Goal: Task Accomplishment & Management: Complete application form

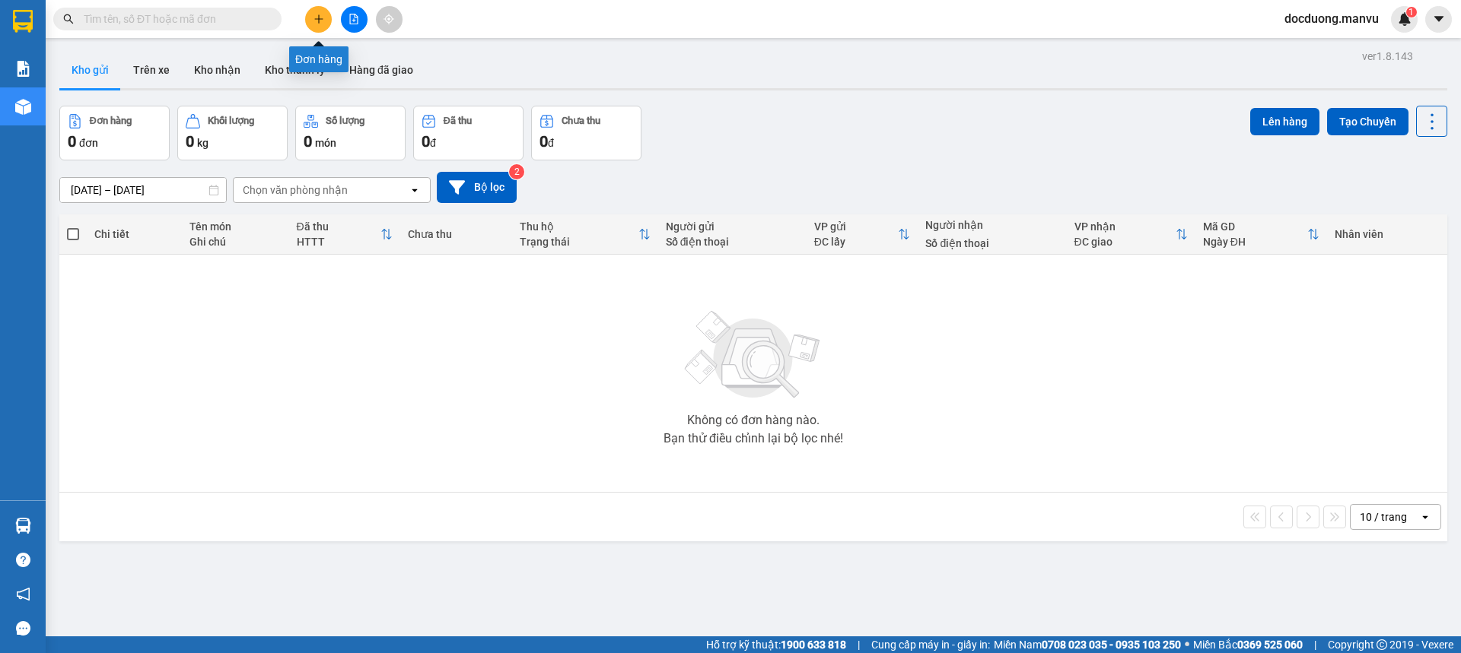
click at [319, 23] on icon "plus" at bounding box center [318, 19] width 11 height 11
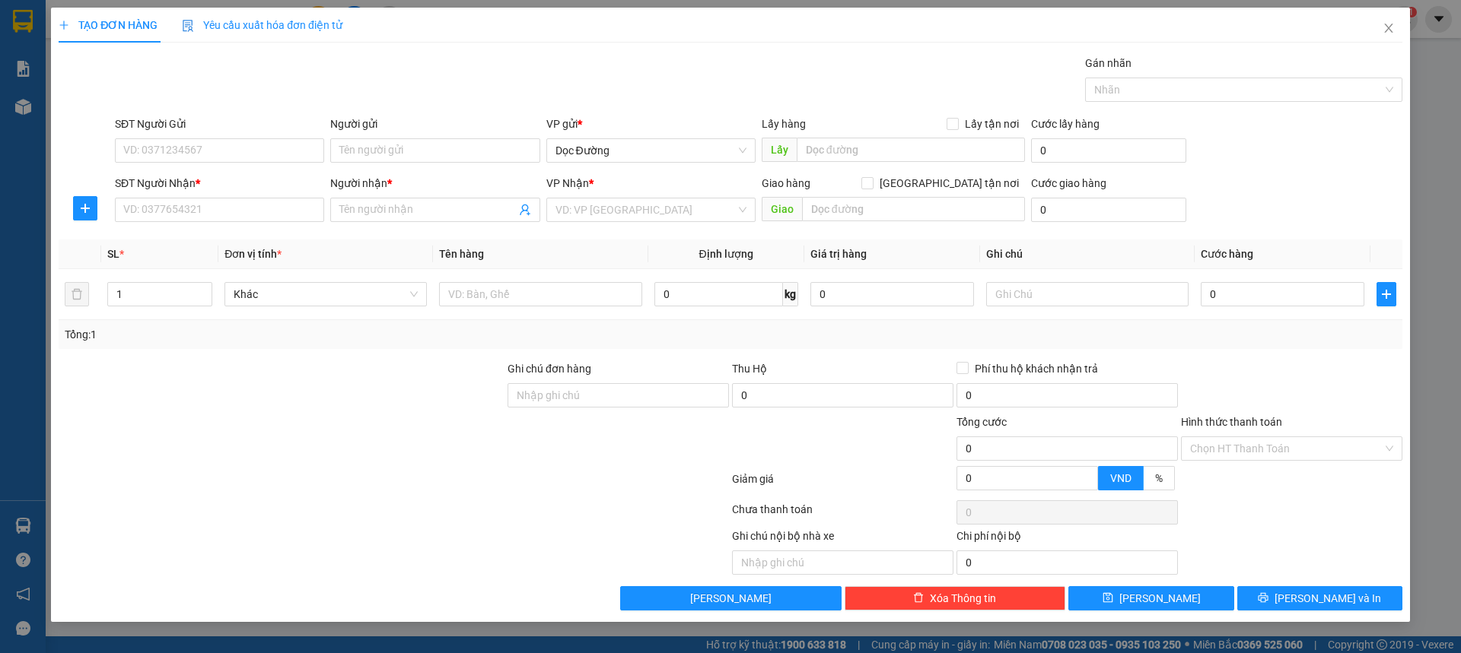
click at [170, 224] on div "SĐT Người Nhận * VD: 0377654321" at bounding box center [219, 201] width 209 height 53
click at [170, 221] on input "SĐT Người Nhận *" at bounding box center [219, 210] width 209 height 24
type input "0346583602"
click at [246, 243] on div "0346583602 - [PERSON_NAME]" at bounding box center [219, 240] width 191 height 17
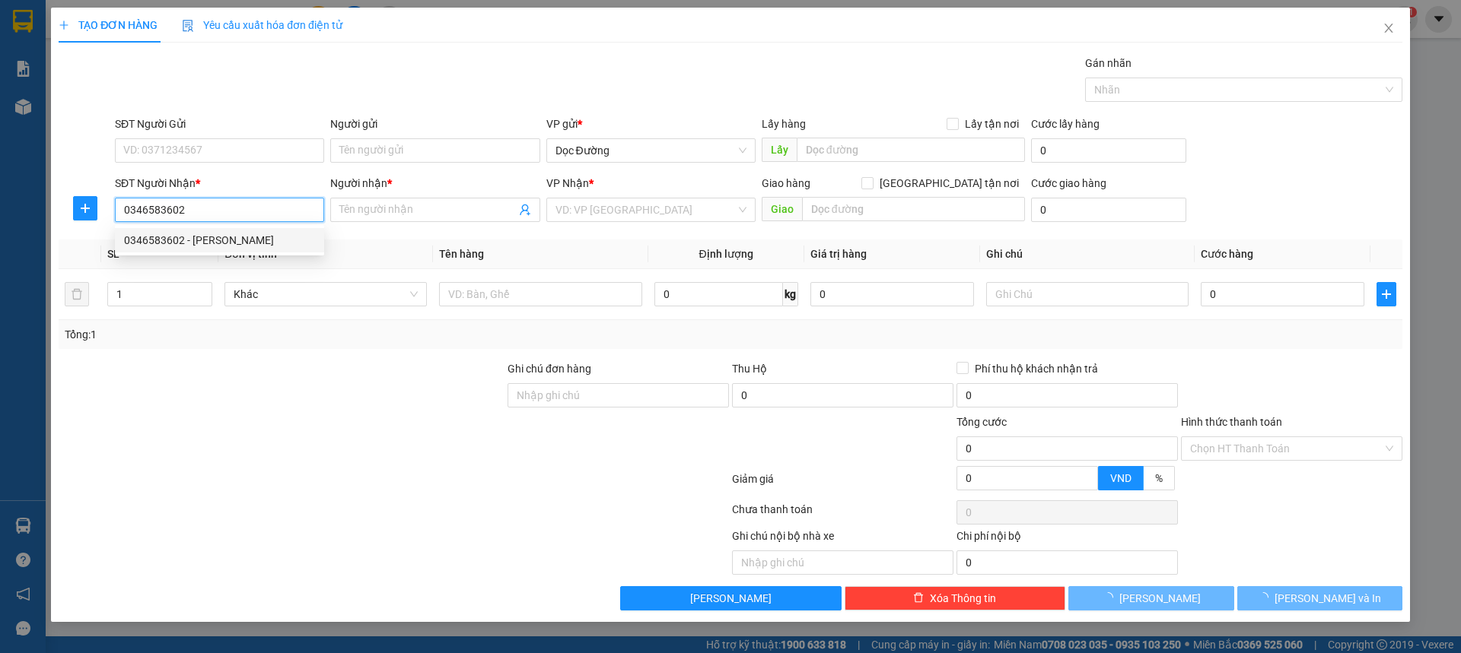
type input "[PERSON_NAME]"
type input "cây xăng voi"
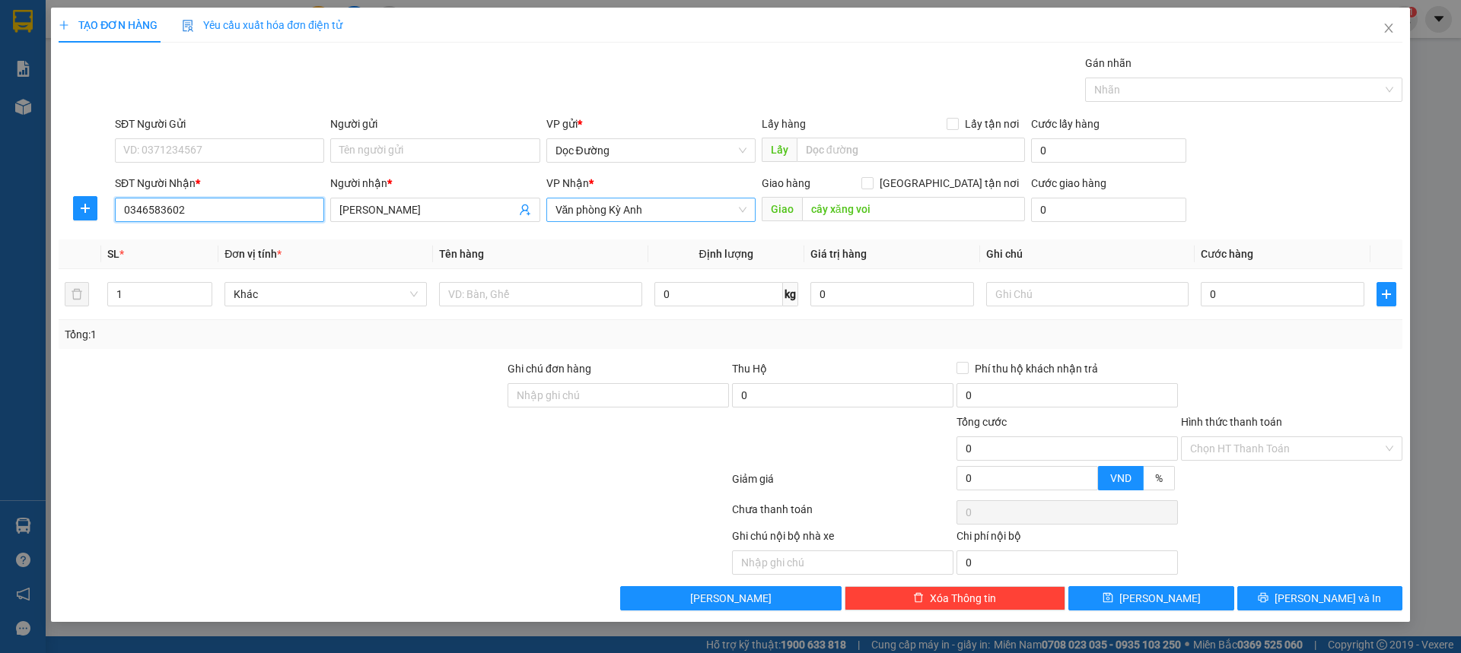
click at [615, 217] on span "Văn phòng Kỳ Anh" at bounding box center [650, 210] width 191 height 23
type input "0346583602"
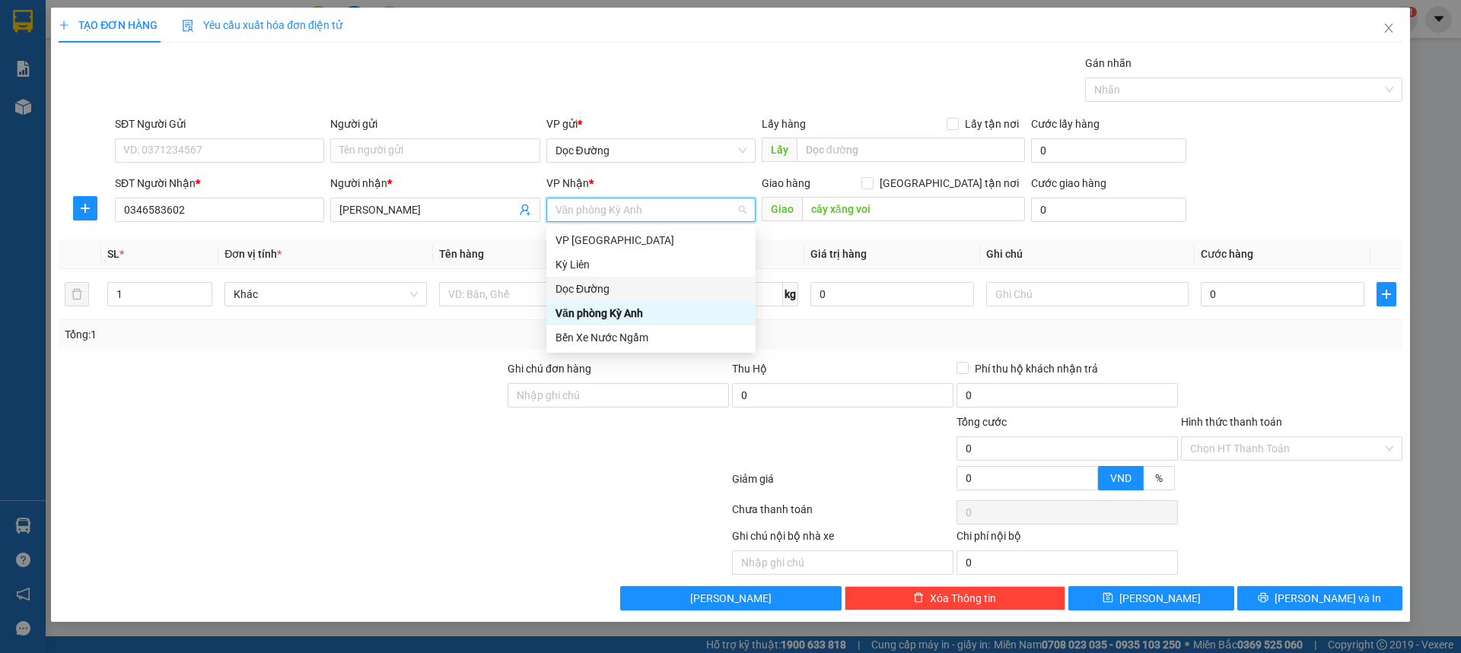
click at [589, 281] on div "Dọc Đường" at bounding box center [650, 289] width 191 height 17
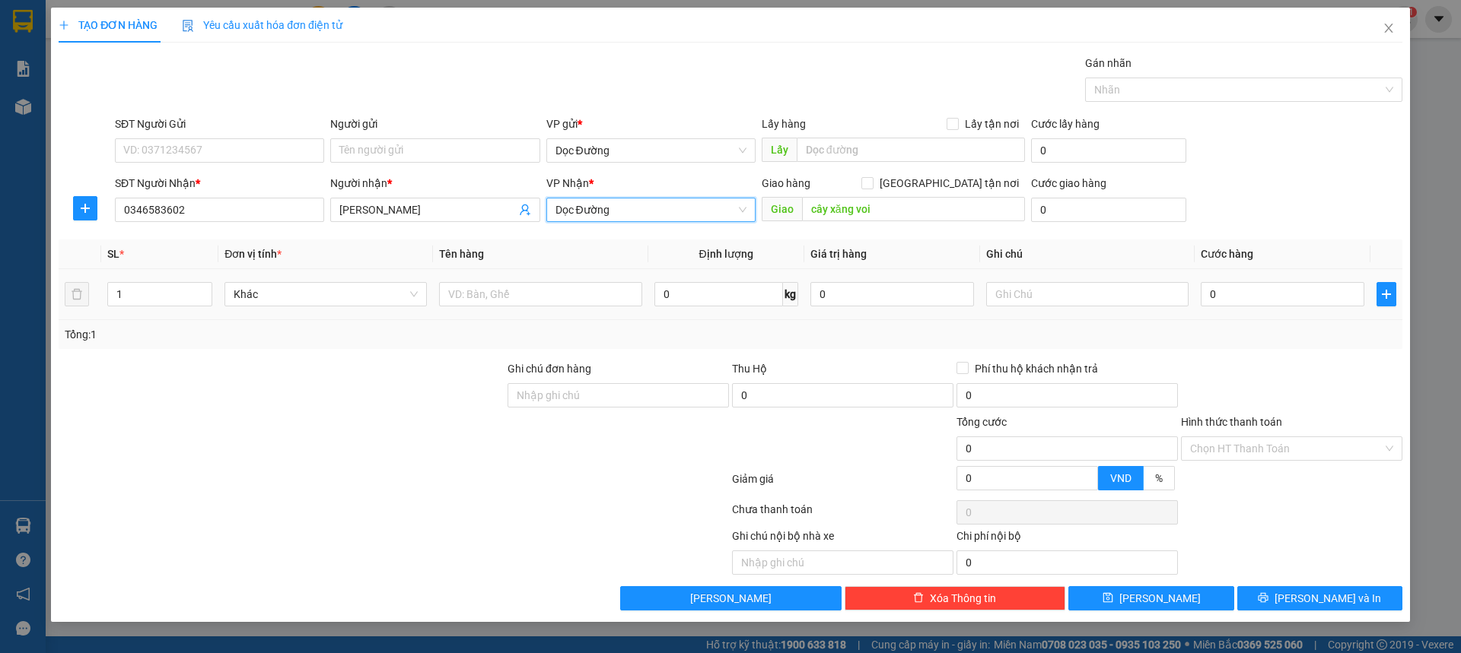
click at [502, 280] on div at bounding box center [540, 294] width 202 height 30
click at [501, 284] on input "text" at bounding box center [540, 294] width 202 height 24
type input "10 bao"
click at [1235, 291] on input "0" at bounding box center [1282, 294] width 164 height 24
type input "004"
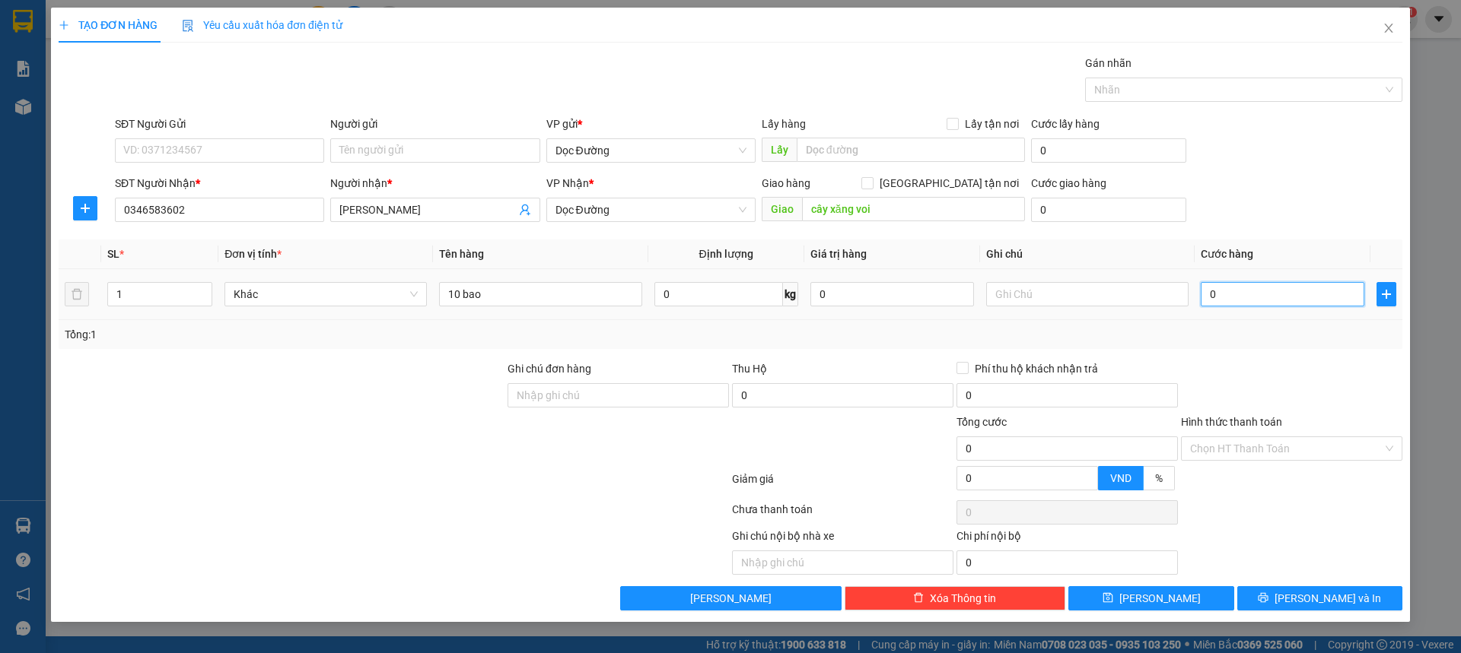
type input "4"
type input "0.040"
type input "40"
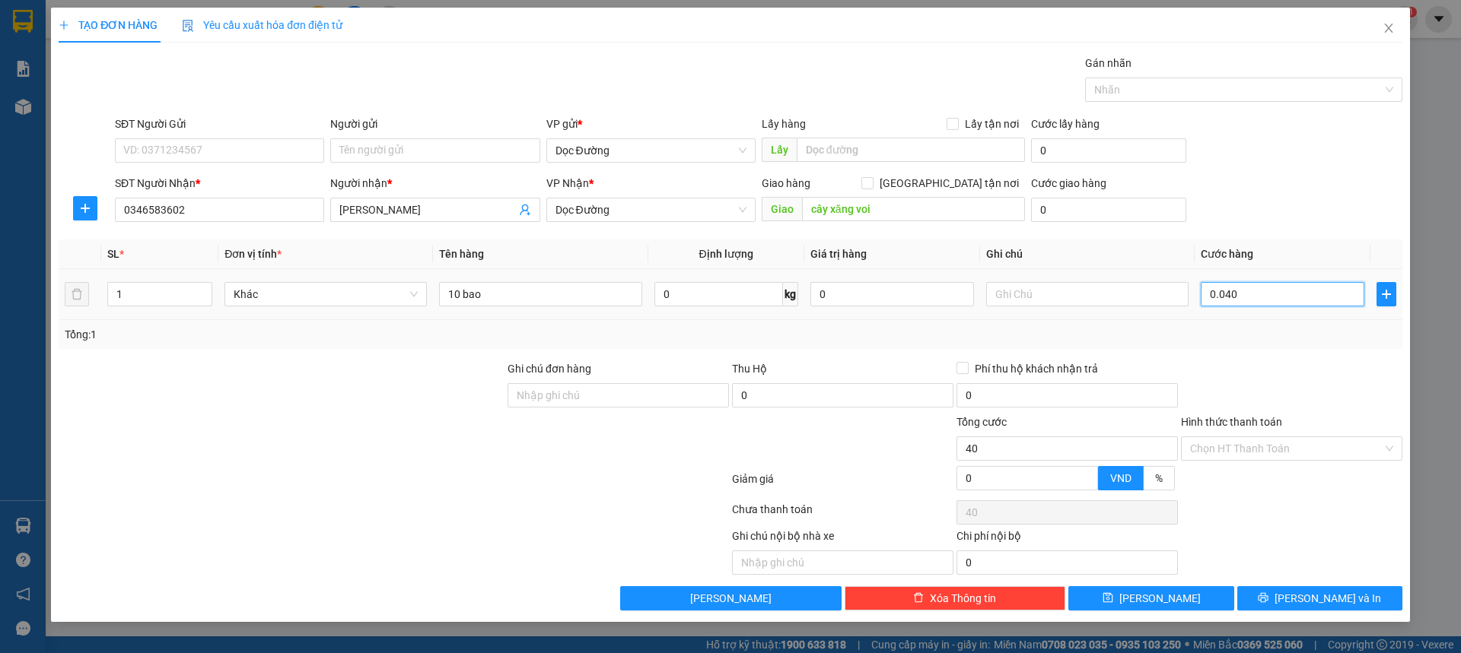
type input "00.400"
type input "400"
type input "0.004.000"
type input "4.000"
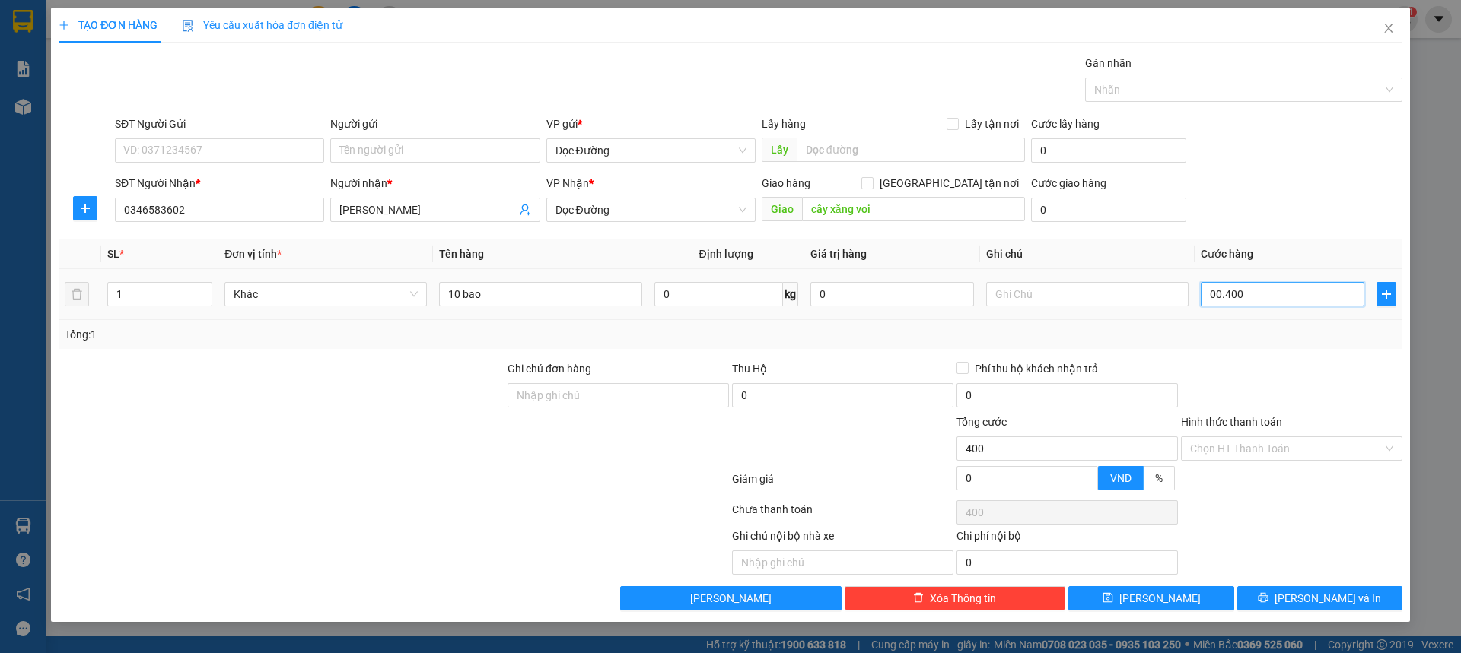
type input "4.000"
type input "000.040.000"
type input "40.000"
type input "000.000.400.000"
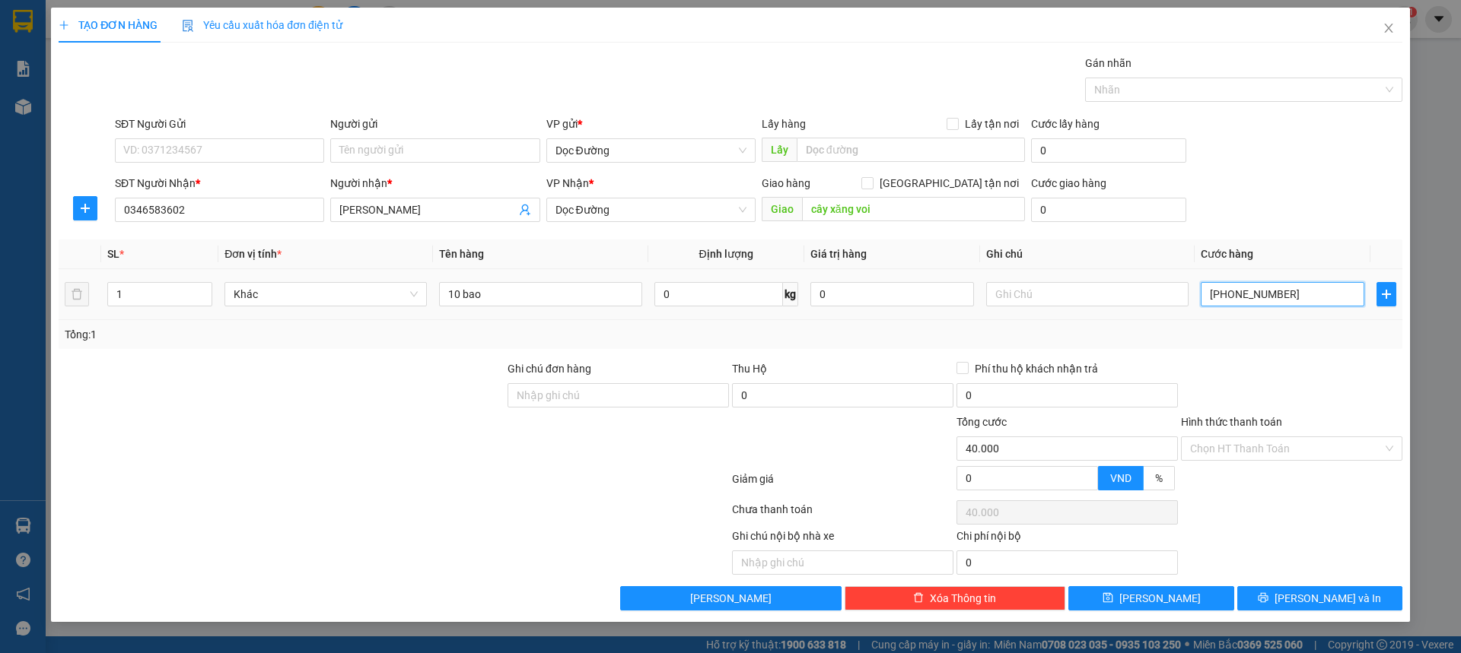
type input "400.000"
type input "00.000.040.000"
type input "40.000"
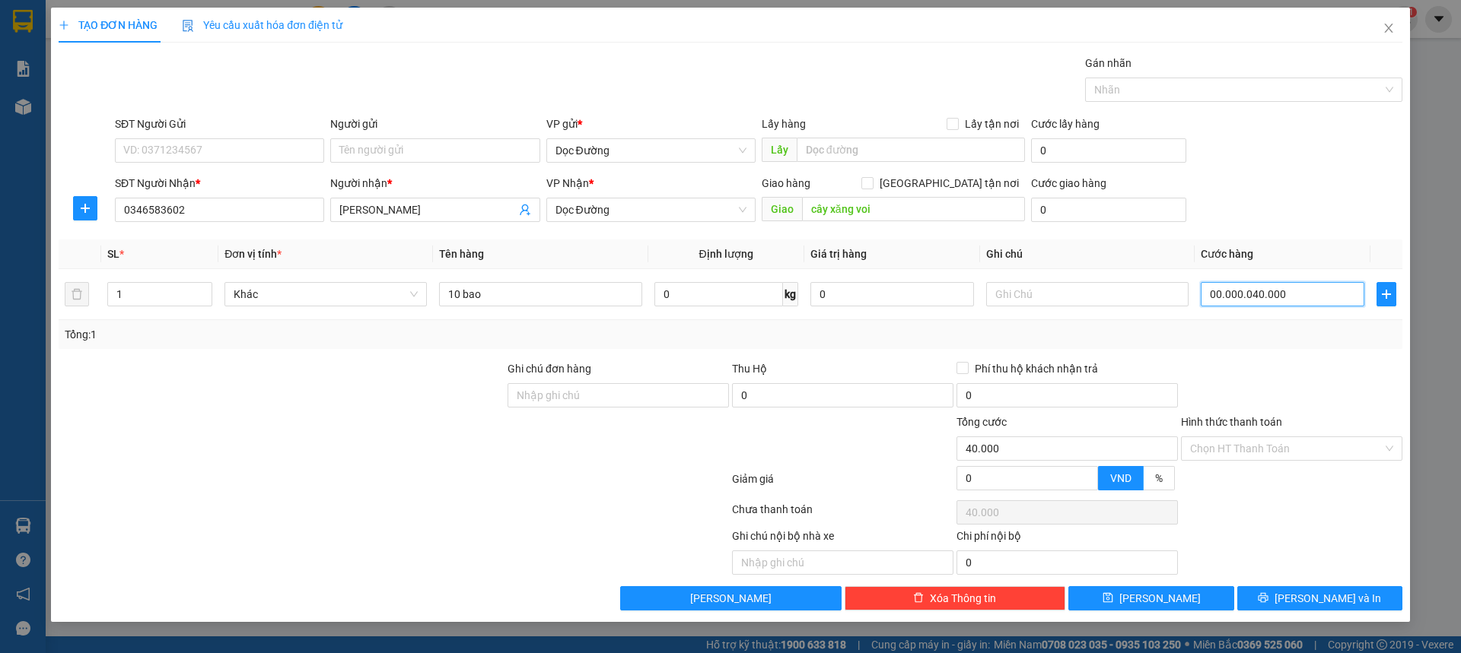
type input "000.000.400.000"
type input "400.000"
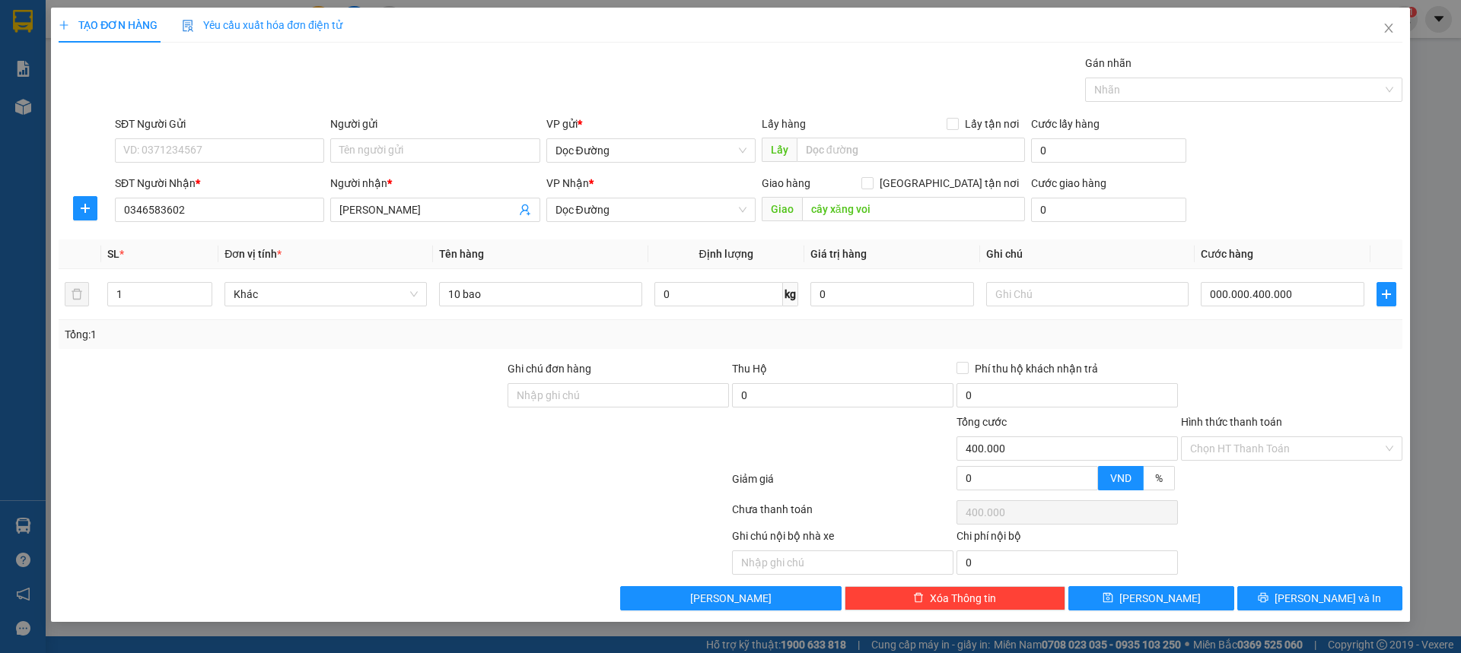
type input "400.000"
click at [1287, 205] on div "SĐT Người Nhận * 0346583602 Người nhận * tuấn linh VP Nhận * Dọc Đường Giao hàn…" at bounding box center [758, 201] width 1293 height 53
drag, startPoint x: 1174, startPoint y: 606, endPoint x: 1154, endPoint y: 615, distance: 22.2
click at [1173, 606] on button "[PERSON_NAME]" at bounding box center [1150, 598] width 165 height 24
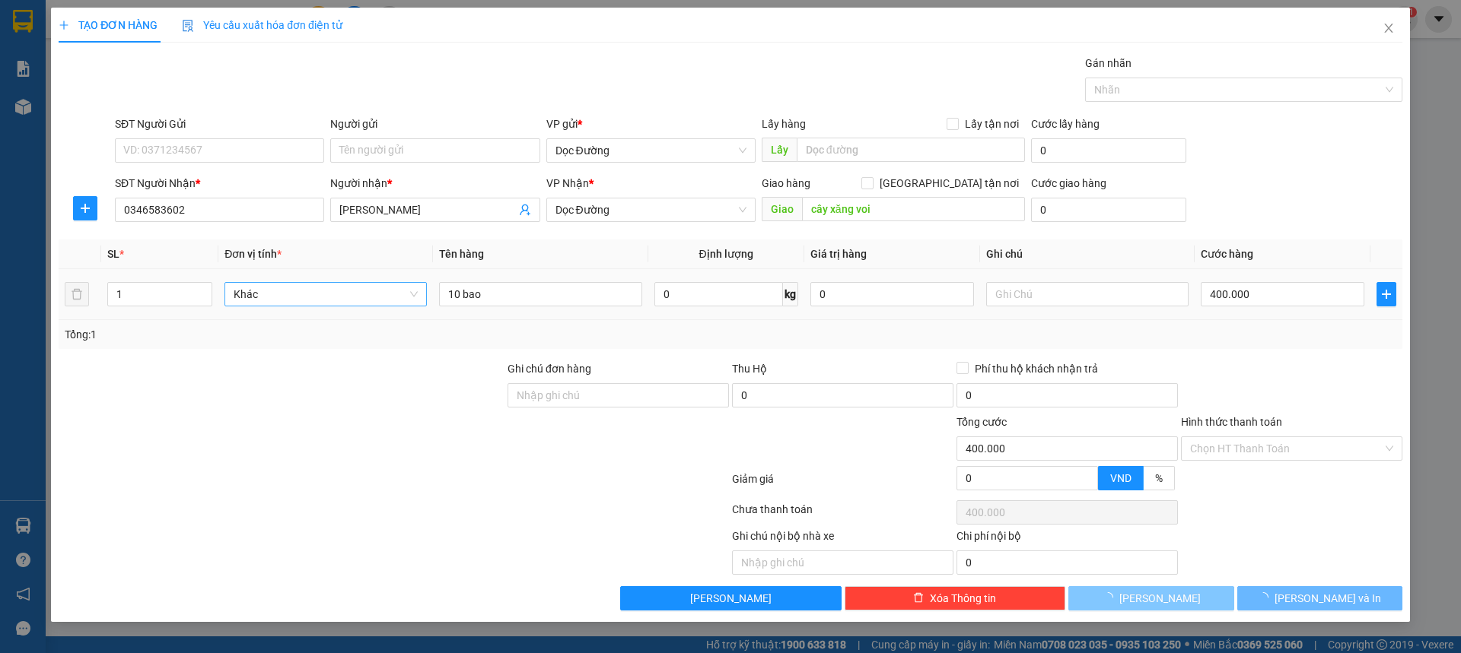
type input "0"
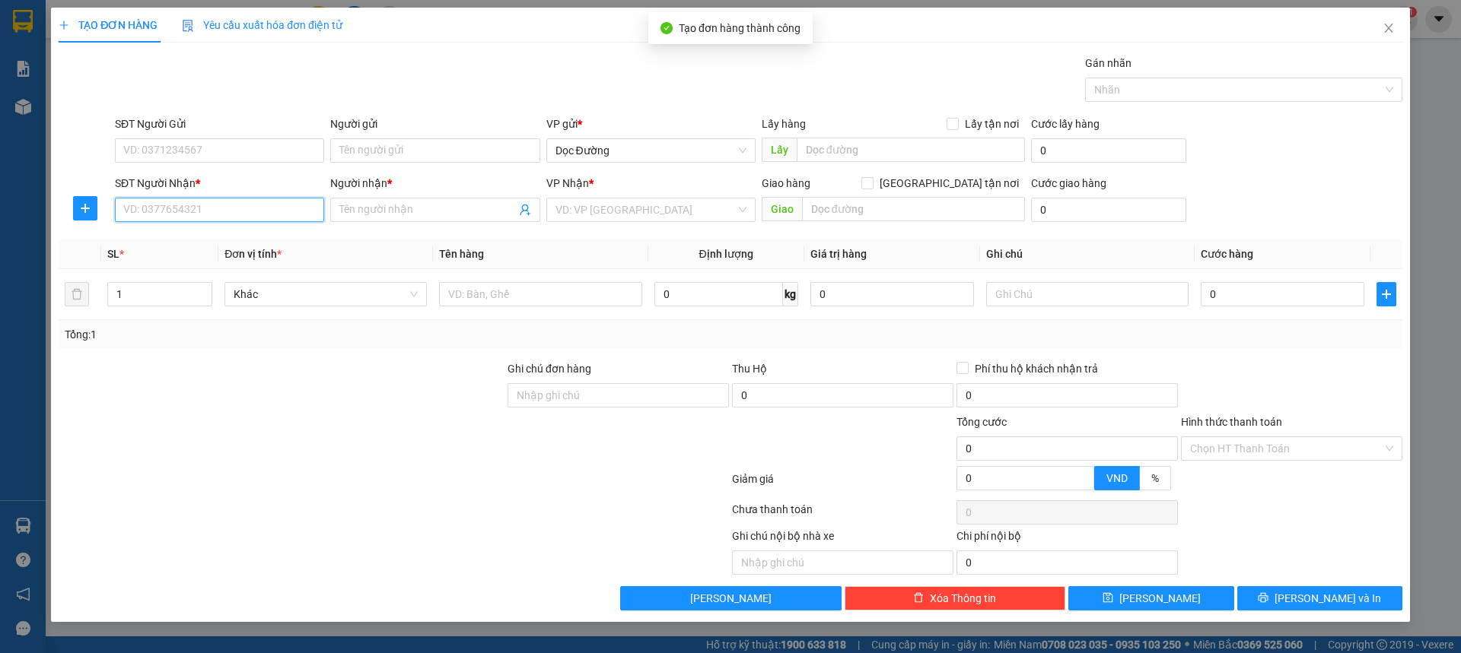
click at [224, 216] on input "SĐT Người Nhận *" at bounding box center [219, 210] width 209 height 24
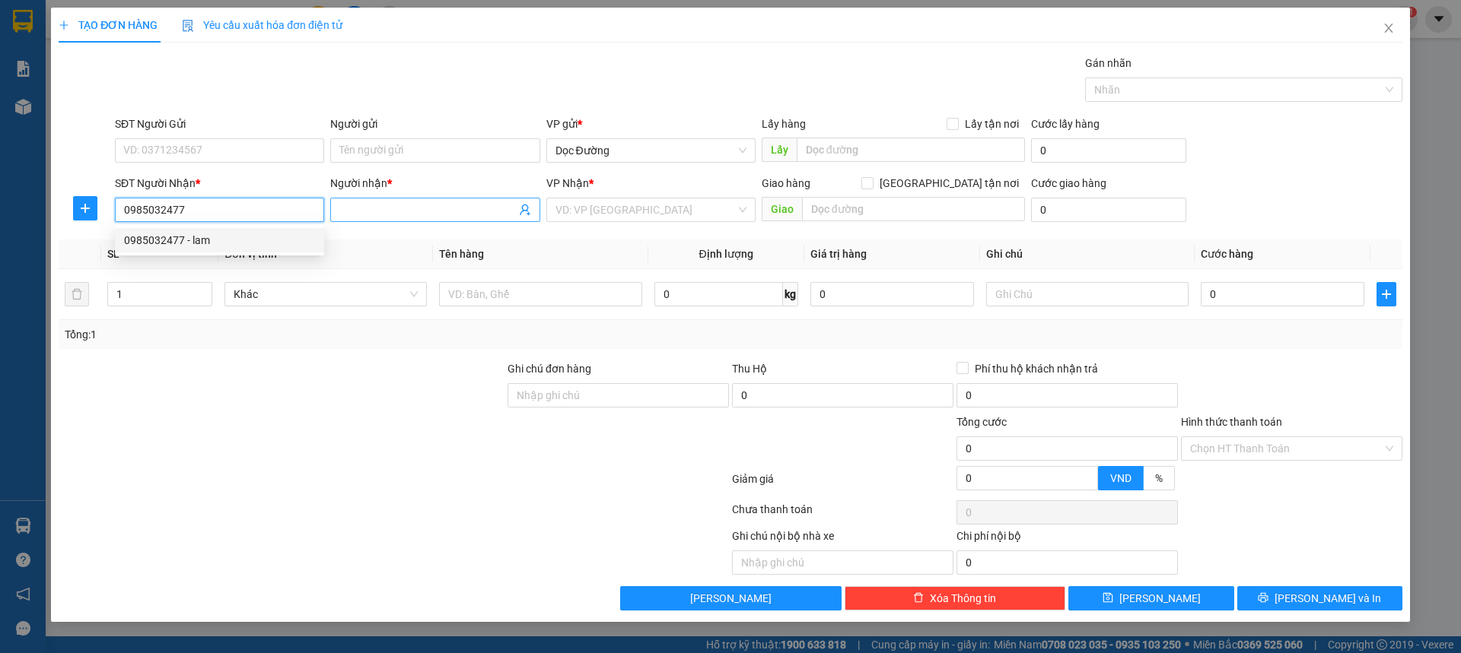
type input "0985032477"
click at [333, 212] on span at bounding box center [434, 210] width 209 height 24
type input "kt"
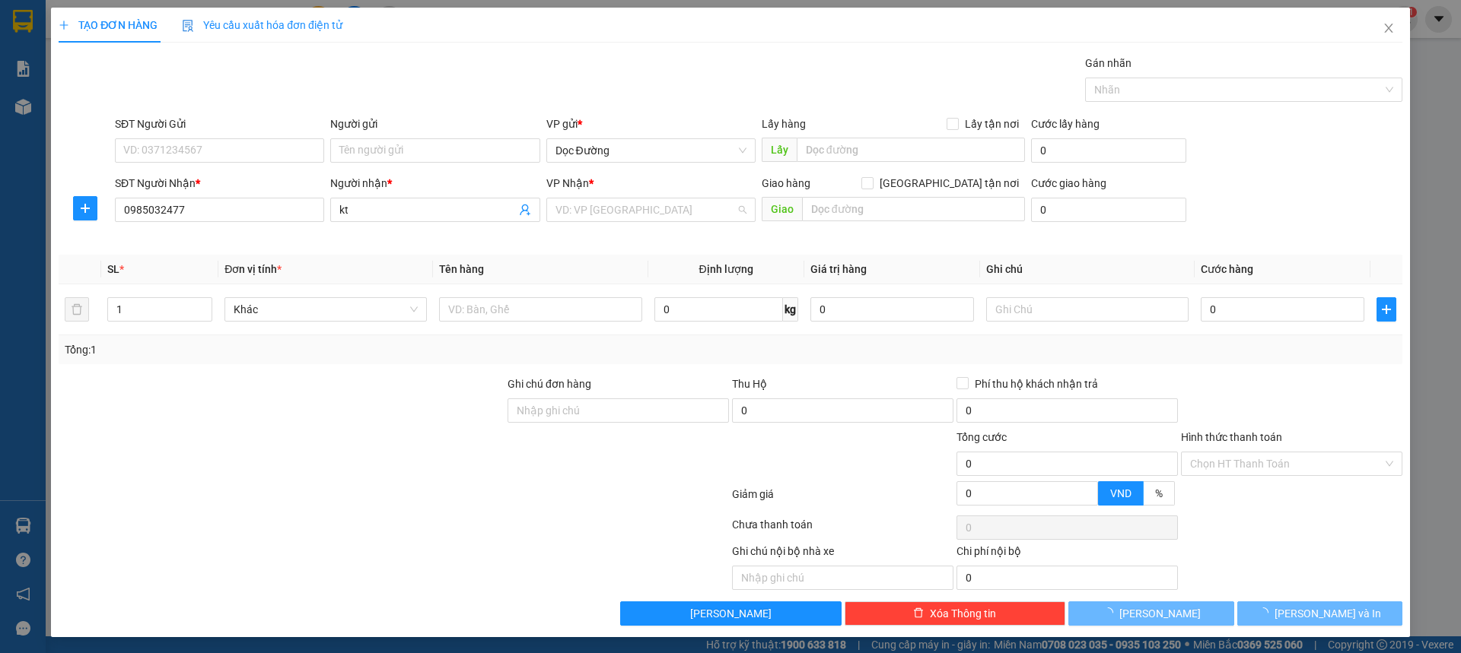
drag, startPoint x: 611, startPoint y: 206, endPoint x: 607, endPoint y: 240, distance: 34.4
click at [611, 207] on input "search" at bounding box center [645, 210] width 180 height 23
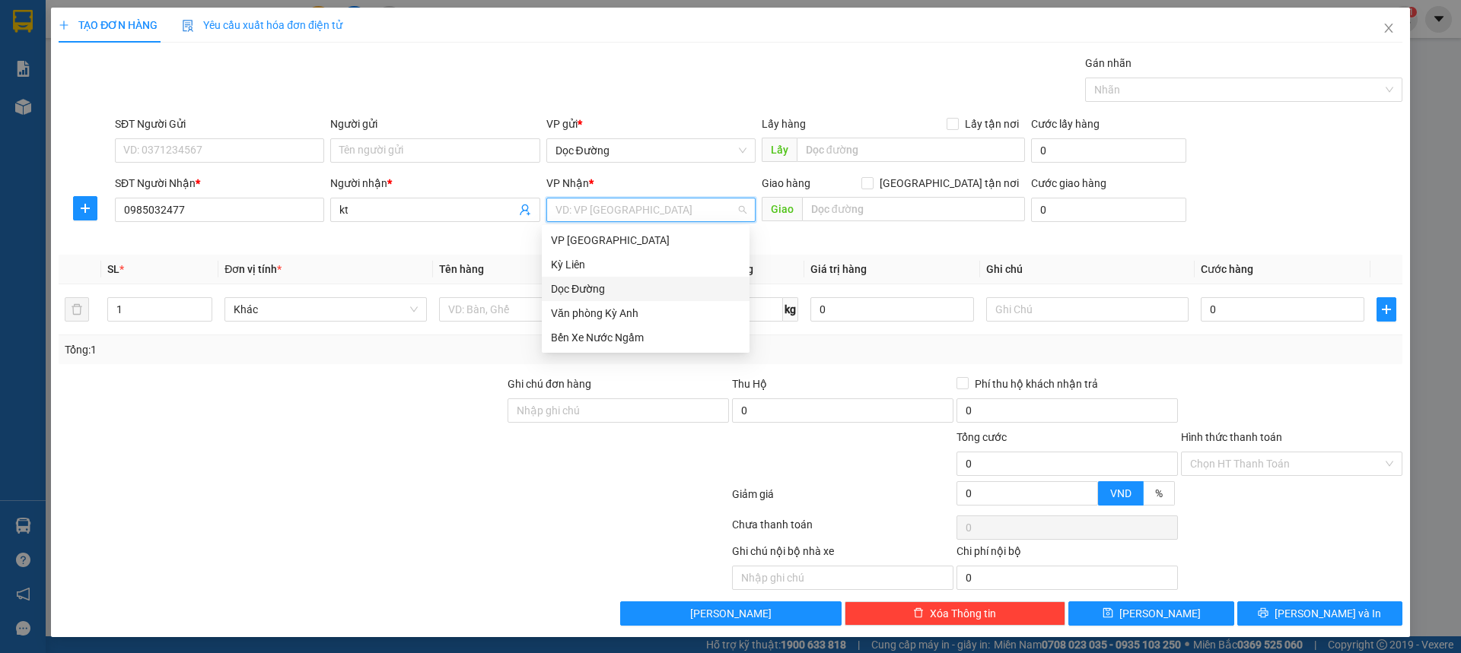
click at [595, 286] on div "Dọc Đường" at bounding box center [645, 289] width 189 height 17
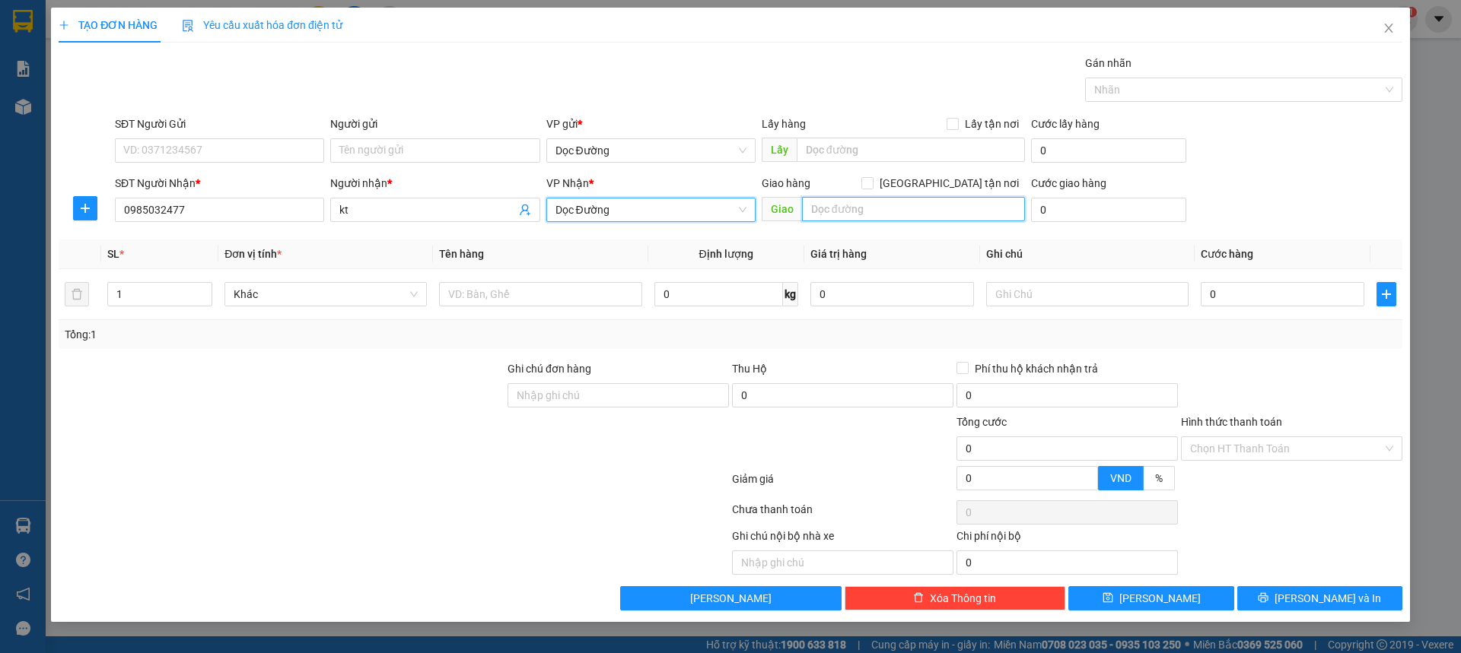
click at [834, 218] on input "text" at bounding box center [913, 209] width 223 height 24
type input "k thịnh"
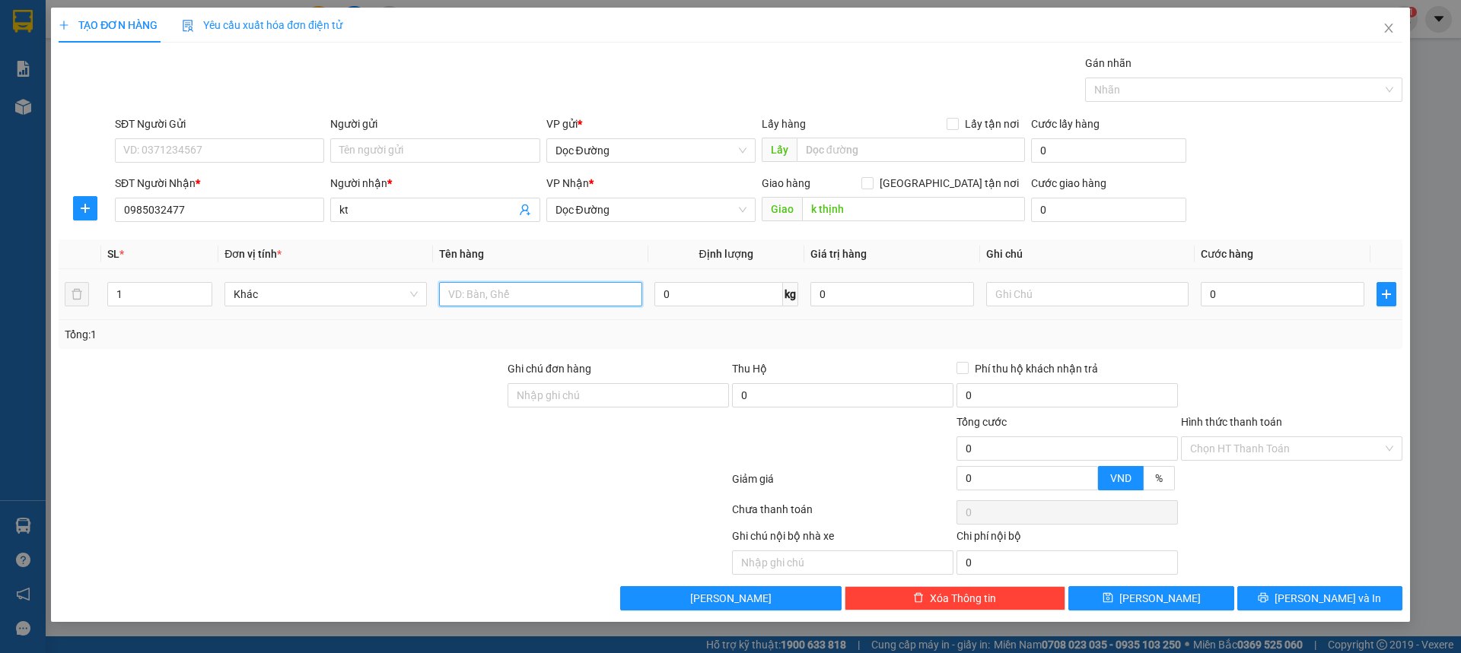
click at [517, 287] on input "text" at bounding box center [540, 294] width 202 height 24
type input "4 kiện"
click at [1238, 292] on input "0" at bounding box center [1282, 294] width 164 height 24
type input "004"
type input "4"
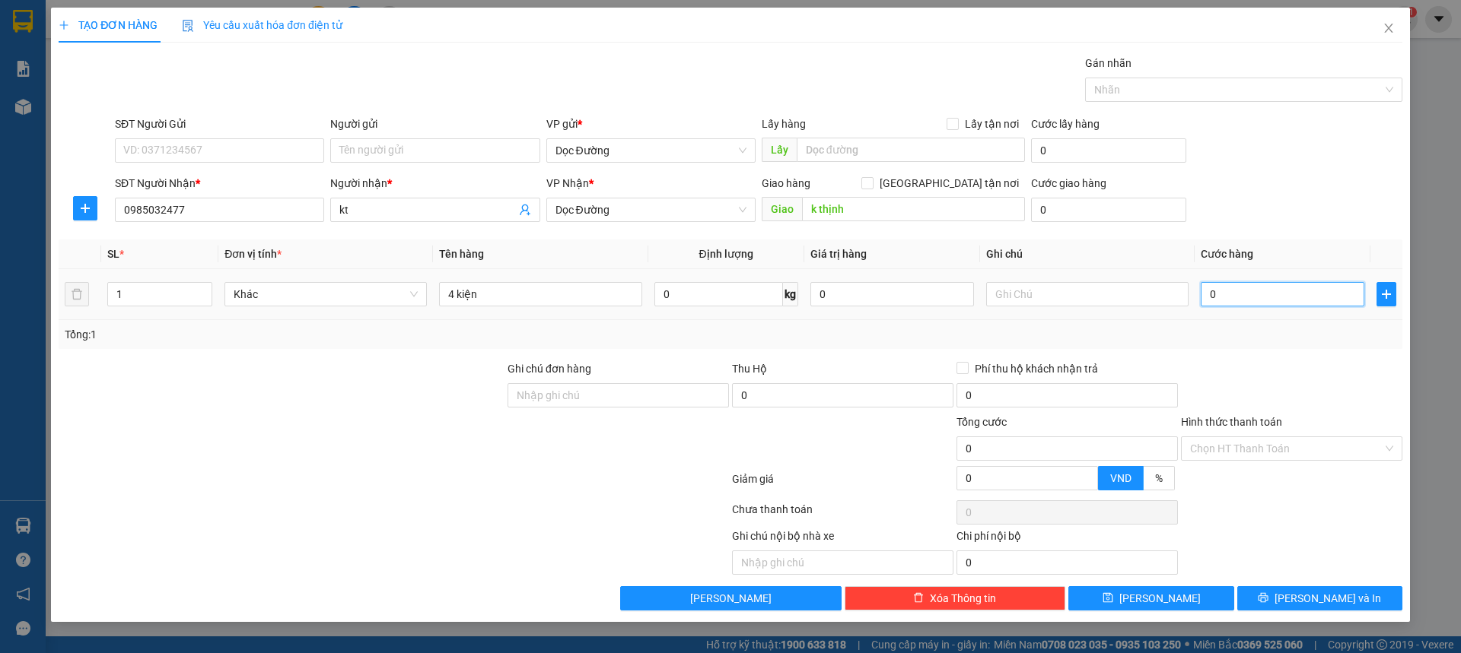
type input "4"
type input "0.040"
type input "40"
type input "00.400"
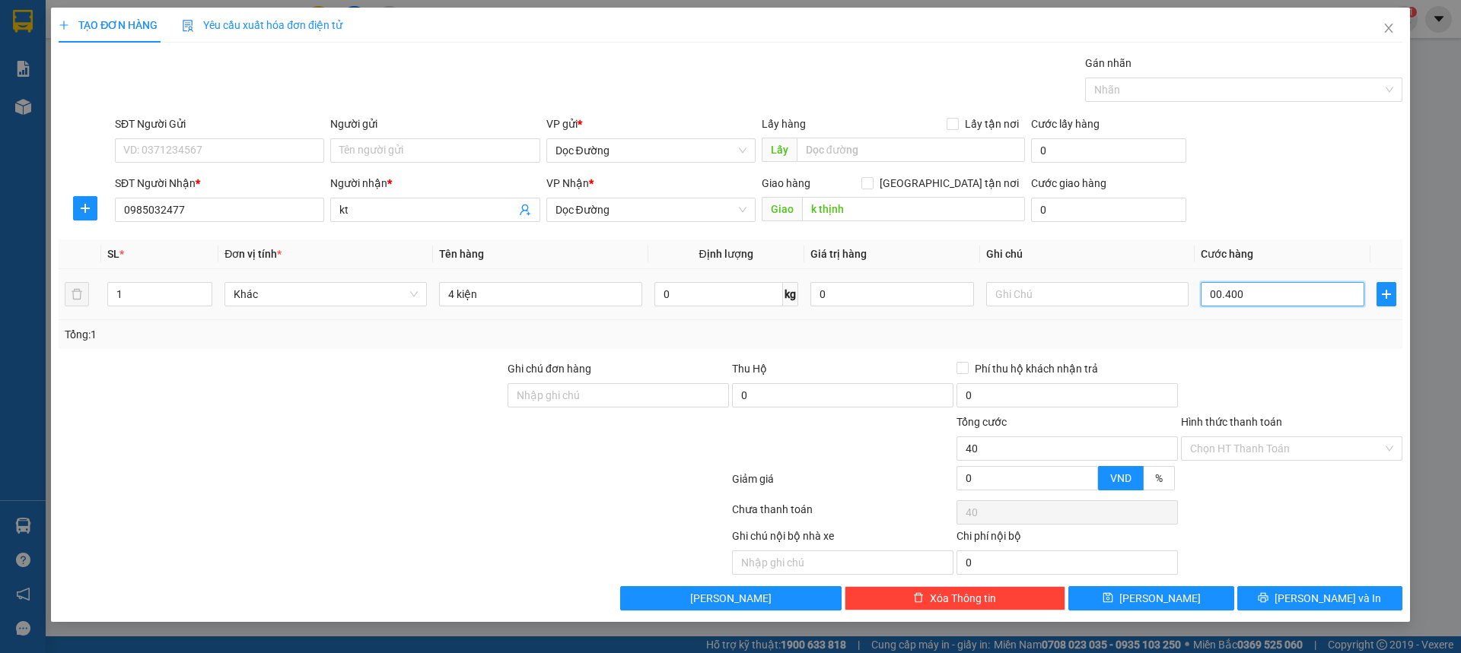
type input "400"
type input "0.004.000"
type input "4.000"
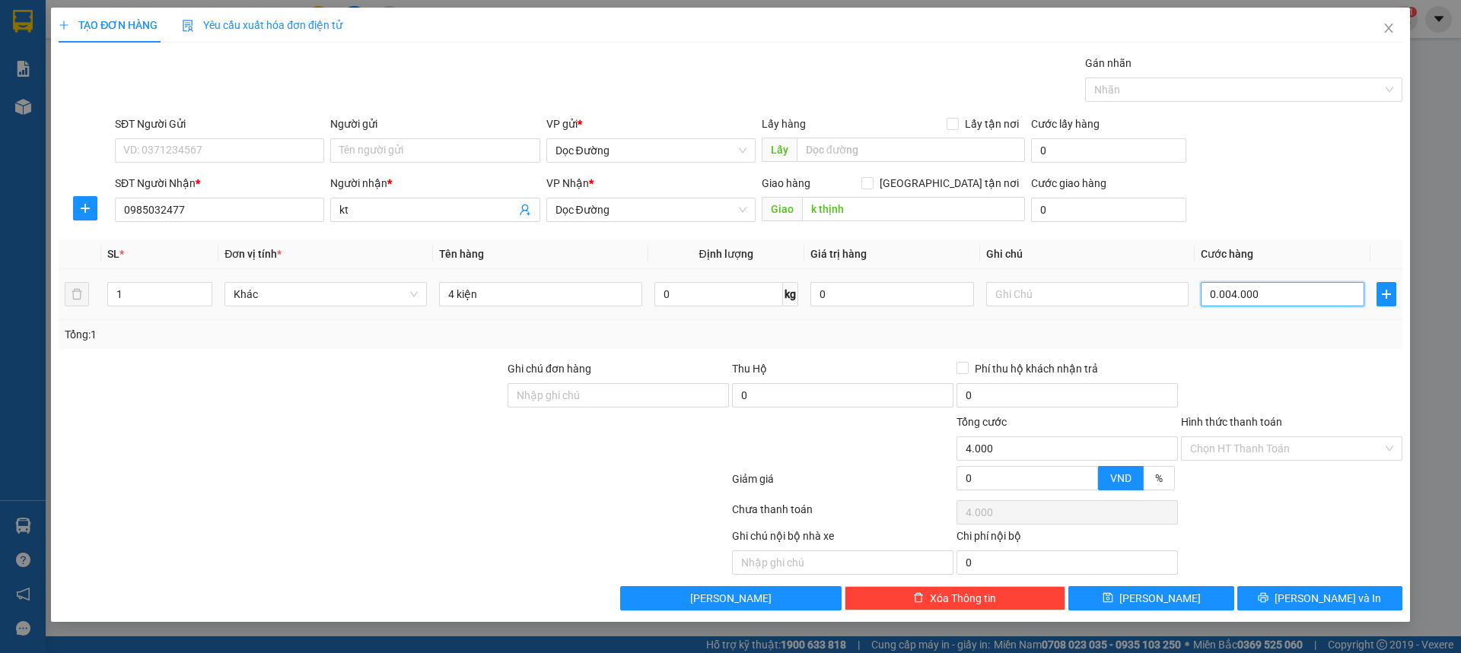
type input "000.040.000"
type input "40.000"
type input "[PHONE_NUMBER]"
type input "400.000"
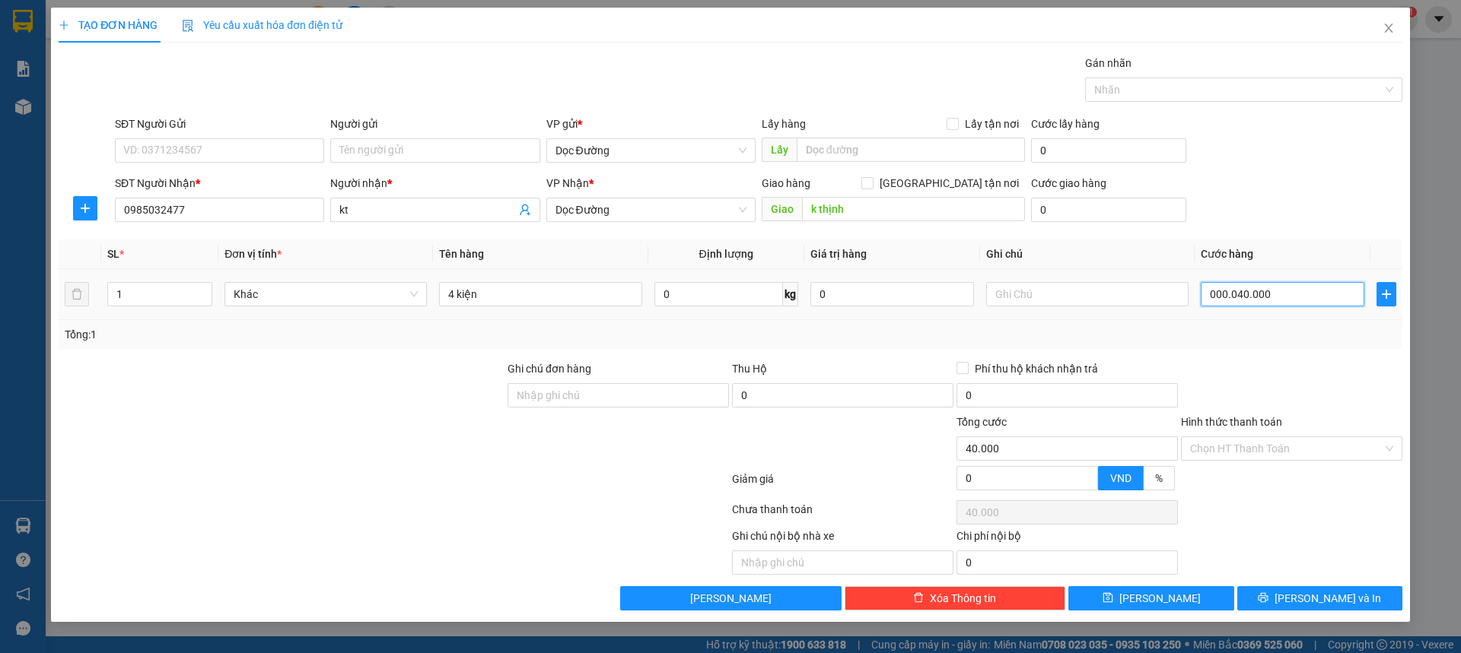
type input "400.000"
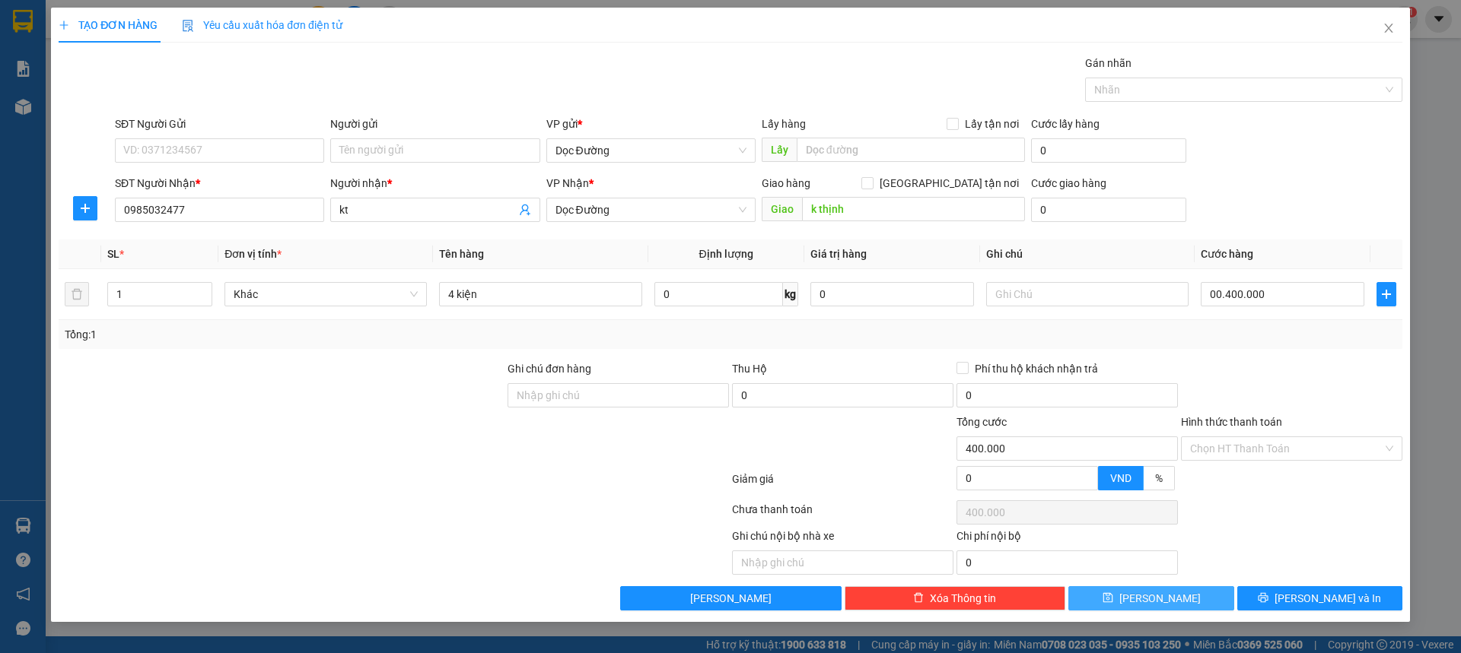
type input "400.000"
click at [1126, 596] on button "[PERSON_NAME]" at bounding box center [1150, 598] width 165 height 24
type input "0"
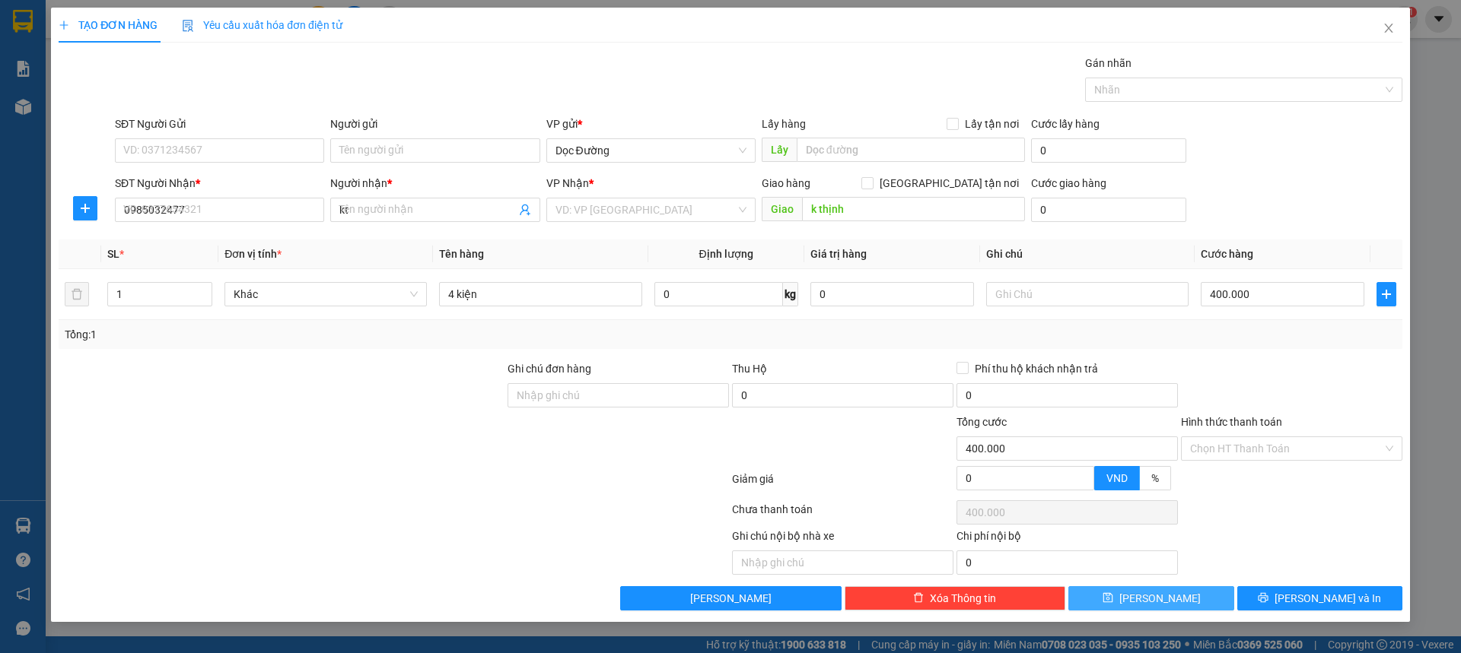
type input "0"
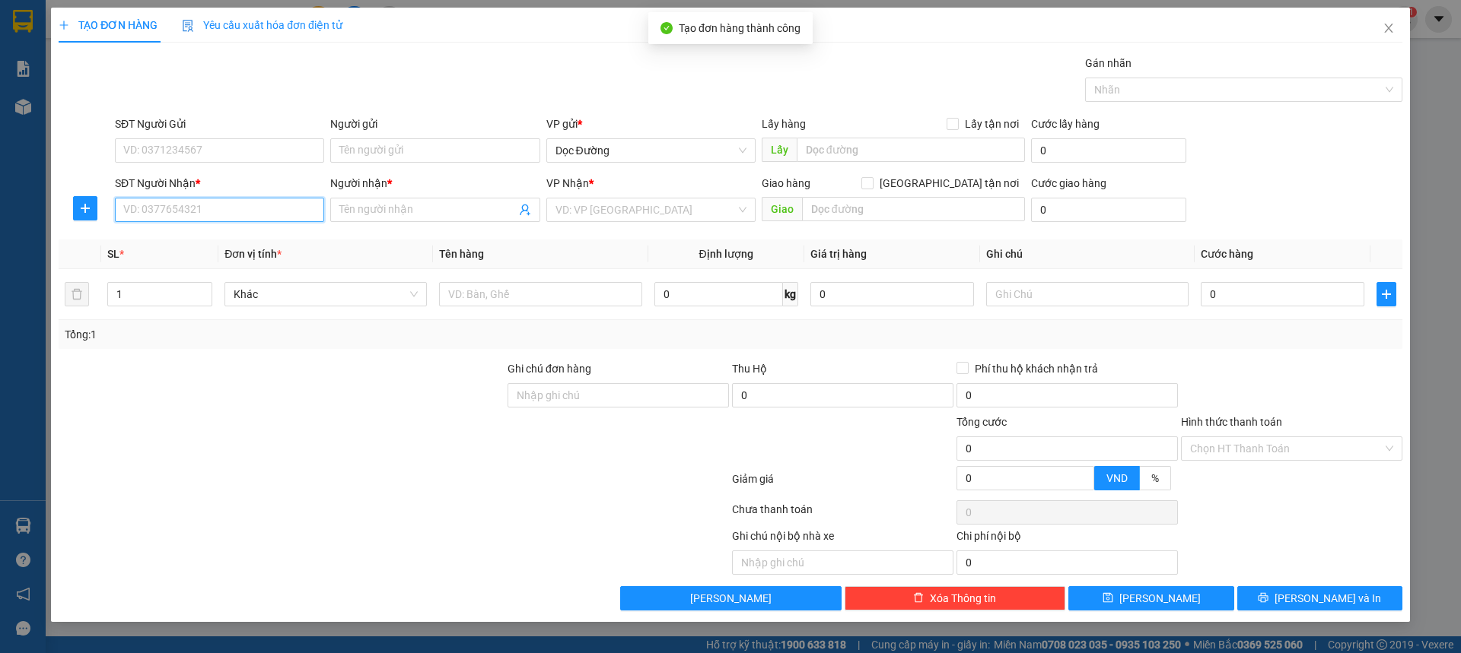
click at [189, 218] on input "SĐT Người Nhận *" at bounding box center [219, 210] width 209 height 24
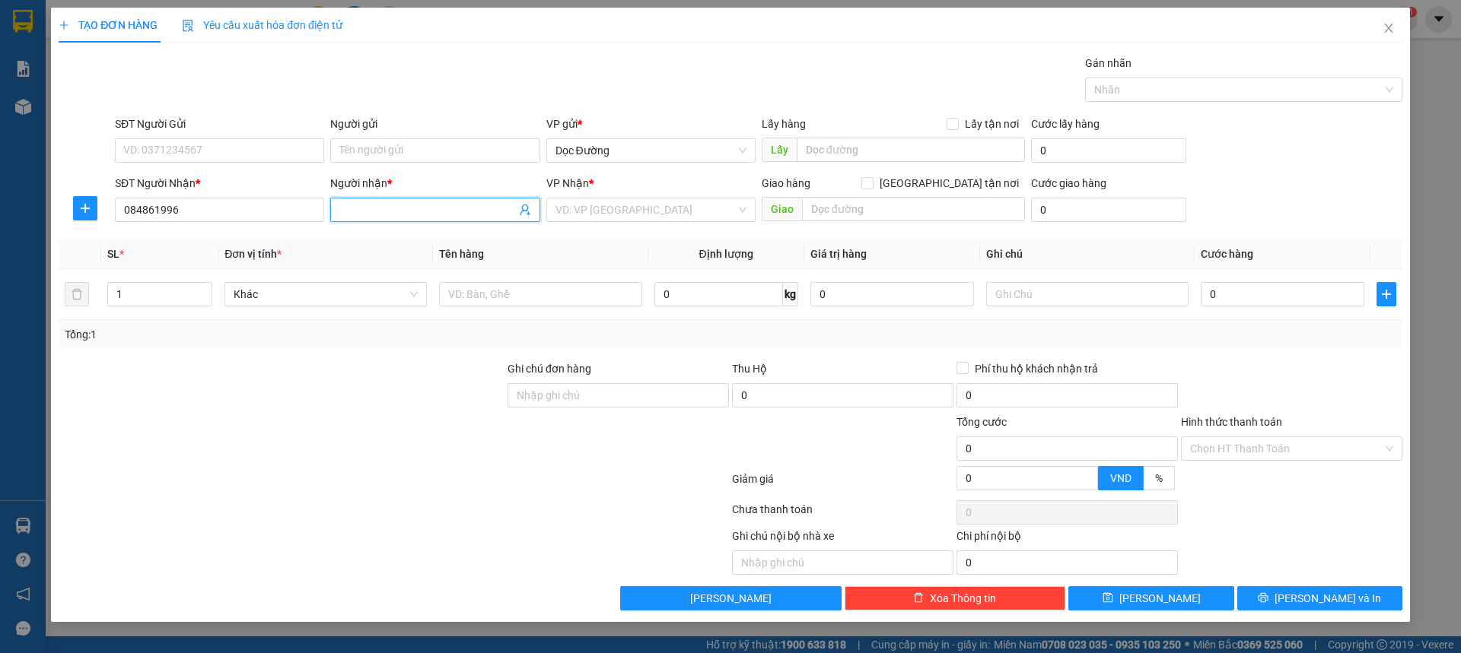
click at [406, 218] on span at bounding box center [434, 210] width 209 height 24
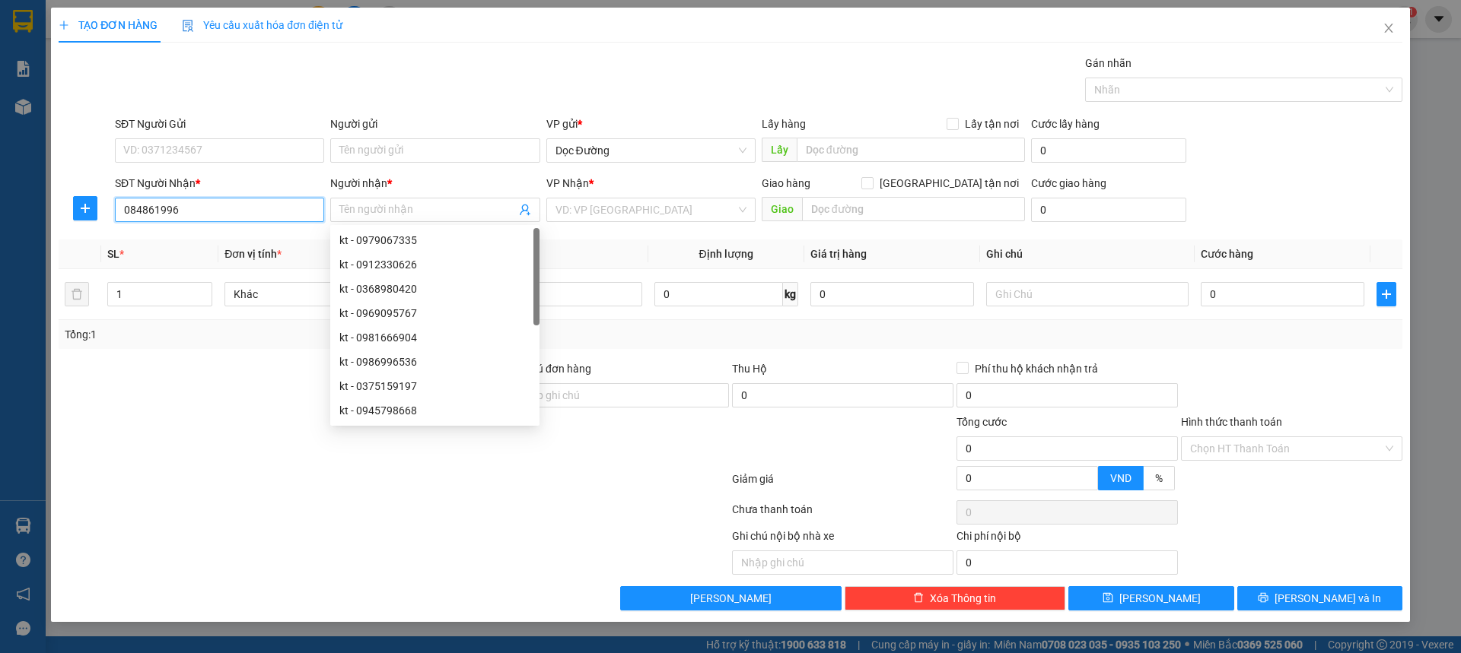
click at [291, 218] on input "084861996" at bounding box center [219, 210] width 209 height 24
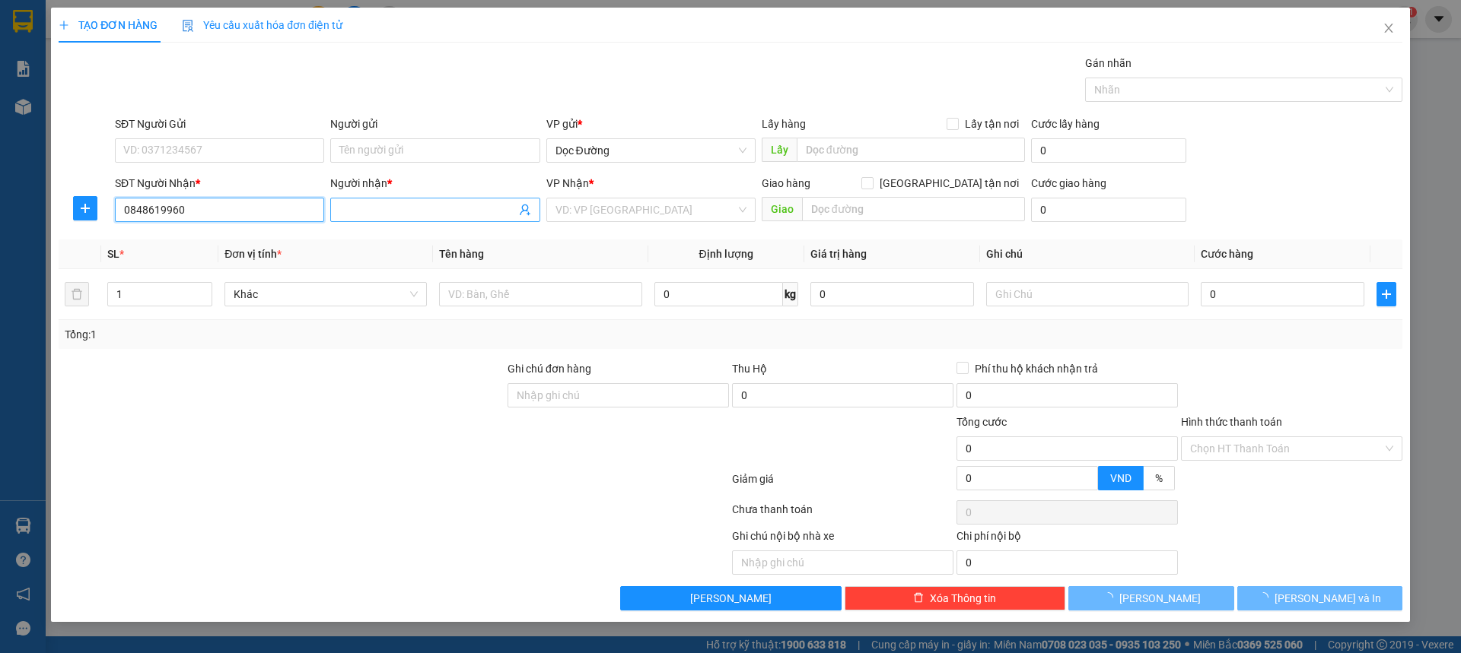
type input "0848619960"
click at [410, 205] on input "Người nhận *" at bounding box center [427, 210] width 176 height 17
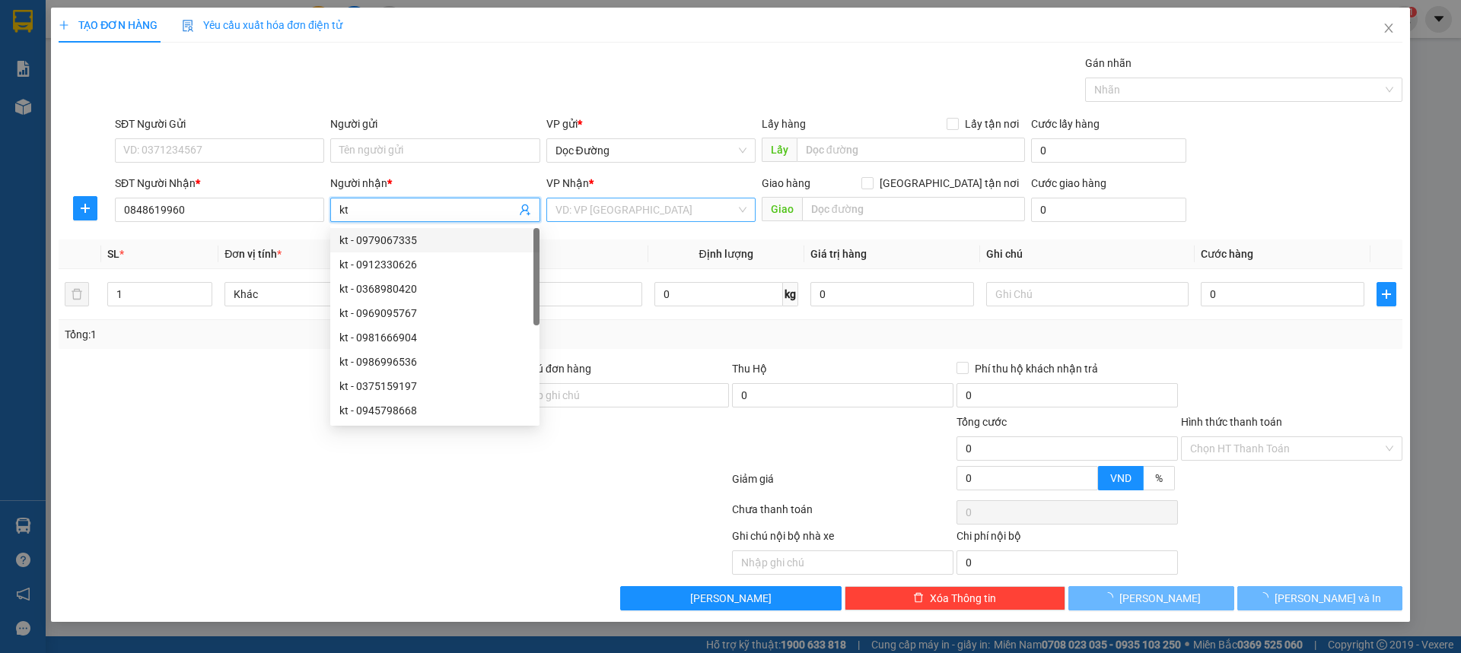
type input "kt"
click at [649, 213] on input "search" at bounding box center [645, 210] width 180 height 23
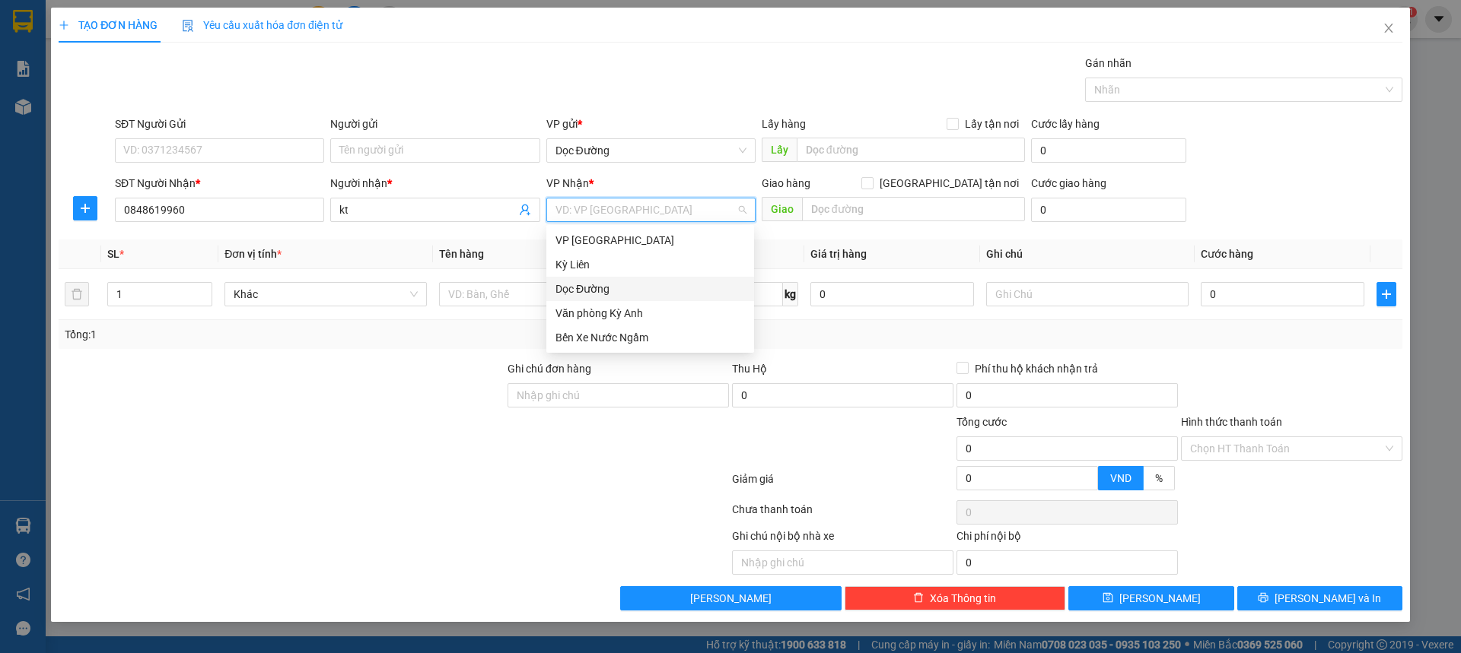
click at [607, 286] on div "Dọc Đường" at bounding box center [649, 289] width 189 height 17
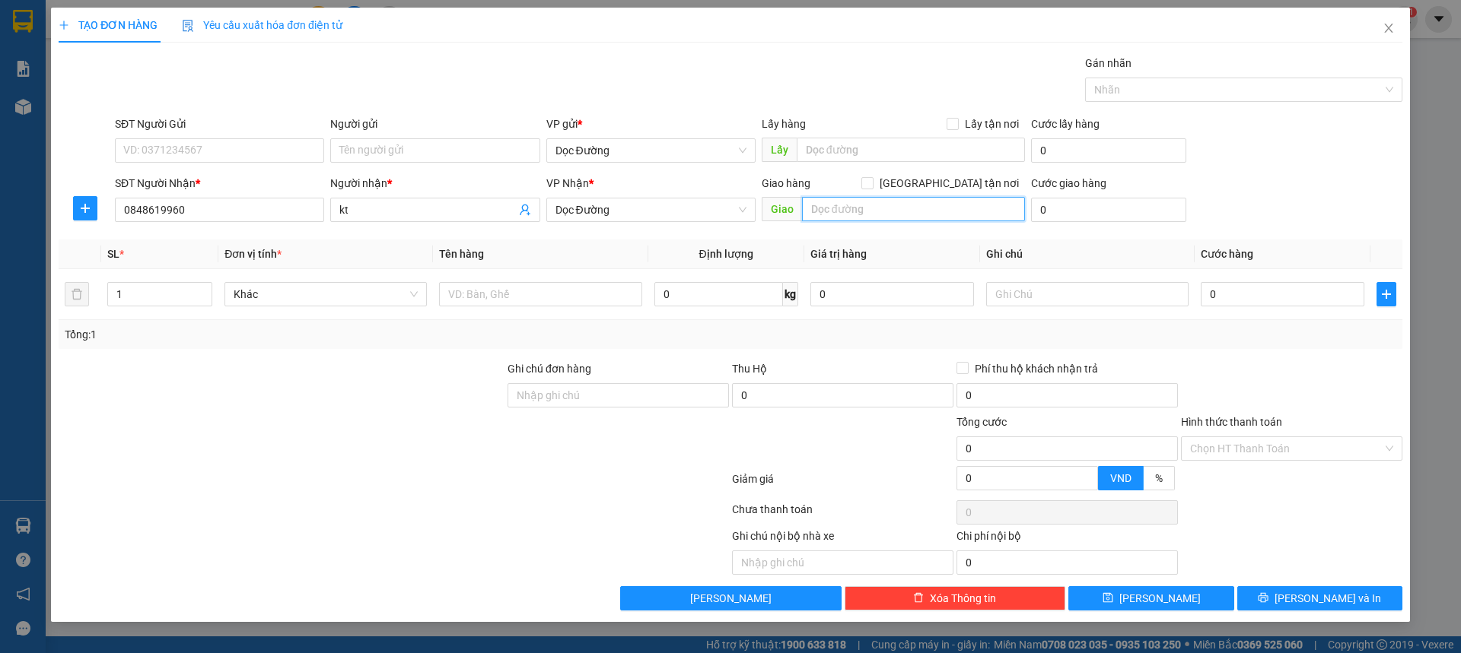
click at [853, 203] on input "text" at bounding box center [913, 209] width 223 height 24
type input "ka"
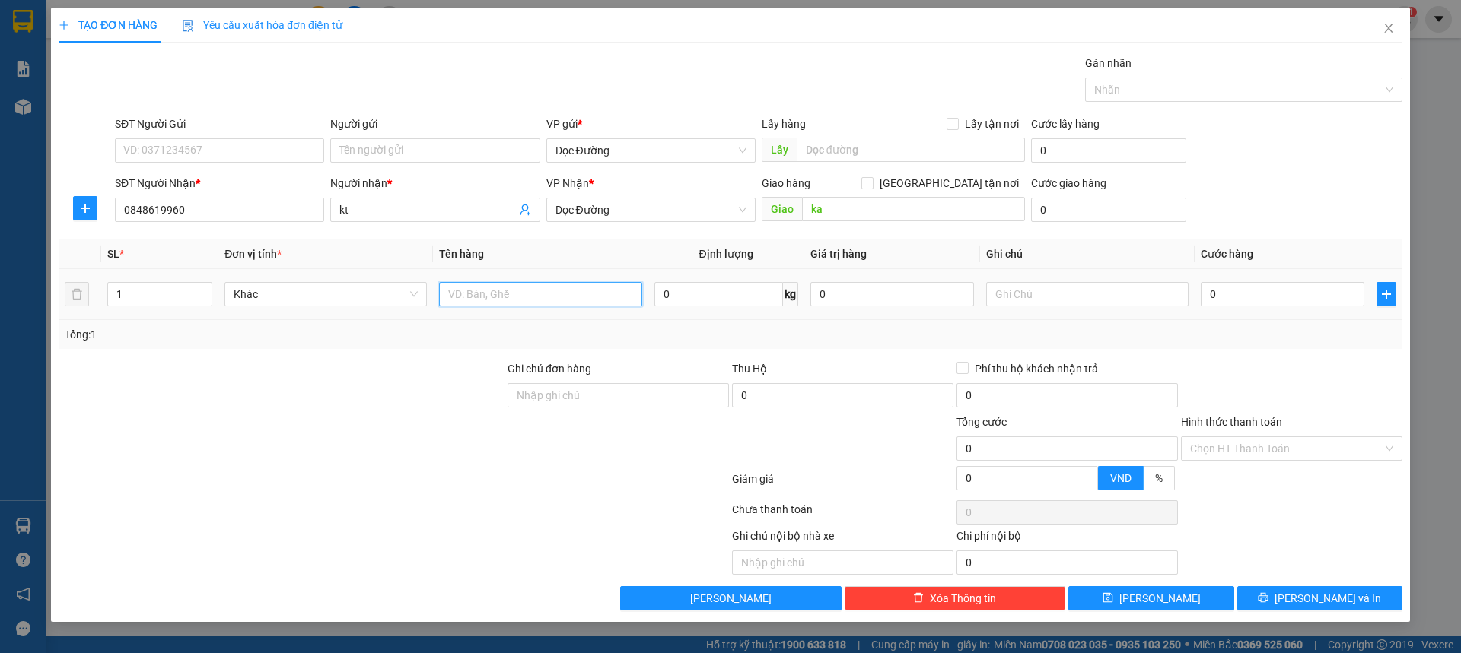
click at [499, 290] on input "text" at bounding box center [540, 294] width 202 height 24
type input "1 hộp"
click at [1234, 300] on input "0" at bounding box center [1282, 294] width 164 height 24
type input "005"
type input "5"
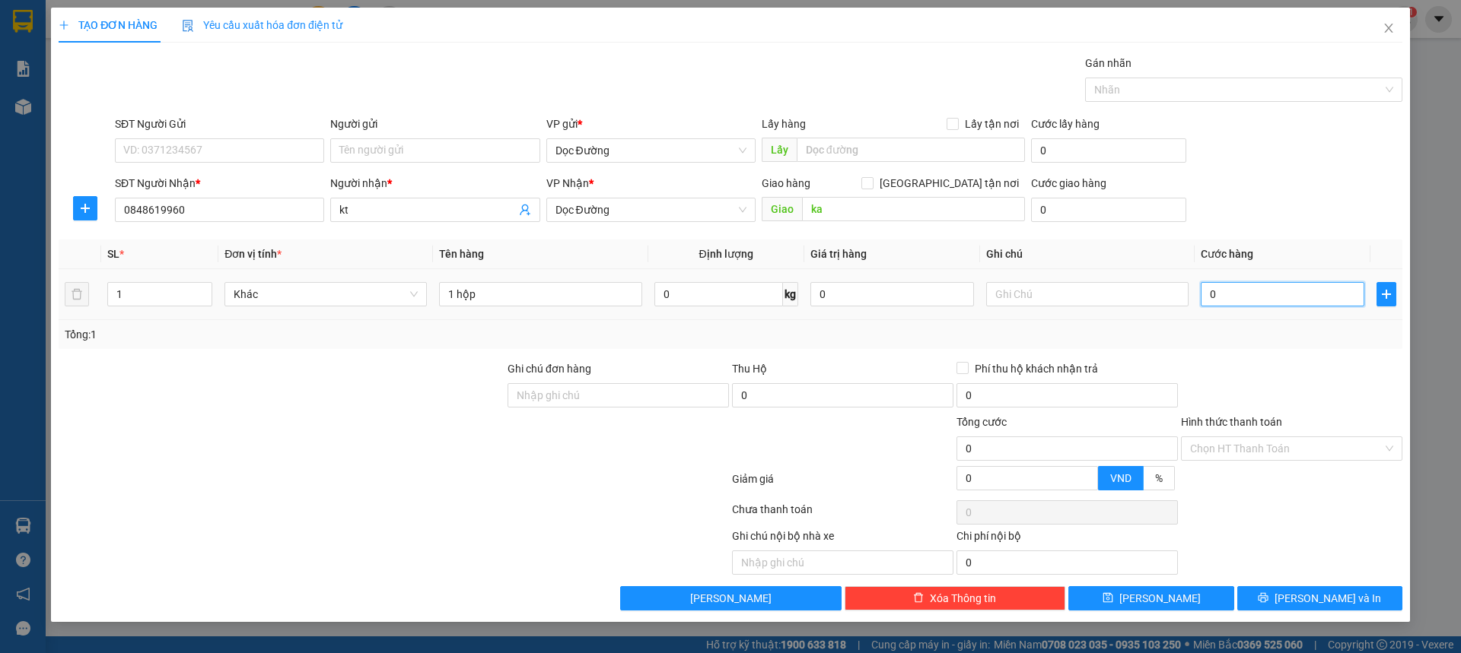
type input "5"
type input "0.050"
type input "50"
type input "00.500"
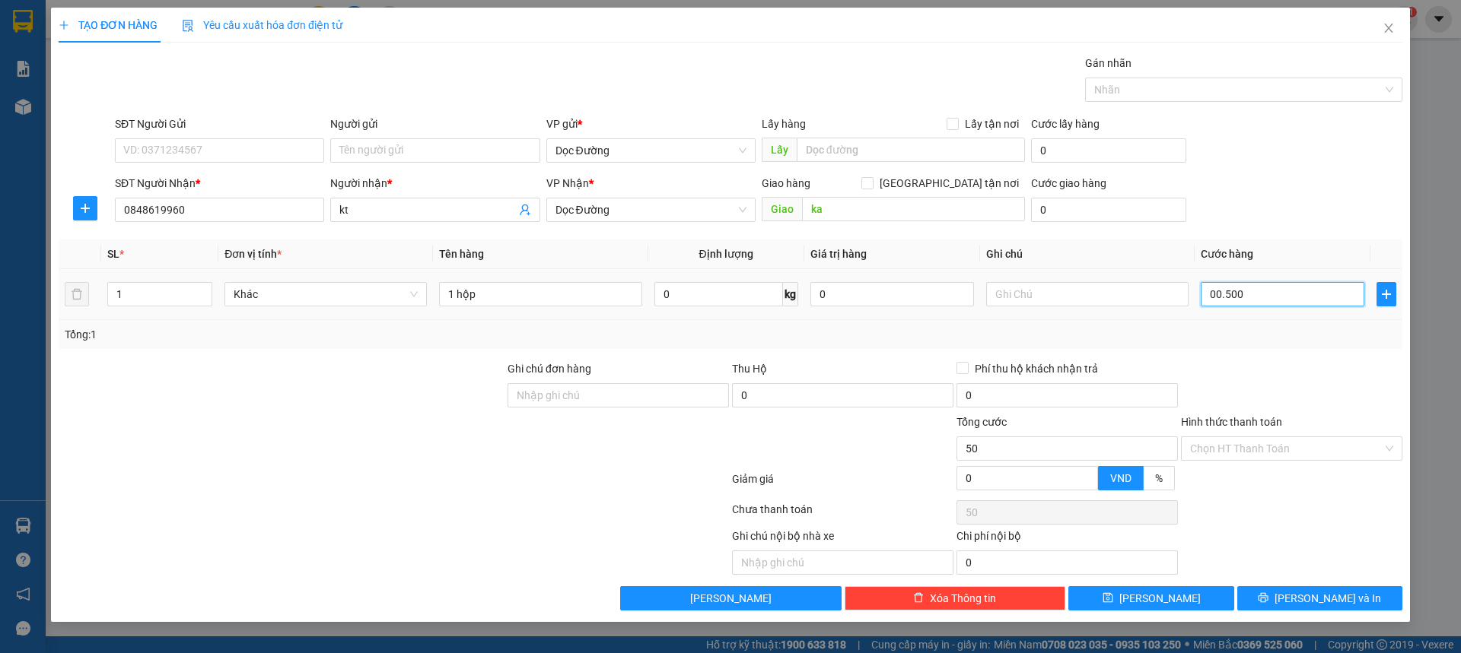
type input "500"
type input "0.005.000"
type input "5.000"
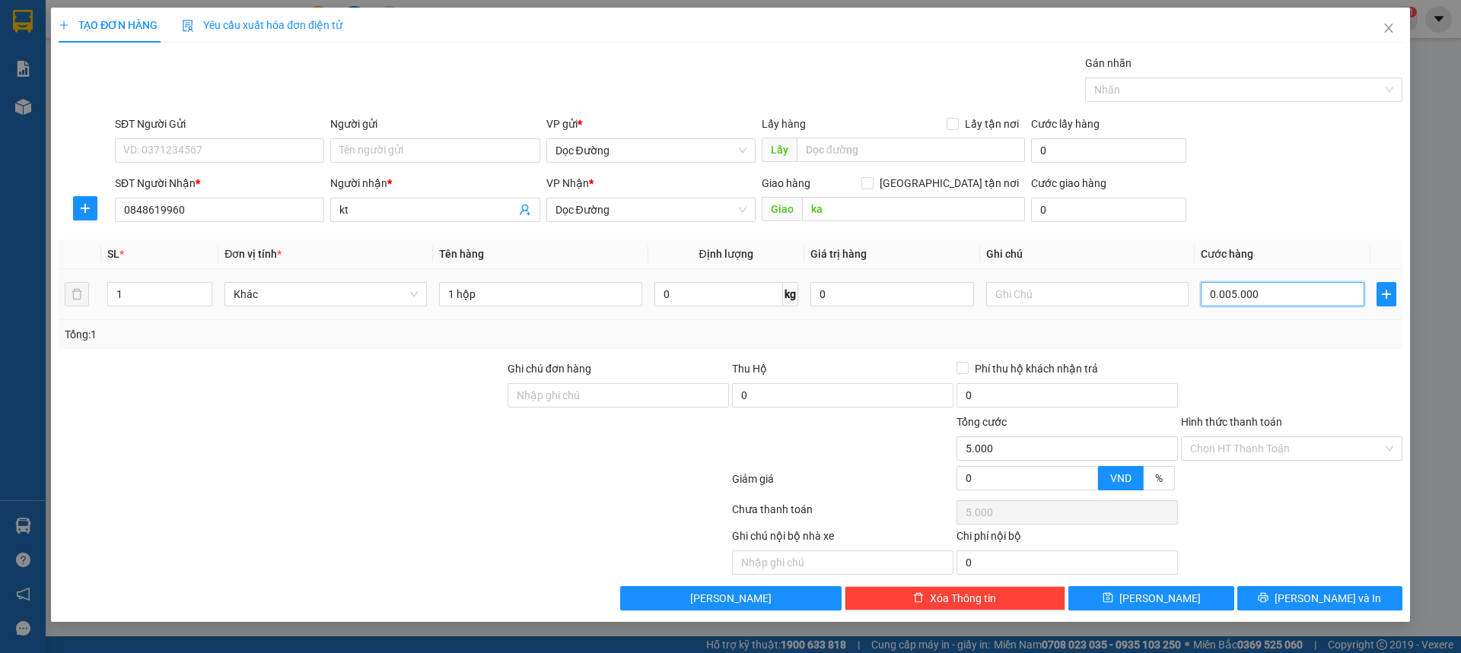
type input "000.050.000"
type input "50.000"
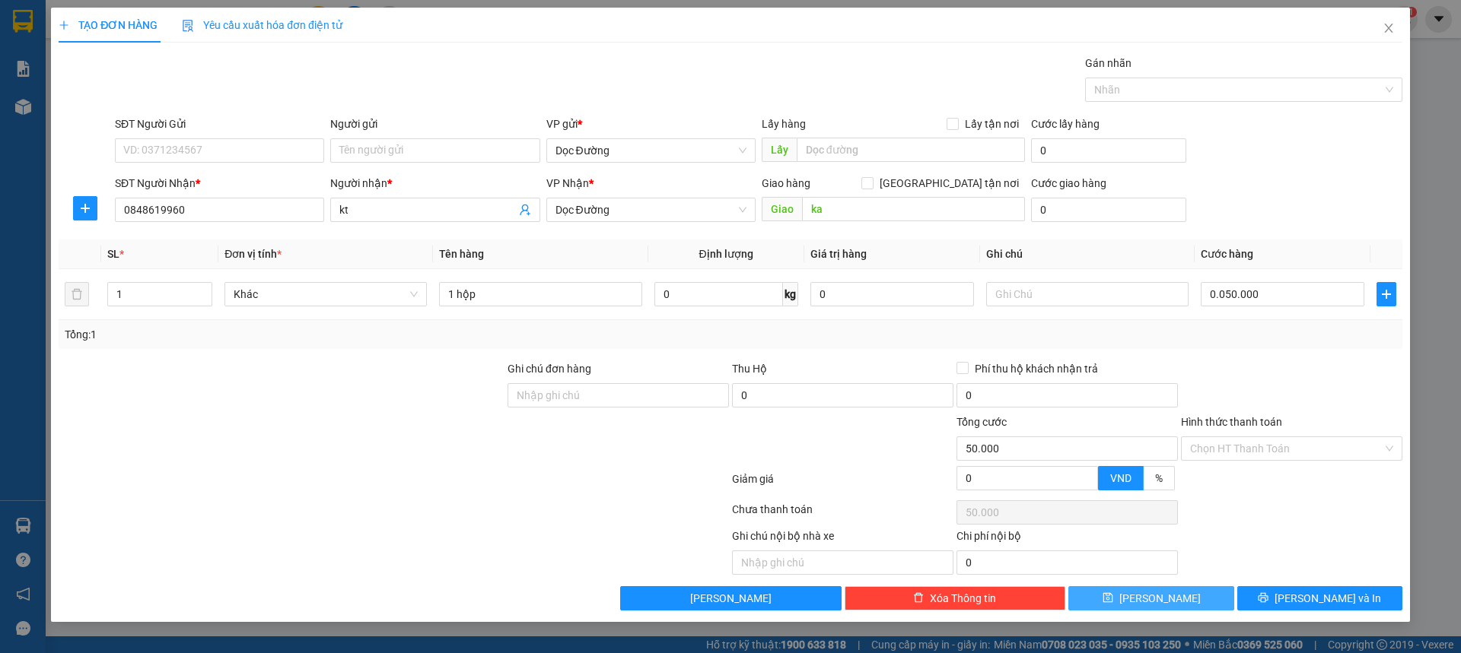
type input "50.000"
click at [1181, 591] on div "Transit Pickup Surcharge Ids Transit Deliver Surcharge Ids Transit Deliver Surc…" at bounding box center [730, 333] width 1343 height 556
click at [1178, 583] on div "Transit Pickup Surcharge Ids Transit Deliver Surcharge Ids Transit Deliver Surc…" at bounding box center [730, 333] width 1343 height 556
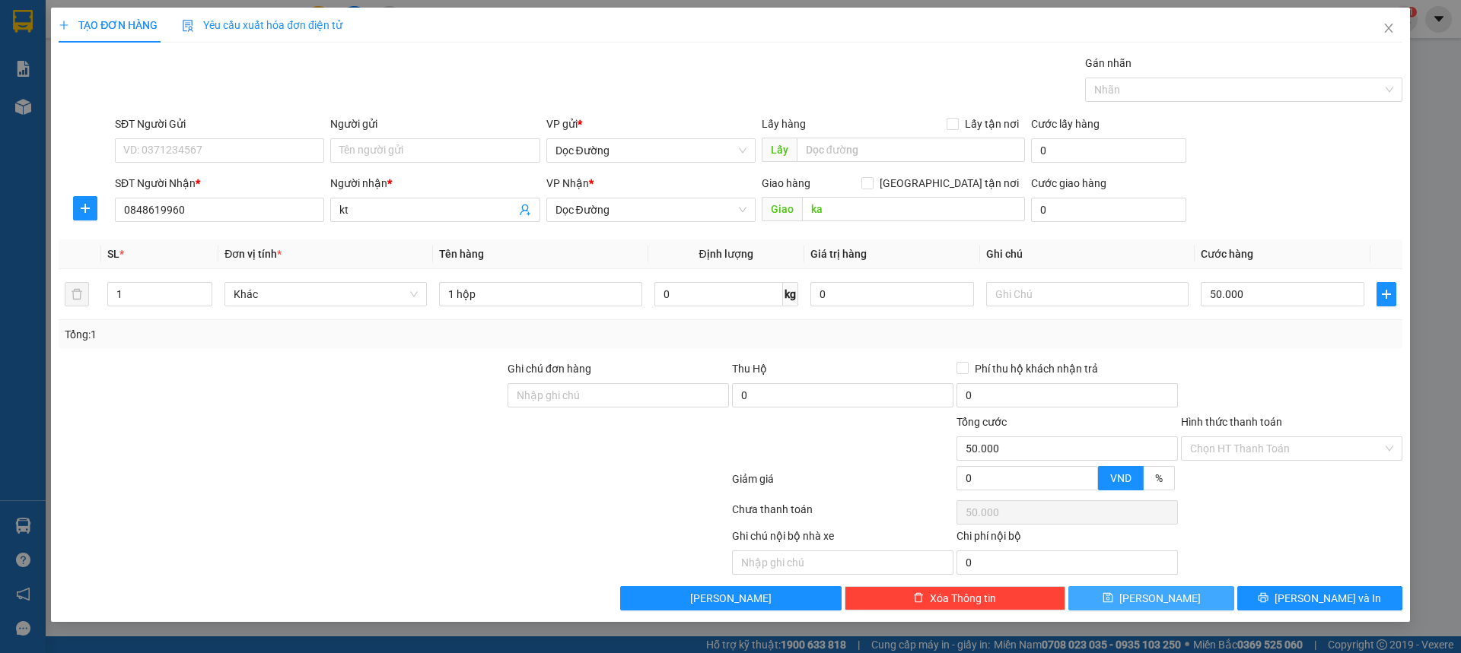
click at [1165, 609] on button "[PERSON_NAME]" at bounding box center [1150, 598] width 165 height 24
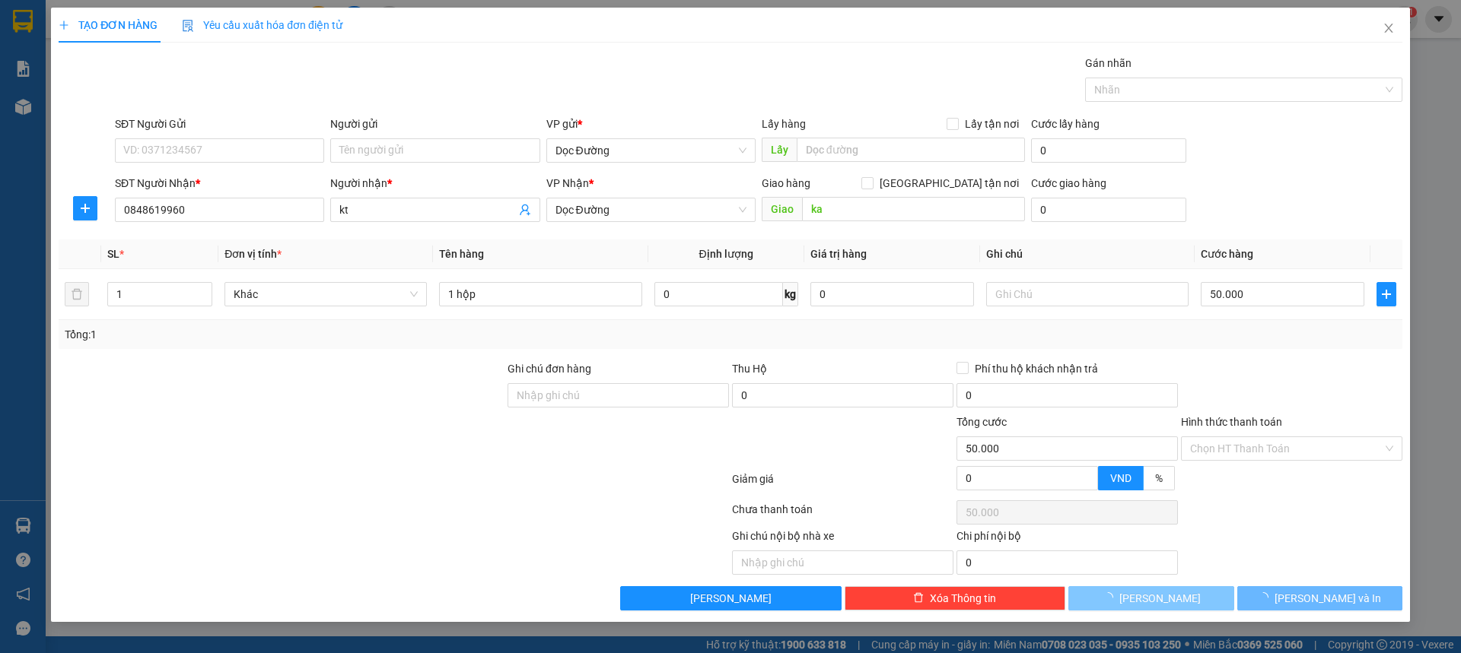
type input "0"
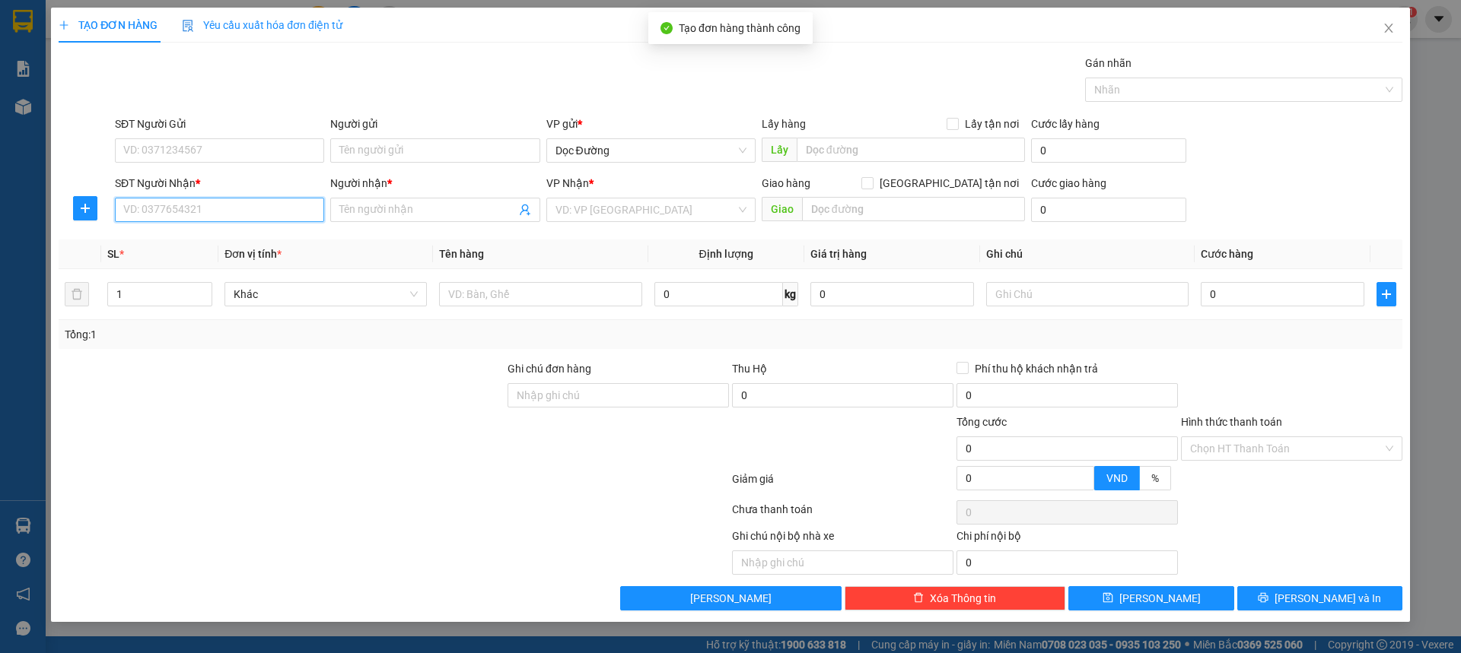
click at [246, 217] on input "SĐT Người Nhận *" at bounding box center [219, 210] width 209 height 24
type input "0986533390"
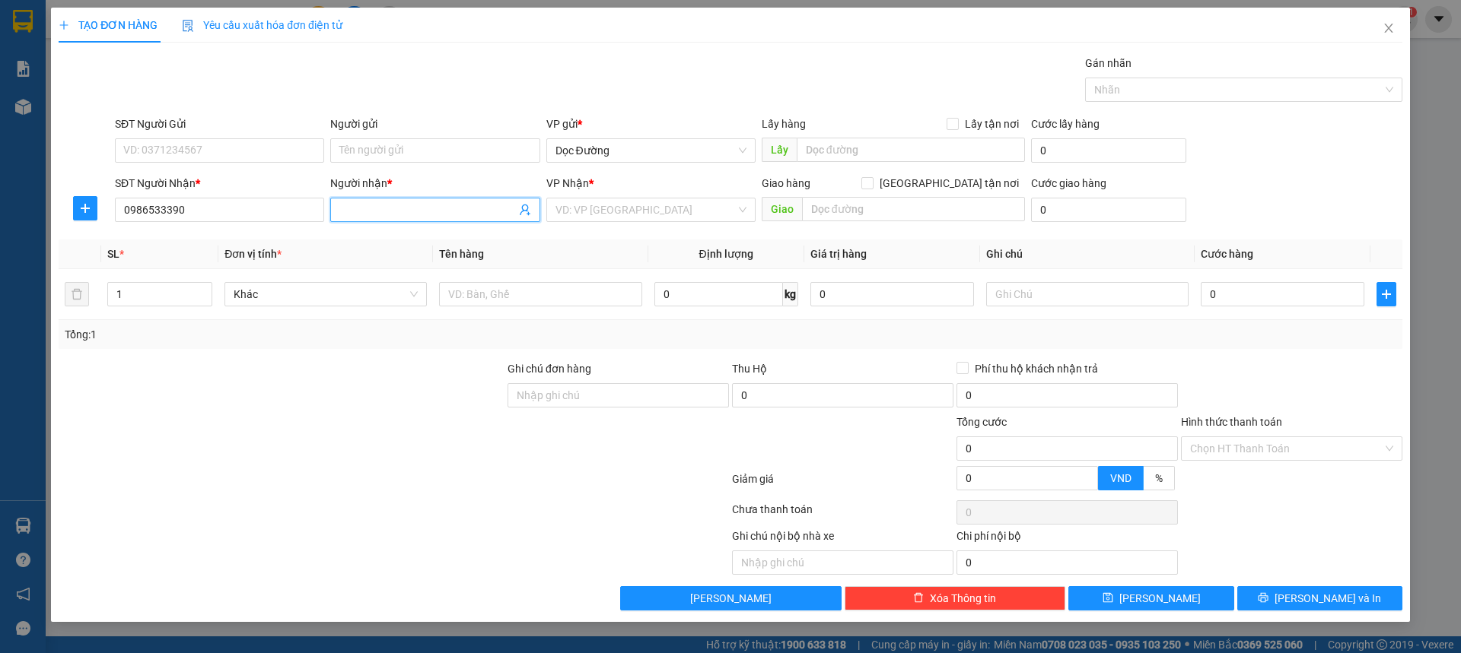
click at [403, 209] on input "Người nhận *" at bounding box center [427, 210] width 176 height 17
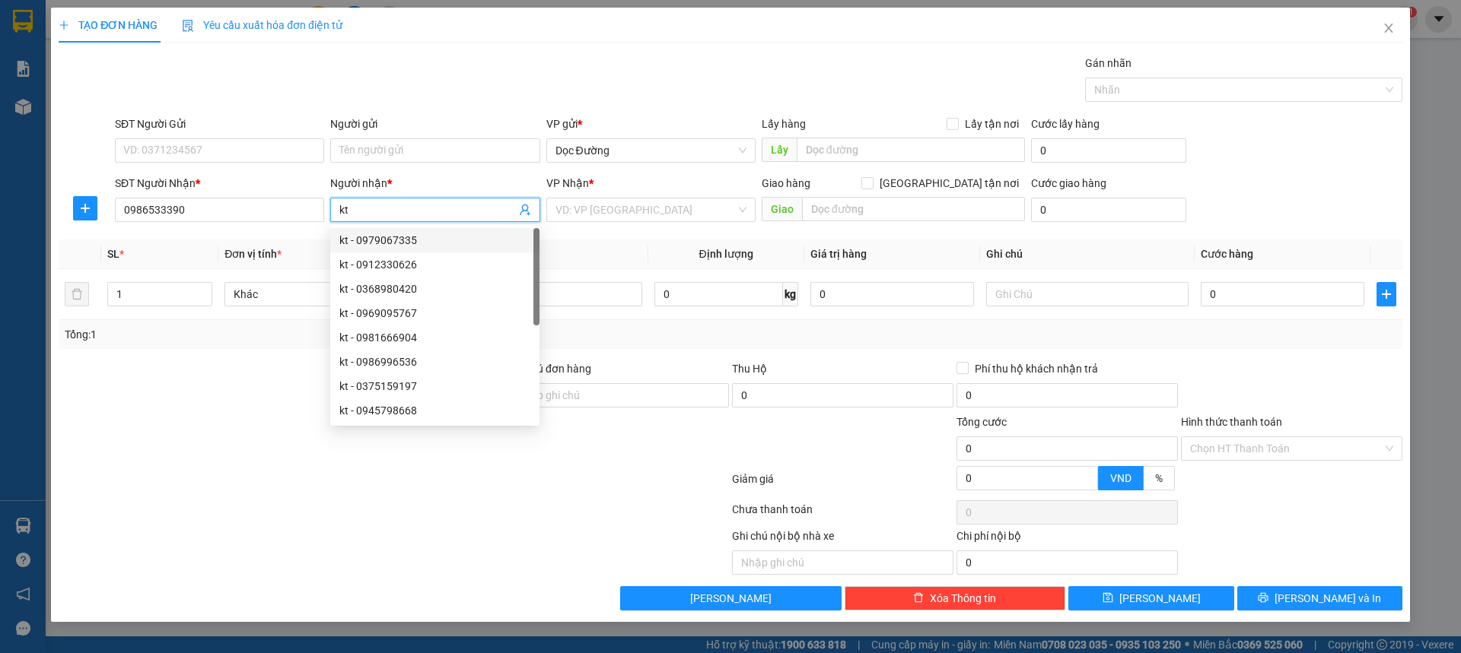
type input "kt"
click at [684, 220] on div "VP Nhận * VD: VP [GEOGRAPHIC_DATA]" at bounding box center [650, 201] width 209 height 53
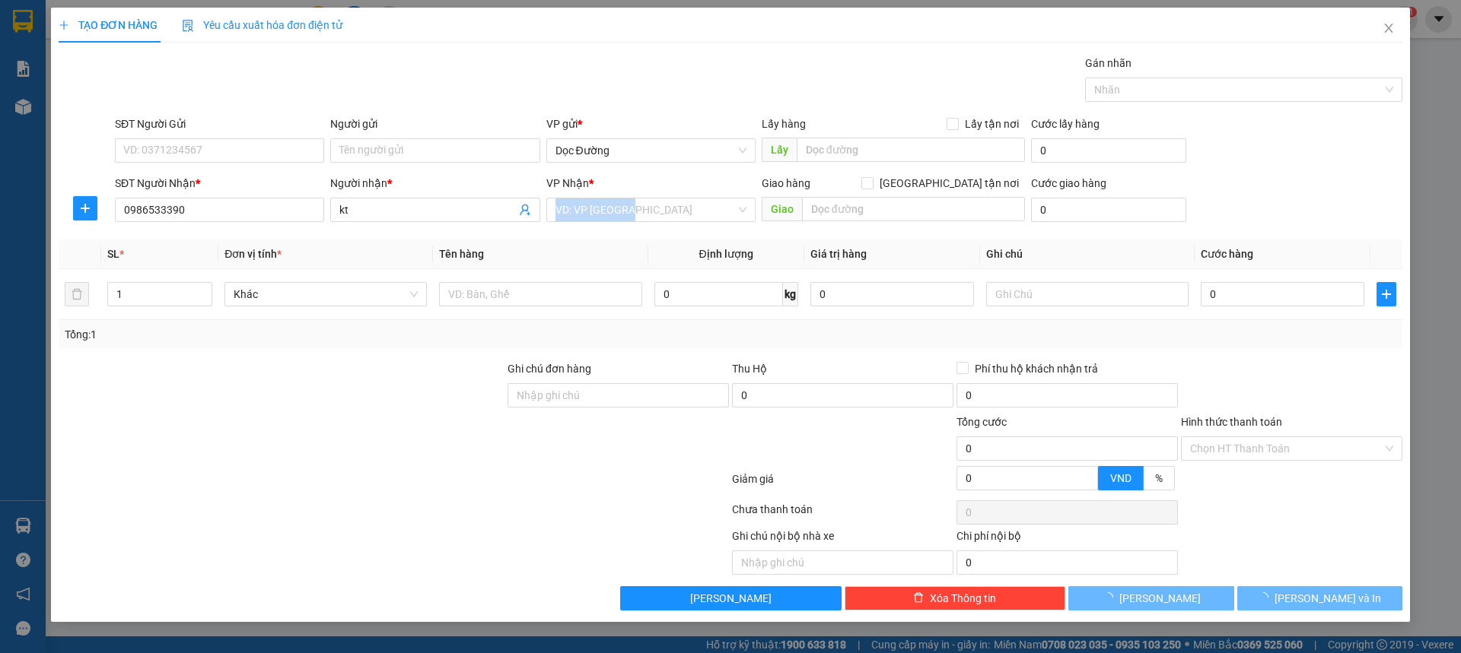
drag, startPoint x: 686, startPoint y: 218, endPoint x: 656, endPoint y: 229, distance: 32.5
click at [685, 218] on input "search" at bounding box center [645, 210] width 180 height 23
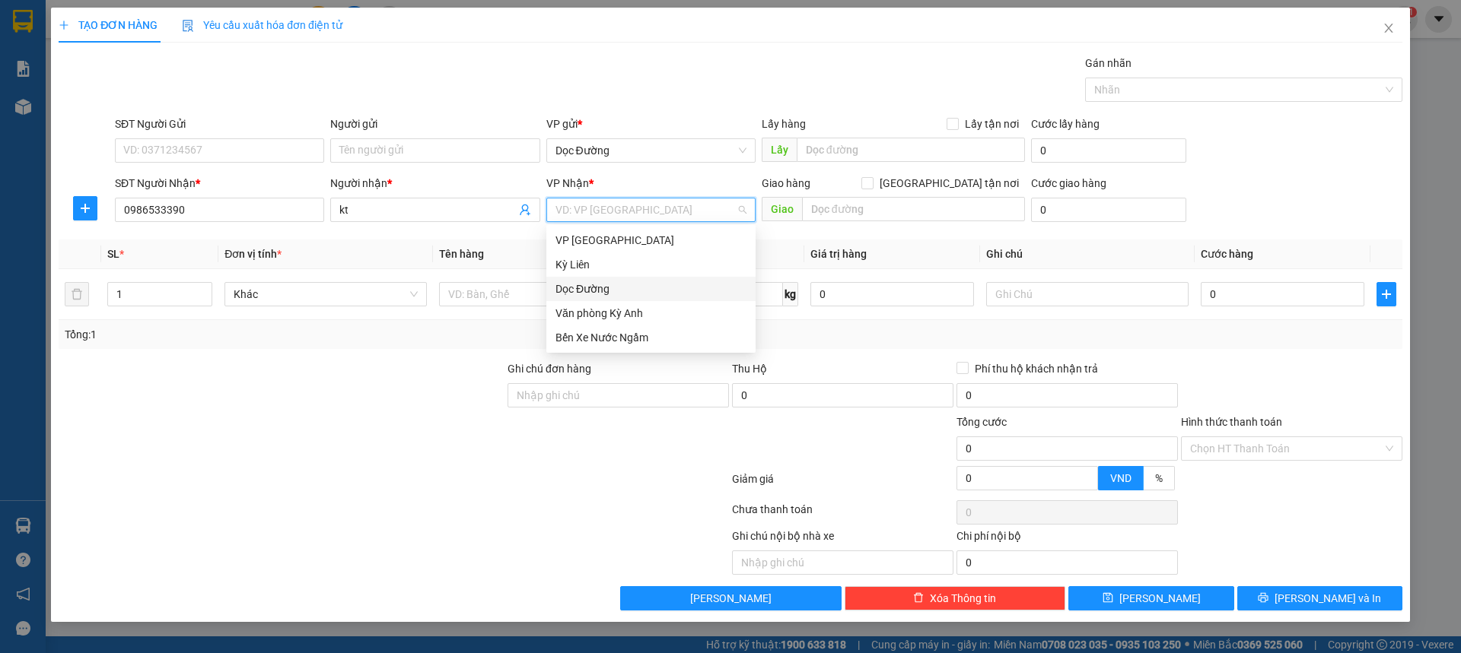
click at [584, 286] on div "Dọc Đường" at bounding box center [650, 289] width 191 height 17
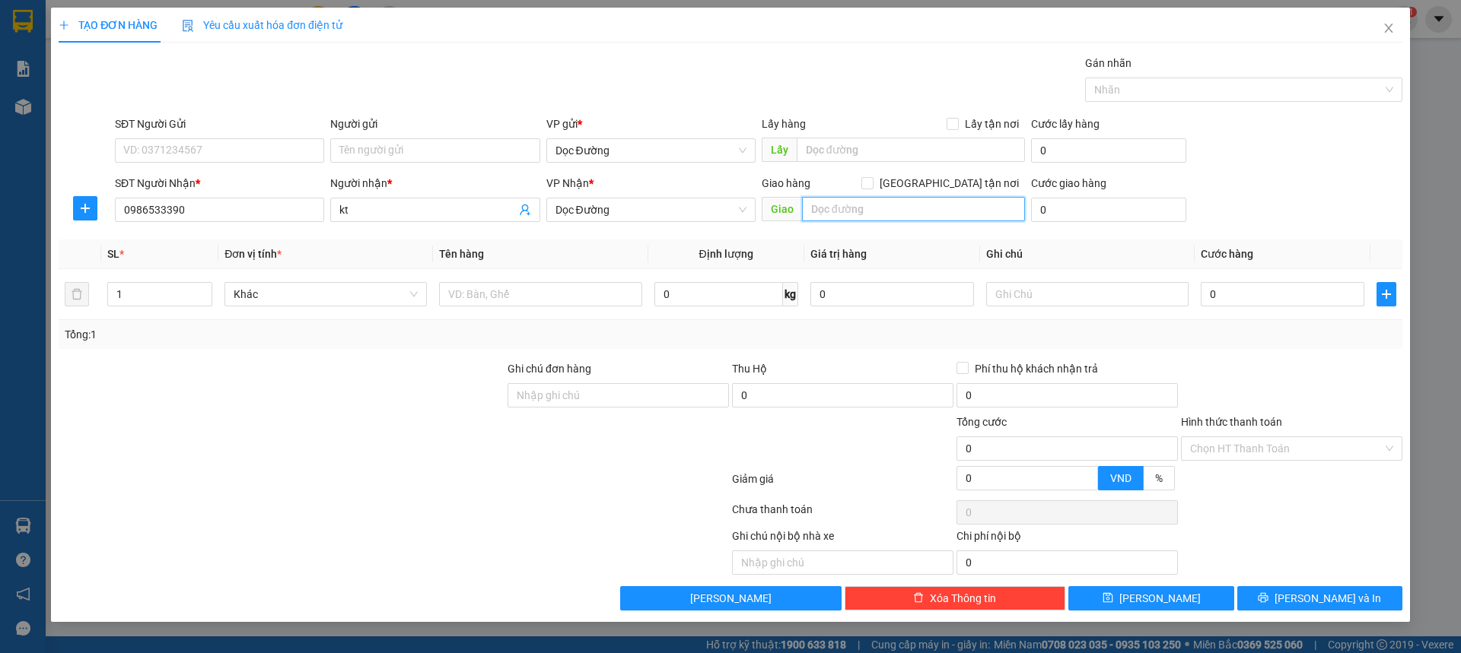
click at [828, 208] on input "text" at bounding box center [913, 209] width 223 height 24
type input "cx"
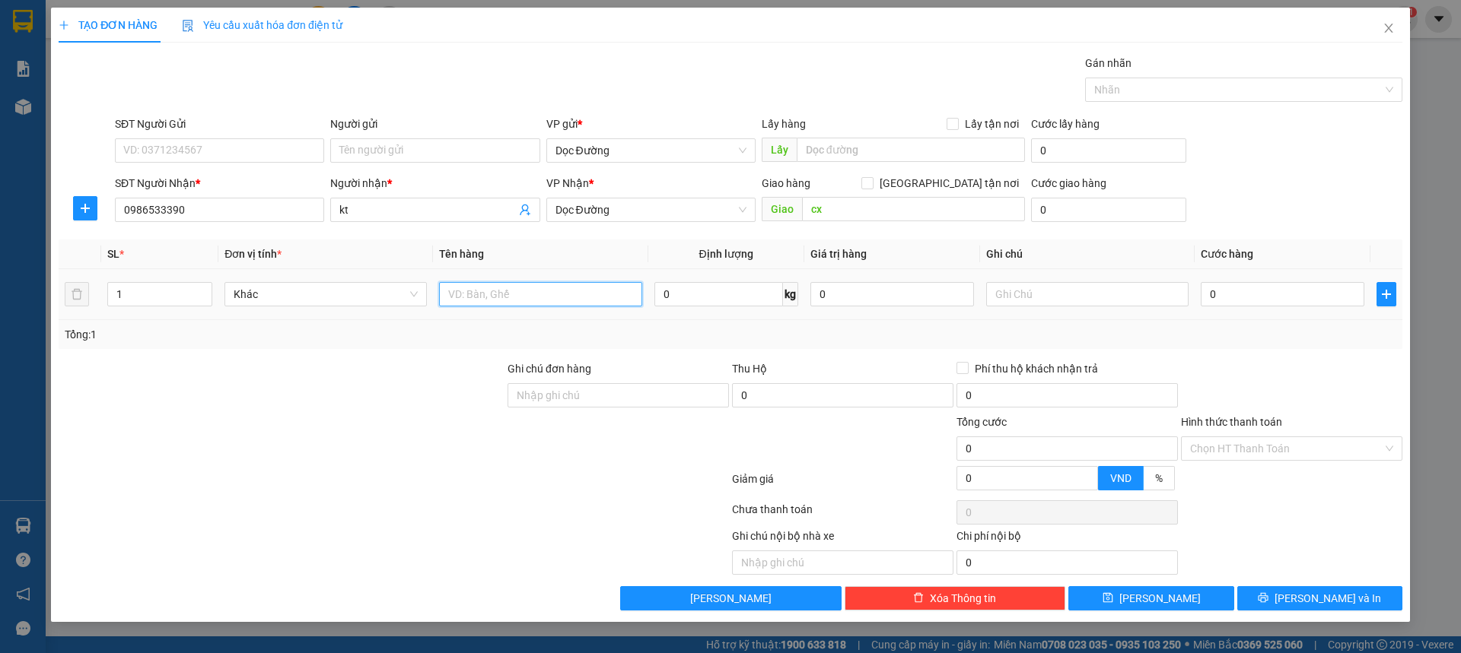
click at [536, 282] on input "text" at bounding box center [540, 294] width 202 height 24
type input "1 thùng"
click at [1311, 297] on input "0" at bounding box center [1282, 294] width 164 height 24
type input "005"
type input "5"
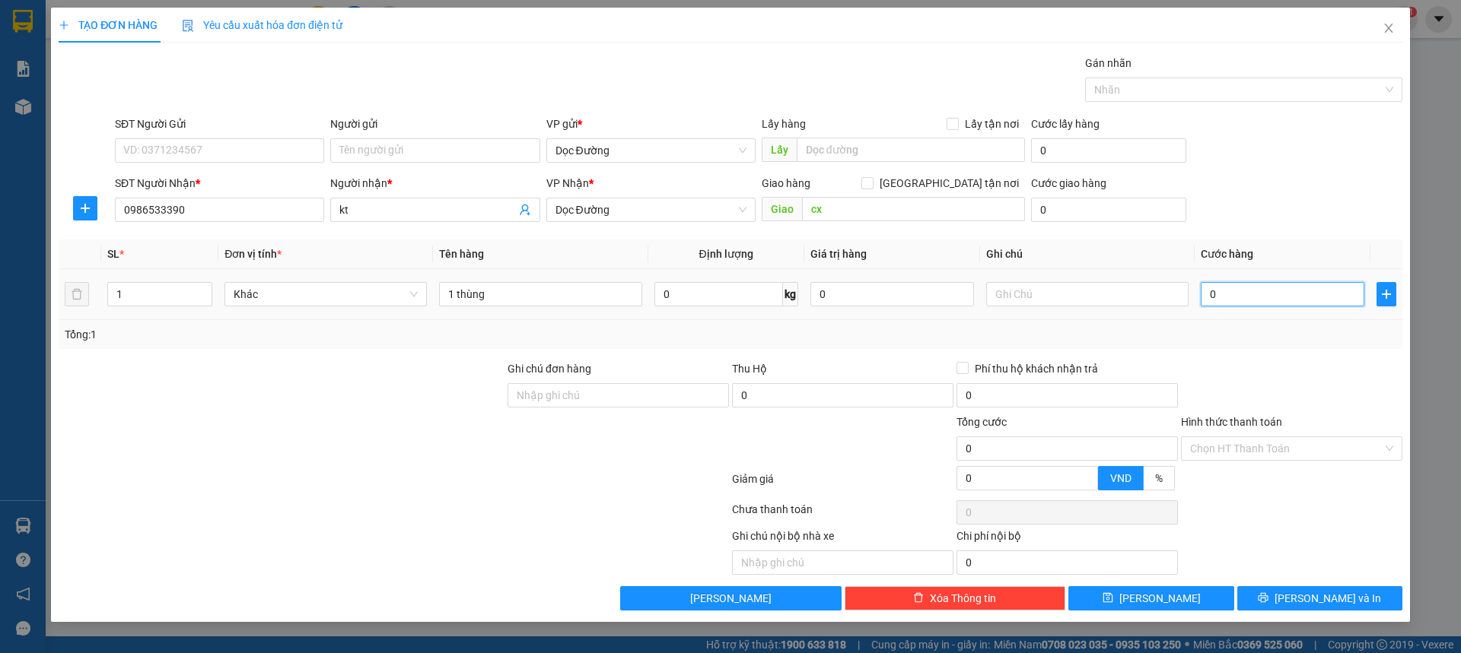
type input "5"
type input "0.050"
type input "50"
type input "00.500"
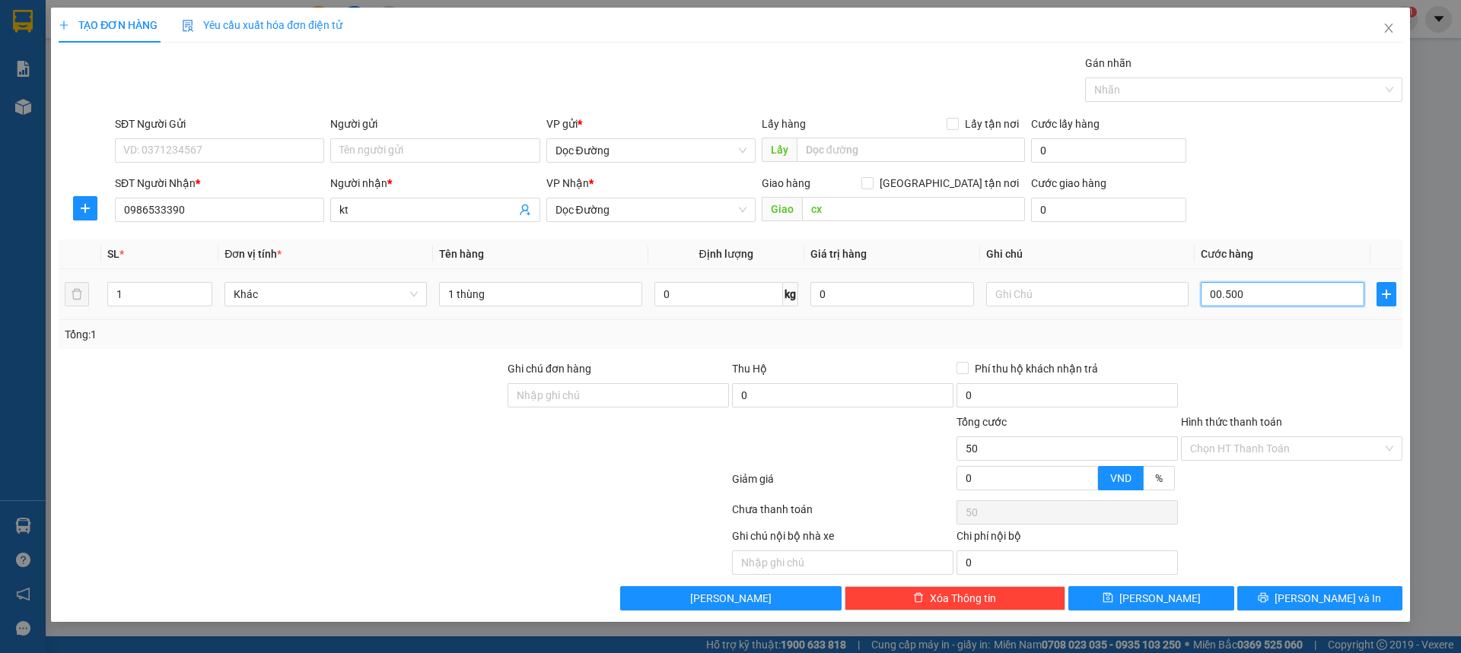
type input "500"
type input "0.005.000"
type input "5.000"
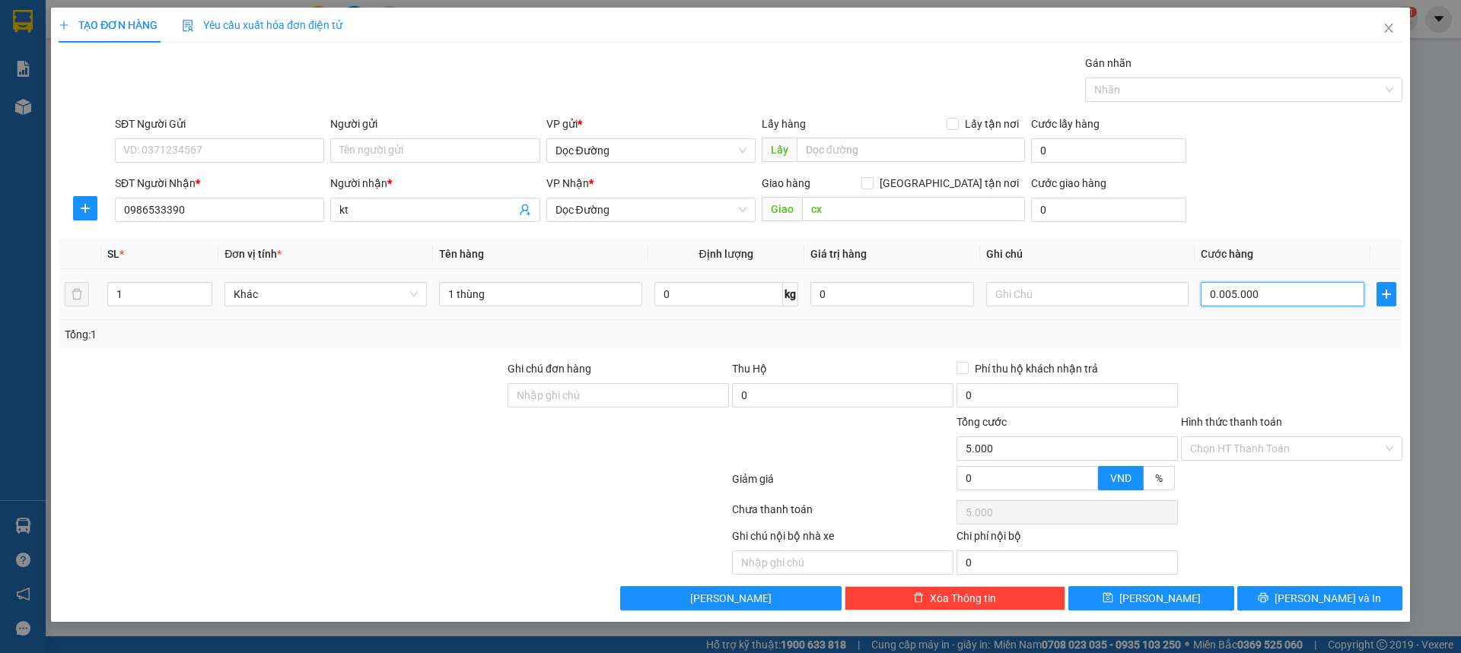
type input "000.050.000"
type input "50.000"
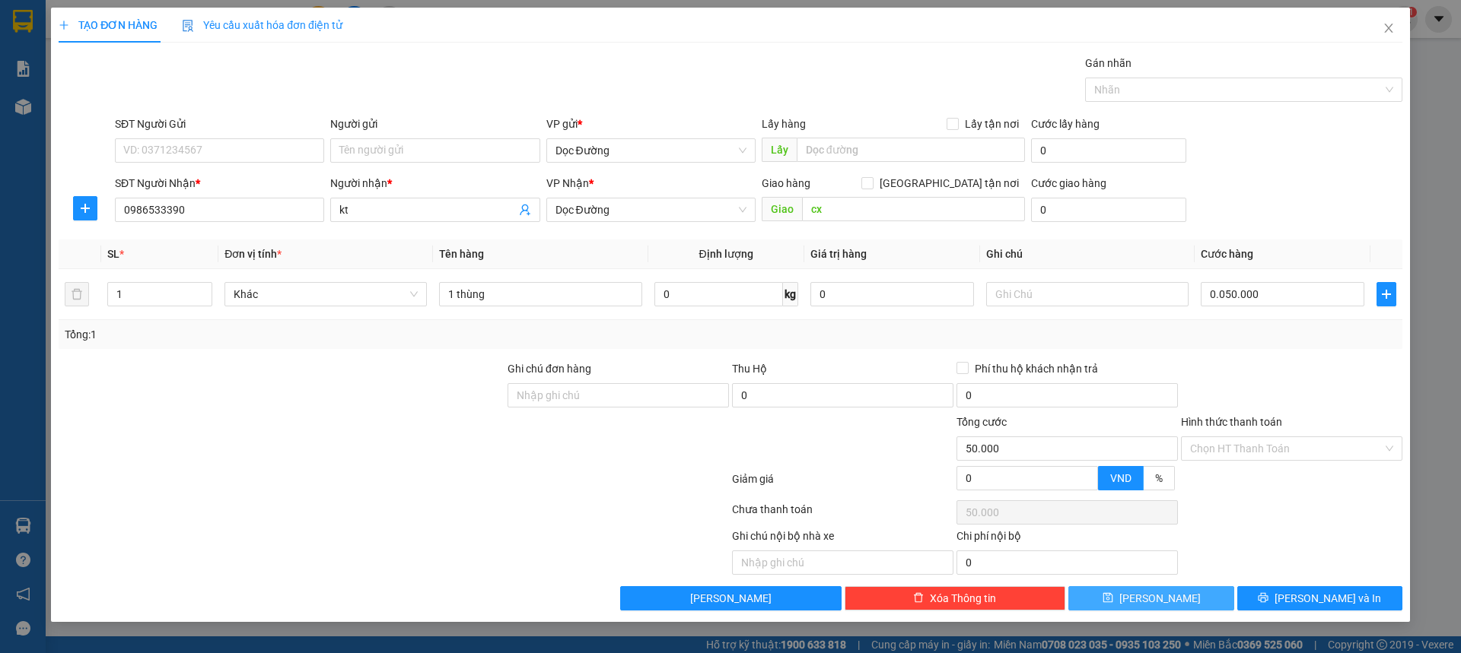
type input "50.000"
click at [1147, 605] on button "[PERSON_NAME]" at bounding box center [1150, 598] width 165 height 24
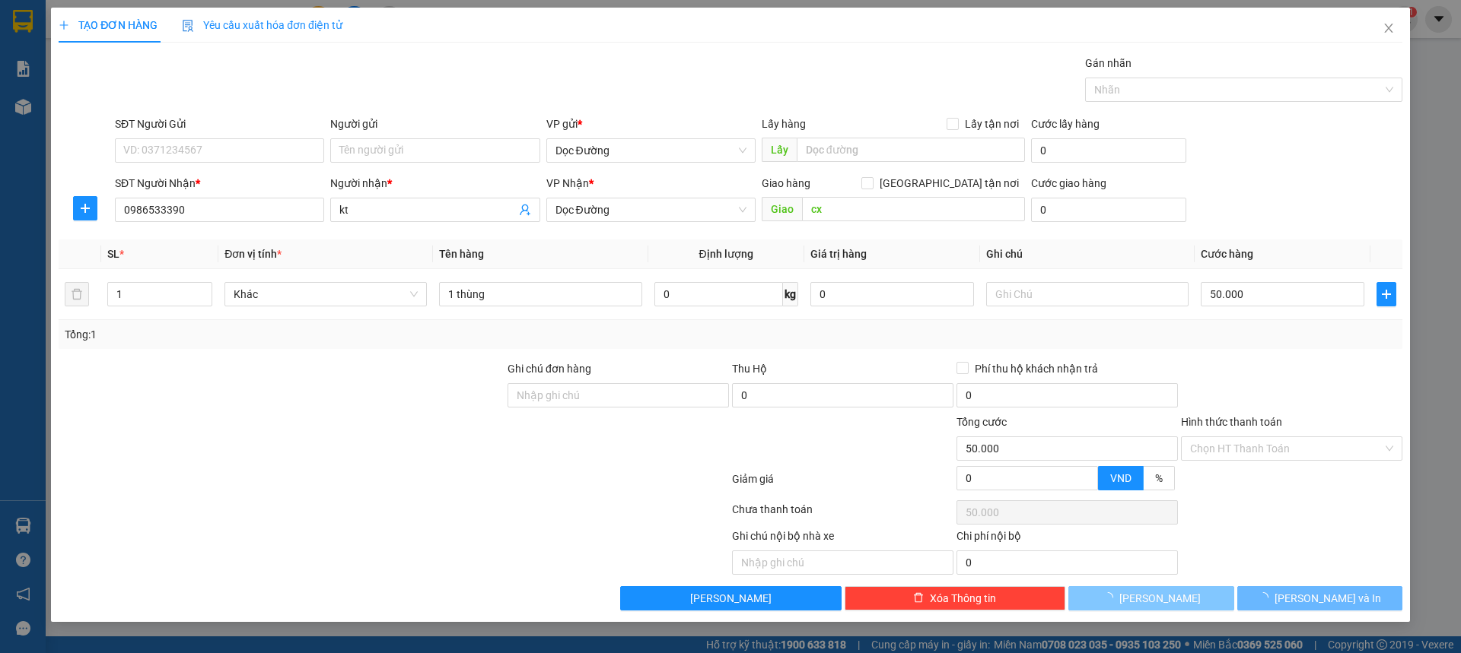
type input "0"
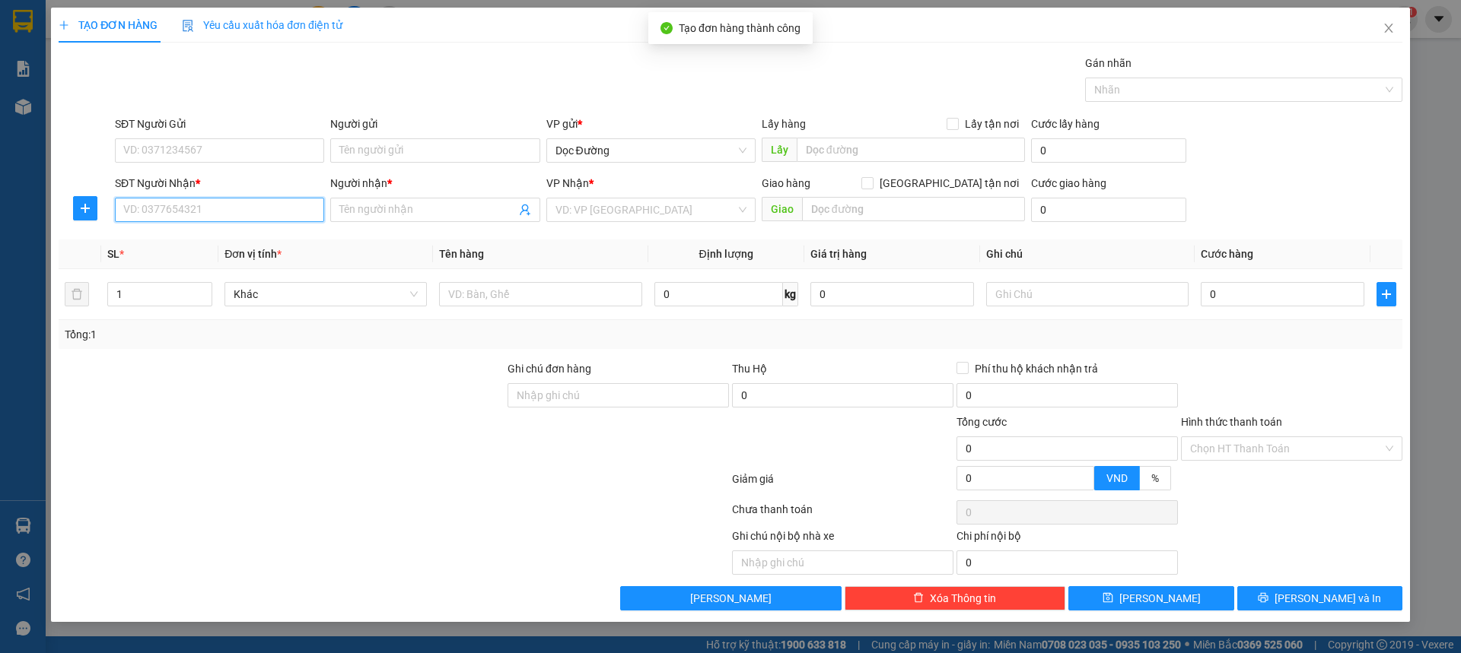
click at [226, 210] on input "SĐT Người Nhận *" at bounding box center [219, 210] width 209 height 24
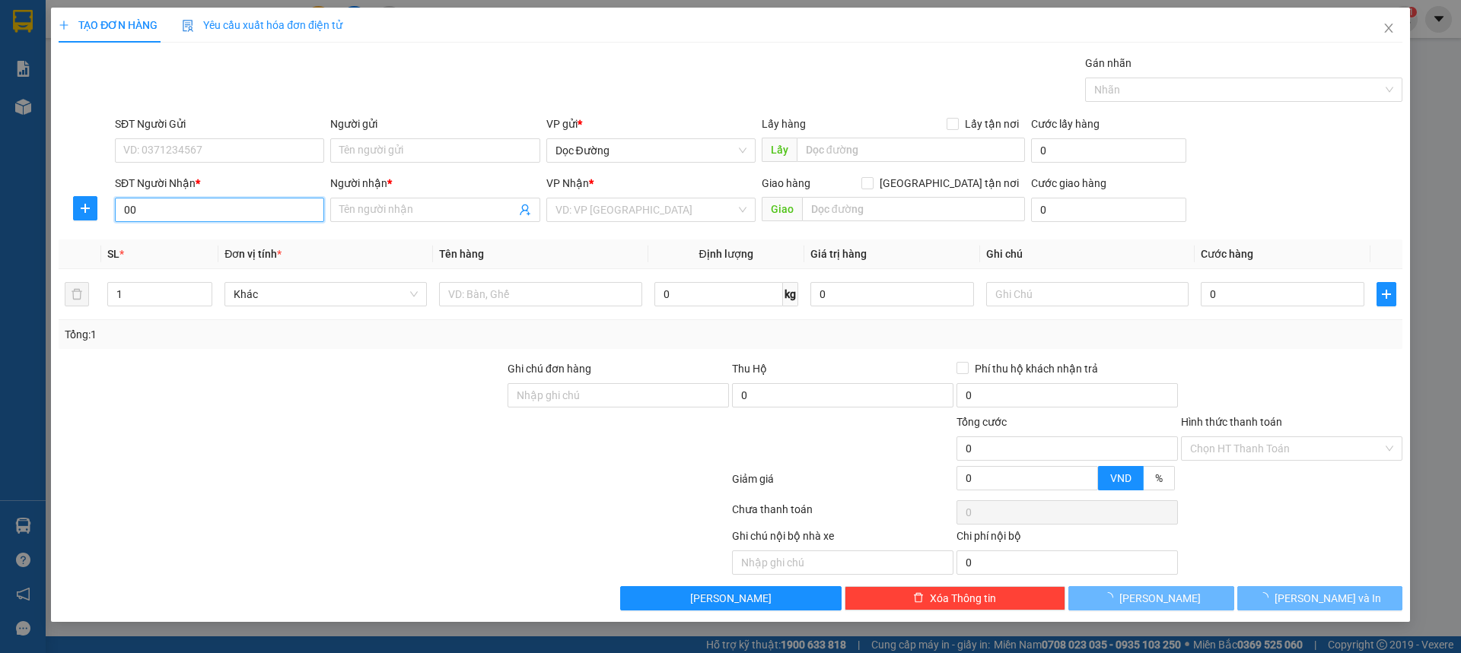
type input "0"
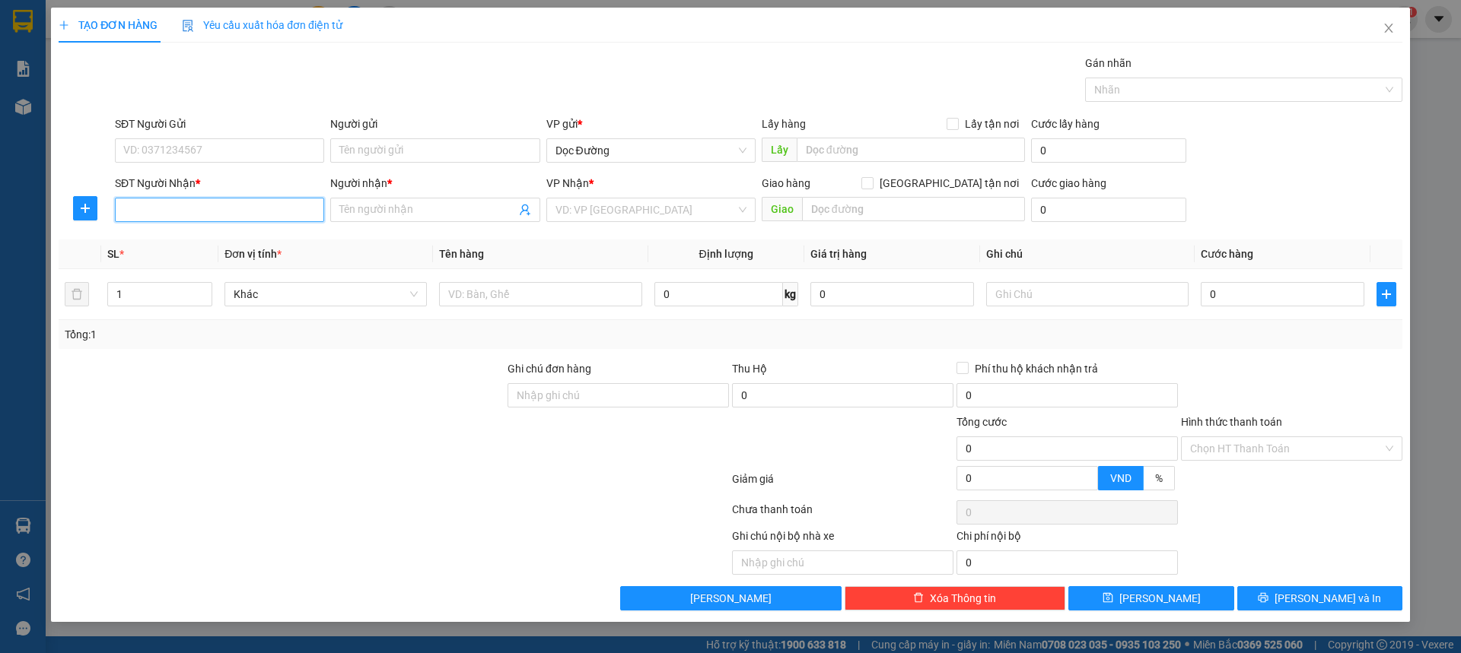
type input "9"
type input "0972860206"
click at [386, 203] on input "Người nhận *" at bounding box center [427, 210] width 176 height 17
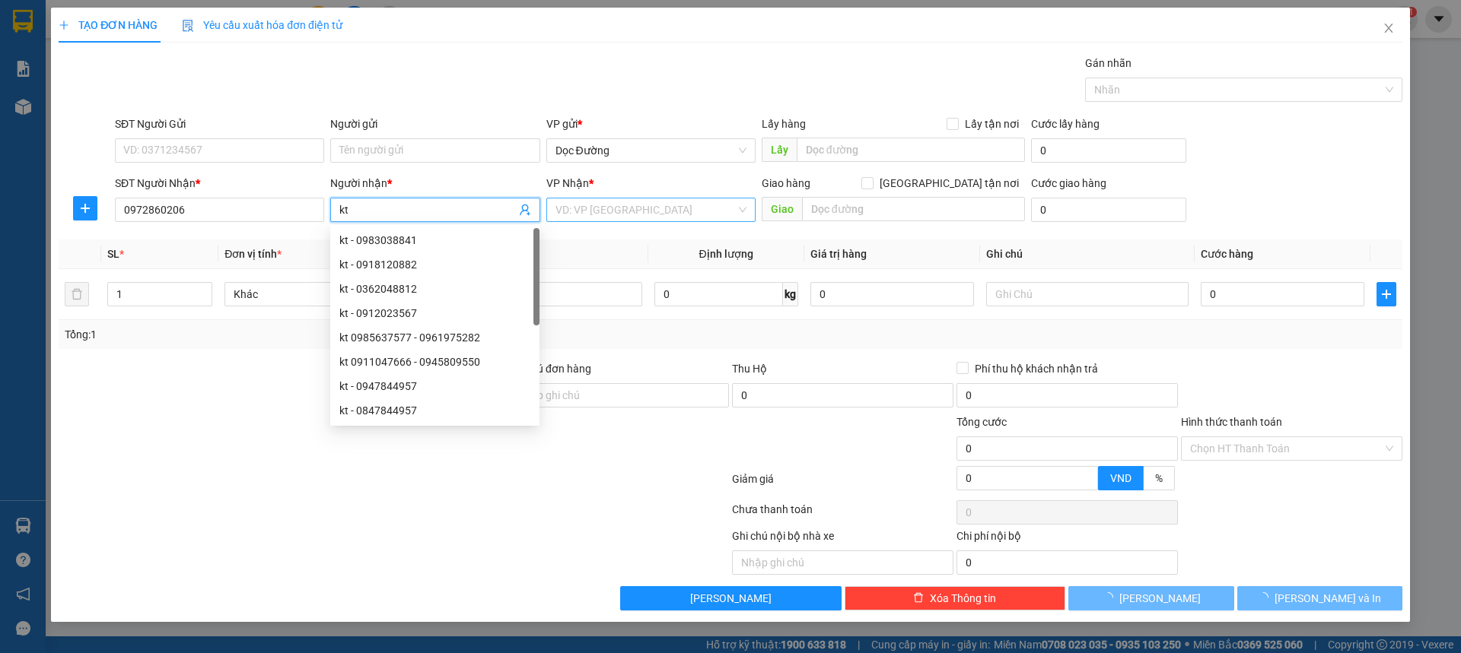
type input "kt"
click at [652, 199] on input "search" at bounding box center [645, 210] width 180 height 23
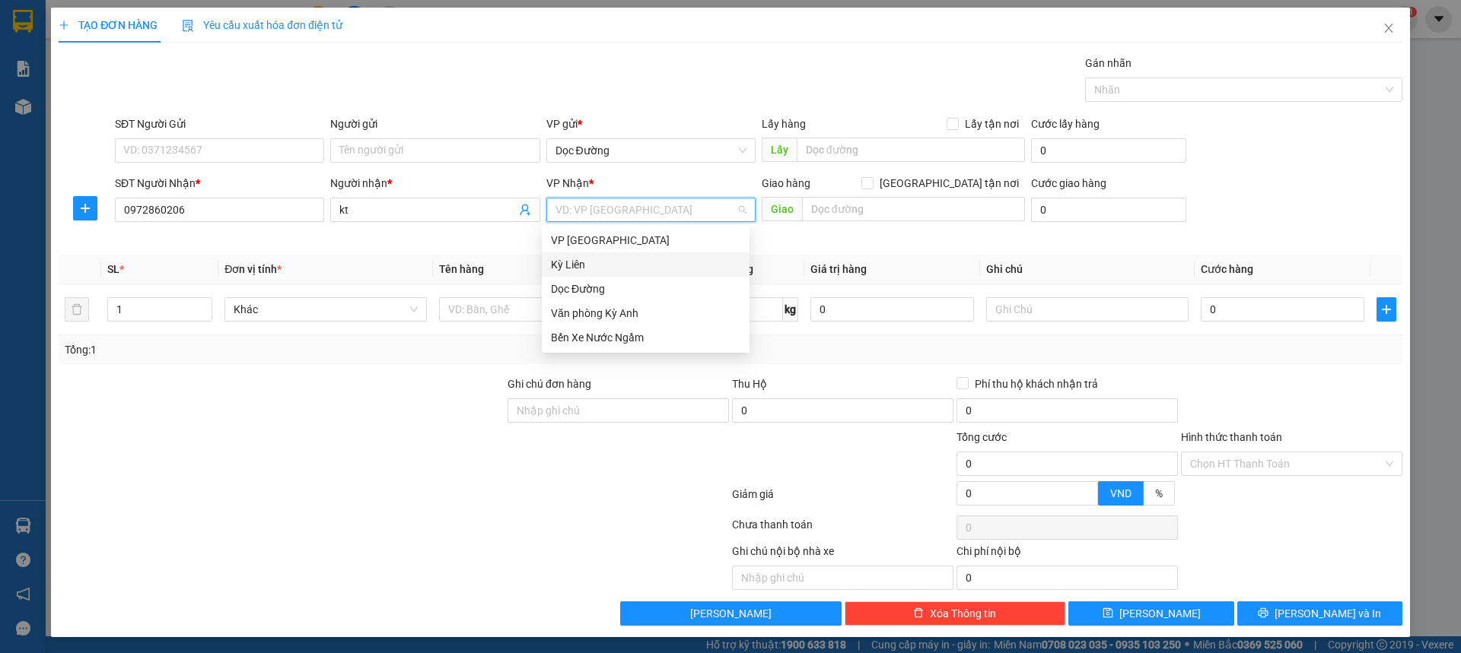
click at [631, 275] on div "Kỳ Liên" at bounding box center [646, 265] width 208 height 24
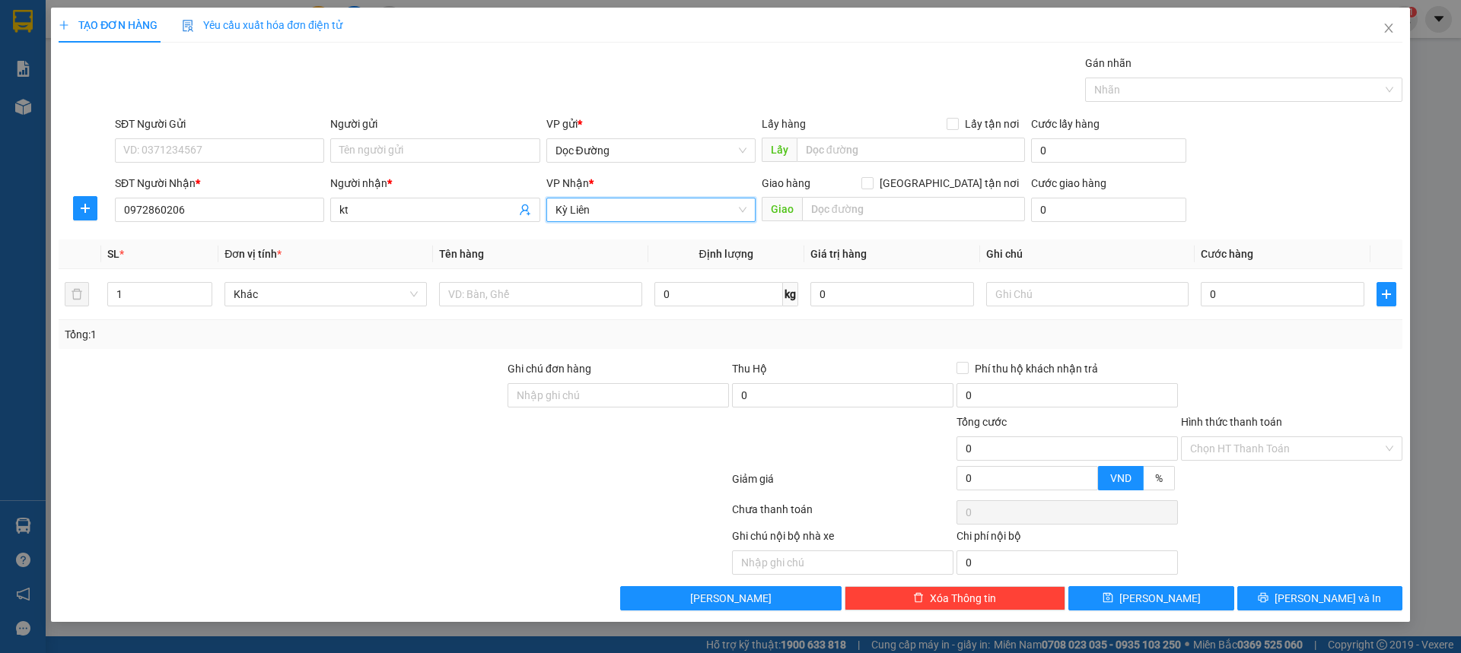
click at [666, 215] on span "Kỳ Liên" at bounding box center [650, 210] width 191 height 23
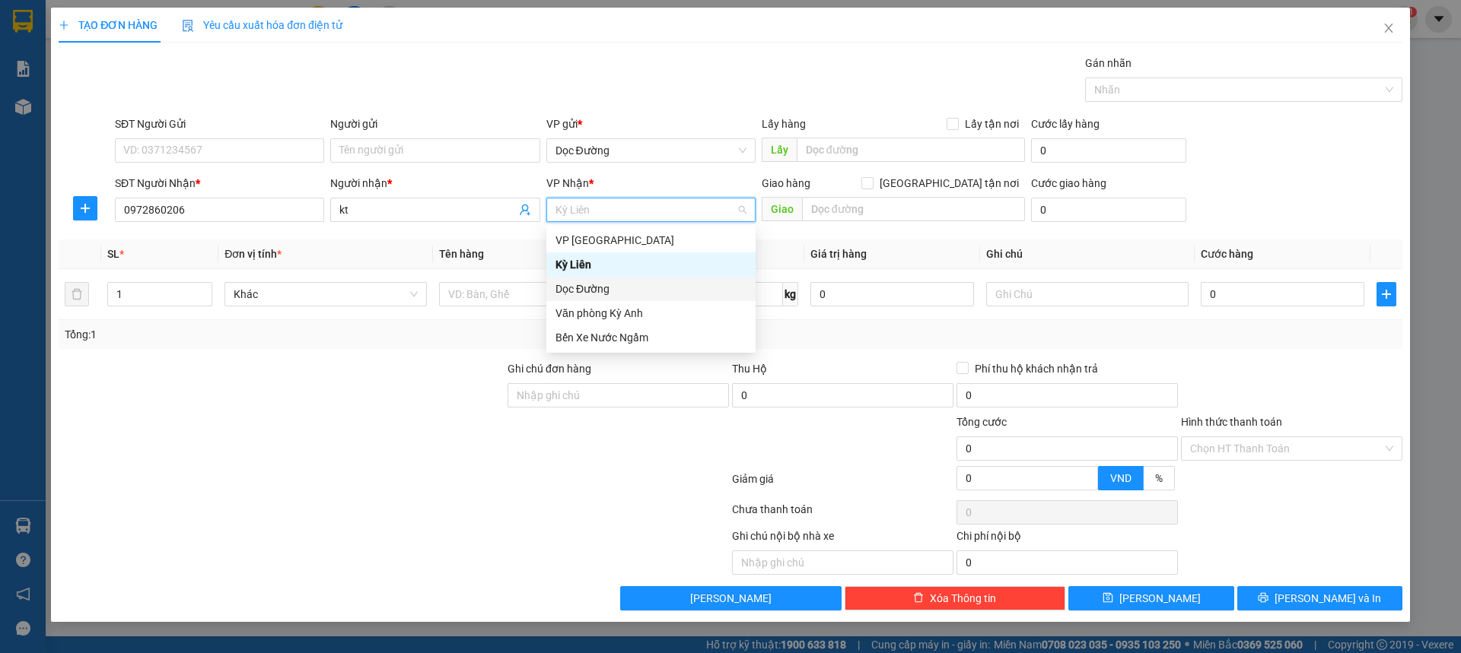
click at [603, 288] on div "Dọc Đường" at bounding box center [650, 289] width 191 height 17
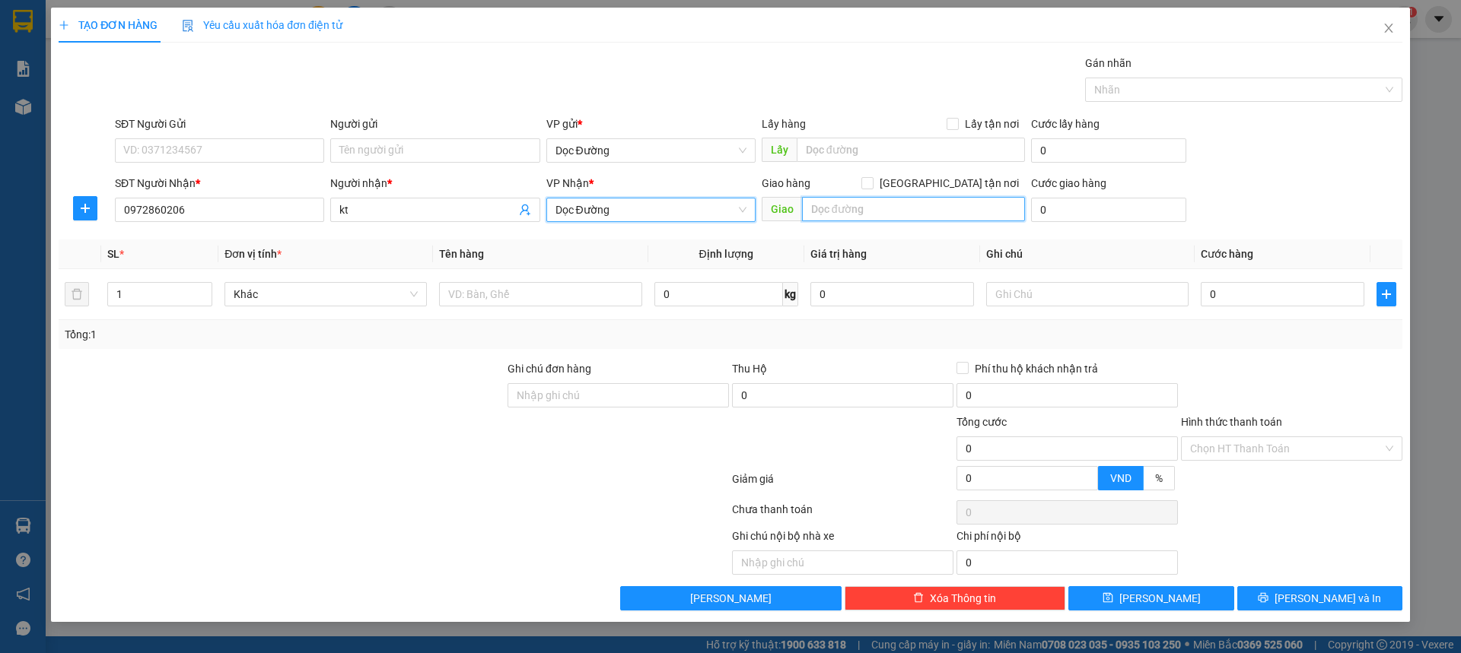
drag, startPoint x: 885, startPoint y: 202, endPoint x: 860, endPoint y: 211, distance: 26.3
click at [885, 201] on input "text" at bounding box center [913, 209] width 223 height 24
type input "cx"
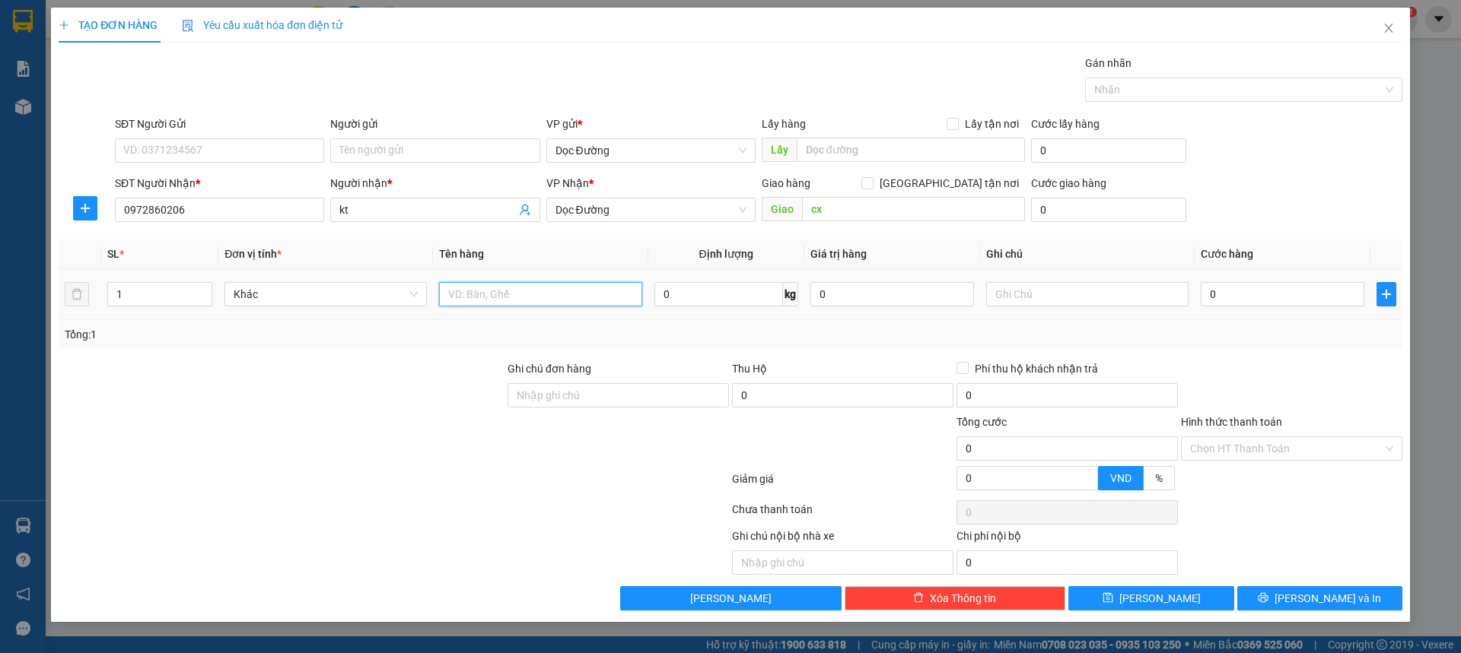
click at [493, 299] on input "text" at bounding box center [540, 294] width 202 height 24
type input "1 thùng"
click at [1231, 302] on input "0" at bounding box center [1282, 294] width 164 height 24
type input "005"
type input "5"
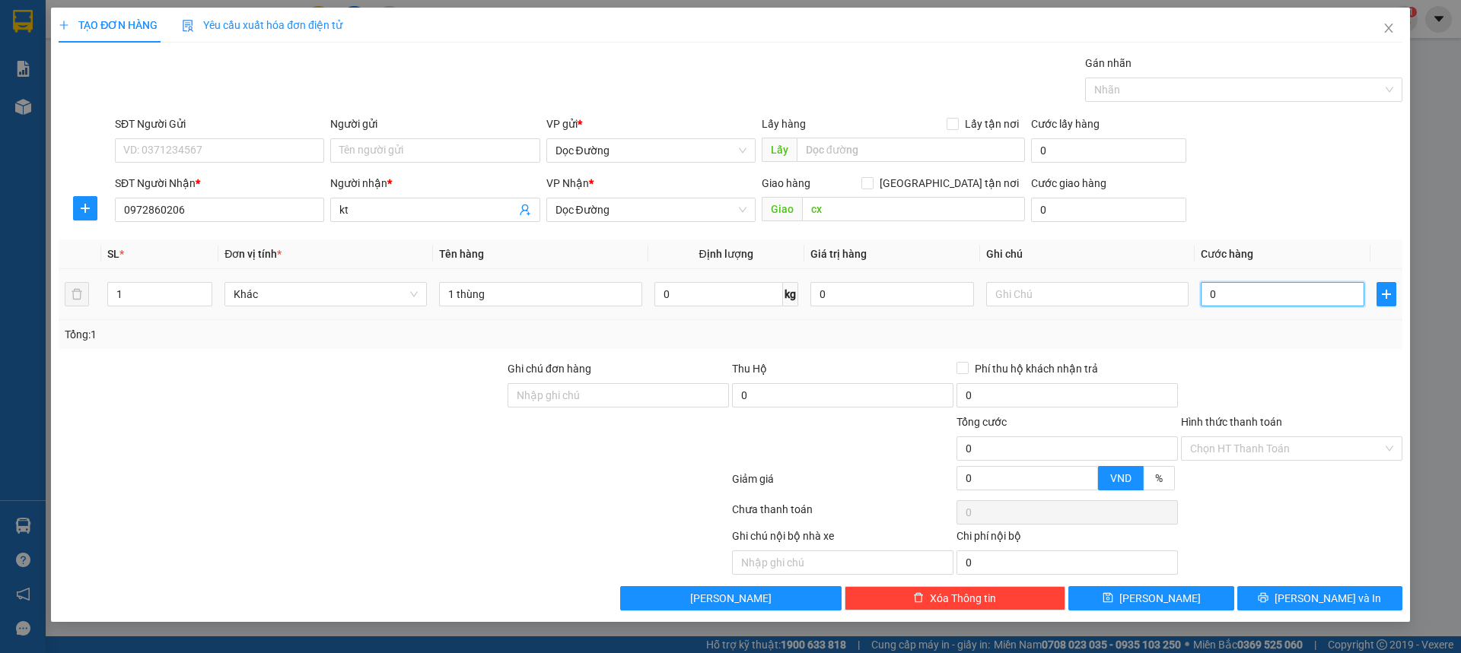
type input "5"
type input "0.050"
type input "50"
type input "00.500"
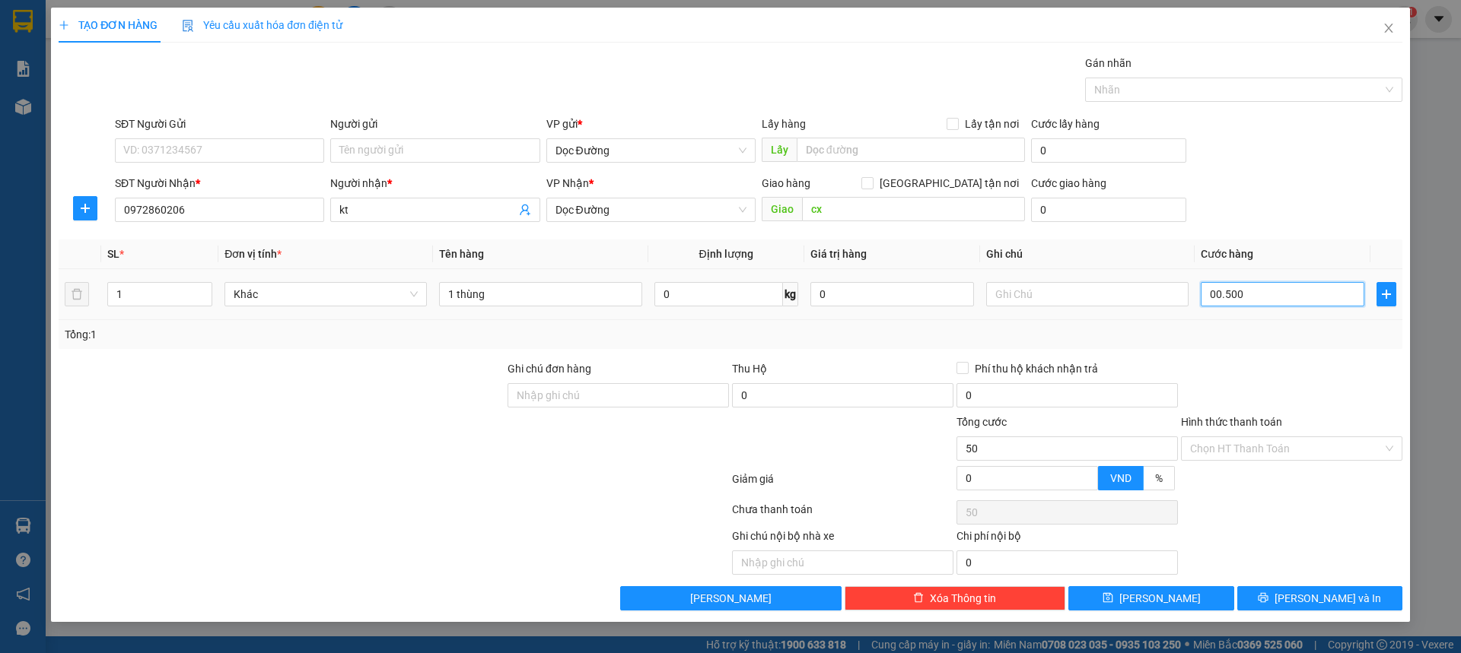
type input "500"
type input "0.005.000"
type input "5.000"
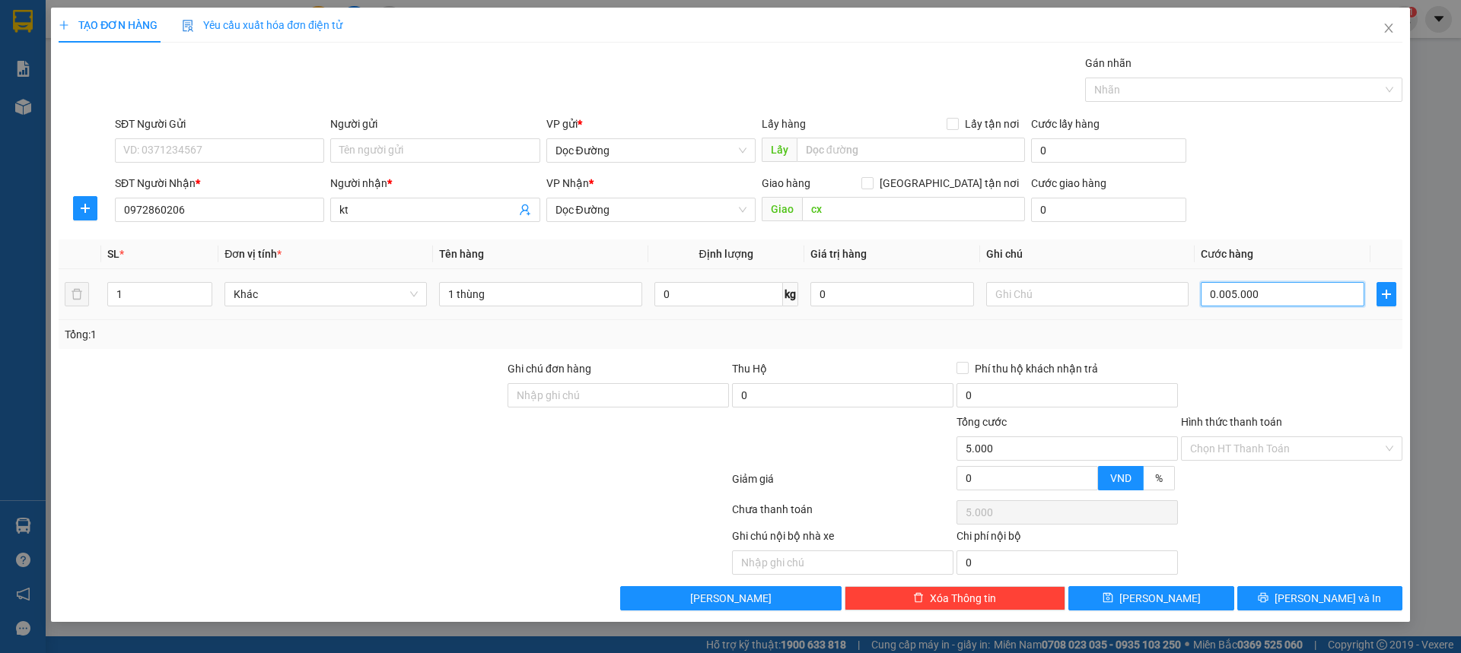
type input "000.050.000"
type input "50.000"
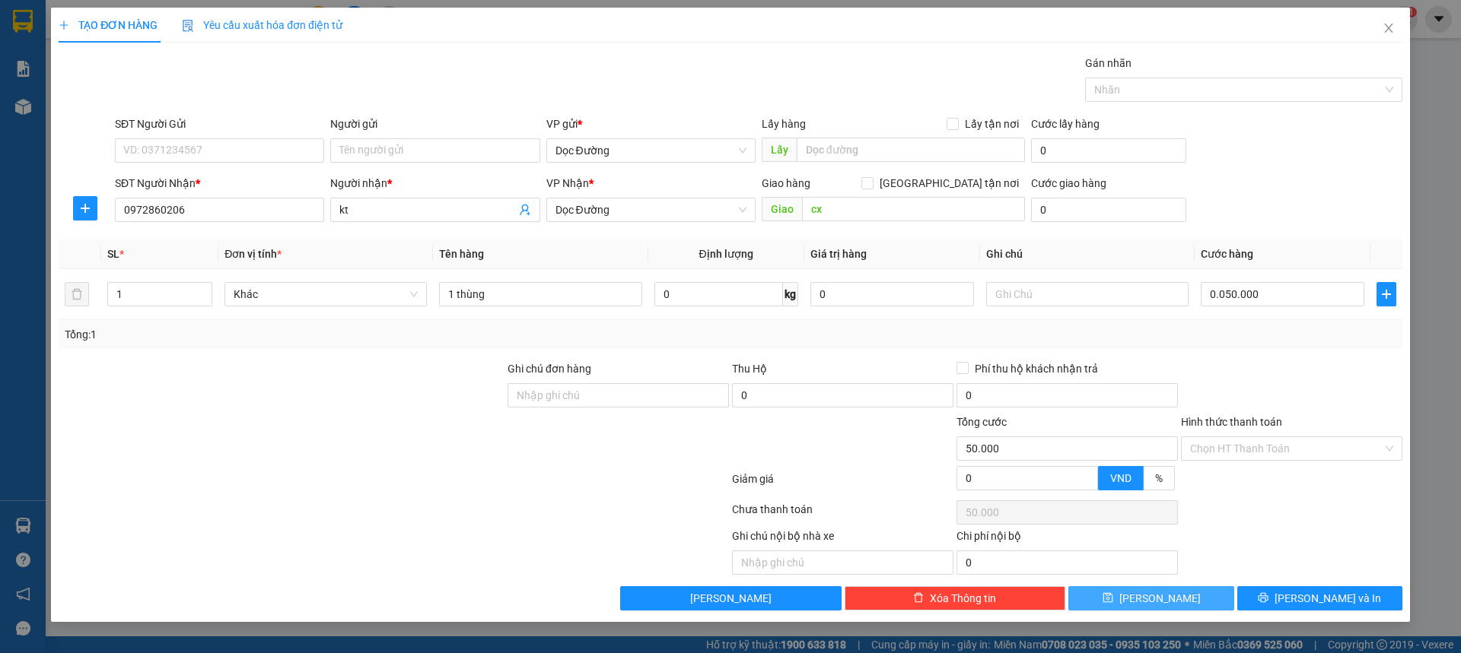
type input "50.000"
click at [1113, 599] on icon "save" at bounding box center [1107, 598] width 11 height 11
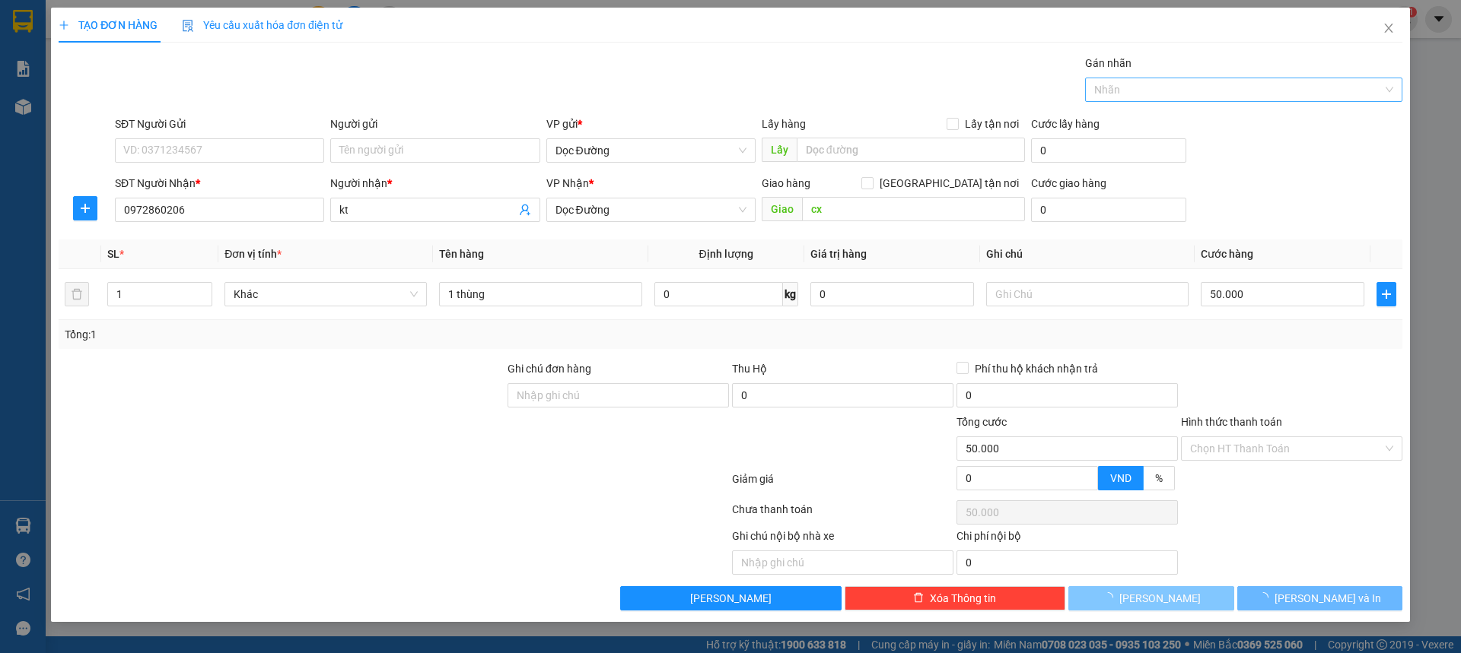
type input "0"
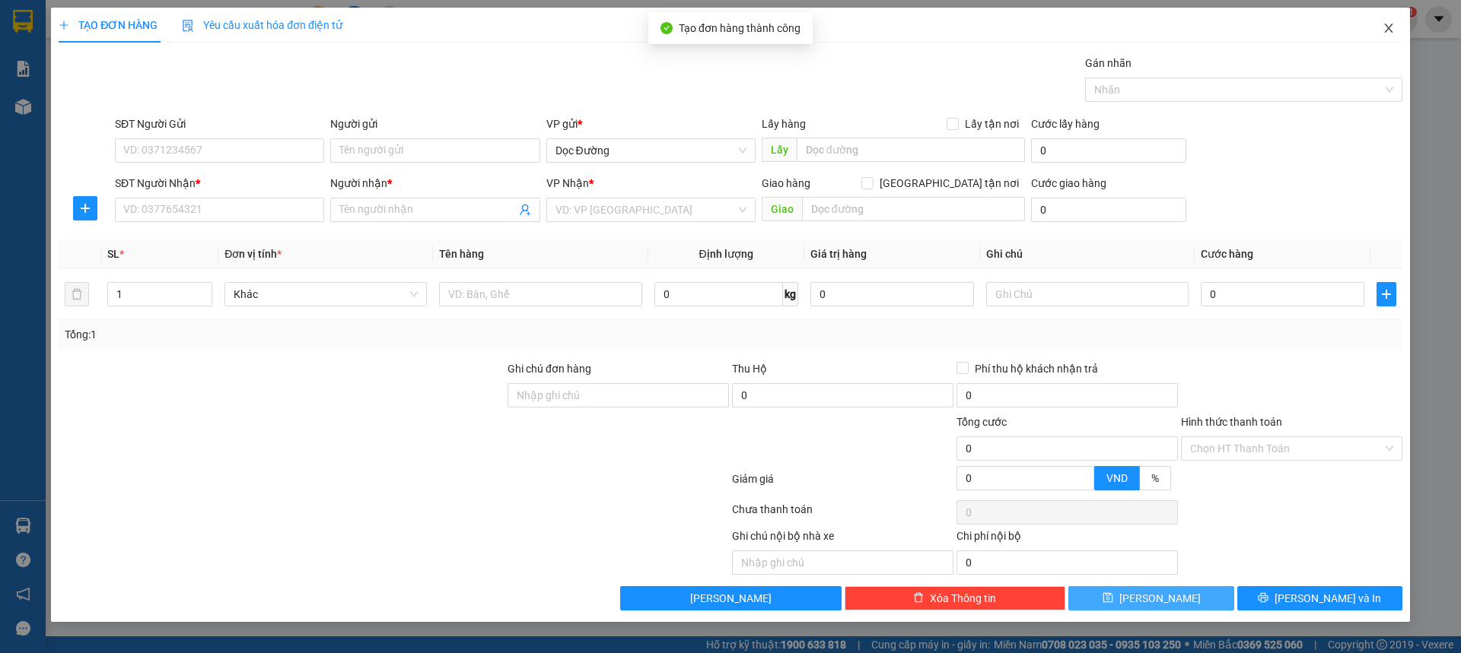
click at [1376, 33] on span "Close" at bounding box center [1388, 29] width 43 height 43
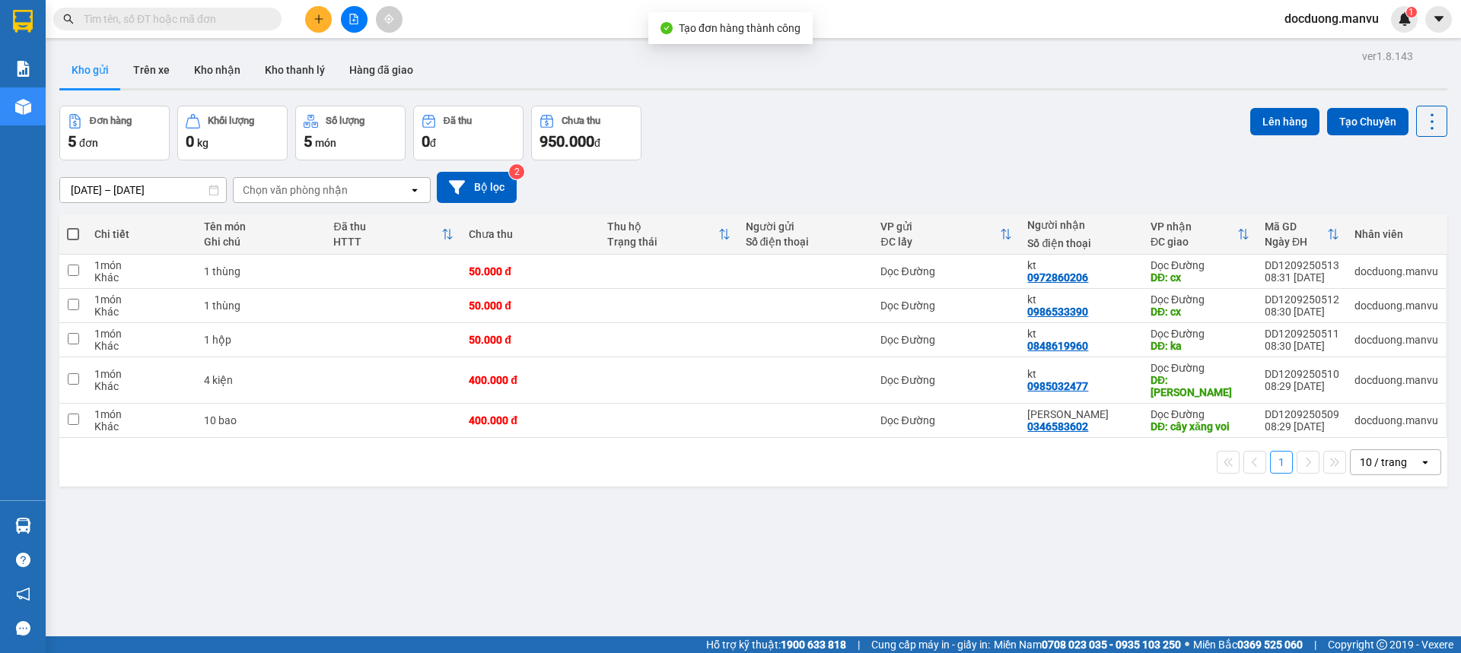
click at [615, 265] on td at bounding box center [668, 272] width 138 height 34
checkbox input "true"
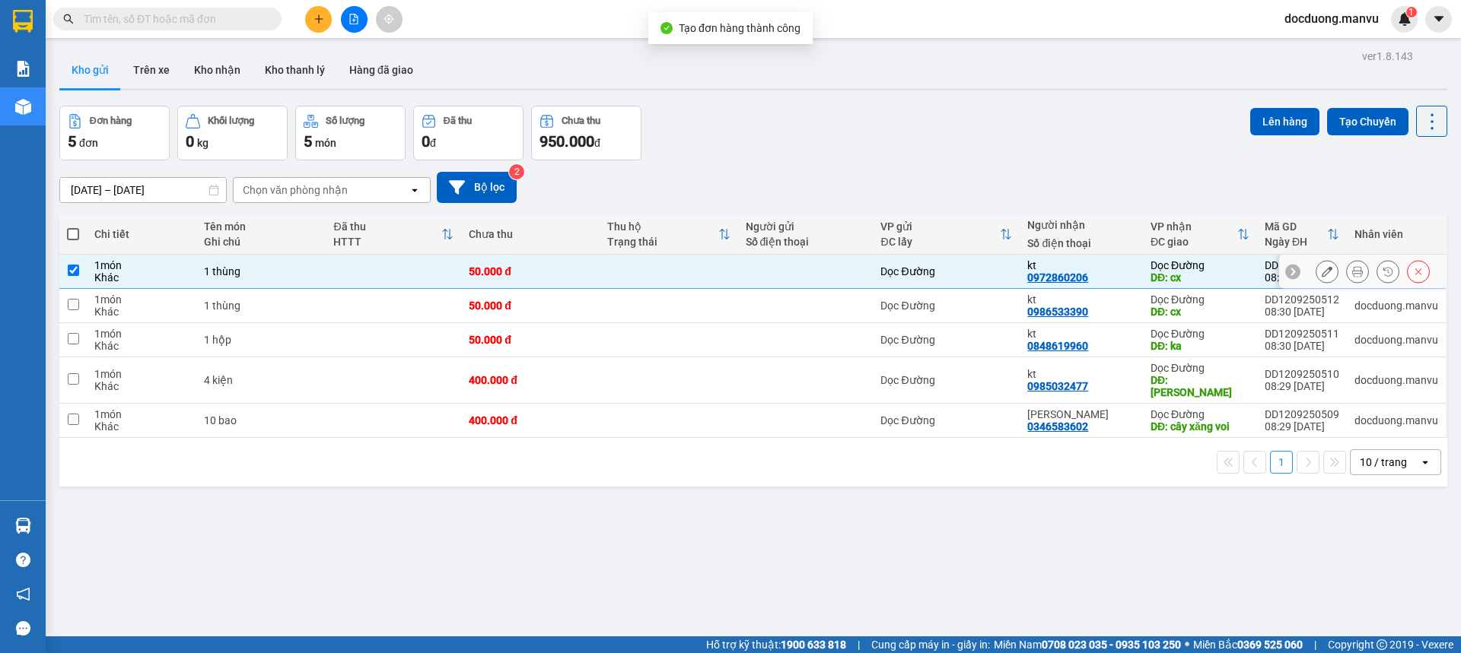
click at [587, 294] on td "50.000 đ" at bounding box center [530, 306] width 138 height 34
checkbox input "true"
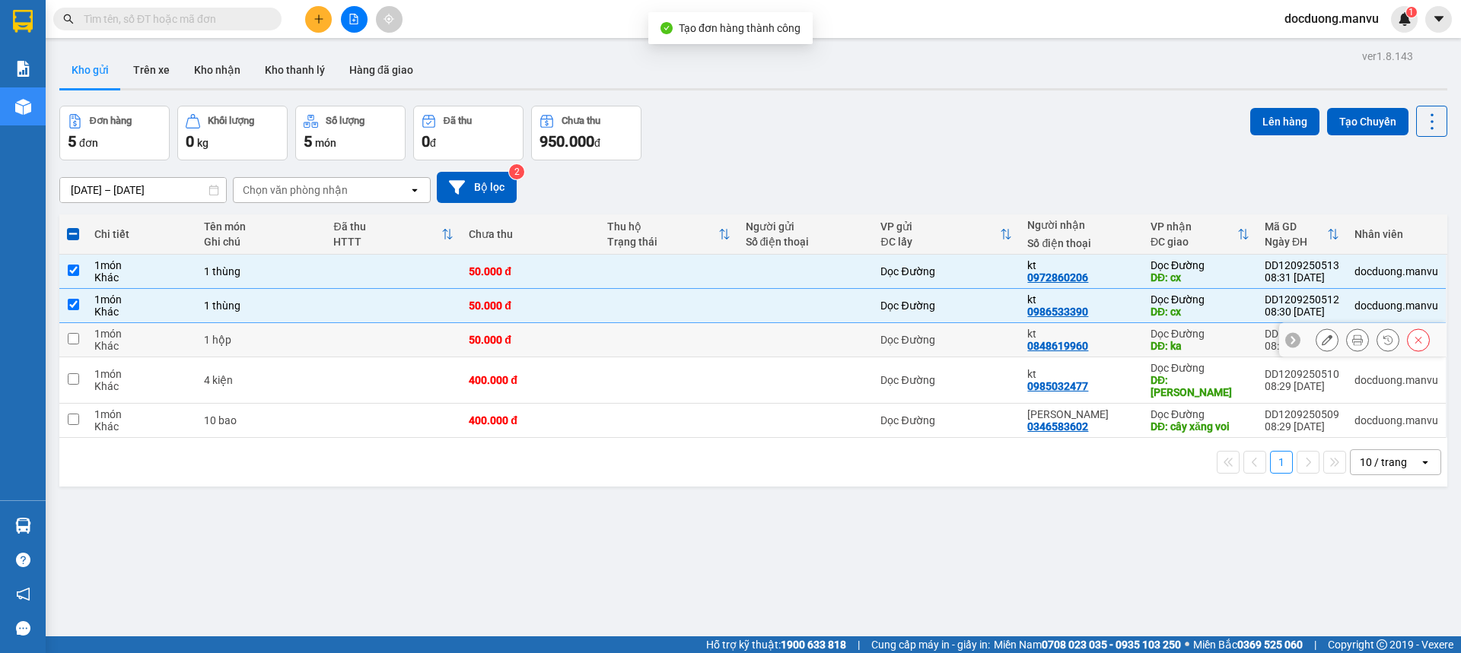
click at [512, 339] on div "50.000 đ" at bounding box center [530, 340] width 123 height 12
checkbox input "true"
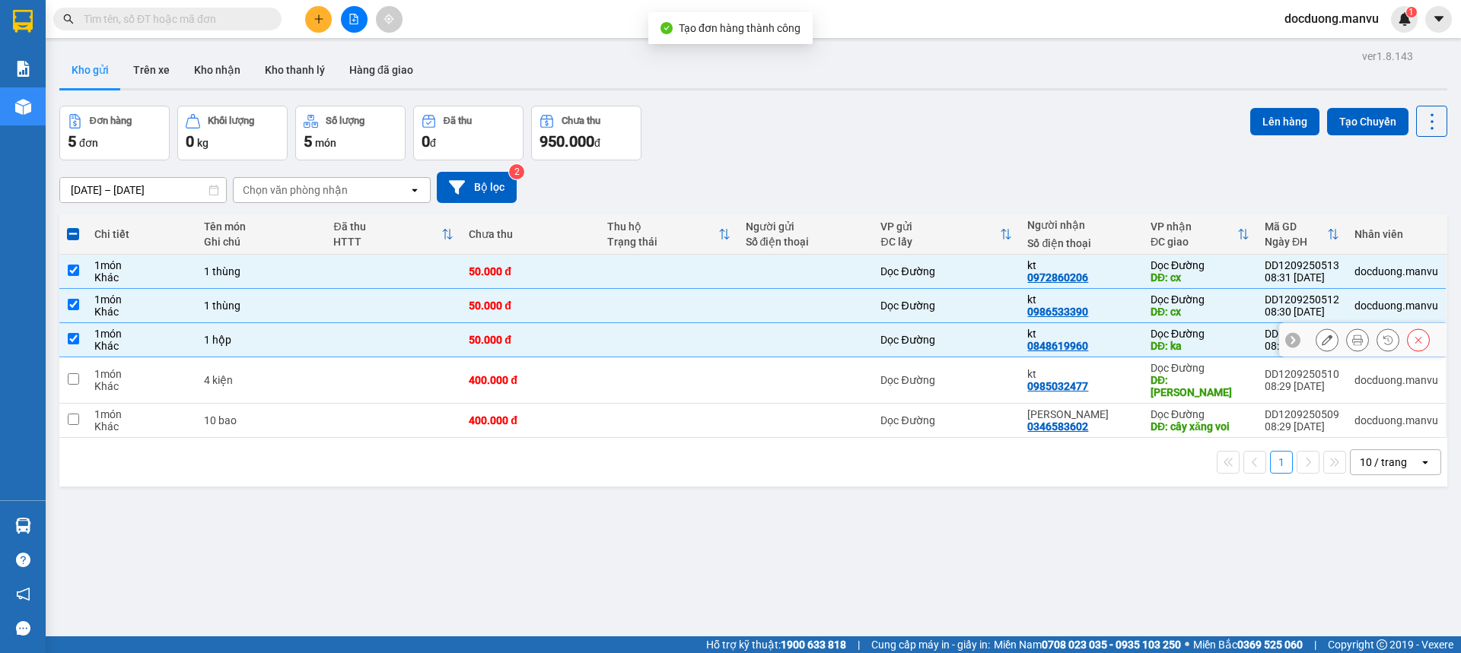
click at [493, 364] on td "400.000 đ" at bounding box center [530, 381] width 138 height 46
checkbox input "true"
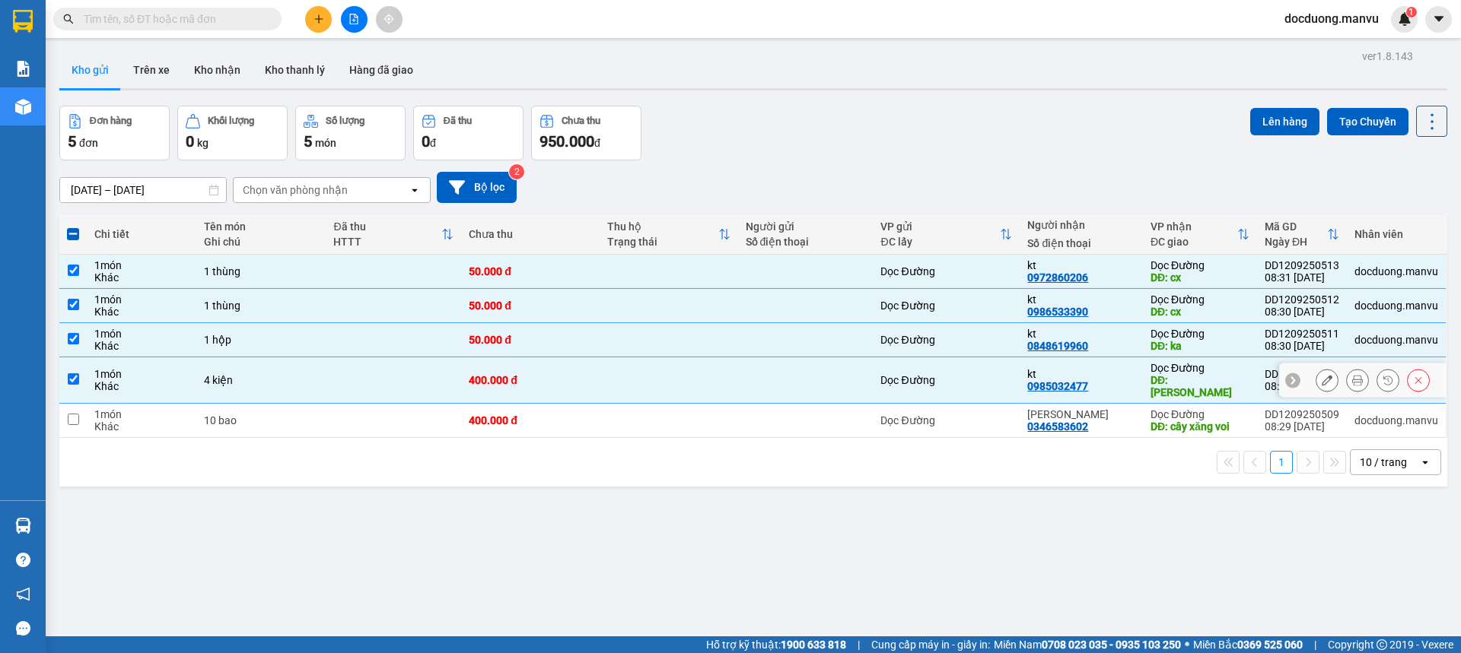
drag, startPoint x: 488, startPoint y: 390, endPoint x: 488, endPoint y: 435, distance: 44.9
click at [488, 392] on tbody "1 món Khác 1 thùng 50.000 đ Dọc Đường kt 0972860206 Dọc Đường DĐ: cx DD12092505…" at bounding box center [752, 346] width 1387 height 183
click at [496, 417] on td "400.000 đ" at bounding box center [530, 421] width 138 height 34
checkbox input "true"
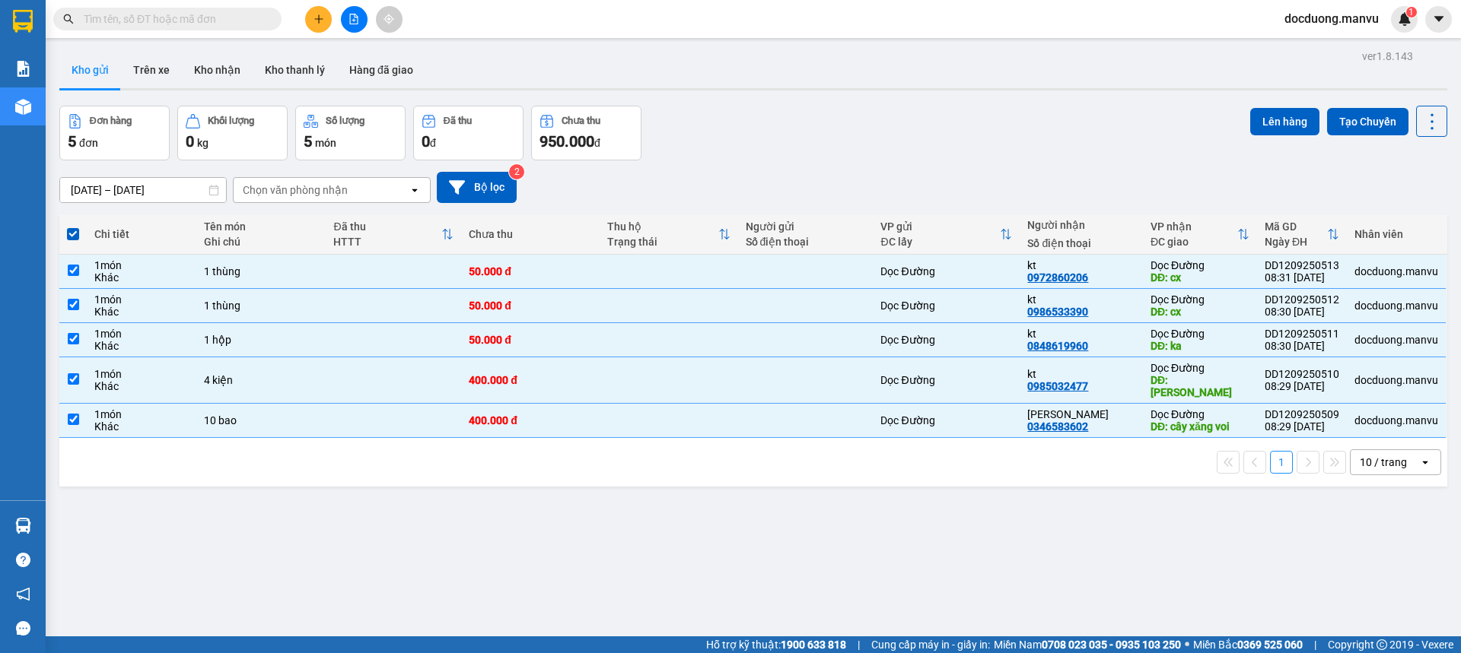
drag, startPoint x: 1311, startPoint y: 97, endPoint x: 1284, endPoint y: 106, distance: 28.9
click at [1311, 97] on div "ver 1.8.143 Kho gửi Trên xe Kho nhận Kho thanh [PERSON_NAME] đã giao Đơn hàng 5…" at bounding box center [753, 372] width 1400 height 653
click at [1281, 109] on button "Lên hàng" at bounding box center [1284, 121] width 69 height 27
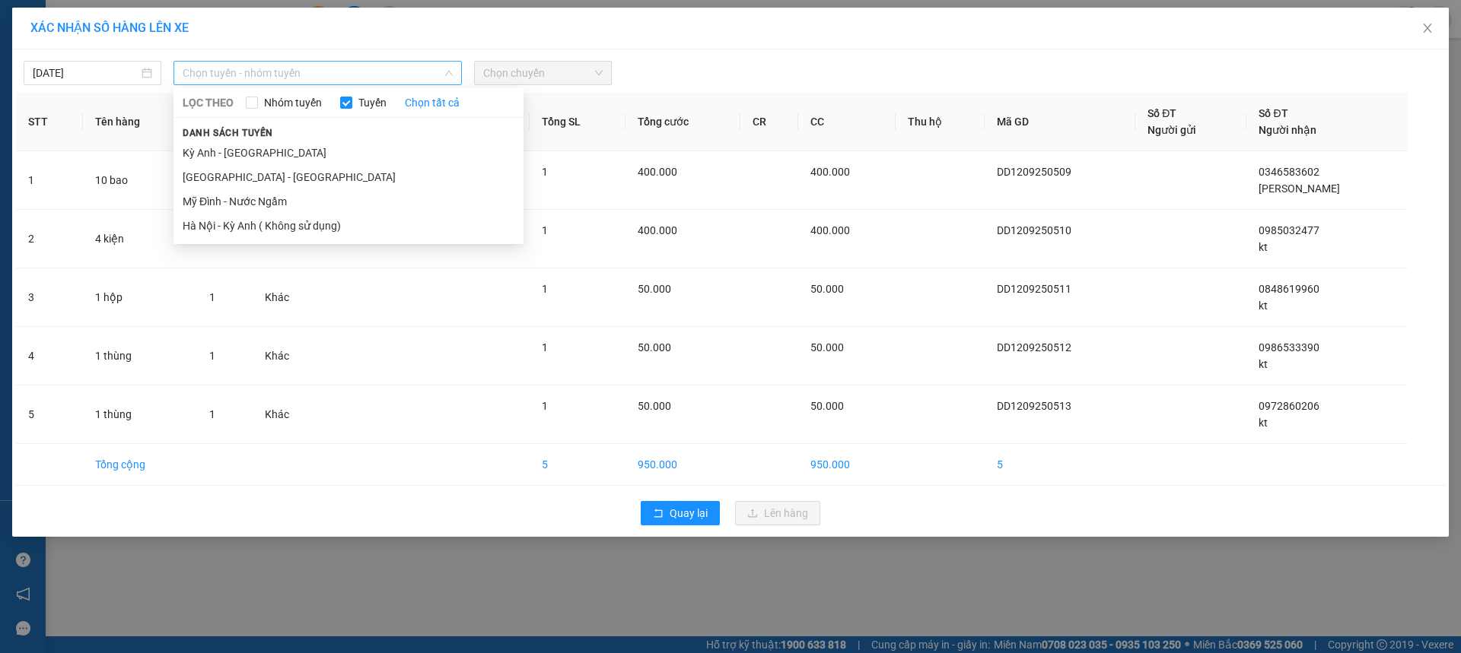
click at [275, 62] on span "Chọn tuyến - nhóm tuyến" at bounding box center [318, 73] width 270 height 23
click at [215, 170] on li "[GEOGRAPHIC_DATA] - [GEOGRAPHIC_DATA]" at bounding box center [348, 177] width 350 height 24
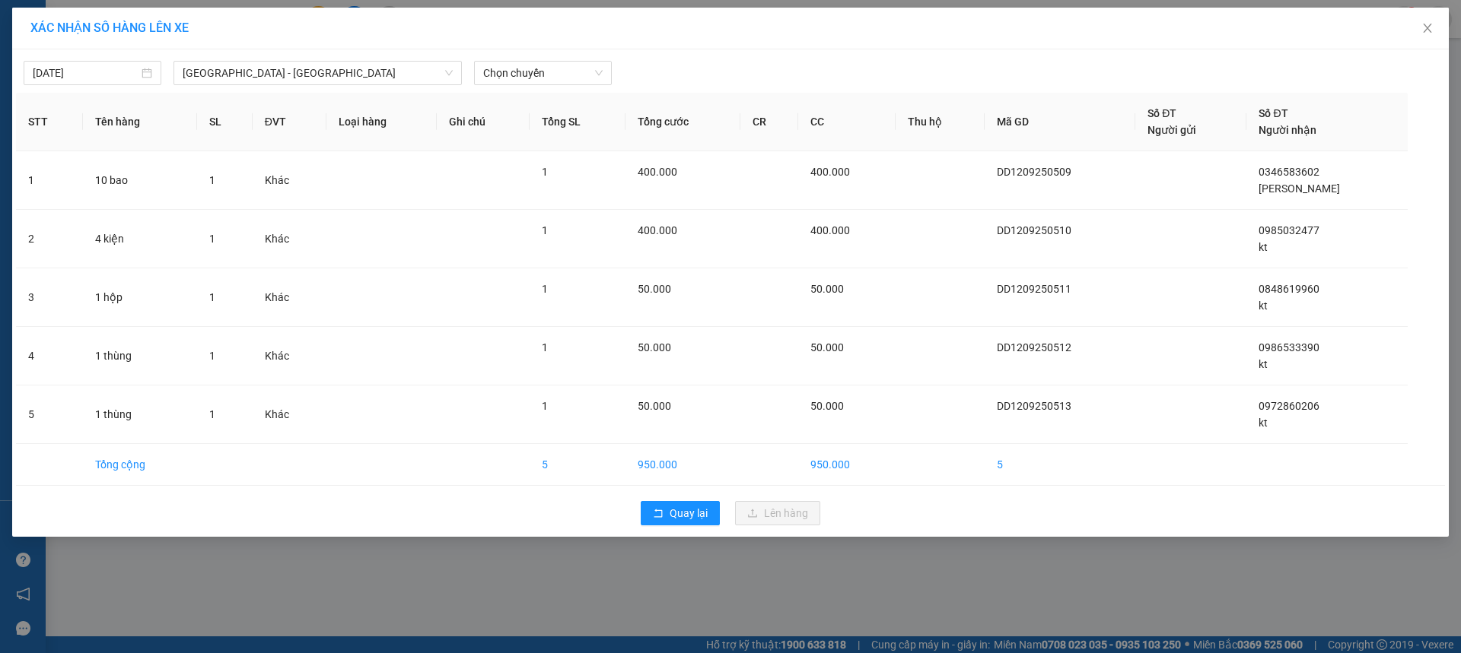
click at [558, 91] on div "[DATE] [GEOGRAPHIC_DATA] - [GEOGRAPHIC_DATA] Anh LỌC THEO Nhóm tuyến Tuyến Chọn…" at bounding box center [730, 293] width 1436 height 488
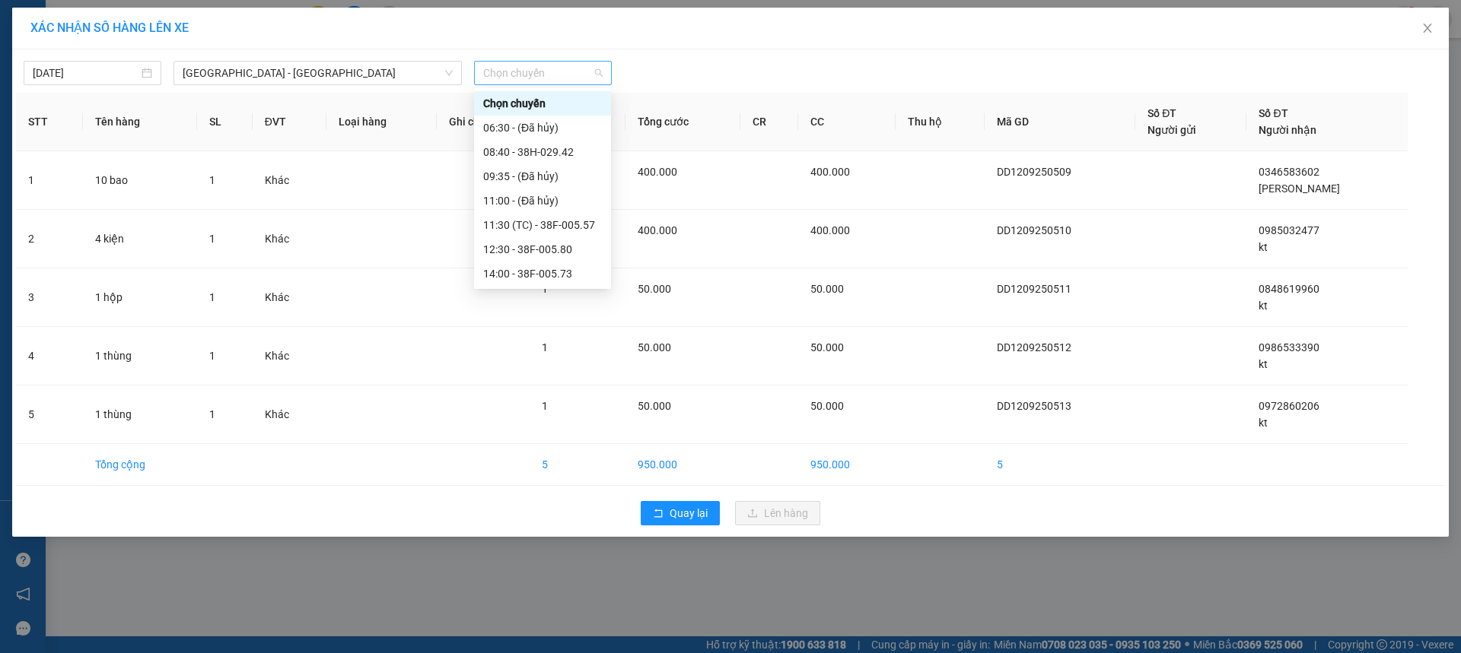
click at [574, 82] on span "Chọn chuyến" at bounding box center [542, 73] width 119 height 23
click at [571, 152] on div "16:00 - 38E-005.52" at bounding box center [542, 146] width 119 height 17
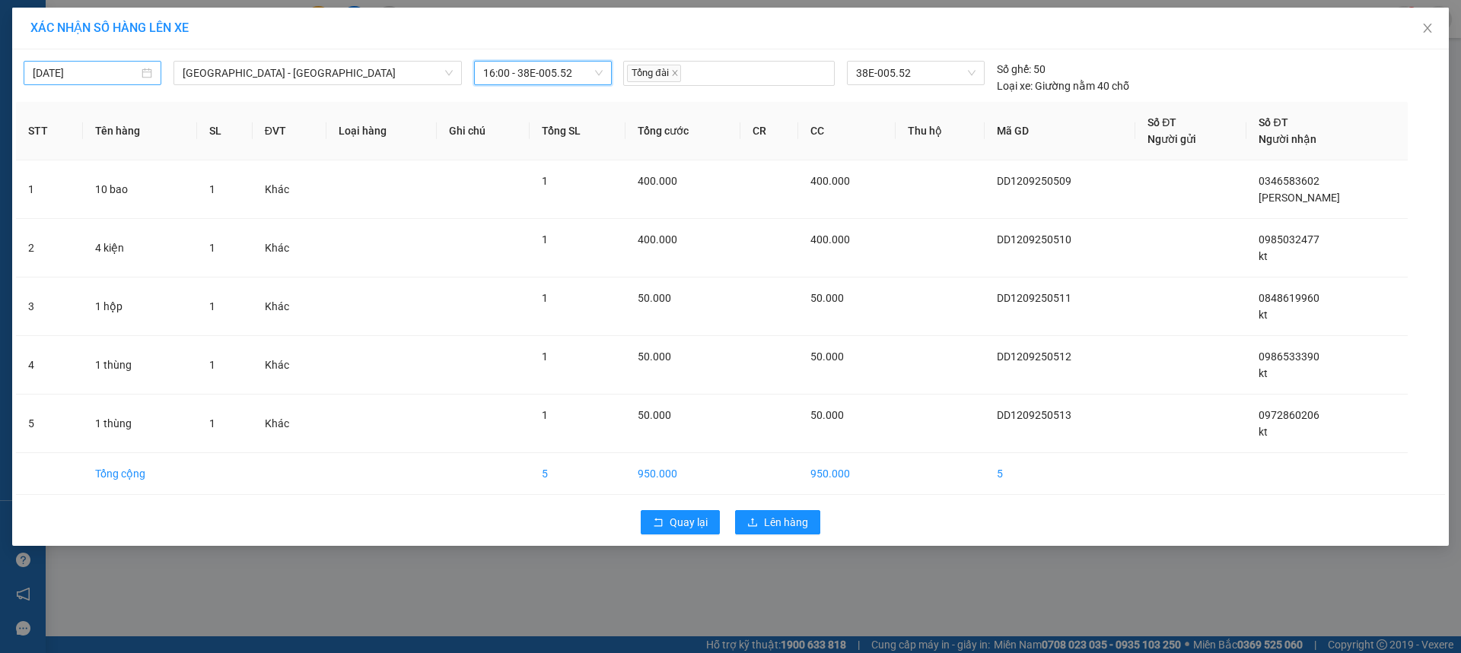
click at [125, 76] on input "[DATE]" at bounding box center [86, 73] width 106 height 17
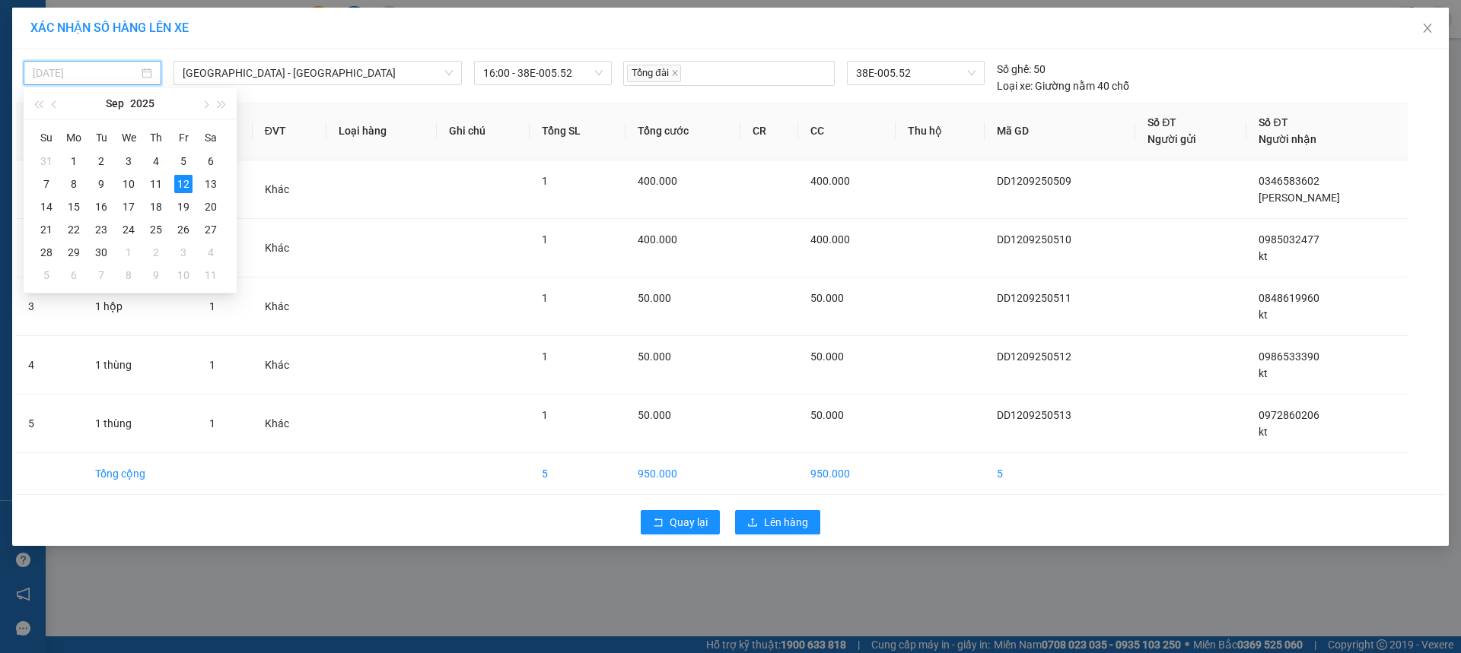
drag, startPoint x: 165, startPoint y: 186, endPoint x: 169, endPoint y: 157, distance: 29.9
click at [164, 186] on td "11" at bounding box center [155, 184] width 27 height 23
type input "[DATE]"
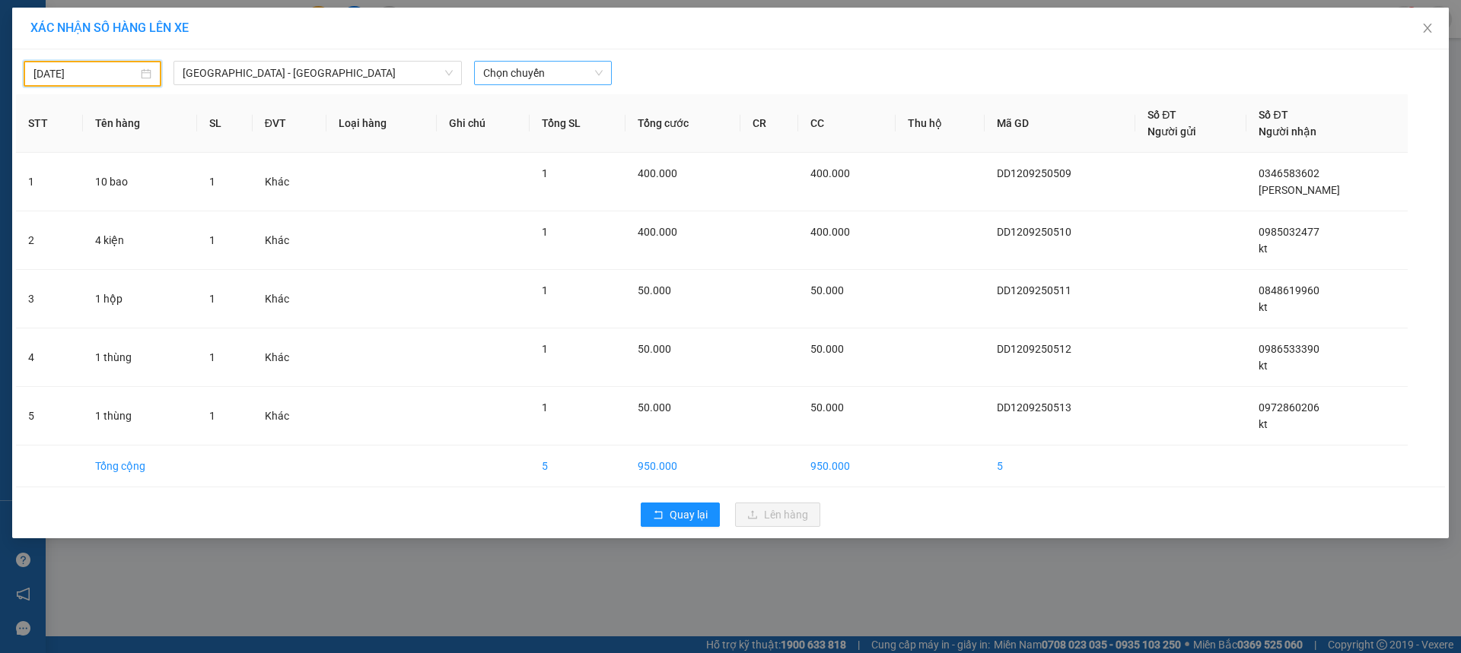
scroll to position [0, 0]
click at [574, 72] on span "Chọn chuyến" at bounding box center [542, 73] width 119 height 23
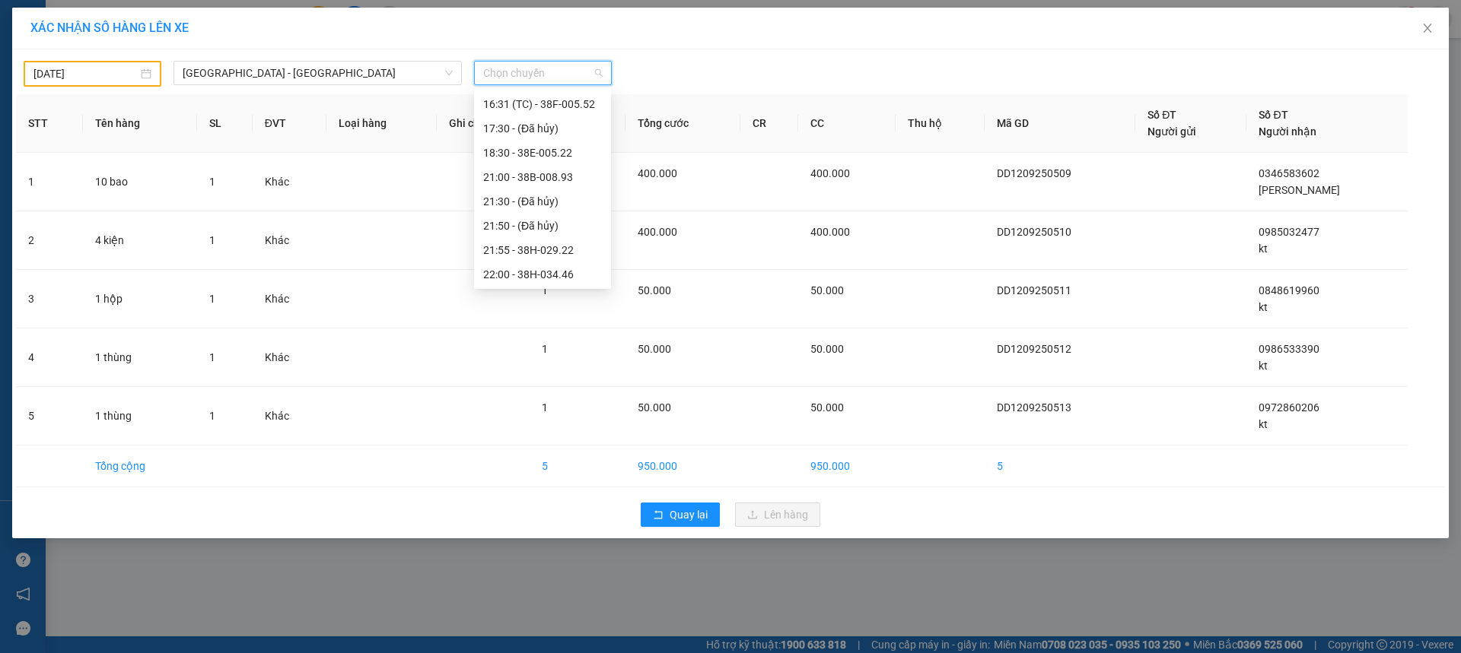
scroll to position [243, 0]
drag, startPoint x: 567, startPoint y: 105, endPoint x: 612, endPoint y: 122, distance: 47.9
click at [567, 105] on div "16:31 (TC) - 38F-005.52" at bounding box center [542, 103] width 119 height 17
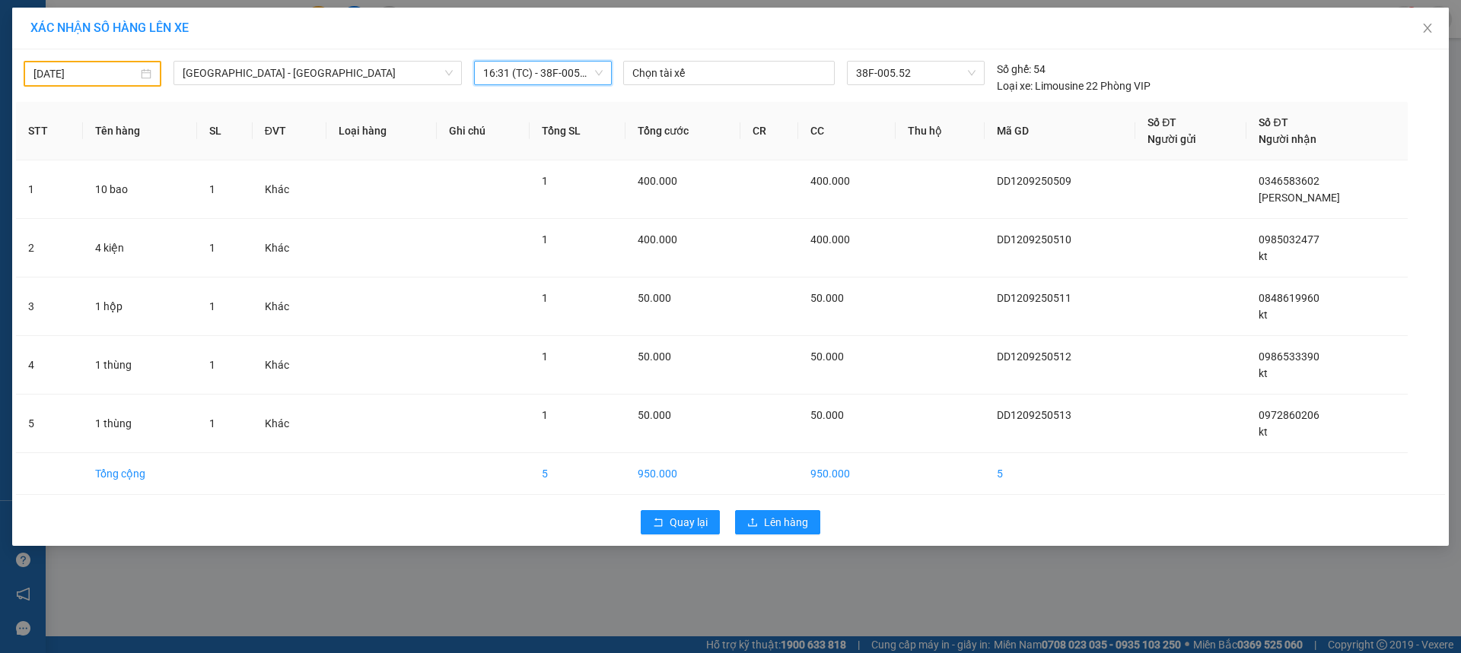
click at [779, 497] on div "[DATE] [GEOGRAPHIC_DATA] - [GEOGRAPHIC_DATA] Anh LỌC THEO Nhóm tuyến Tuyến Chọn…" at bounding box center [730, 297] width 1436 height 497
click at [769, 513] on button "Lên hàng" at bounding box center [777, 522] width 85 height 24
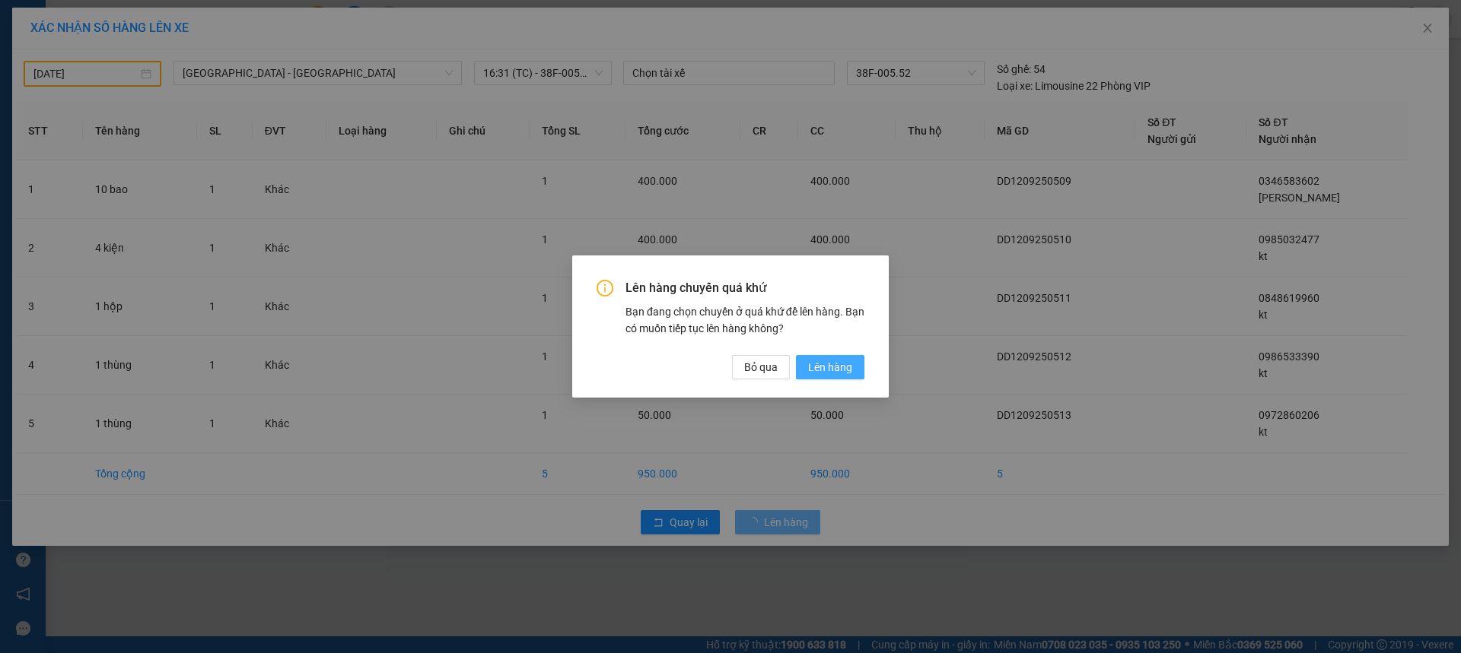
click at [828, 370] on span "Lên hàng" at bounding box center [830, 367] width 44 height 17
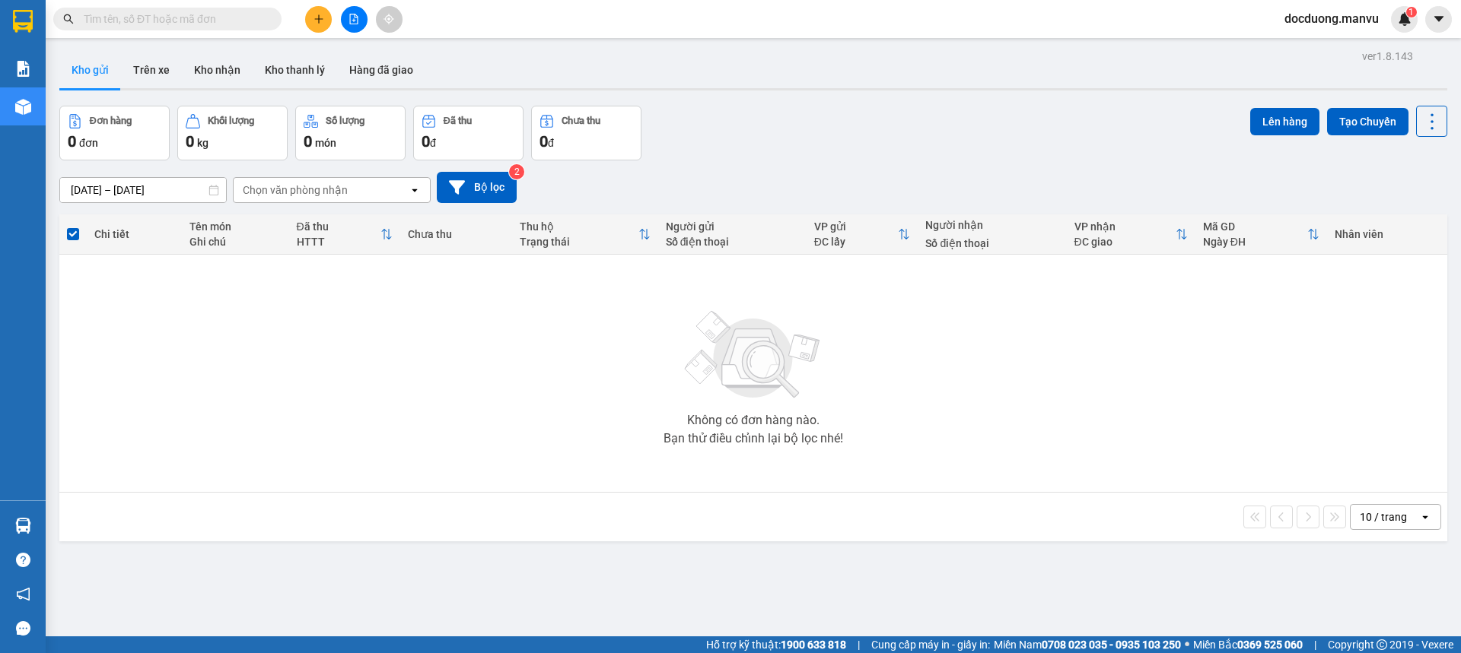
drag, startPoint x: 307, startPoint y: 9, endPoint x: 310, endPoint y: 21, distance: 11.8
click at [309, 17] on div at bounding box center [354, 19] width 114 height 27
click at [316, 27] on button at bounding box center [318, 19] width 27 height 27
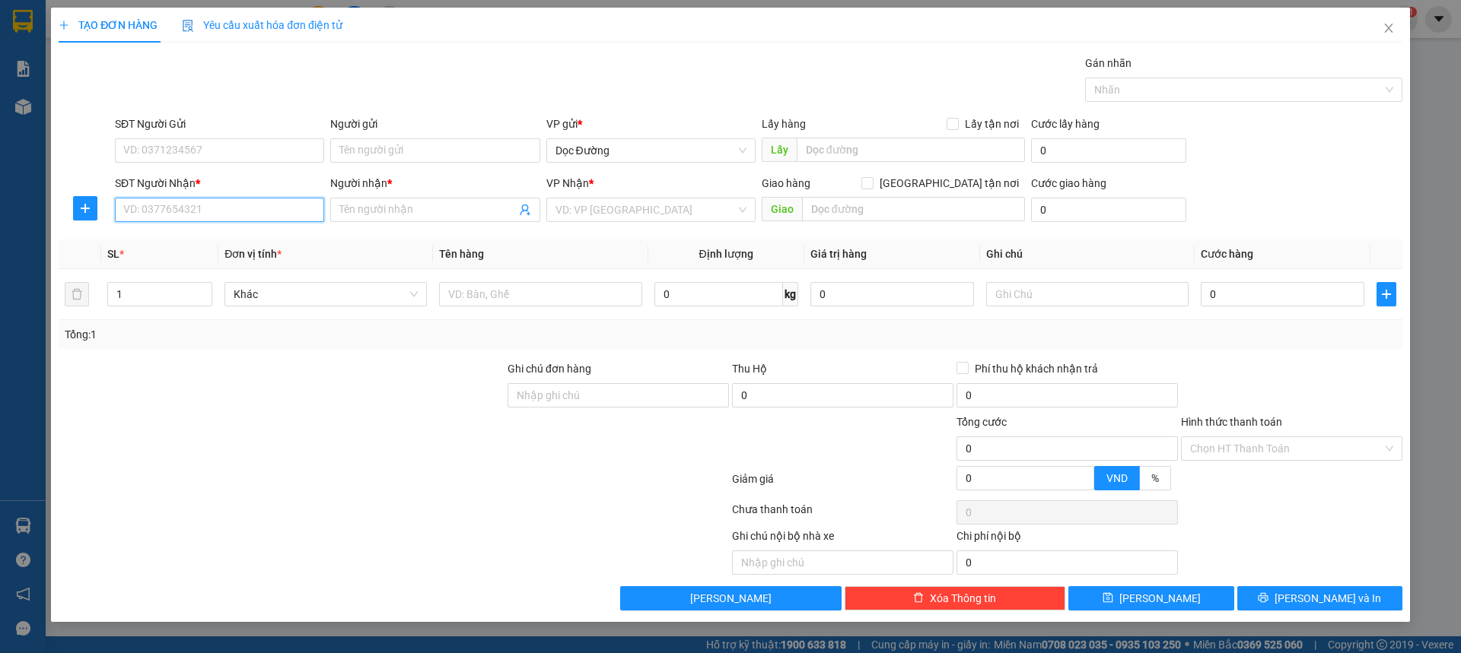
click at [233, 209] on input "SĐT Người Nhận *" at bounding box center [219, 210] width 209 height 24
click at [256, 211] on input "035843526398" at bounding box center [219, 210] width 209 height 24
type input "0358435263"
click at [398, 198] on span at bounding box center [434, 210] width 209 height 24
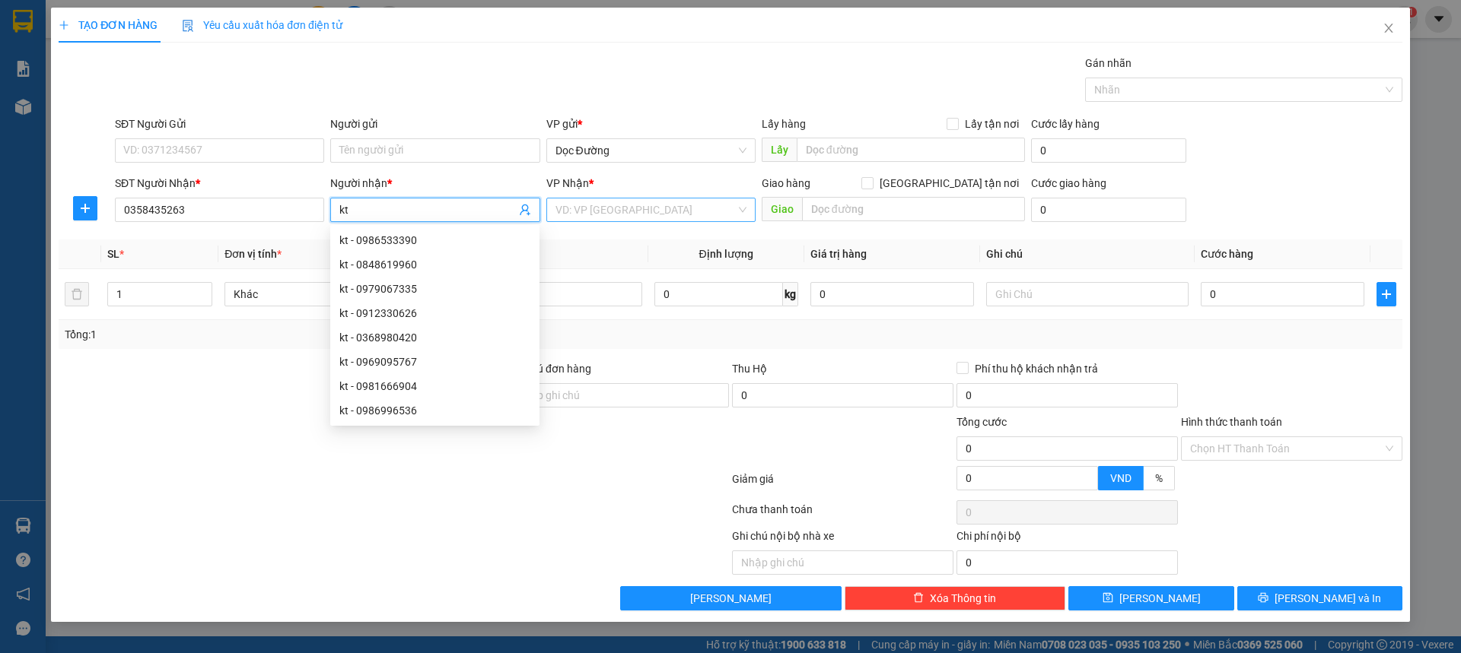
type input "kt"
click at [586, 202] on input "search" at bounding box center [645, 210] width 180 height 23
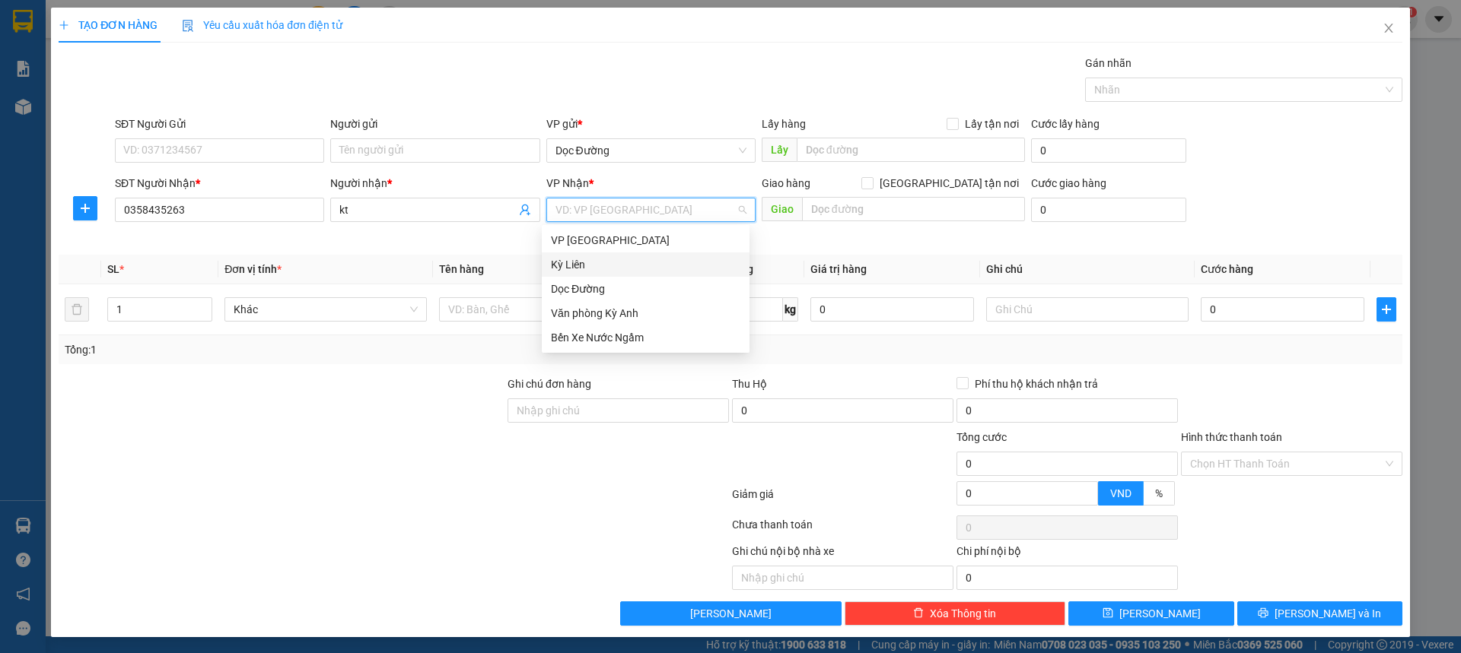
click at [602, 281] on div "Dọc Đường" at bounding box center [645, 289] width 189 height 17
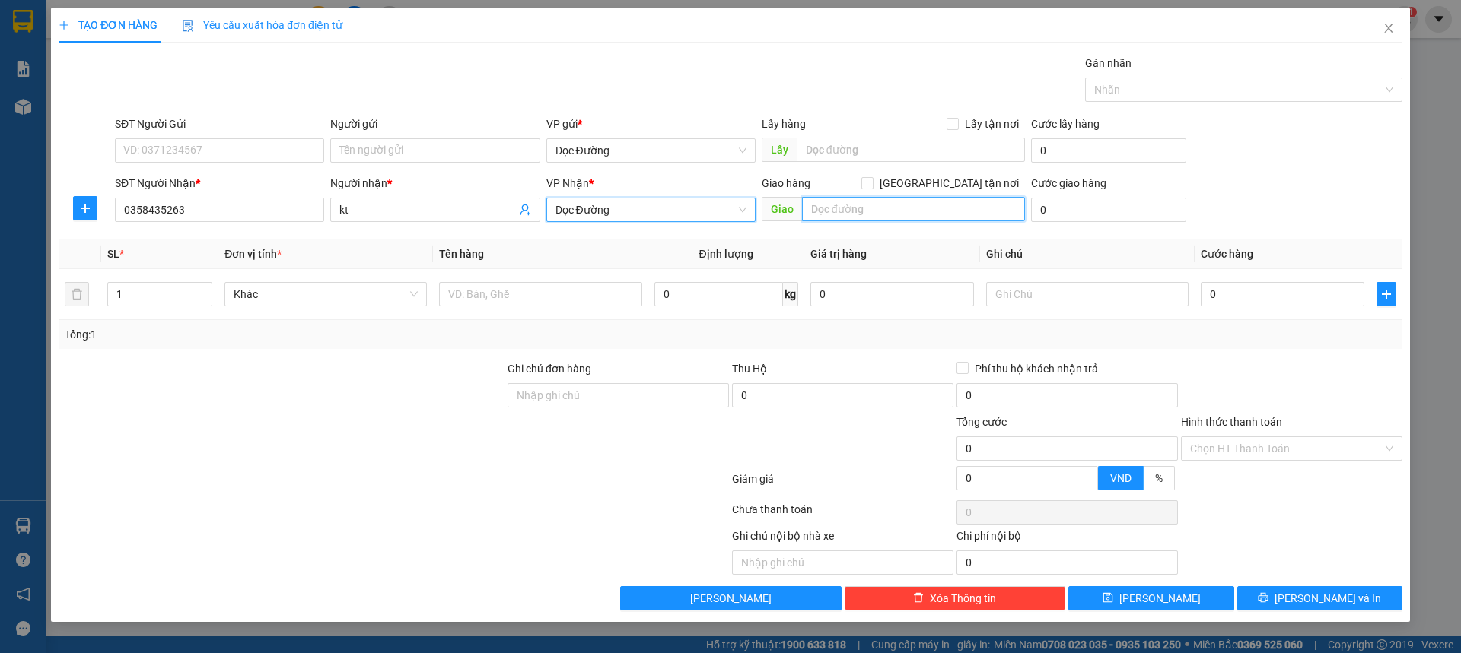
click at [902, 217] on input "text" at bounding box center [913, 209] width 223 height 24
type input "tp"
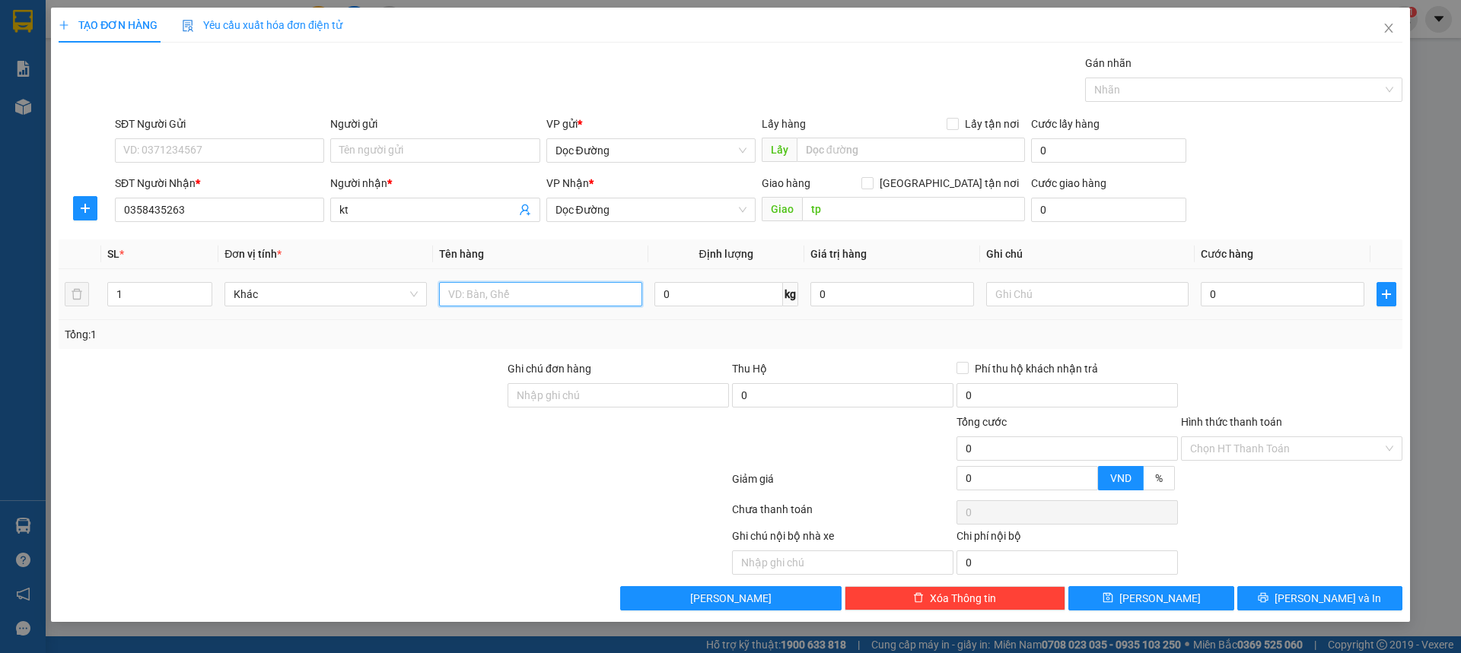
click at [503, 296] on input "text" at bounding box center [540, 294] width 202 height 24
type input "1 xốp"
click at [1267, 283] on input "0" at bounding box center [1282, 294] width 164 height 24
type input "005"
type input "5"
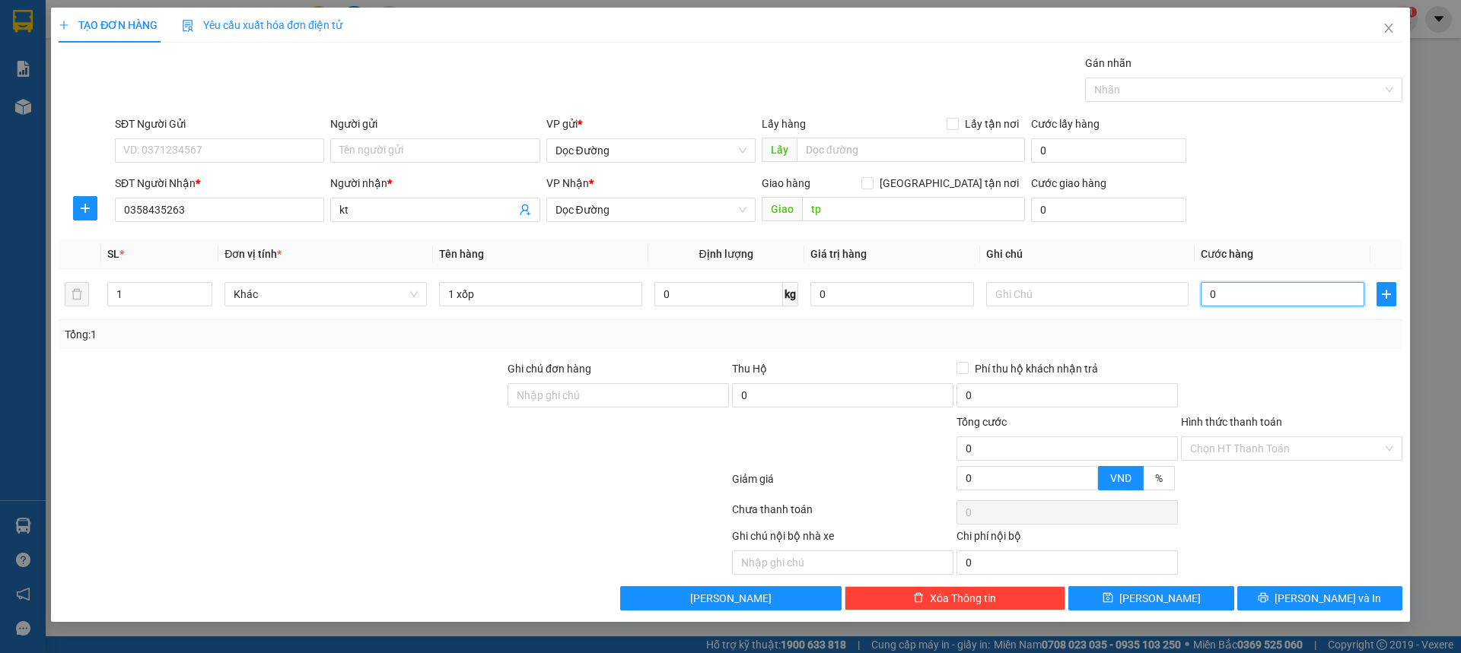
type input "5"
type input "0.050"
type input "50"
type input "00.500"
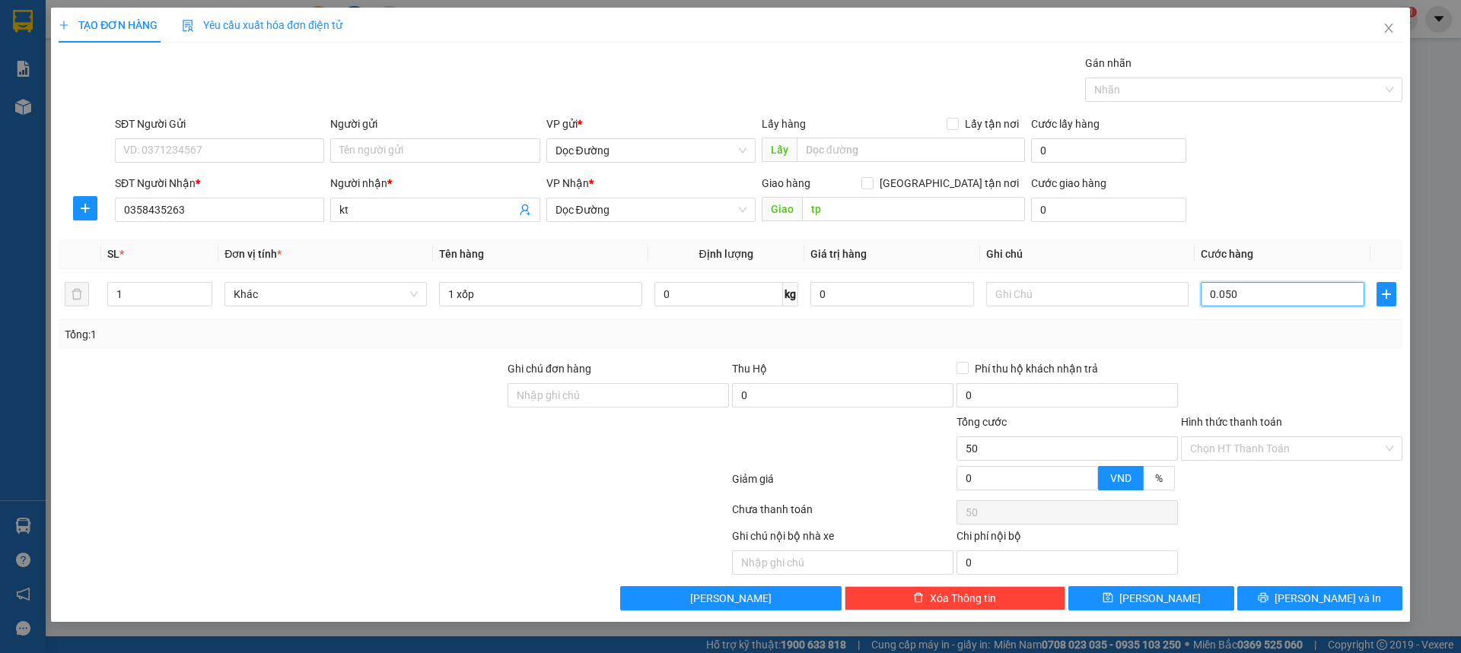
type input "500"
type input "0.005.000"
type input "5.000"
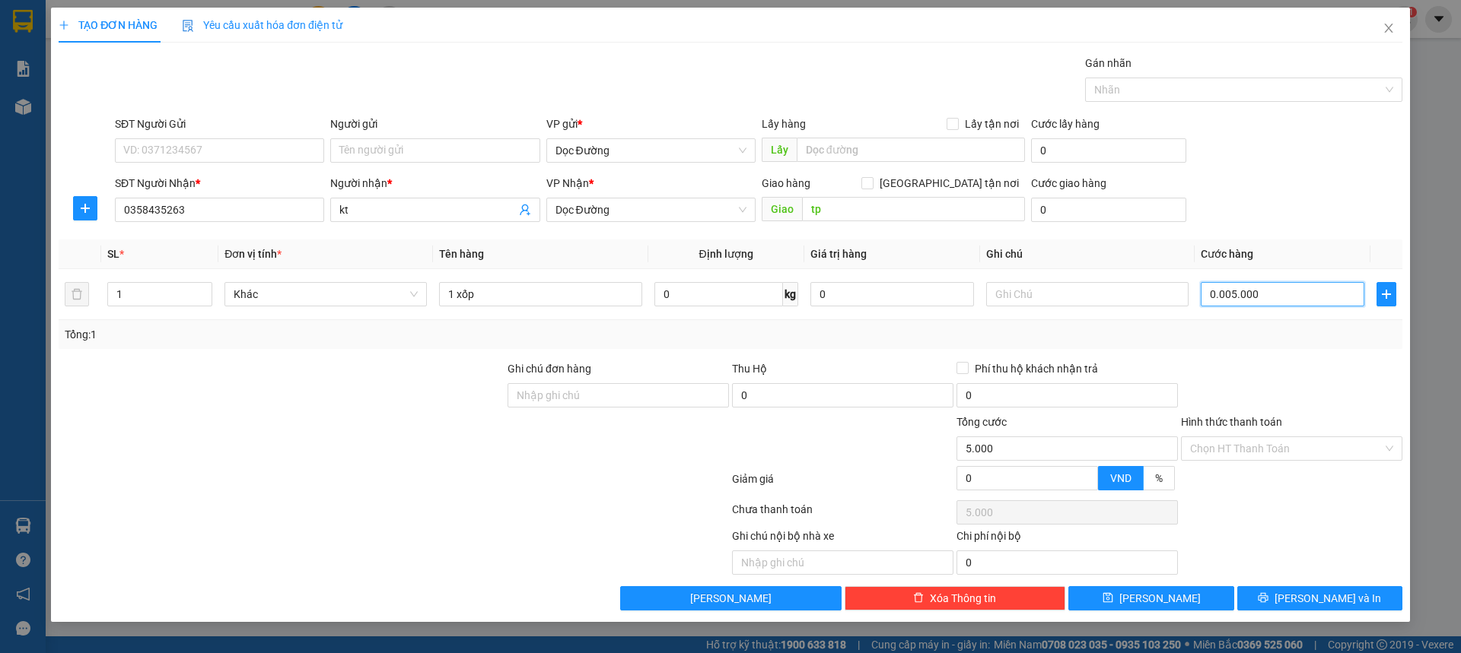
type input "000.050.000"
type input "50.000"
click at [1125, 593] on button "[PERSON_NAME]" at bounding box center [1150, 598] width 165 height 24
type input "50.000"
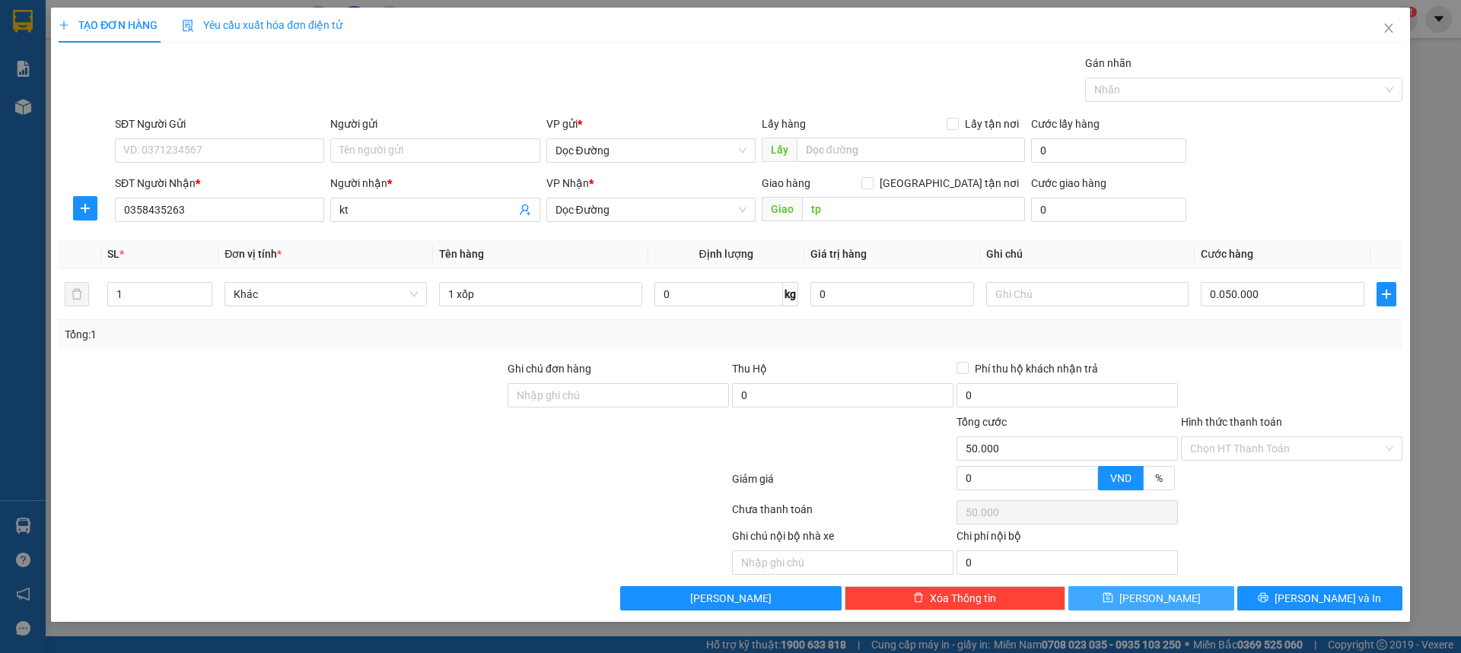
type input "50.000"
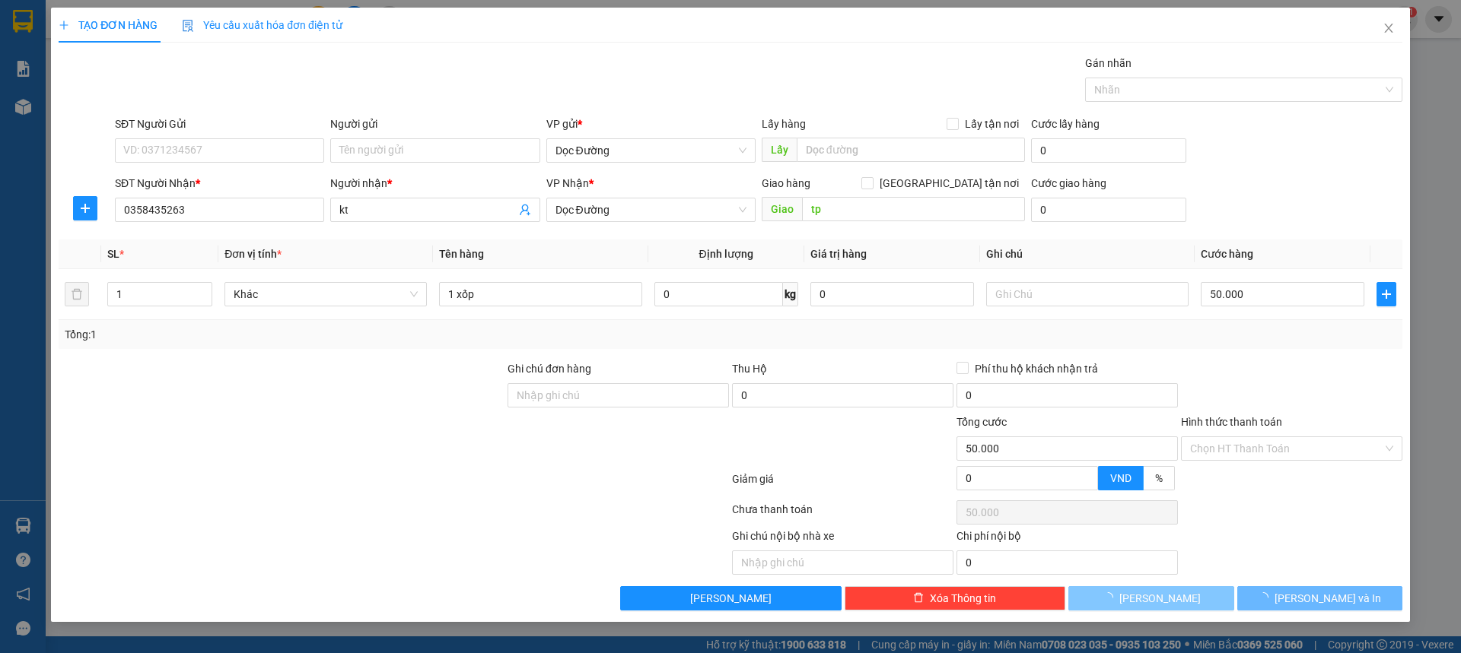
type input "0"
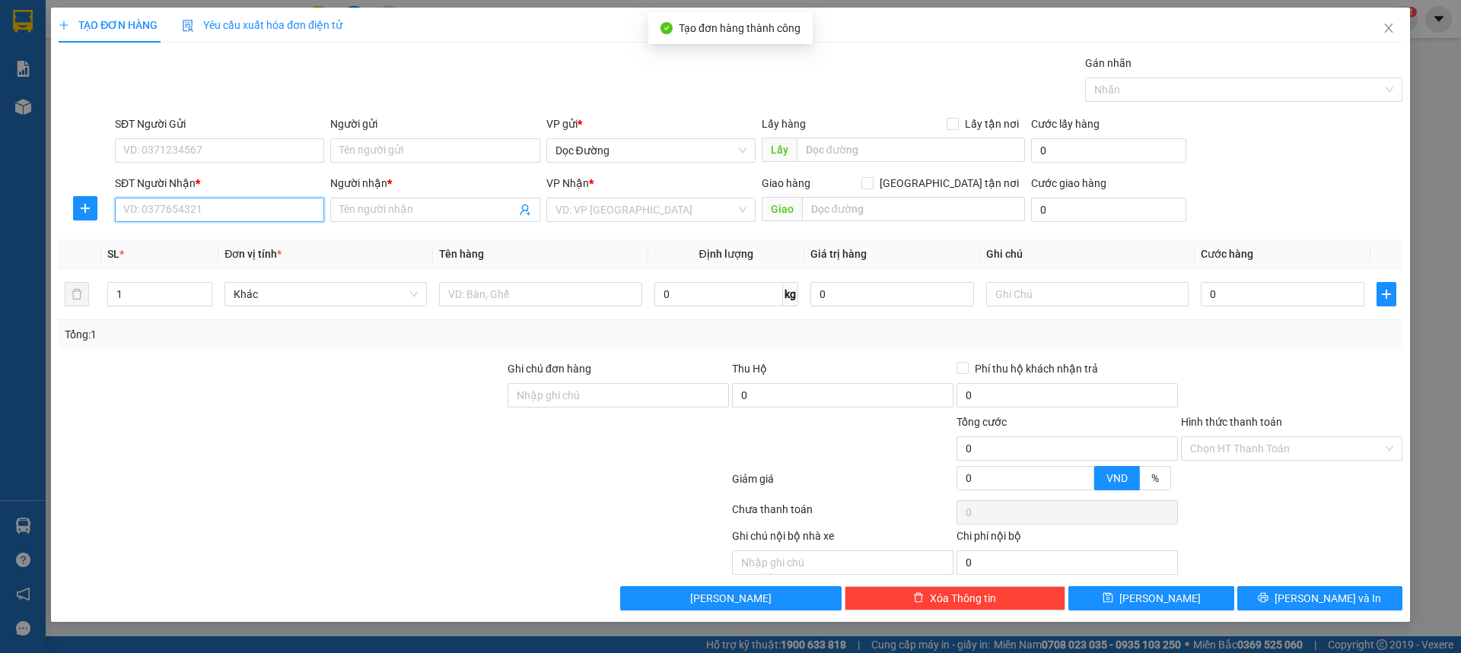
click at [203, 217] on input "SĐT Người Nhận *" at bounding box center [219, 210] width 209 height 24
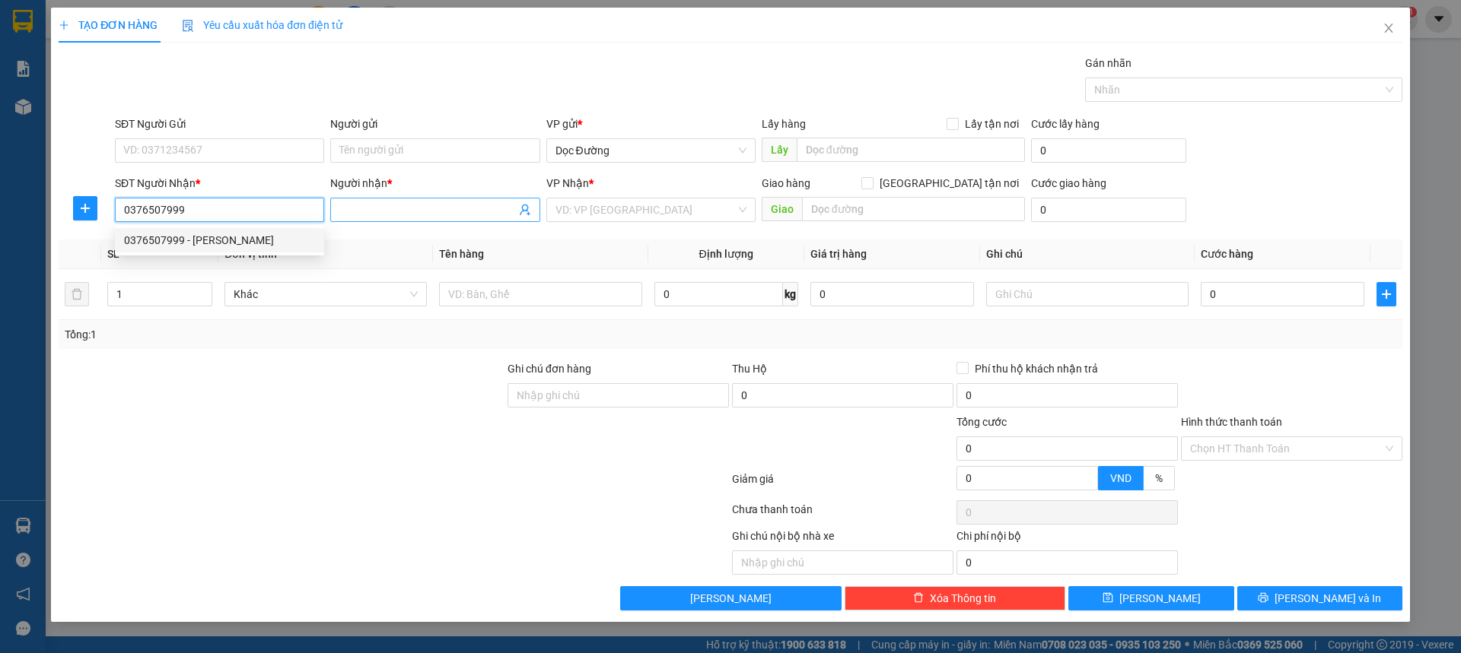
type input "0376507999"
click at [412, 199] on span at bounding box center [434, 210] width 209 height 24
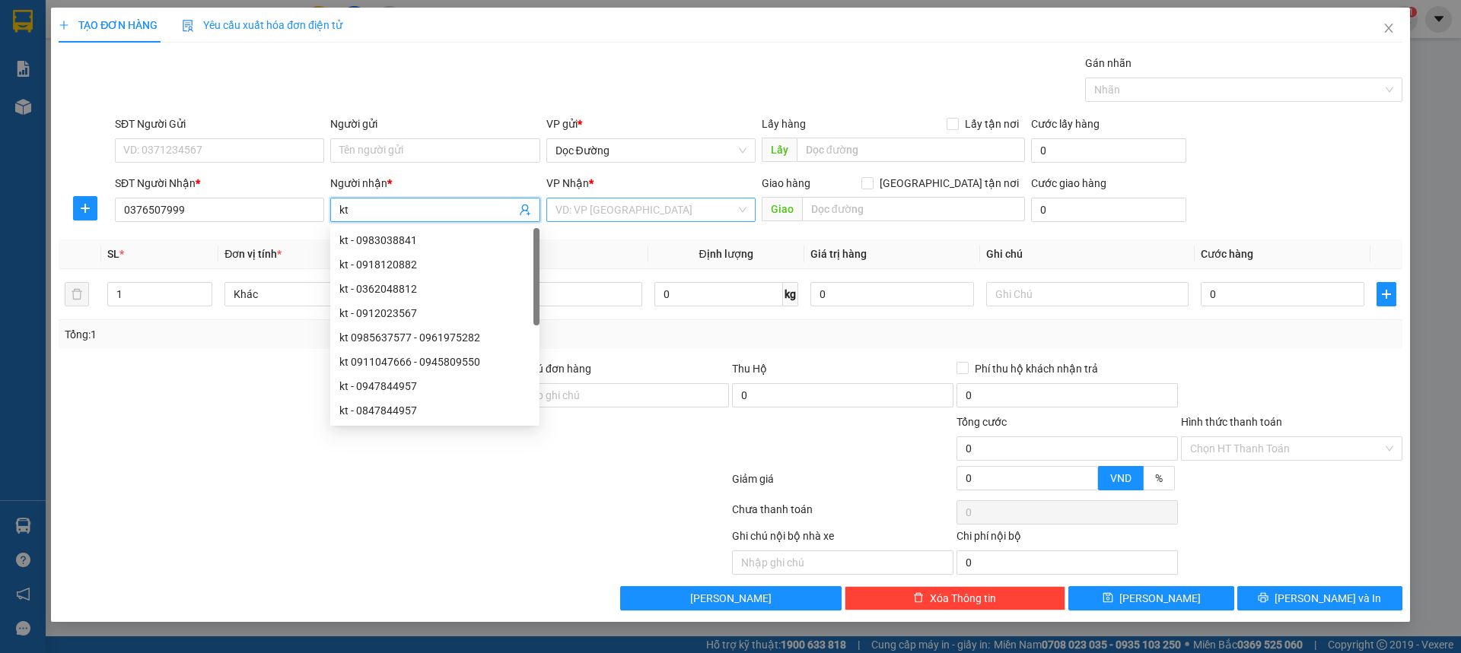
type input "kt"
click at [579, 211] on input "search" at bounding box center [645, 210] width 180 height 23
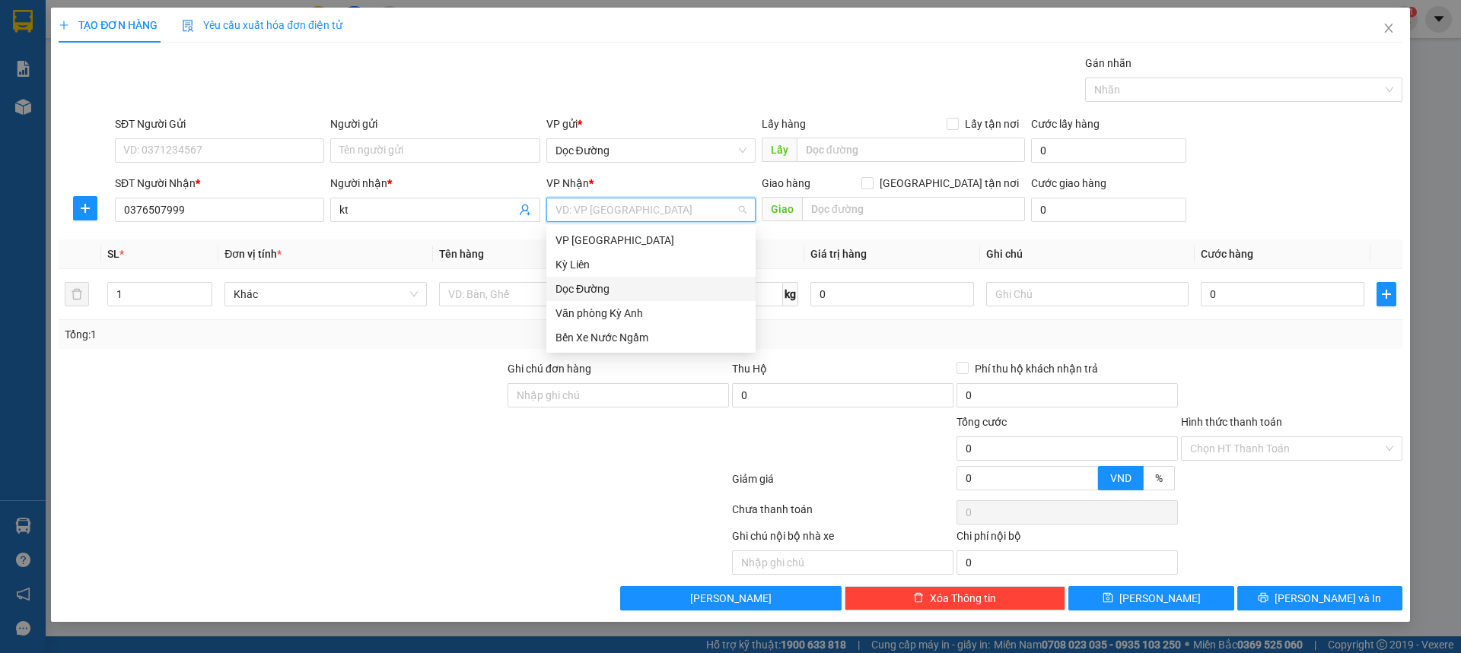
click at [621, 283] on div "Dọc Đường" at bounding box center [650, 289] width 191 height 17
drag, startPoint x: 805, startPoint y: 225, endPoint x: 812, endPoint y: 221, distance: 8.5
click at [809, 223] on div "Giao hàng [GEOGRAPHIC_DATA] tận nơi [GEOGRAPHIC_DATA]" at bounding box center [892, 201] width 263 height 53
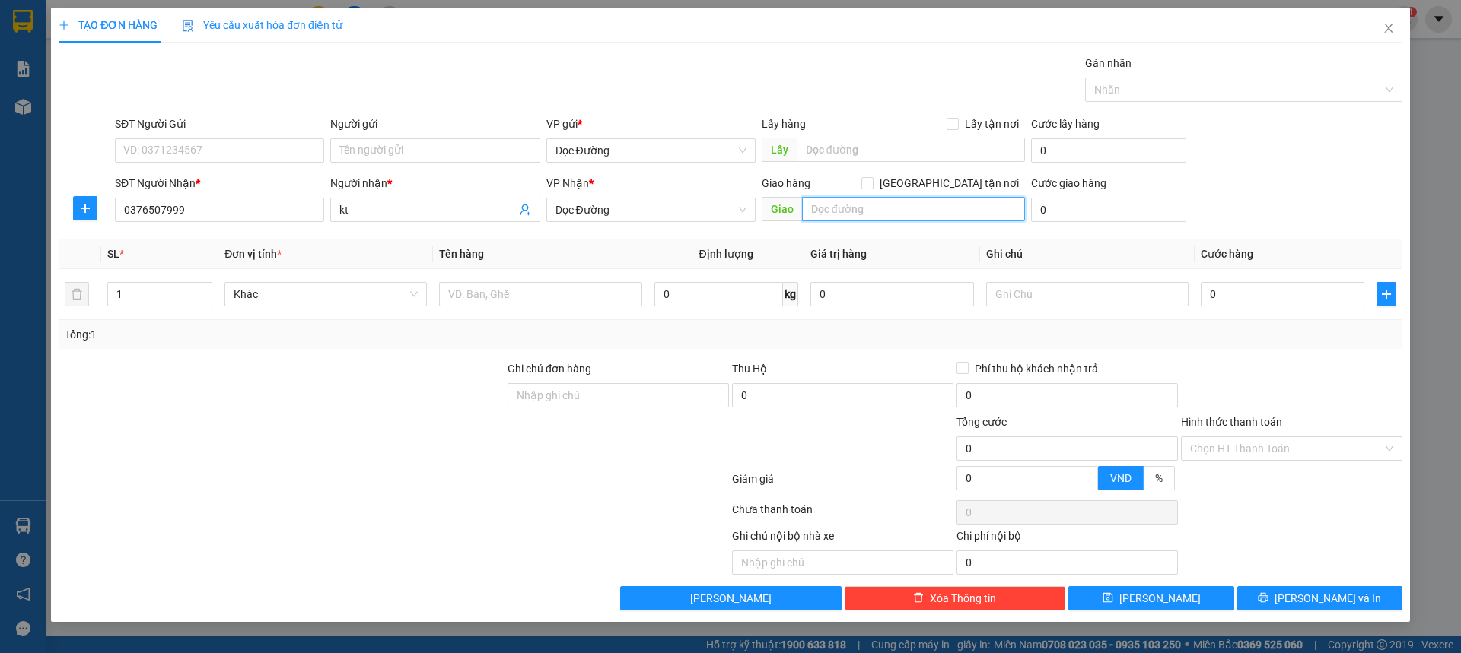
click at [838, 209] on input "text" at bounding box center [913, 209] width 223 height 24
type input "bxe"
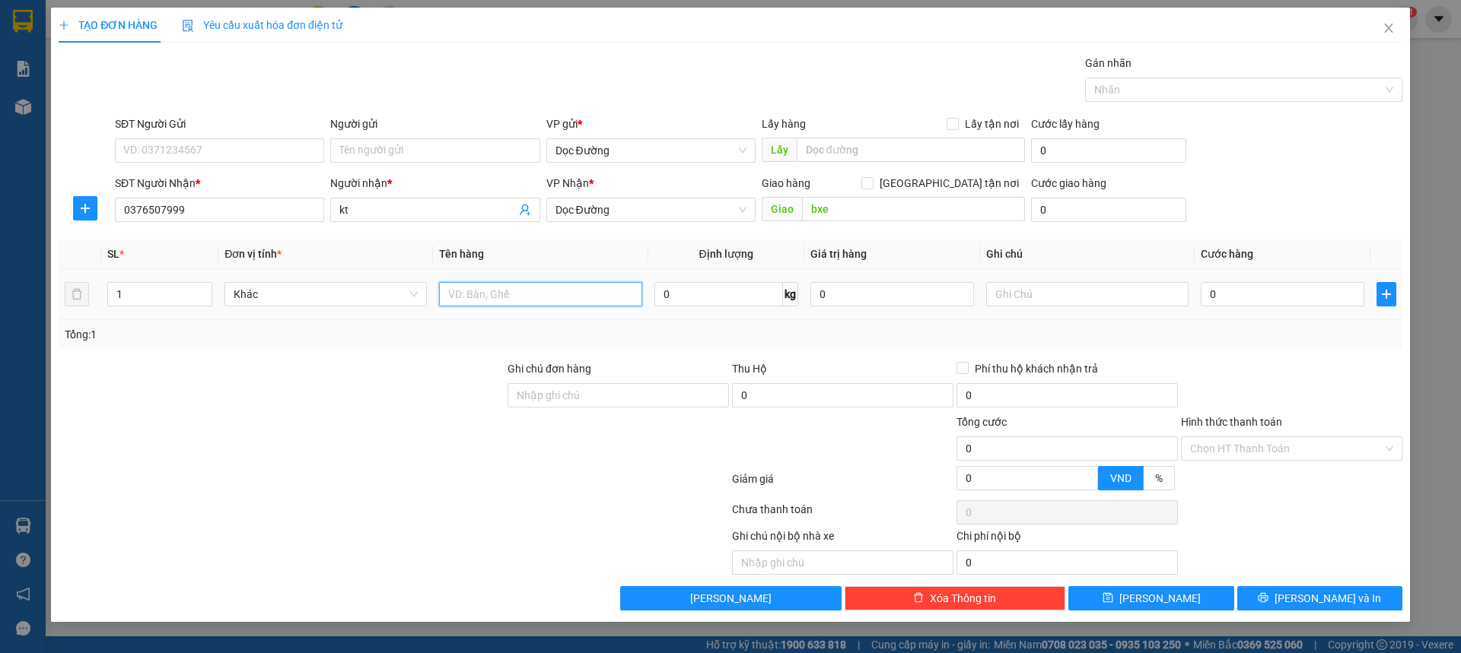
click at [501, 286] on input "text" at bounding box center [540, 294] width 202 height 24
type input "7 thùng"
click at [1241, 294] on input "0" at bounding box center [1282, 294] width 164 height 24
type input "002"
click at [1326, 203] on div "SĐT Người Nhận * 0376507999 Người nhận * kt VP Nhận * Dọc Đường Giao hàng [GEOG…" at bounding box center [758, 201] width 1293 height 53
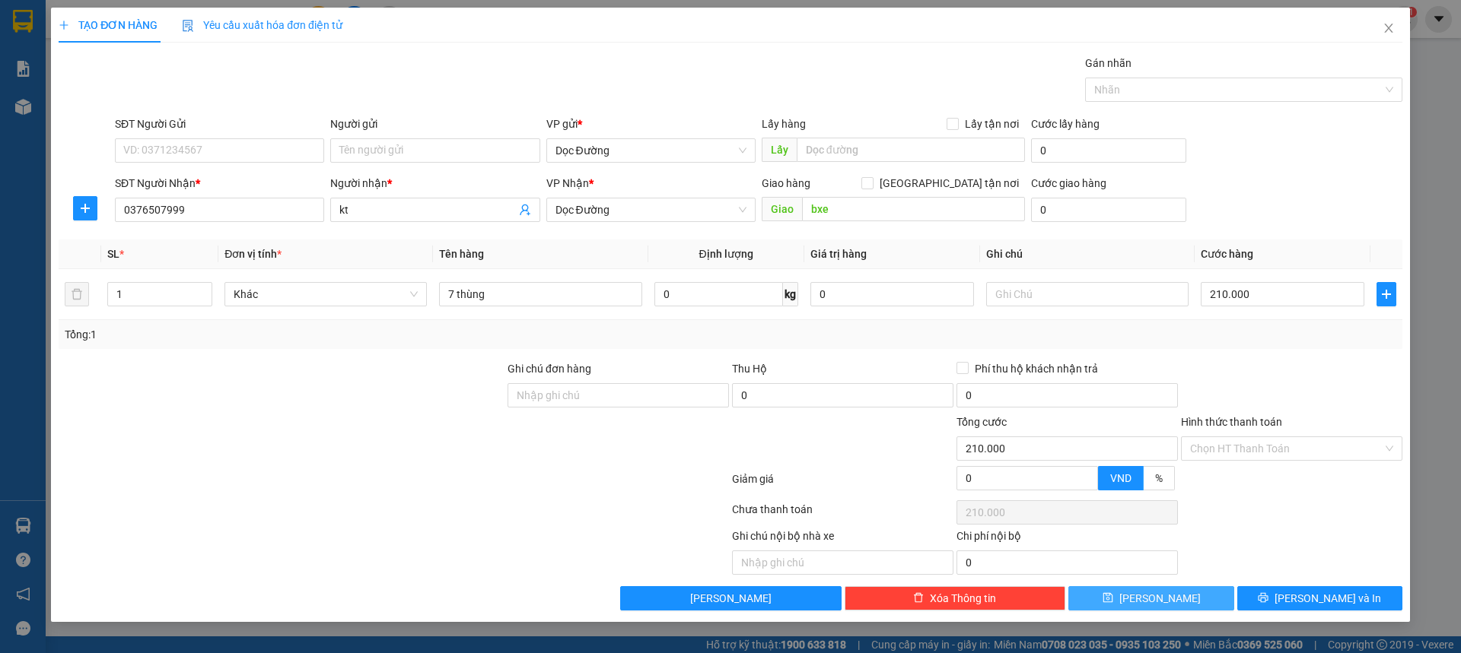
click at [1181, 593] on button "[PERSON_NAME]" at bounding box center [1150, 598] width 165 height 24
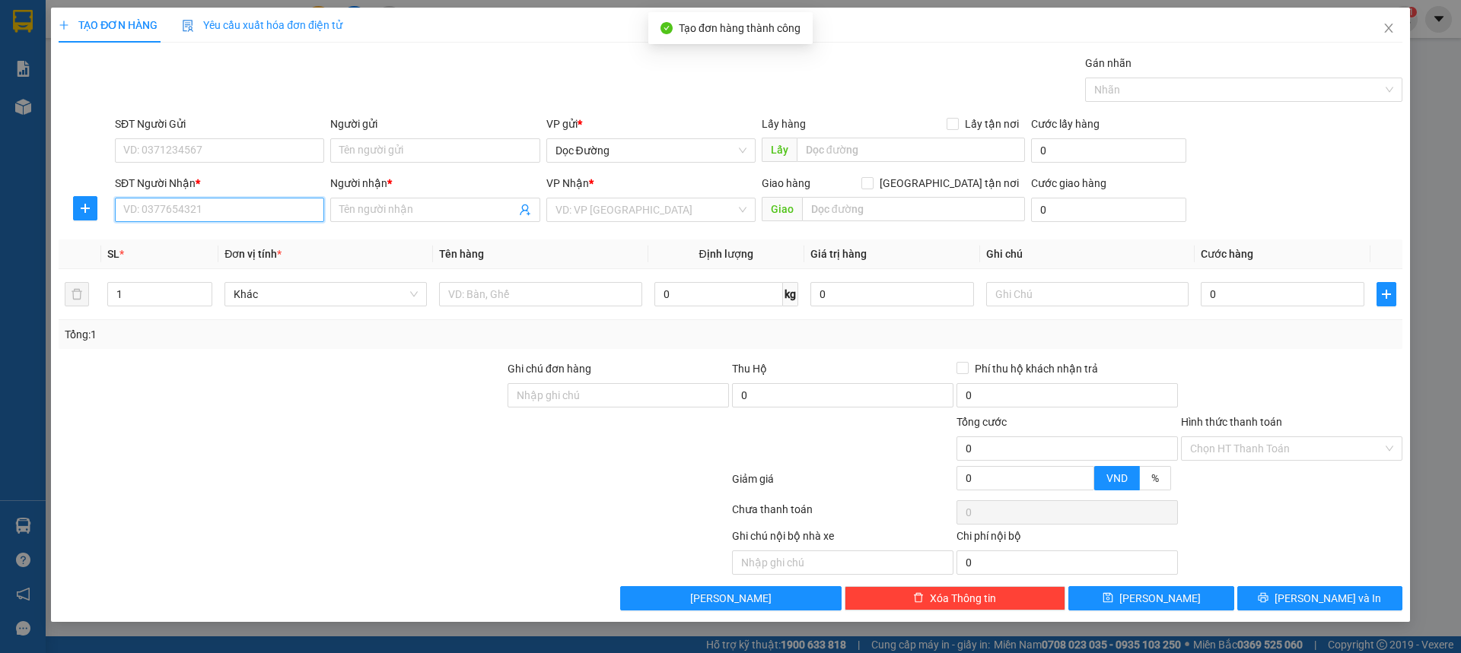
click at [198, 220] on input "SĐT Người Nhận *" at bounding box center [219, 210] width 209 height 24
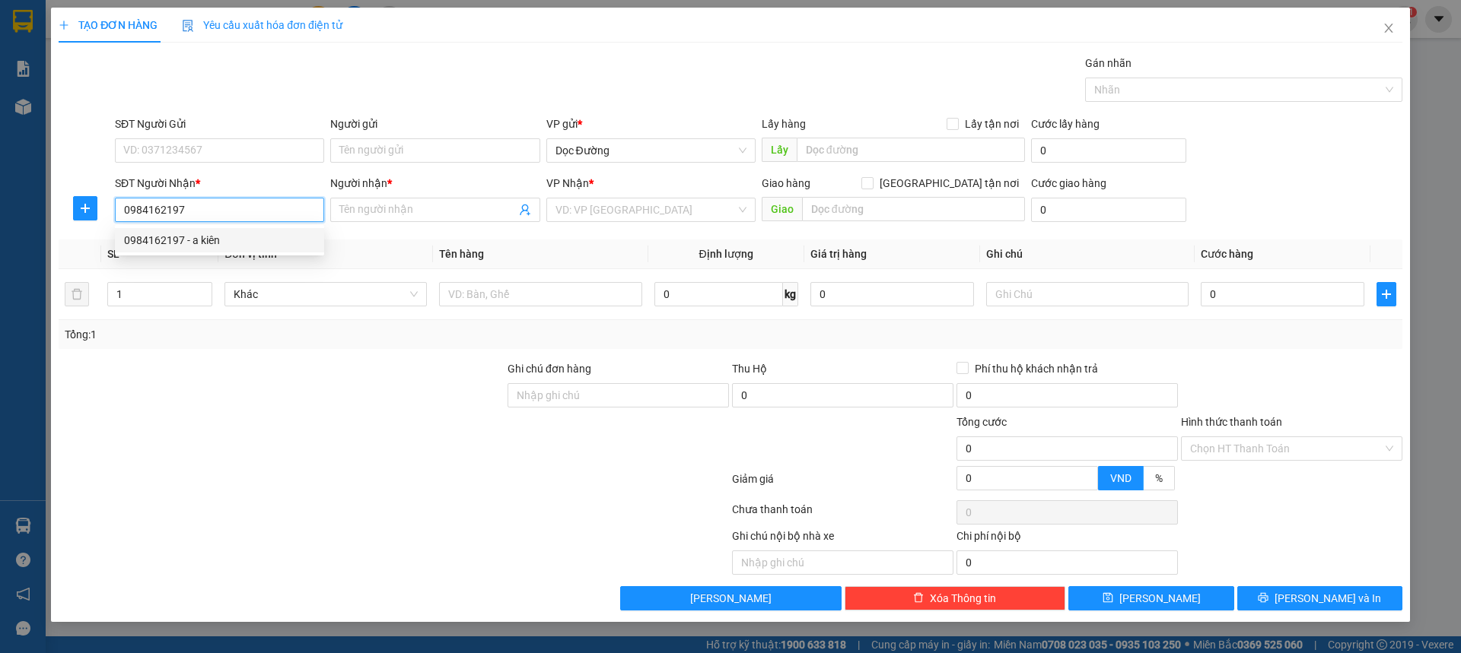
click at [201, 238] on div "0984162197 - a kiên" at bounding box center [219, 240] width 191 height 17
click at [600, 217] on span "Văn phòng Kỳ Anh" at bounding box center [650, 210] width 191 height 23
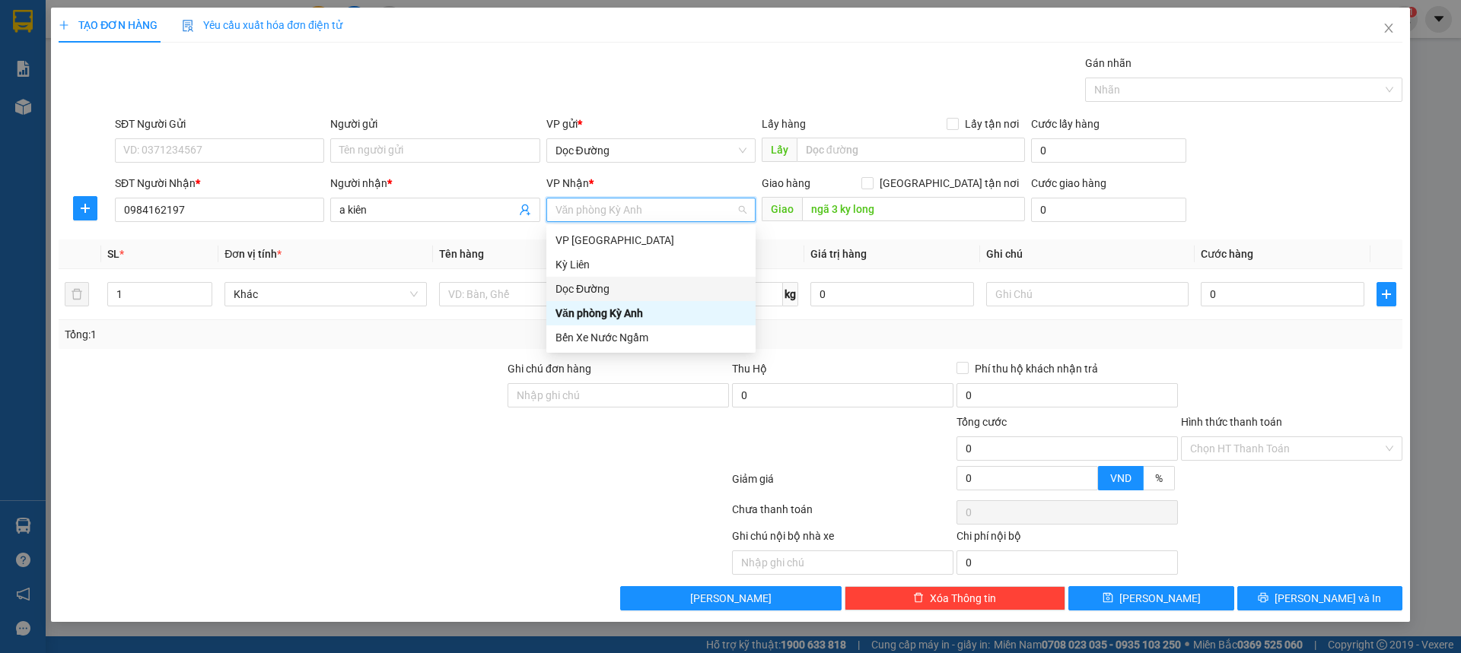
click at [574, 284] on div "Dọc Đường" at bounding box center [650, 289] width 191 height 17
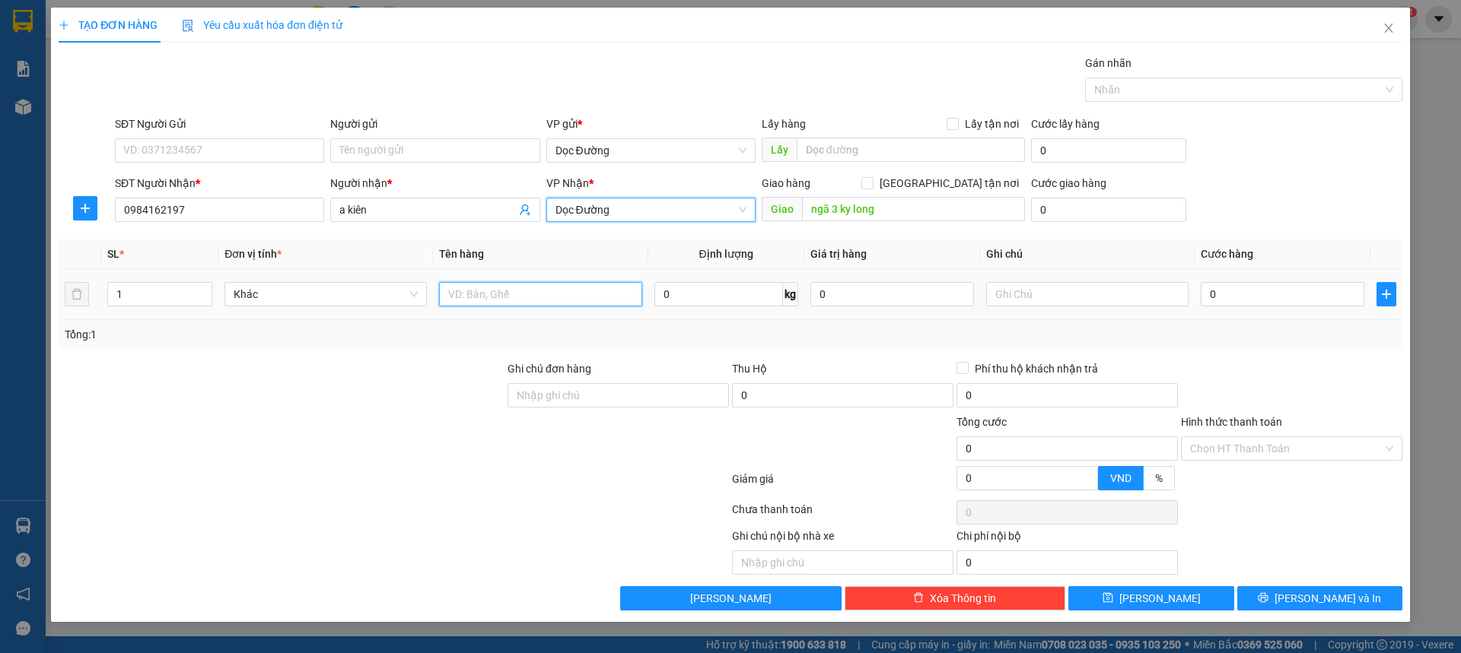
click at [502, 288] on input "text" at bounding box center [540, 294] width 202 height 24
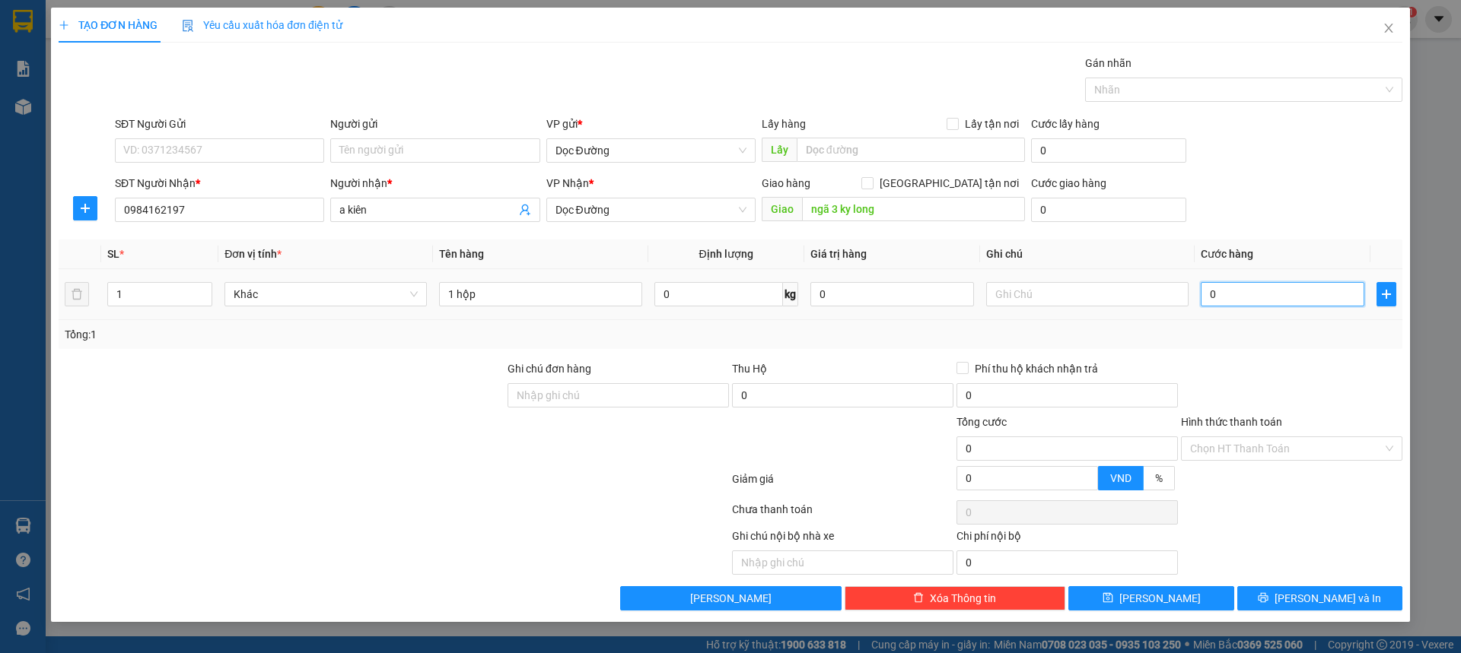
click at [1274, 296] on input "0" at bounding box center [1282, 294] width 164 height 24
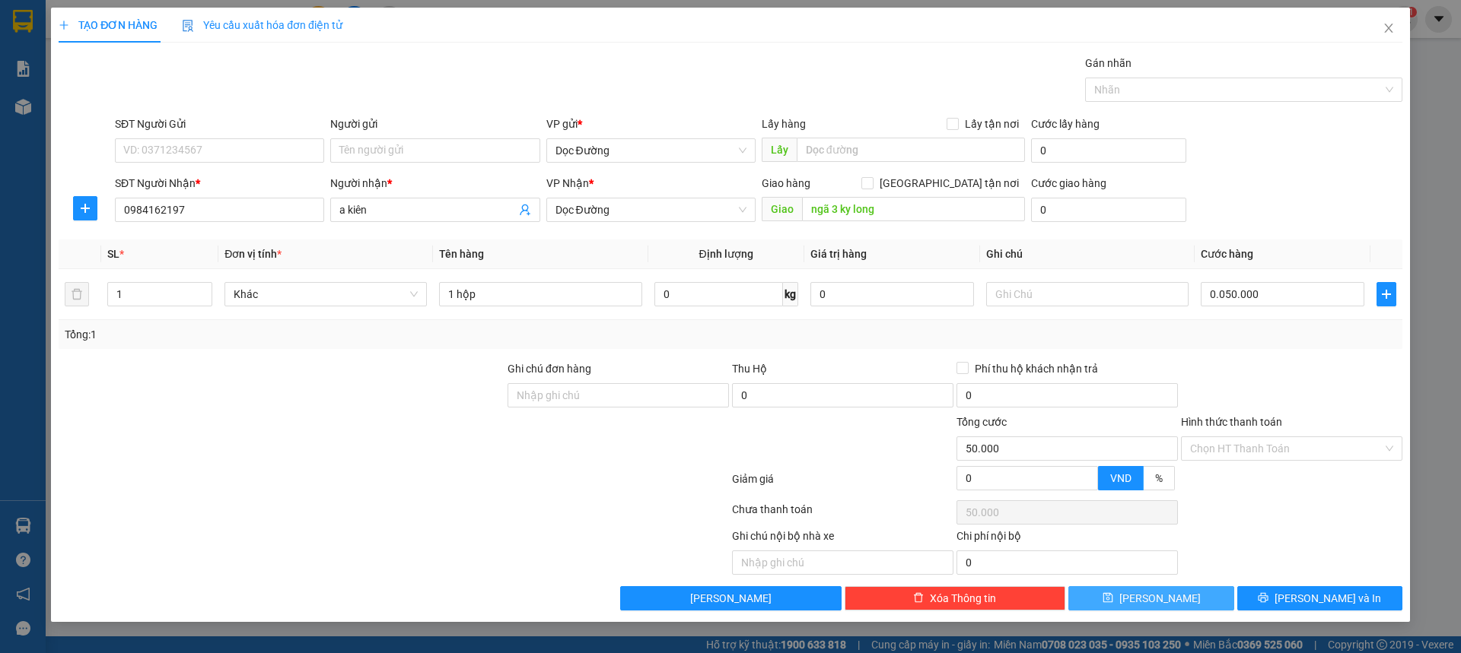
click at [1152, 610] on button "[PERSON_NAME]" at bounding box center [1150, 598] width 165 height 24
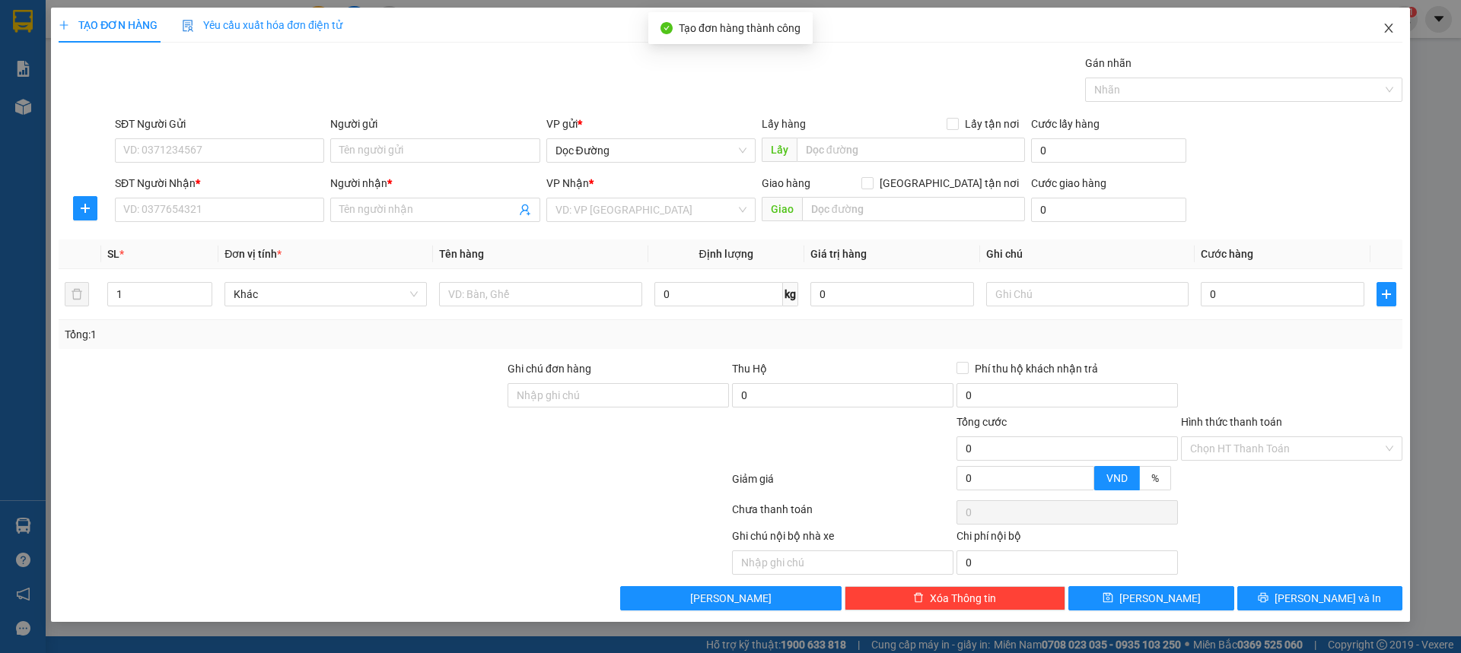
click at [1390, 36] on span "Close" at bounding box center [1388, 29] width 43 height 43
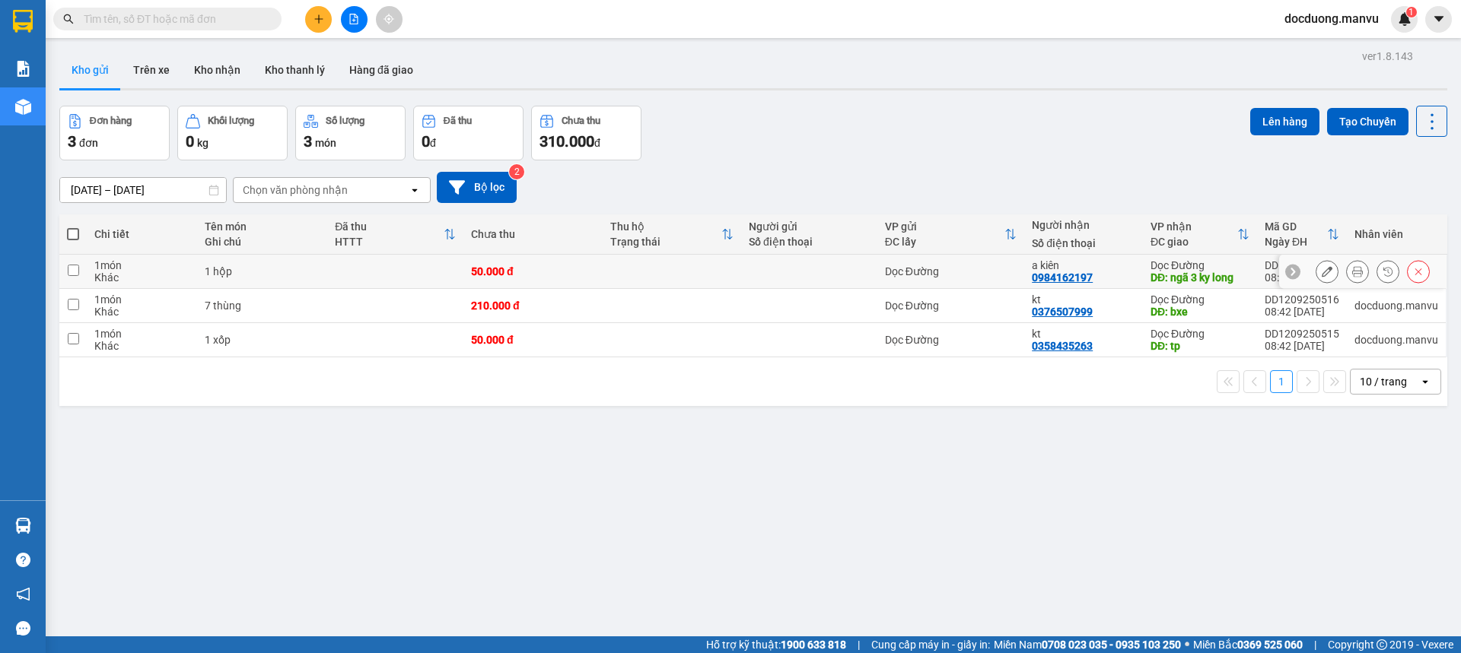
click at [572, 278] on td "50.000 đ" at bounding box center [532, 272] width 138 height 34
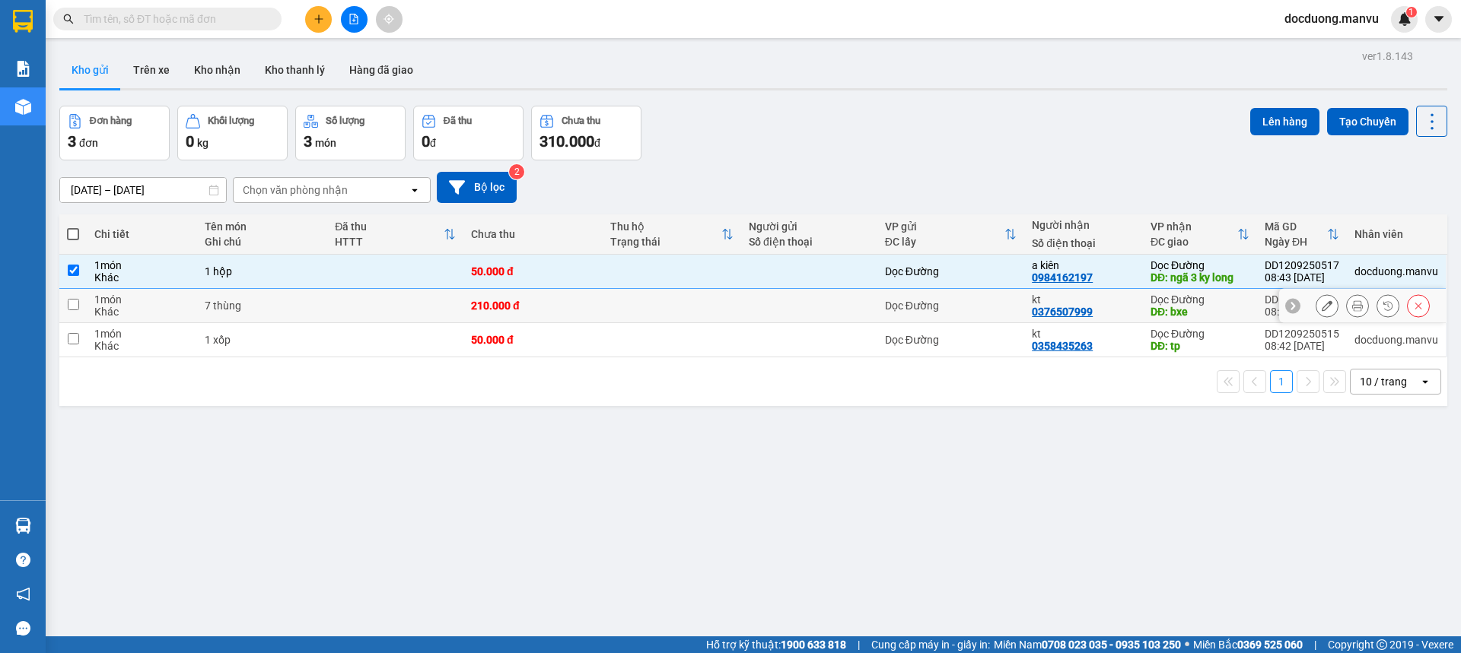
click at [535, 304] on div "210.000 đ" at bounding box center [532, 306] width 123 height 12
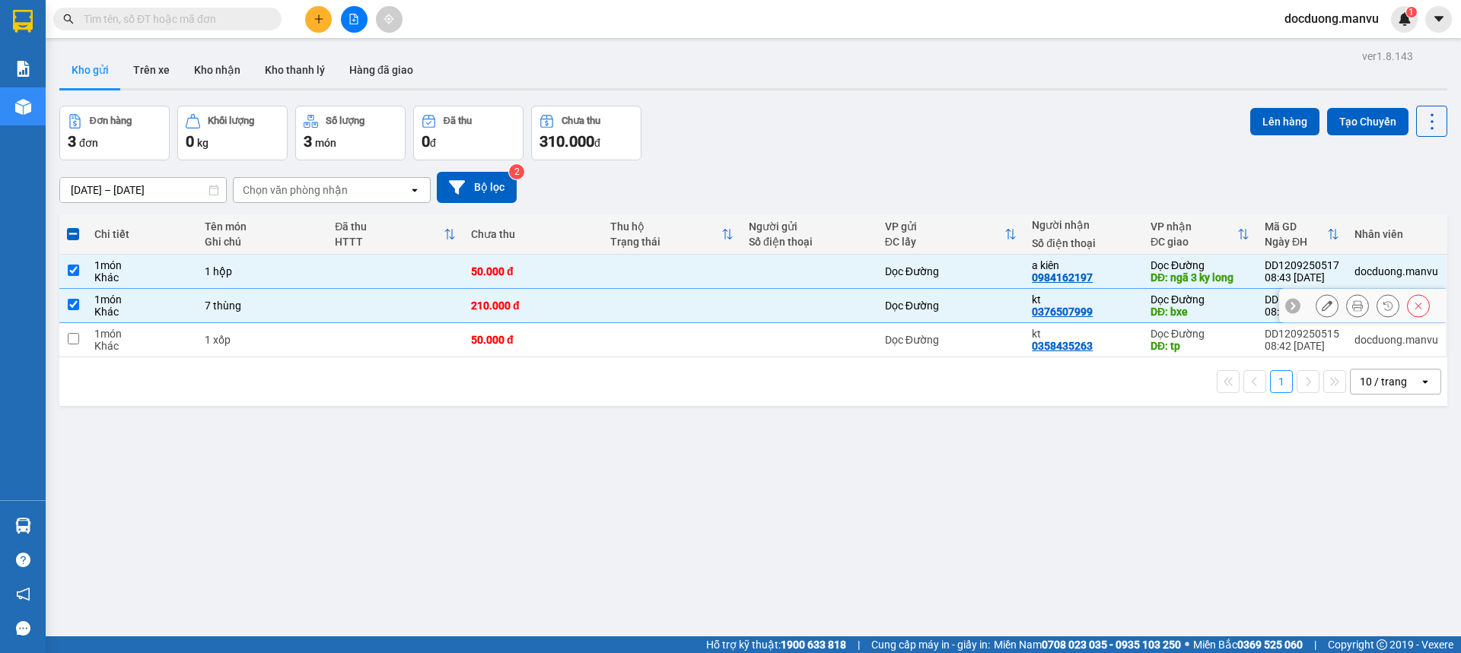
click at [506, 330] on td "50.000 đ" at bounding box center [532, 340] width 138 height 34
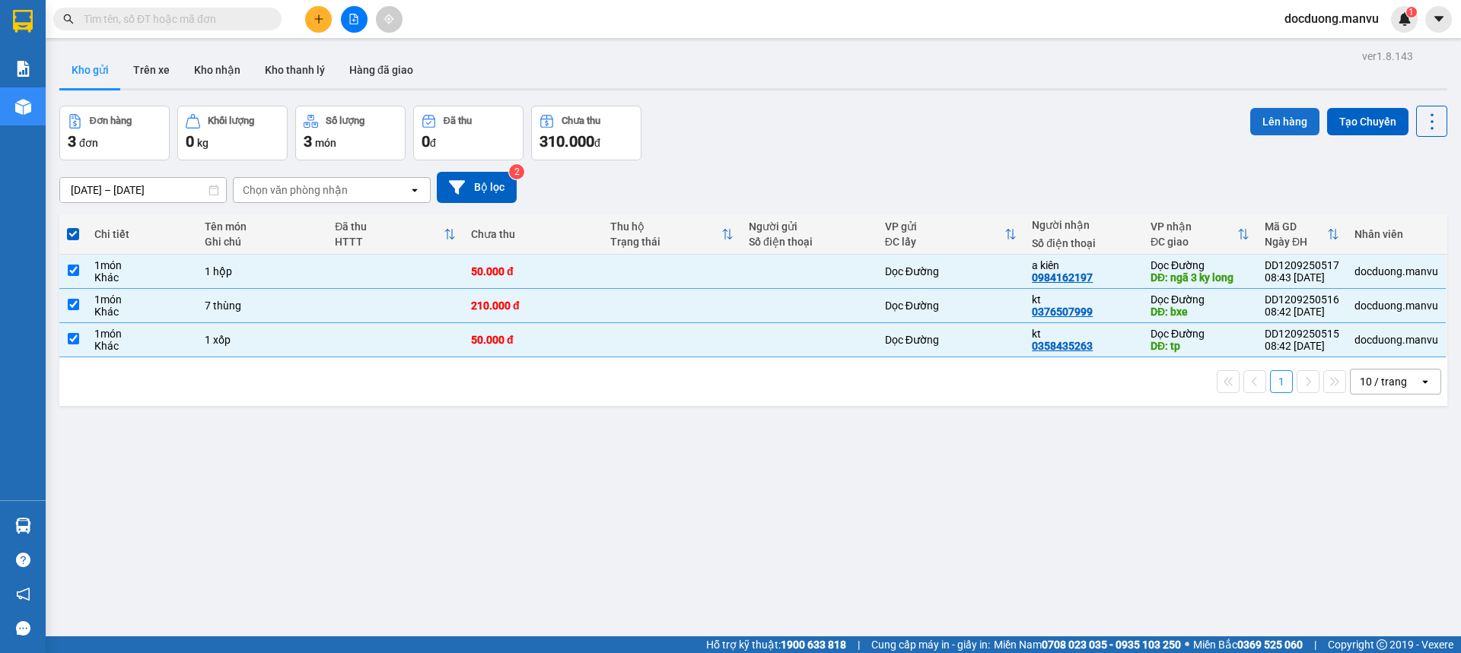
click at [1289, 122] on button "Lên hàng" at bounding box center [1284, 121] width 69 height 27
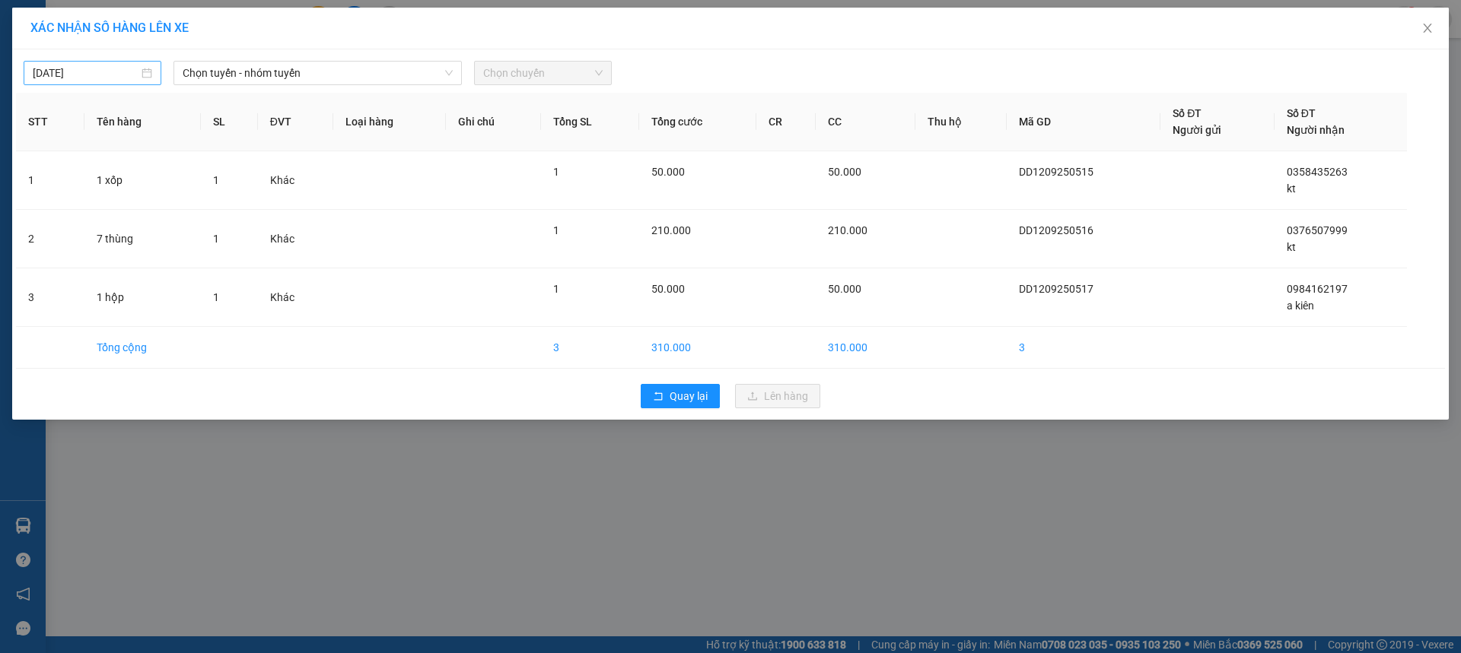
click at [87, 73] on input "[DATE]" at bounding box center [86, 73] width 106 height 17
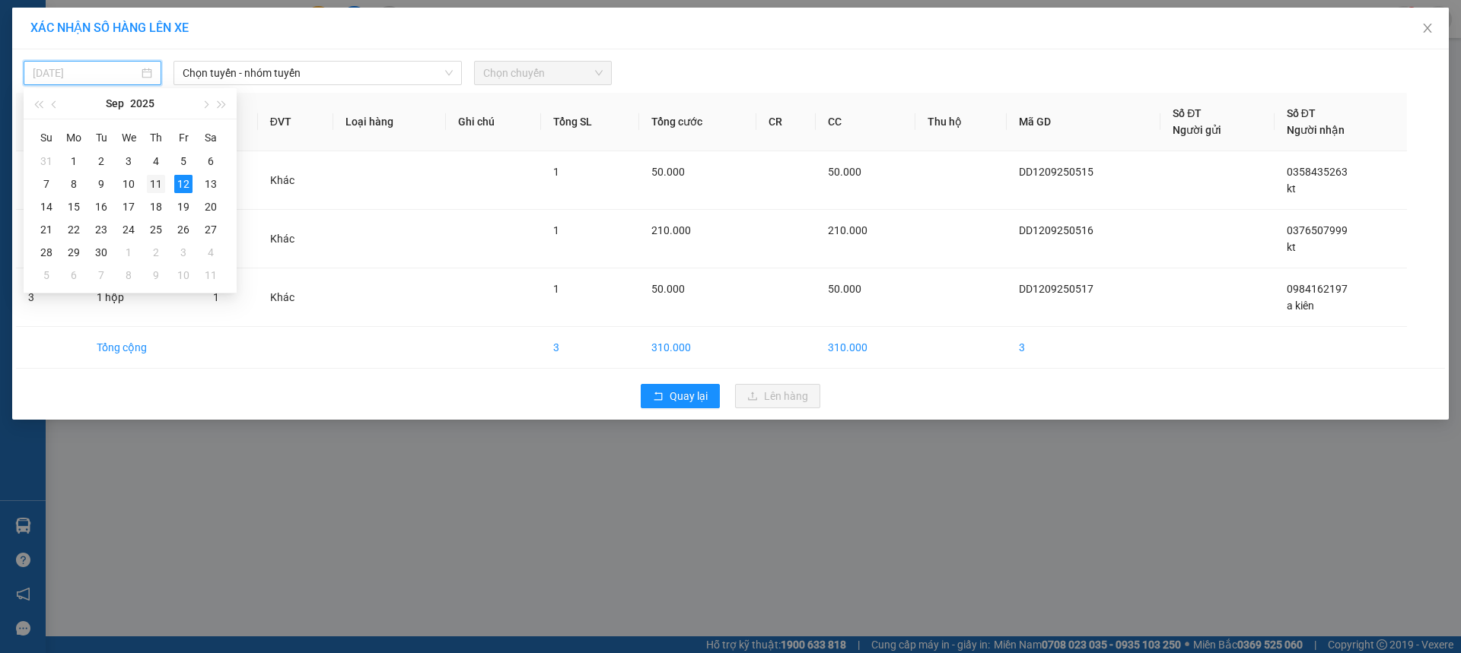
click at [161, 191] on div "11" at bounding box center [156, 184] width 18 height 18
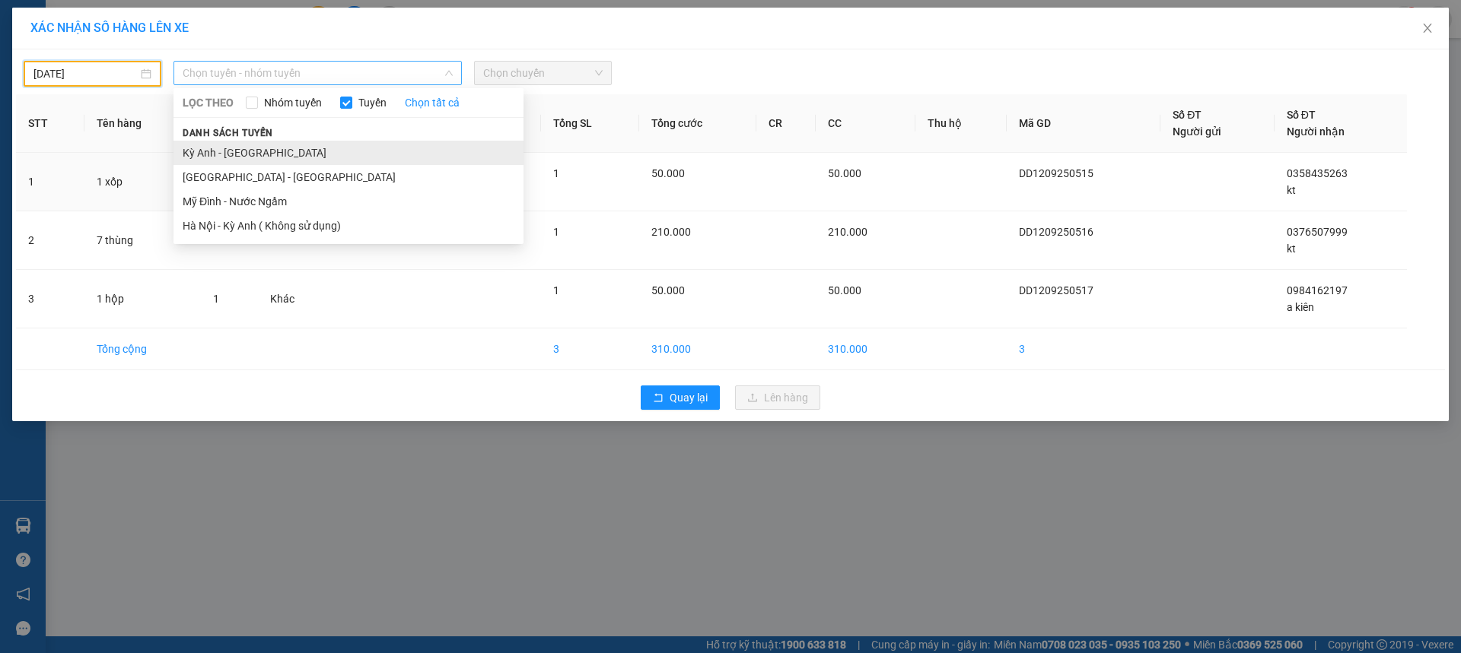
drag, startPoint x: 309, startPoint y: 72, endPoint x: 251, endPoint y: 145, distance: 92.5
click at [310, 75] on span "Chọn tuyến - nhóm tuyến" at bounding box center [318, 73] width 270 height 23
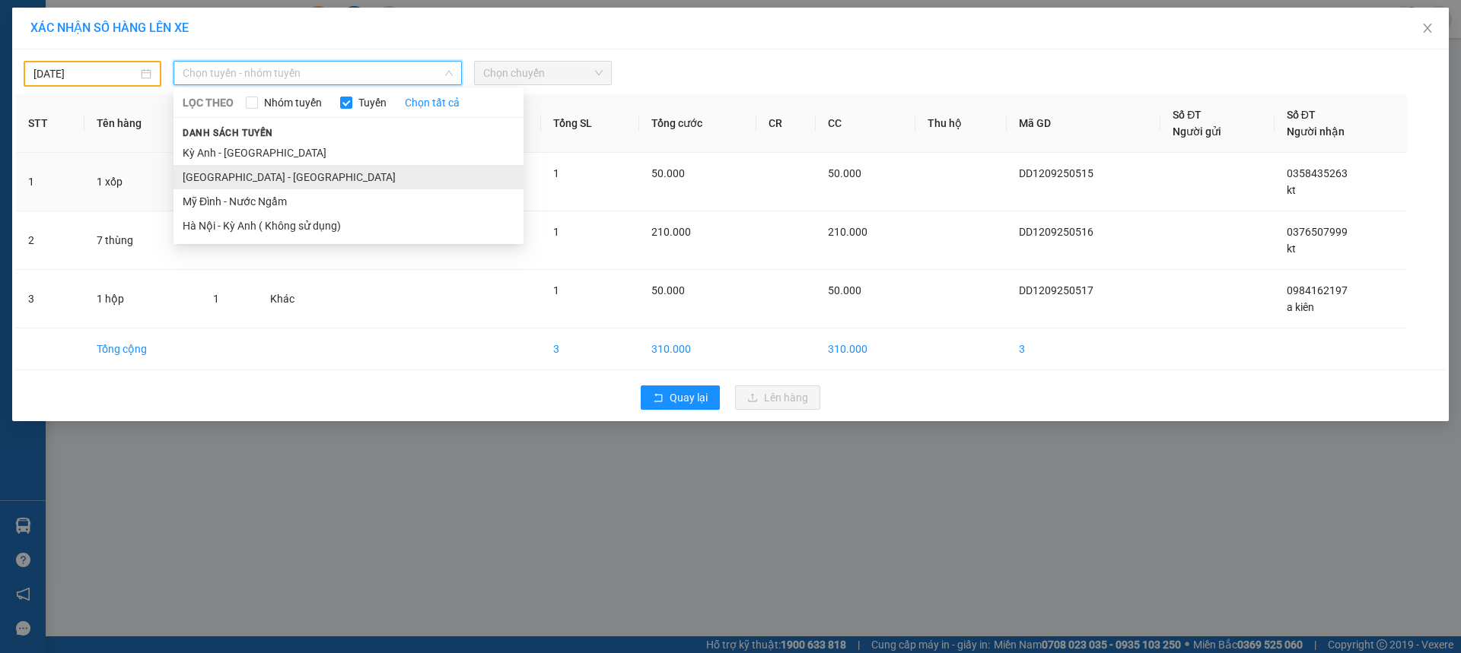
click at [222, 176] on li "[GEOGRAPHIC_DATA] - [GEOGRAPHIC_DATA]" at bounding box center [348, 177] width 350 height 24
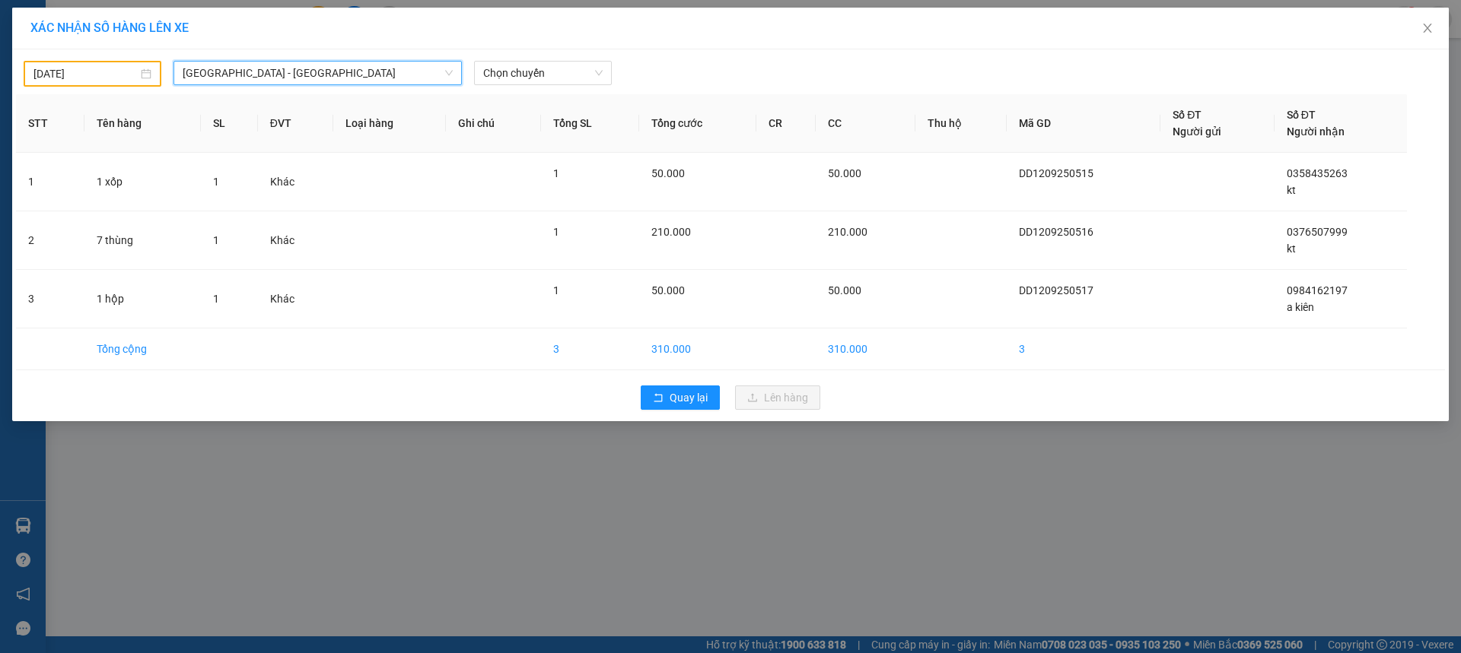
click at [498, 93] on div "[DATE] [GEOGRAPHIC_DATA] - [GEOGRAPHIC_DATA] [GEOGRAPHIC_DATA] [GEOGRAPHIC_DATA…" at bounding box center [730, 235] width 1436 height 372
click at [519, 87] on div "[DATE] [GEOGRAPHIC_DATA] - [GEOGRAPHIC_DATA] Anh LỌC THEO Nhóm tuyến Tuyến Chọn…" at bounding box center [730, 235] width 1436 height 372
click at [545, 80] on span "Chọn chuyến" at bounding box center [542, 73] width 119 height 23
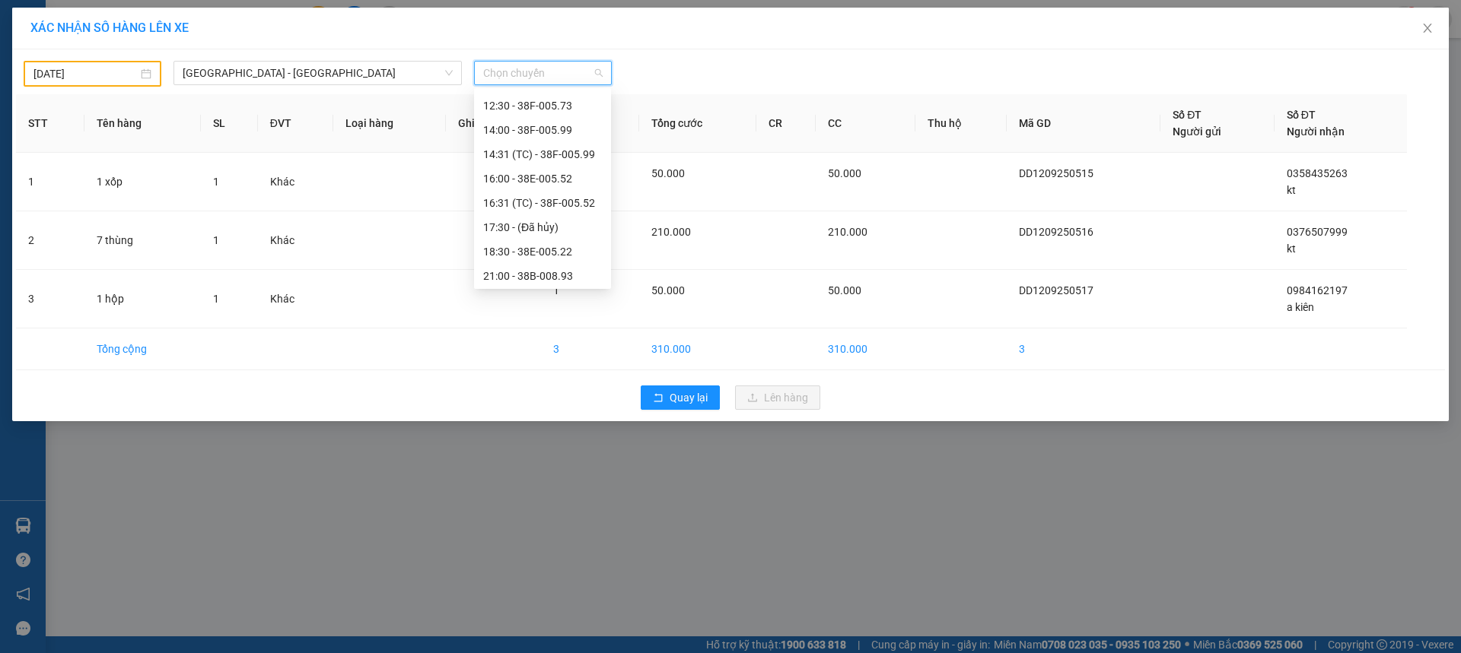
scroll to position [152, 0]
click at [574, 238] on div "18:30 - 38E-005.22" at bounding box center [542, 243] width 119 height 17
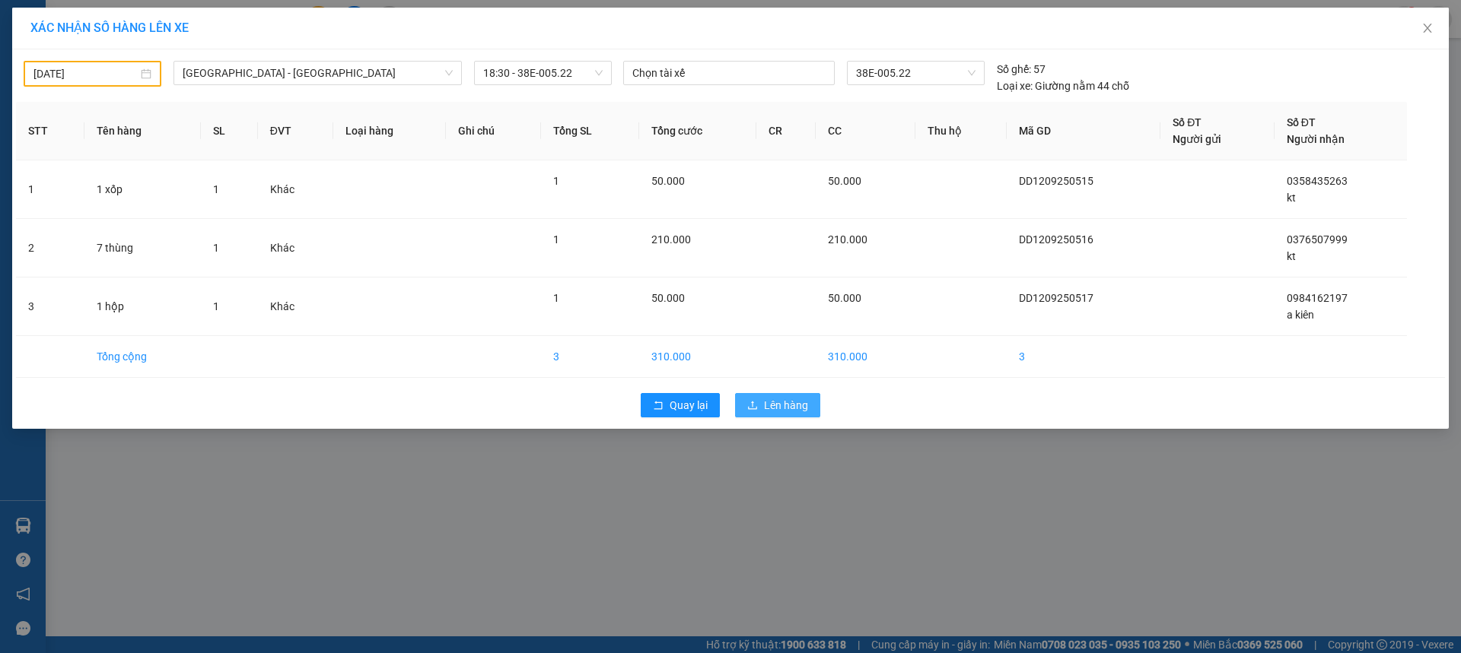
click at [752, 399] on button "Lên hàng" at bounding box center [777, 405] width 85 height 24
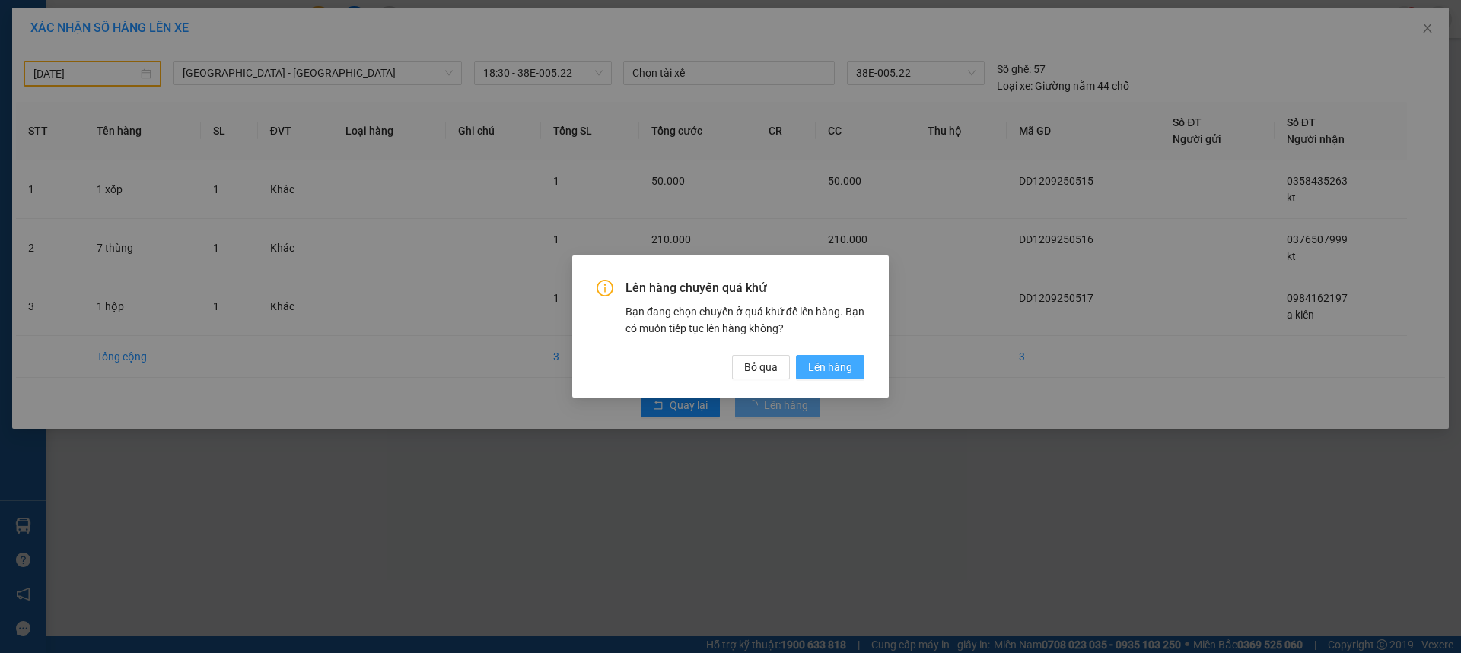
drag, startPoint x: 823, startPoint y: 377, endPoint x: 815, endPoint y: 372, distance: 9.9
click at [823, 377] on button "Lên hàng" at bounding box center [830, 367] width 68 height 24
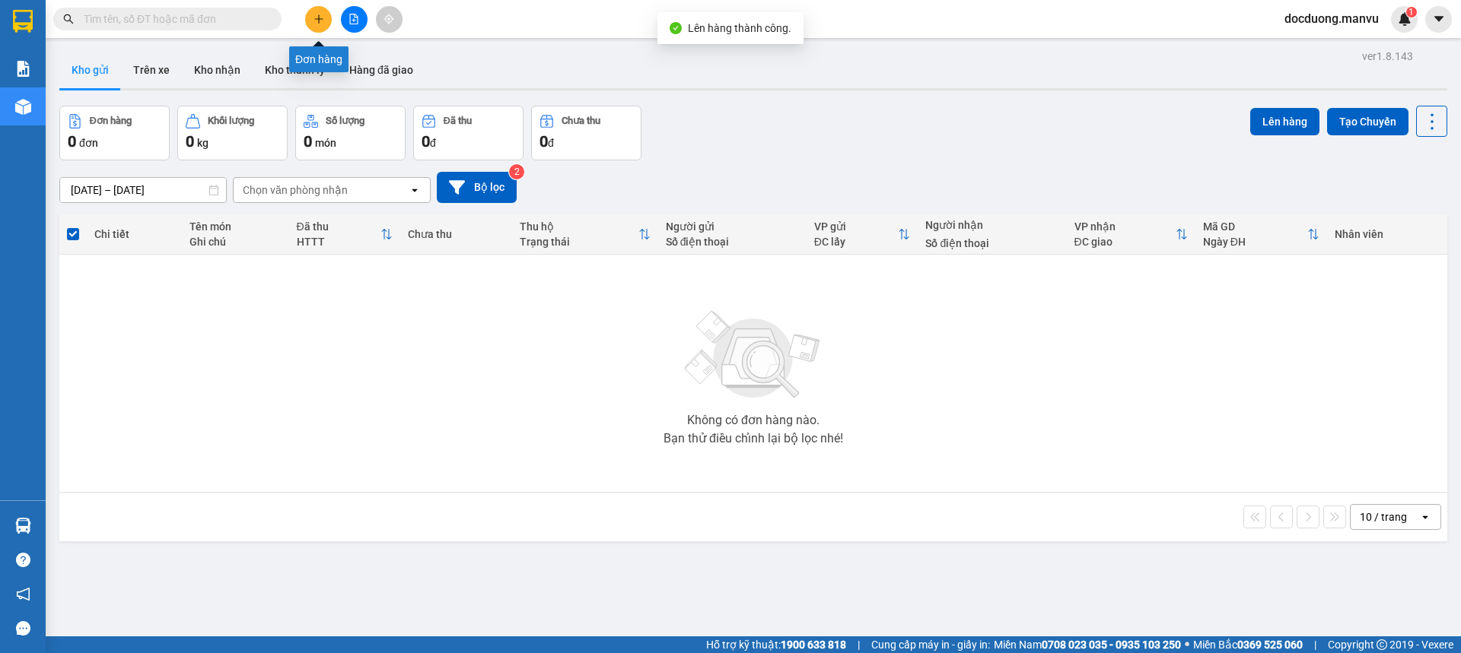
click at [320, 26] on button at bounding box center [318, 19] width 27 height 27
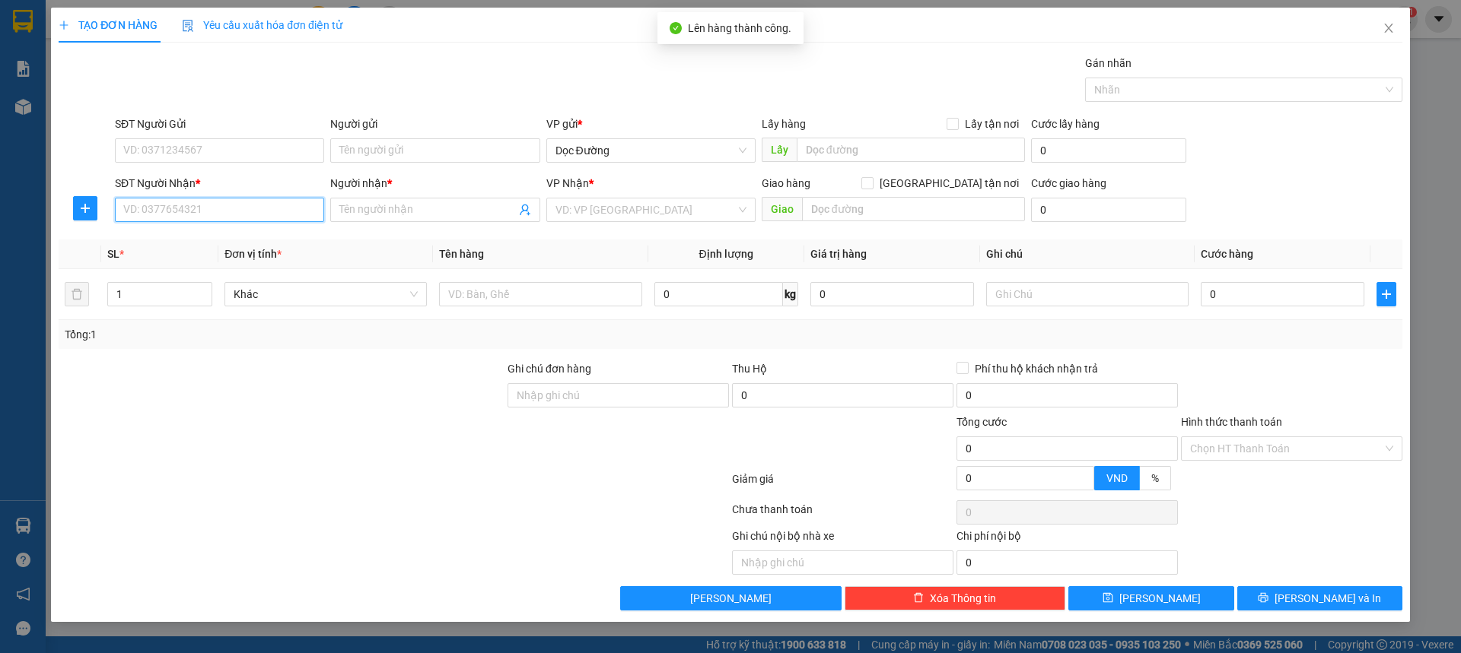
click at [250, 214] on input "SĐT Người Nhận *" at bounding box center [219, 210] width 209 height 24
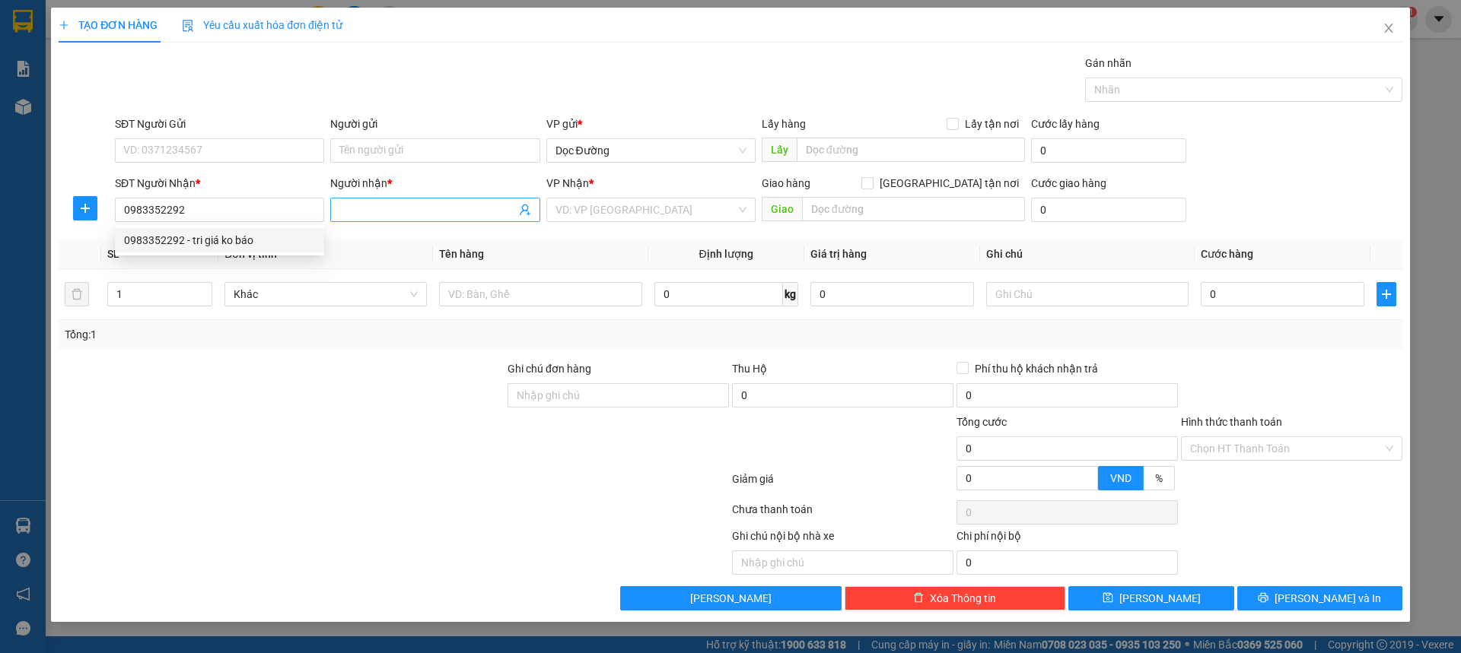
click at [397, 207] on input "Người nhận *" at bounding box center [427, 210] width 176 height 17
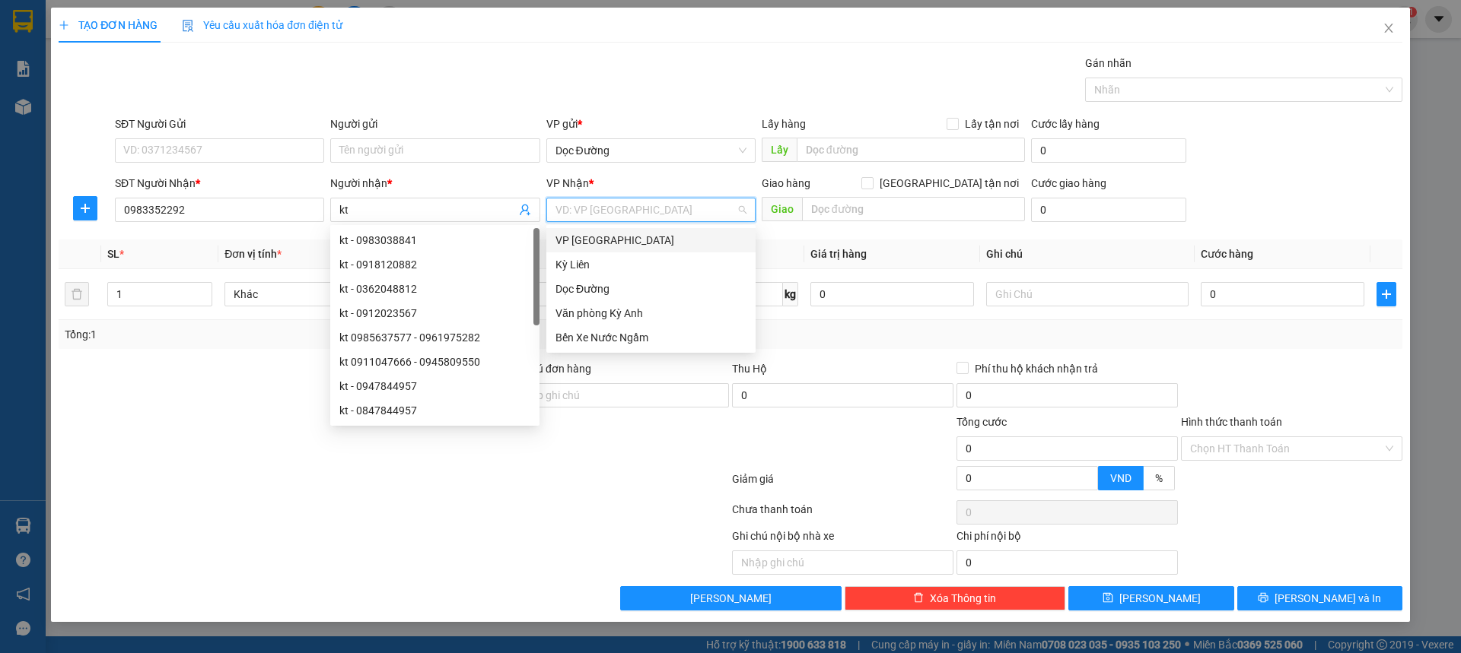
drag, startPoint x: 589, startPoint y: 200, endPoint x: 602, endPoint y: 213, distance: 18.3
click at [591, 203] on input "search" at bounding box center [645, 210] width 180 height 23
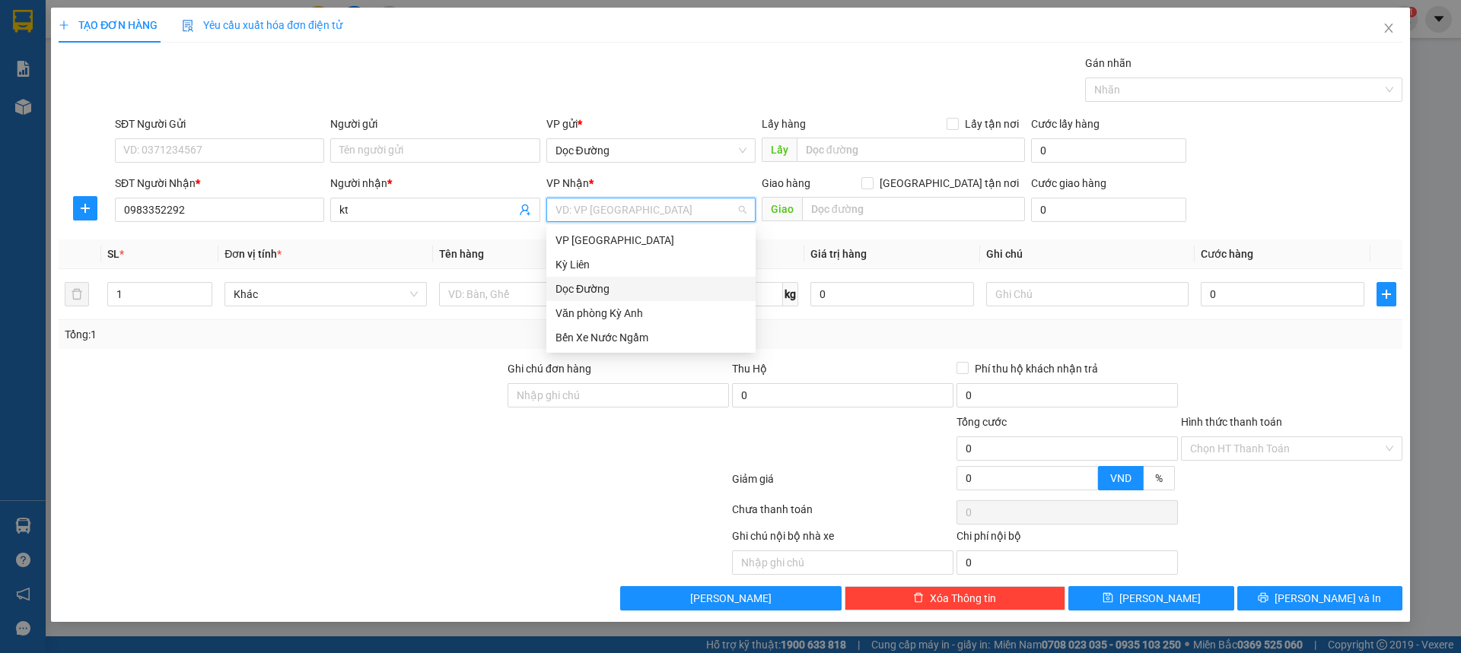
drag, startPoint x: 599, startPoint y: 284, endPoint x: 605, endPoint y: 272, distance: 14.3
click at [599, 284] on div "Dọc Đường" at bounding box center [650, 289] width 191 height 17
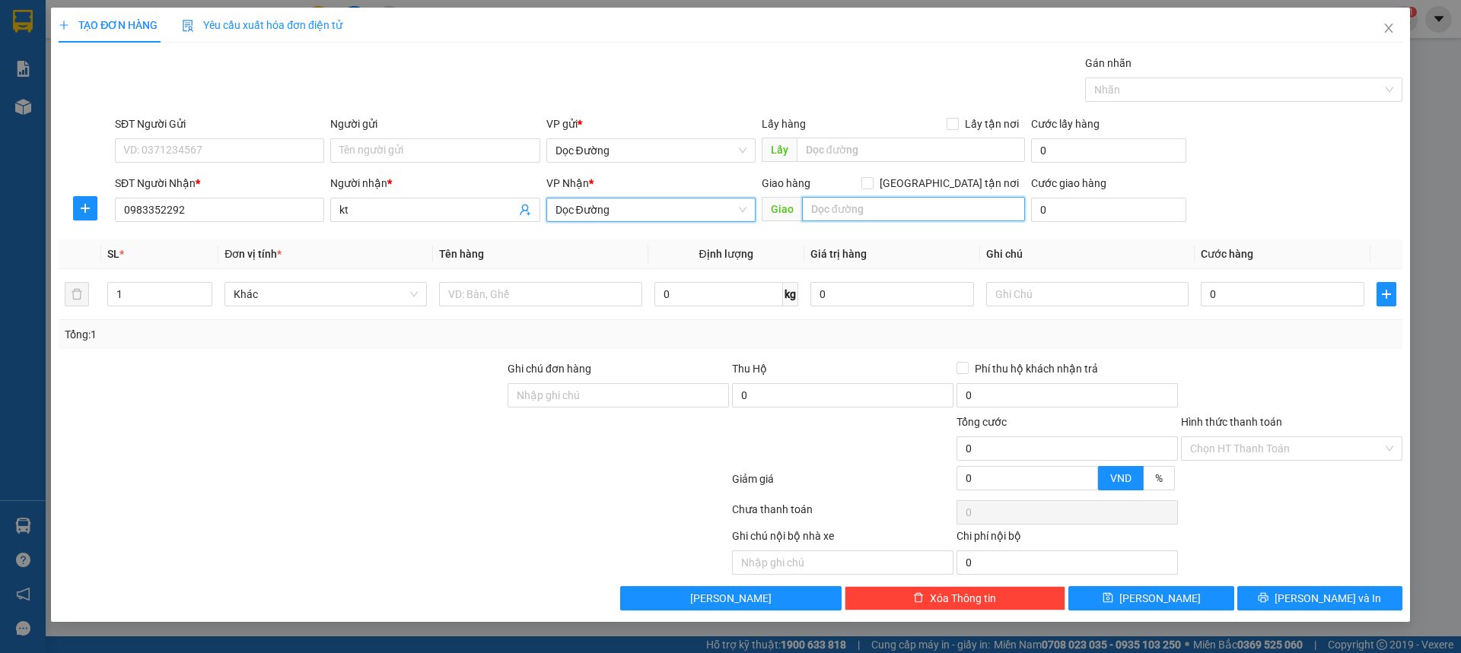
click at [825, 211] on input "text" at bounding box center [913, 209] width 223 height 24
click at [498, 281] on div at bounding box center [540, 294] width 202 height 30
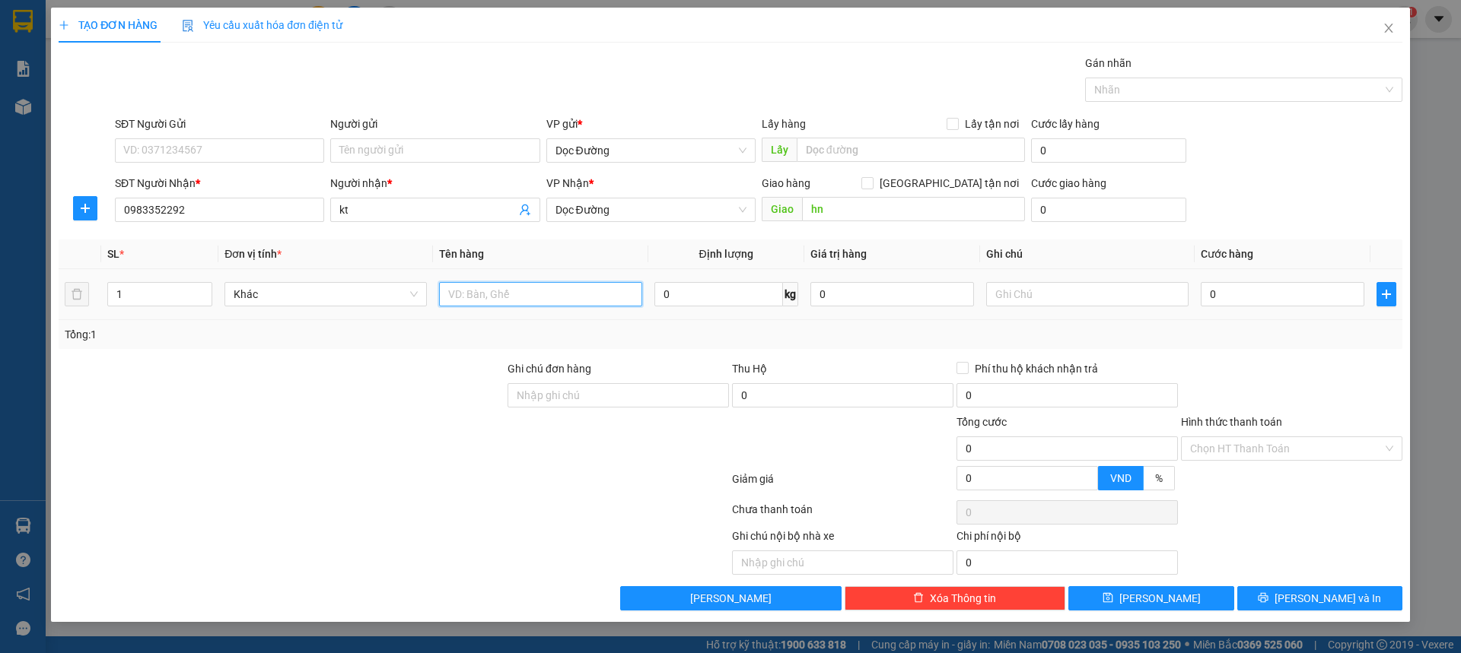
drag, startPoint x: 509, startPoint y: 301, endPoint x: 526, endPoint y: 286, distance: 22.6
click at [510, 302] on input "text" at bounding box center [540, 294] width 202 height 24
drag, startPoint x: 1238, startPoint y: 305, endPoint x: 974, endPoint y: 147, distance: 308.4
click at [1238, 304] on input "0" at bounding box center [1282, 294] width 164 height 24
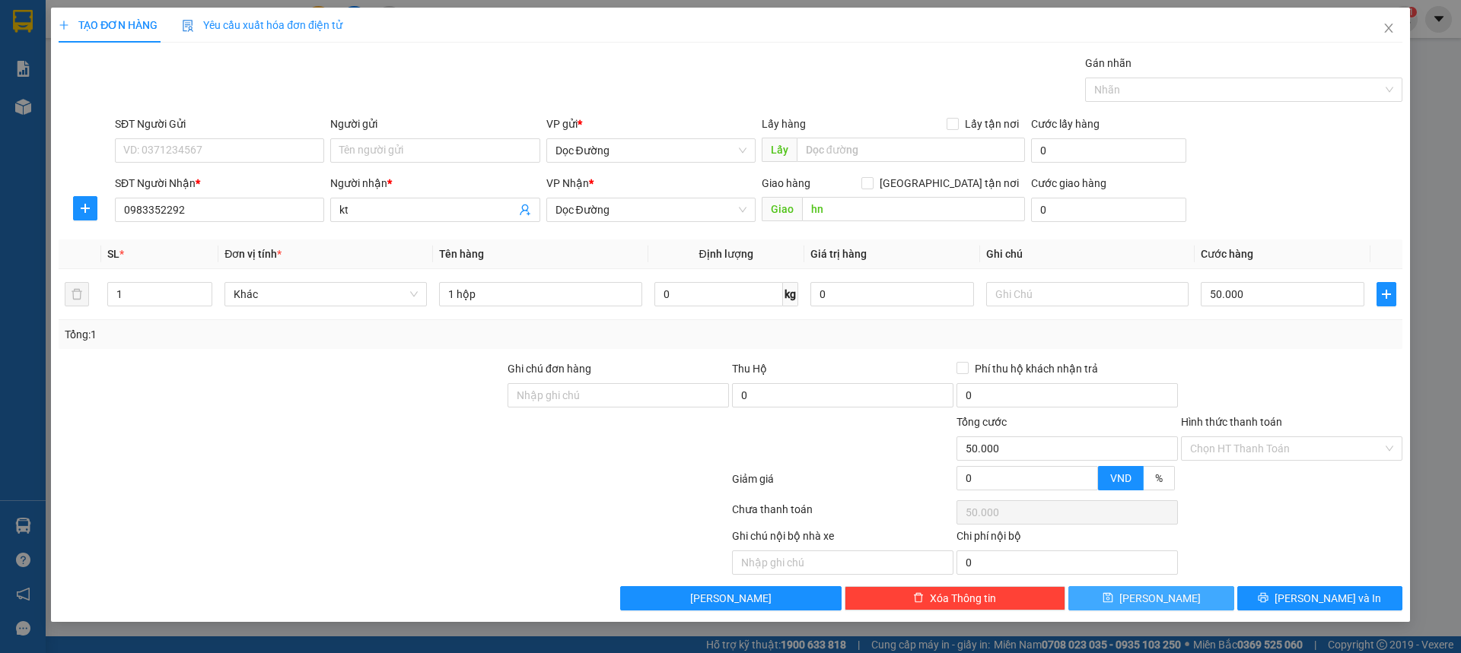
click at [1156, 602] on span "[PERSON_NAME]" at bounding box center [1159, 598] width 81 height 17
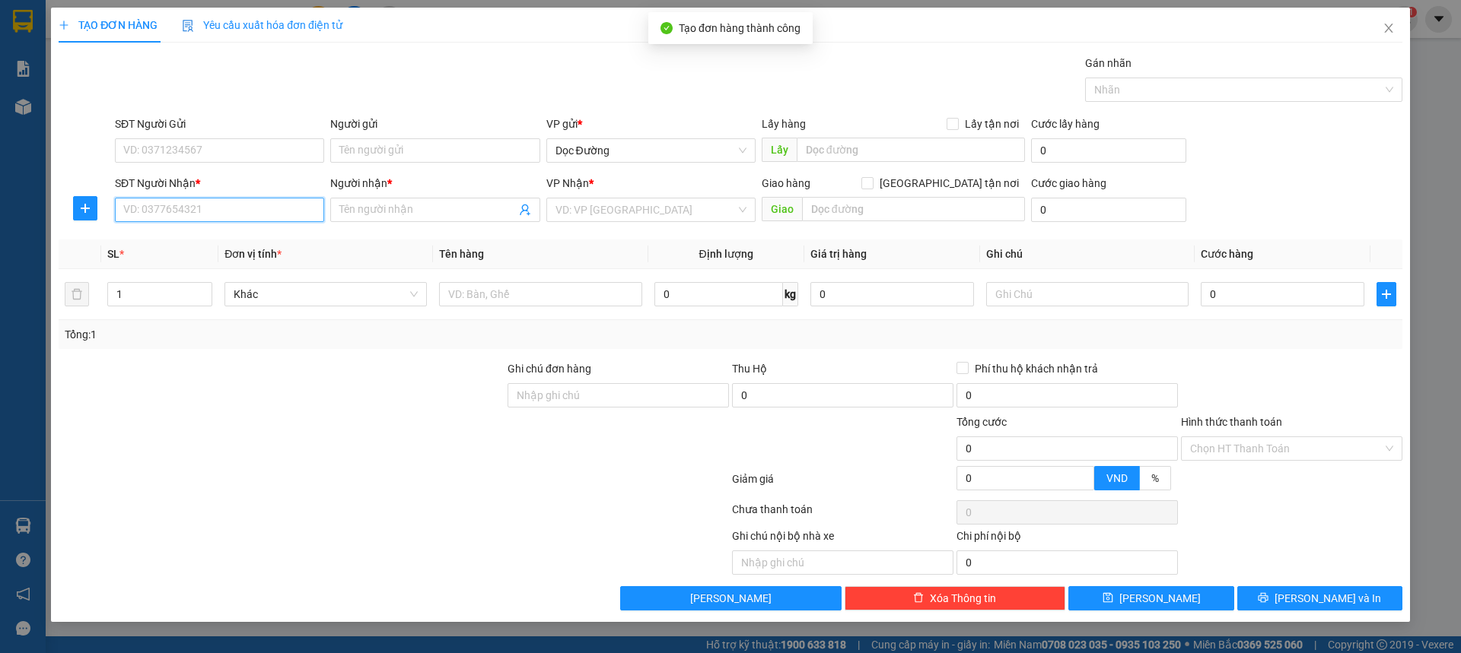
click at [247, 215] on input "SĐT Người Nhận *" at bounding box center [219, 210] width 209 height 24
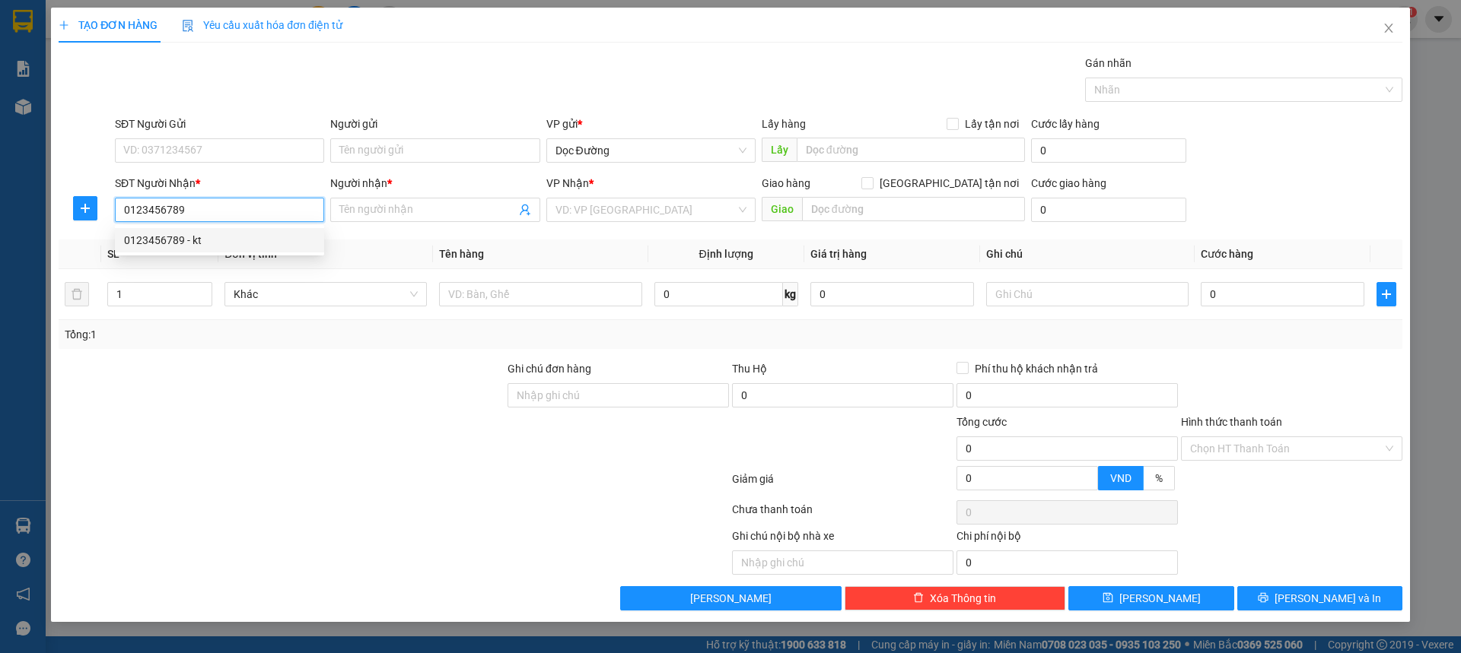
click at [227, 248] on div "0123456789 - kt" at bounding box center [219, 240] width 191 height 17
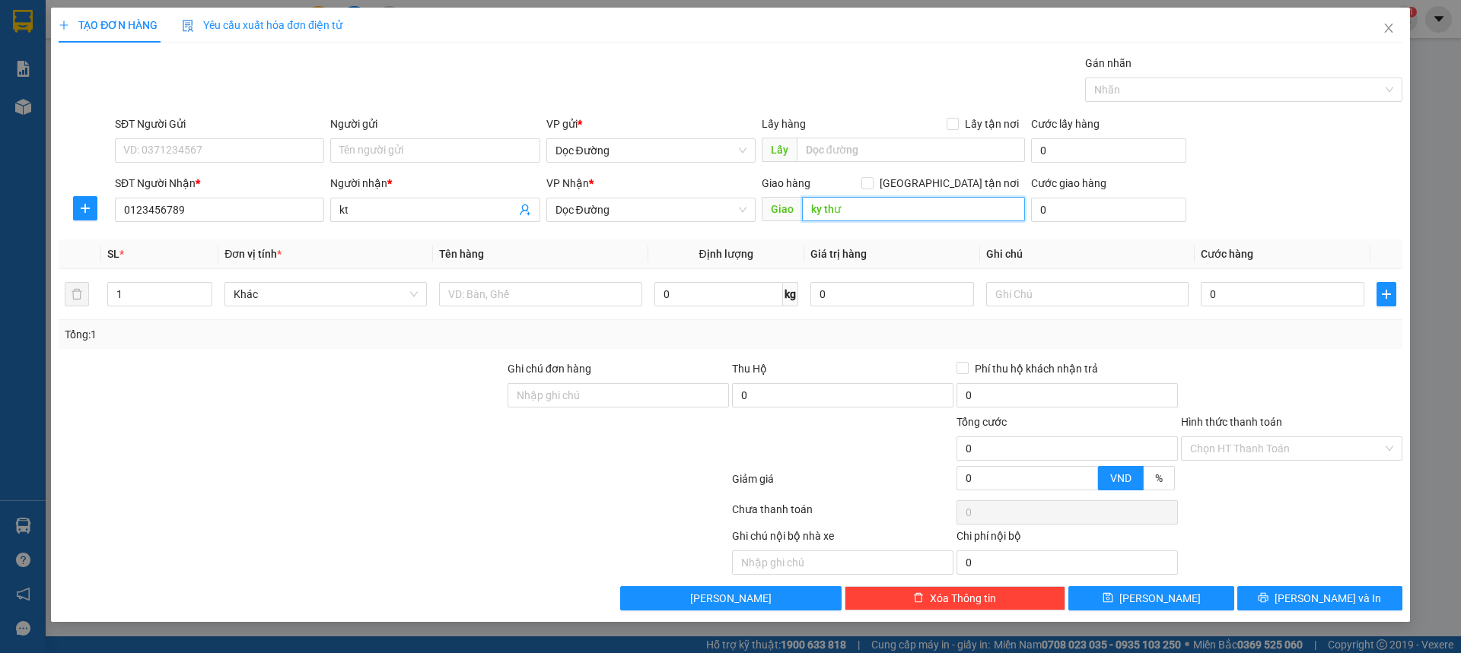
click at [869, 218] on input "ky thư" at bounding box center [913, 209] width 223 height 24
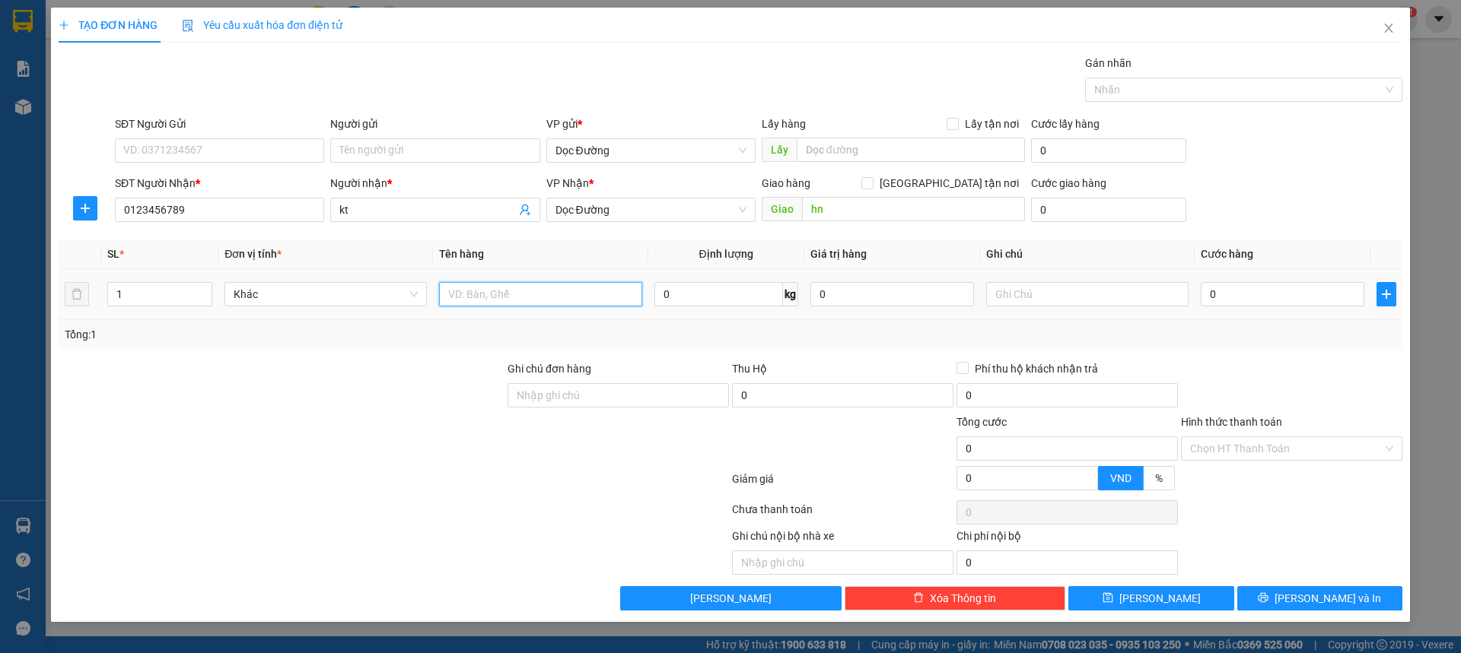
click at [567, 295] on input "text" at bounding box center [540, 294] width 202 height 24
drag, startPoint x: 1254, startPoint y: 300, endPoint x: 1238, endPoint y: 285, distance: 21.5
click at [1254, 300] on input "0" at bounding box center [1282, 294] width 164 height 24
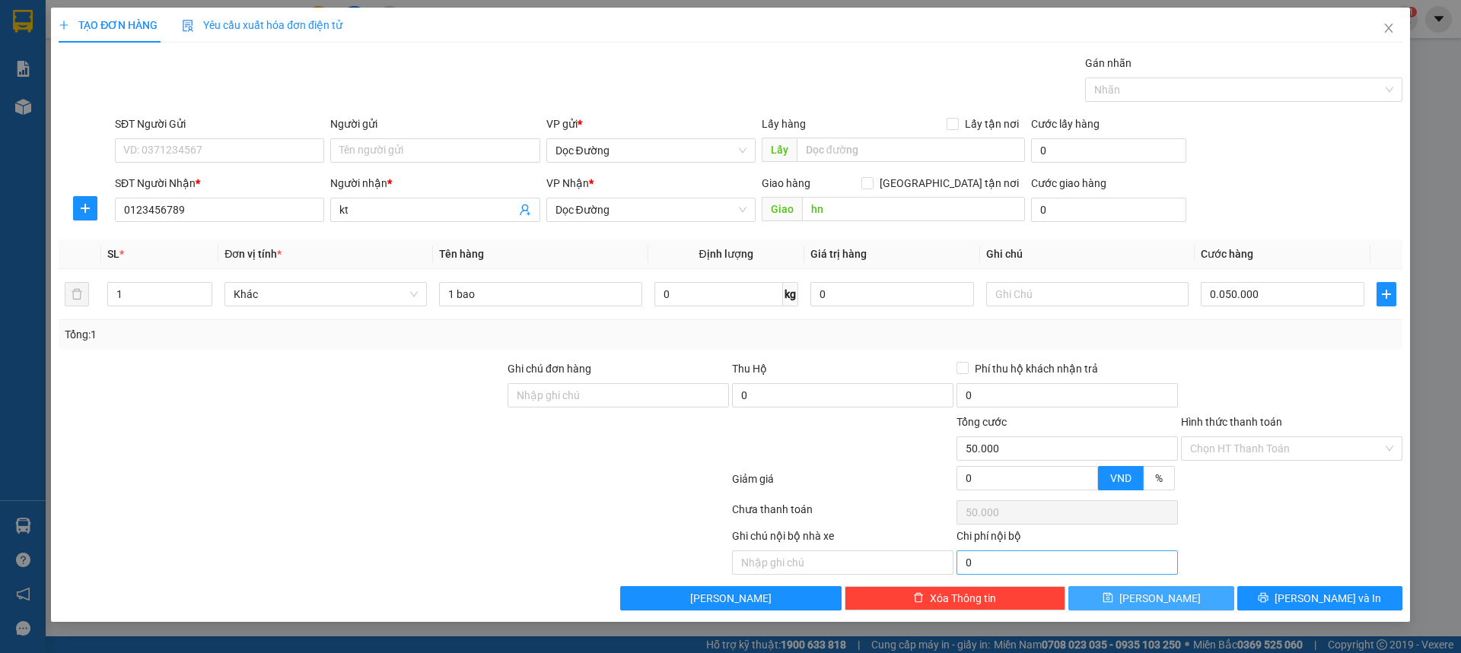
click at [1152, 599] on span "[PERSON_NAME]" at bounding box center [1159, 598] width 81 height 17
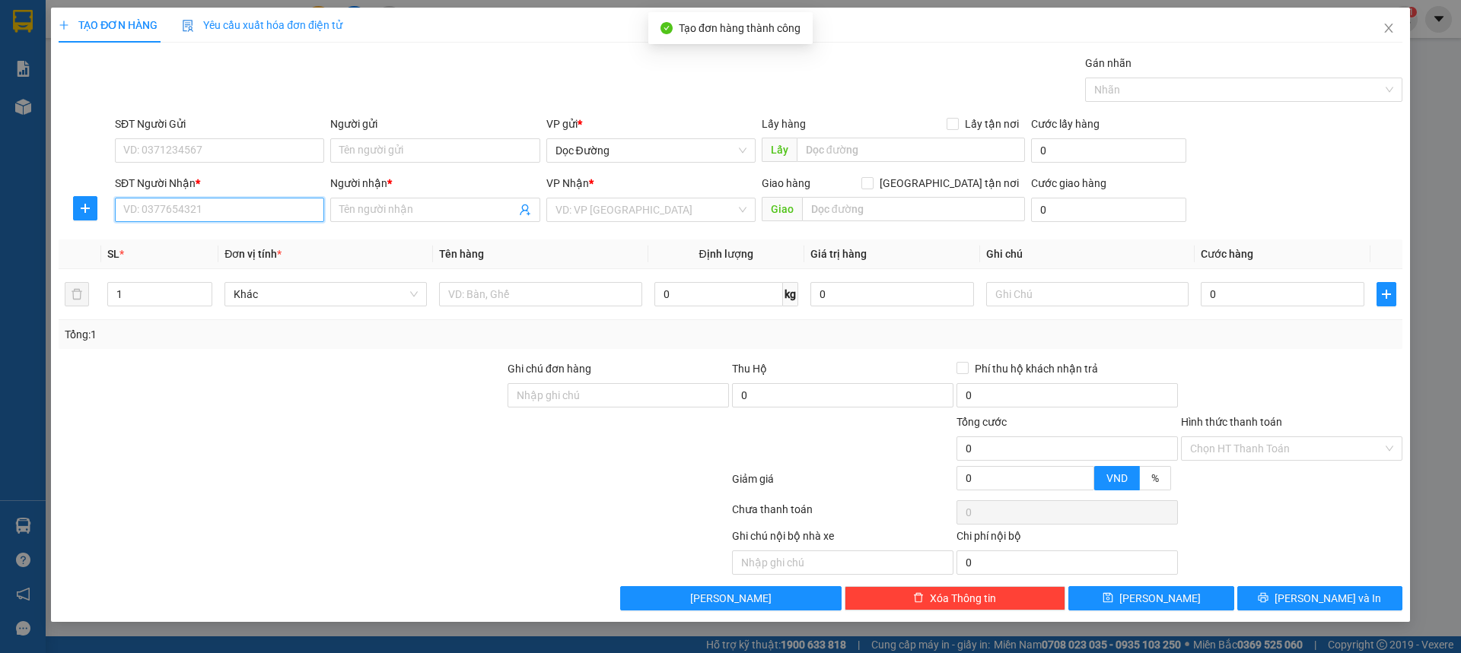
click at [222, 209] on input "SĐT Người Nhận *" at bounding box center [219, 210] width 209 height 24
click at [1378, 30] on span "Close" at bounding box center [1388, 29] width 43 height 43
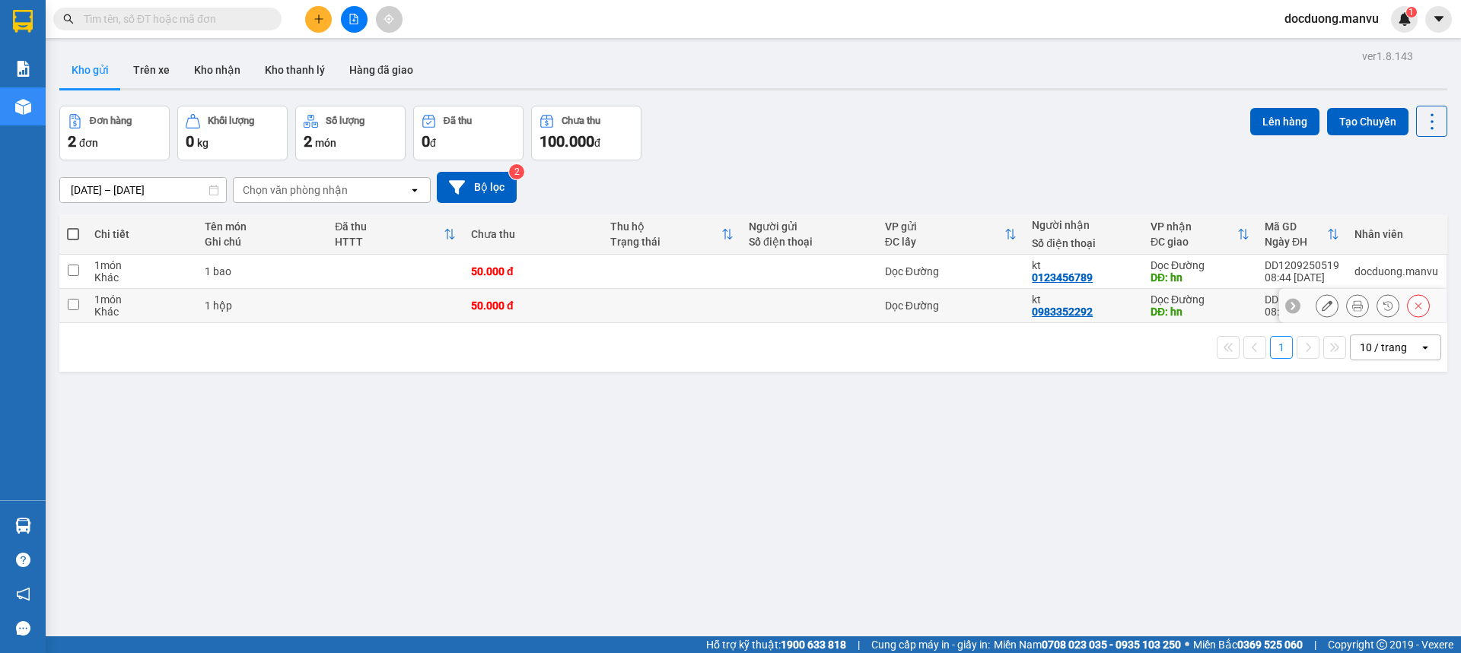
click at [547, 301] on div "50.000 đ" at bounding box center [532, 306] width 123 height 12
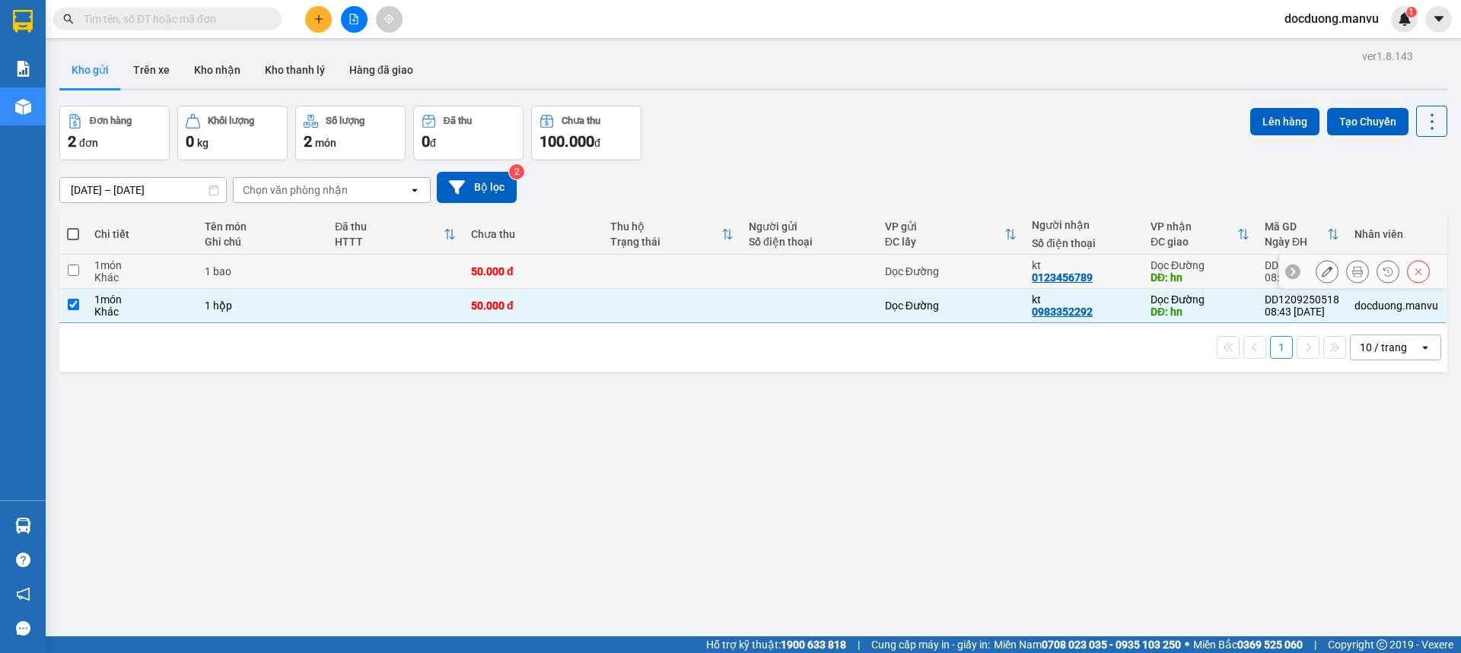
click at [592, 271] on td "50.000 đ" at bounding box center [532, 272] width 138 height 34
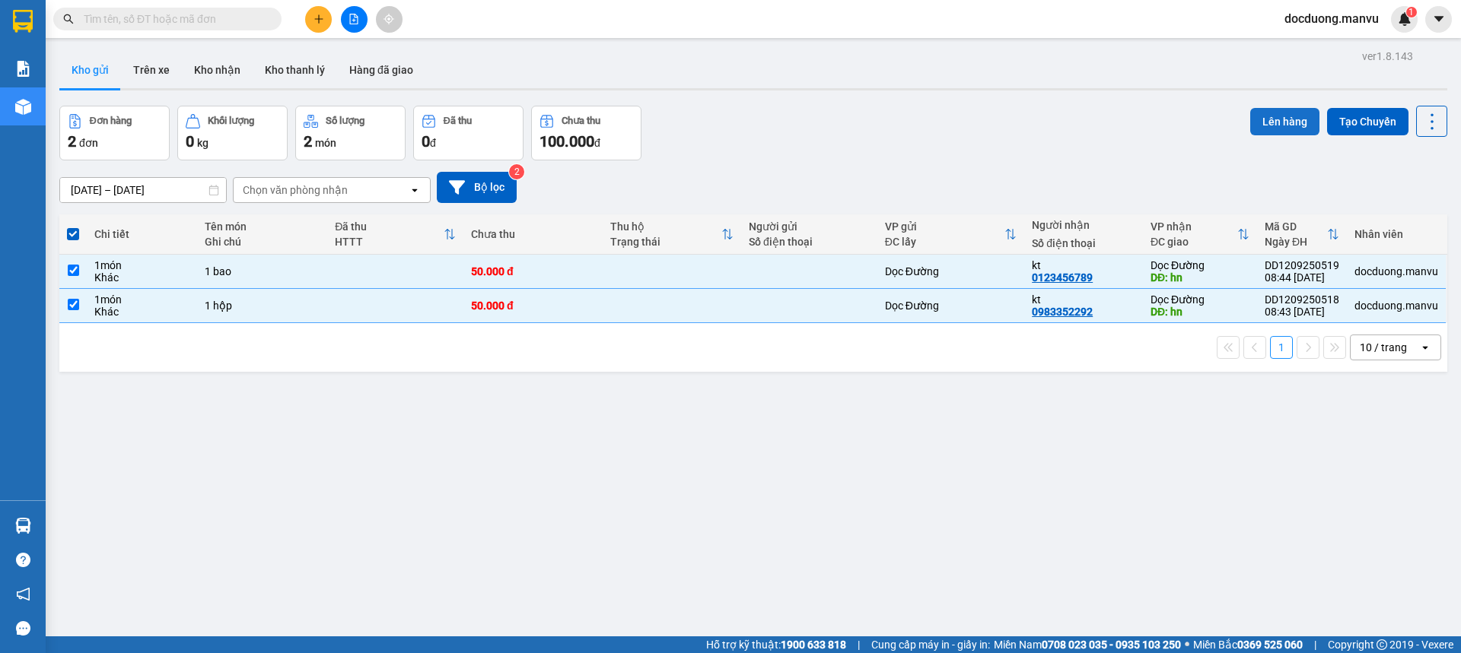
click at [1276, 121] on button "Lên hàng" at bounding box center [1284, 121] width 69 height 27
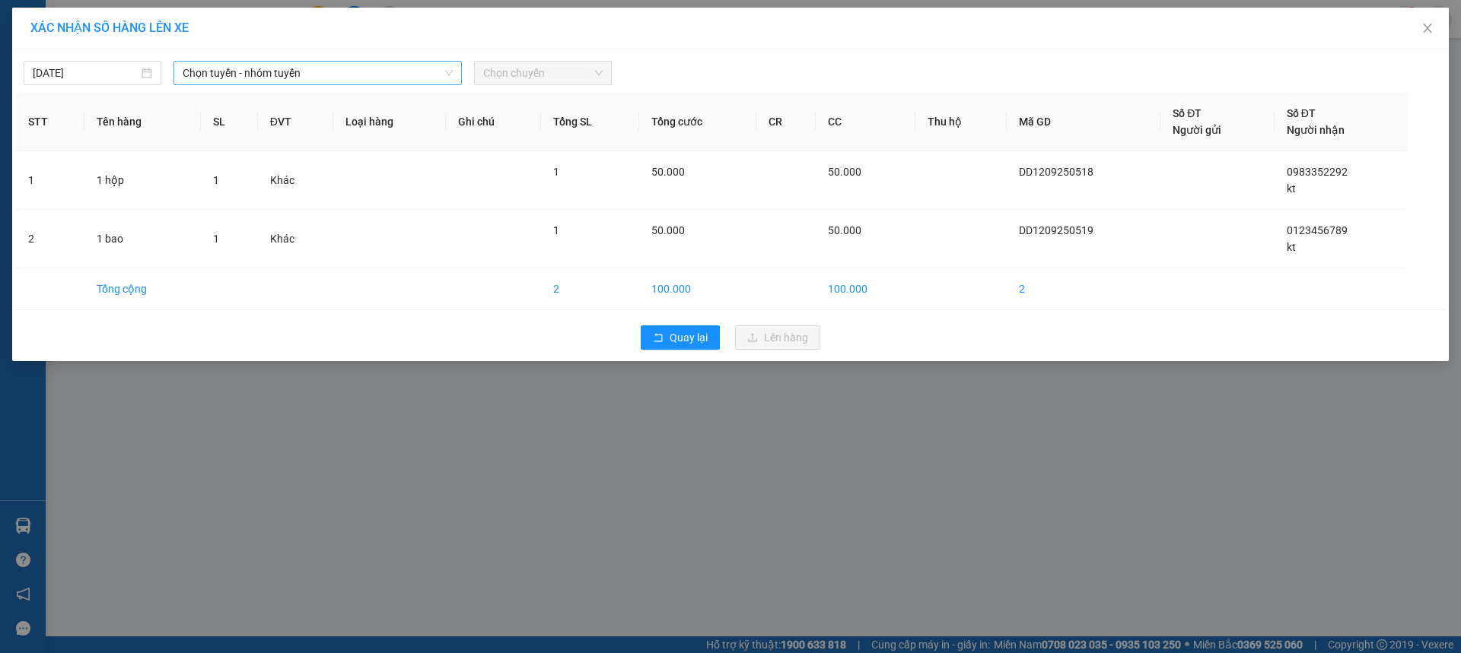
click at [293, 76] on span "Chọn tuyến - nhóm tuyến" at bounding box center [318, 73] width 270 height 23
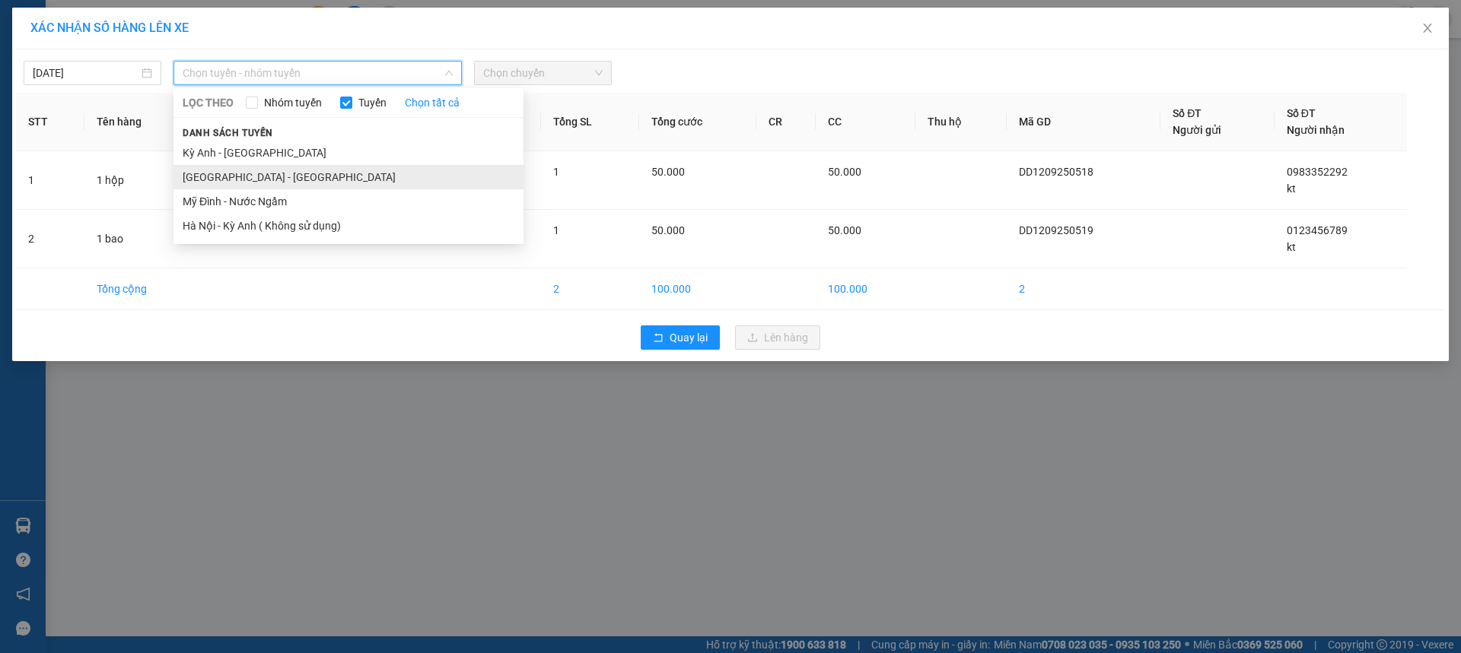
click at [237, 175] on li "[GEOGRAPHIC_DATA] - [GEOGRAPHIC_DATA]" at bounding box center [348, 177] width 350 height 24
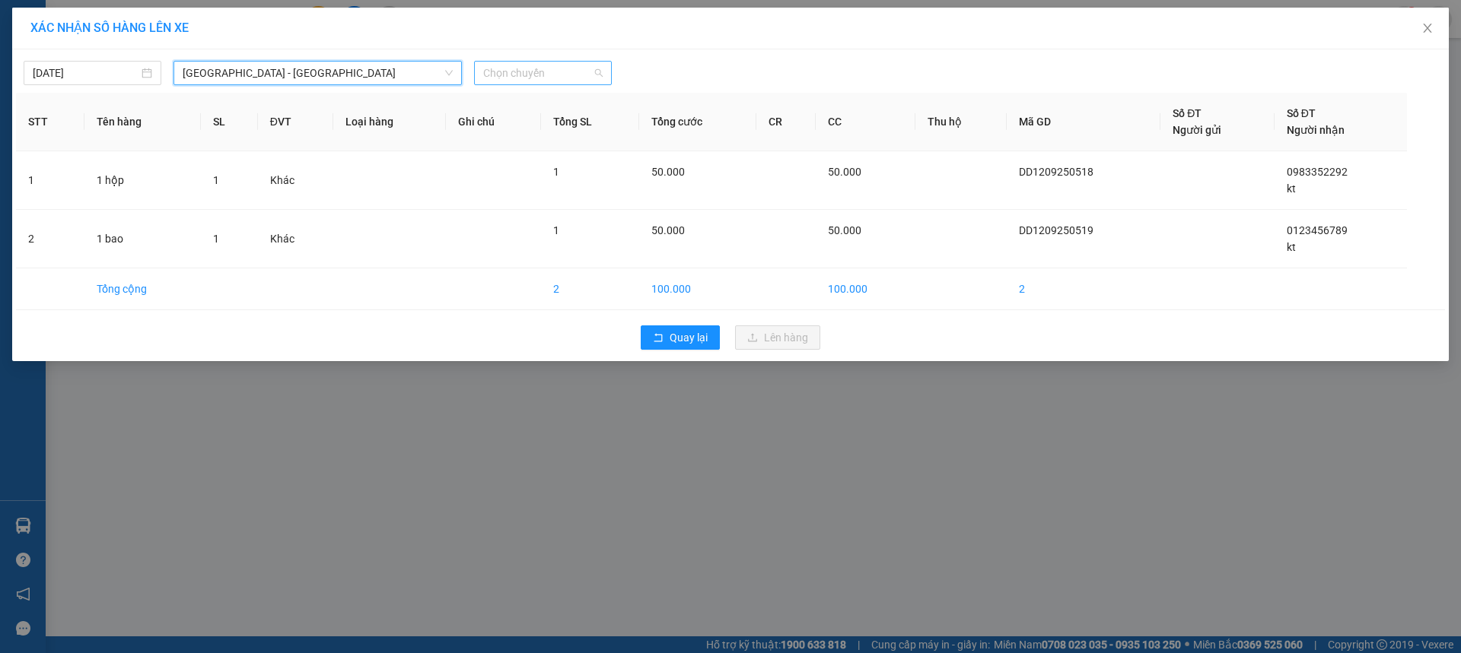
click at [525, 71] on span "Chọn chuyến" at bounding box center [542, 73] width 119 height 23
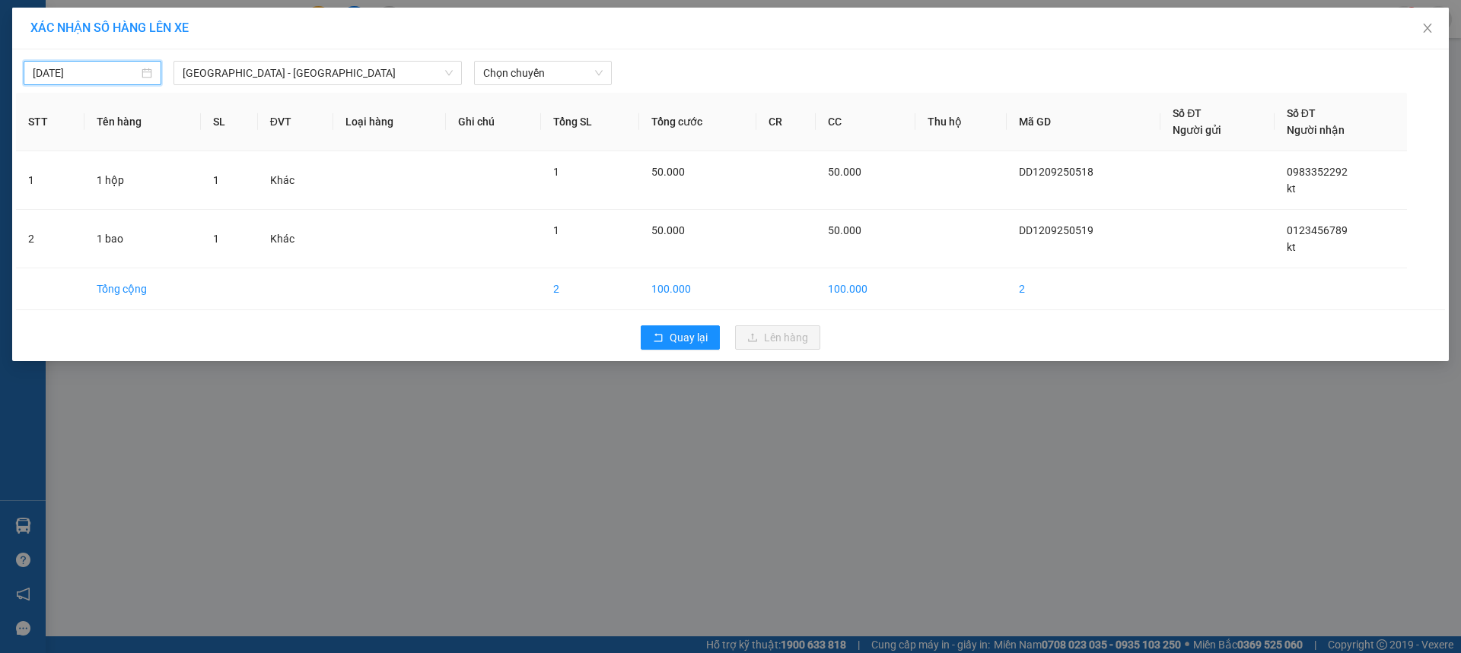
click at [75, 74] on input "[DATE]" at bounding box center [86, 73] width 106 height 17
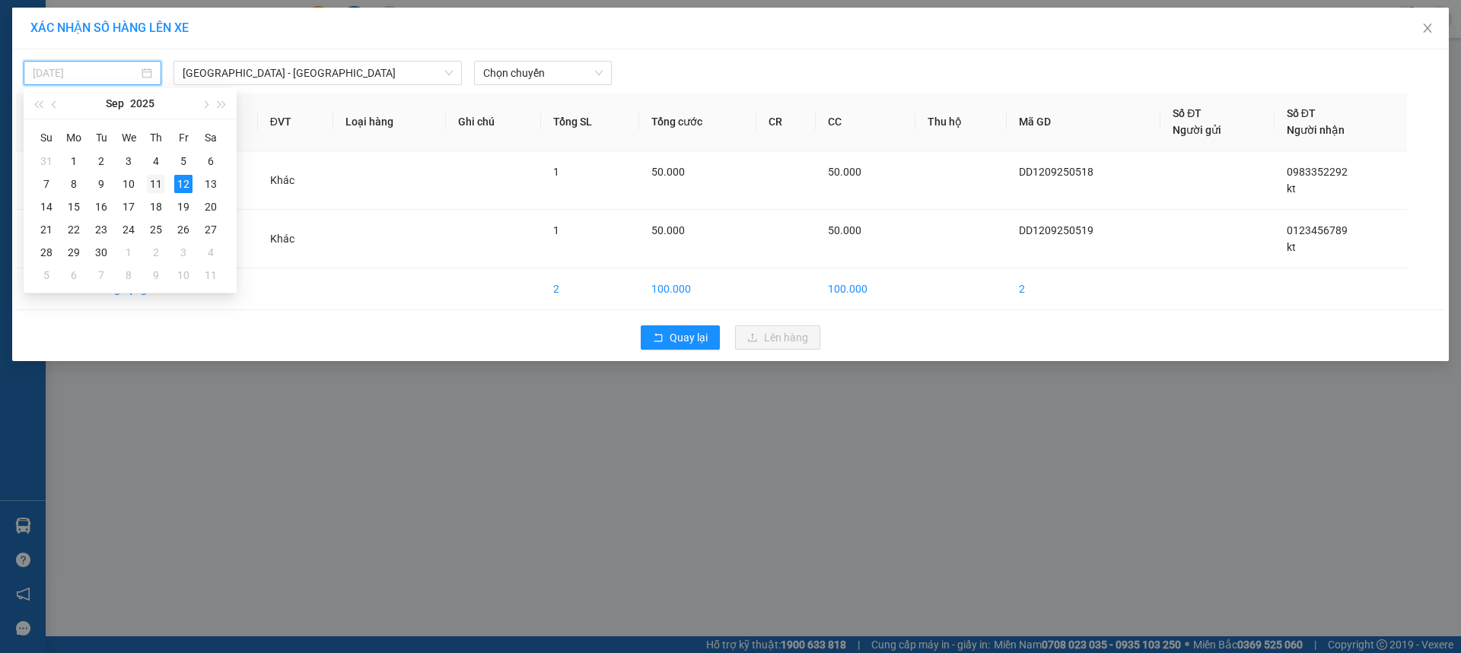
click at [161, 189] on div "11" at bounding box center [156, 184] width 18 height 18
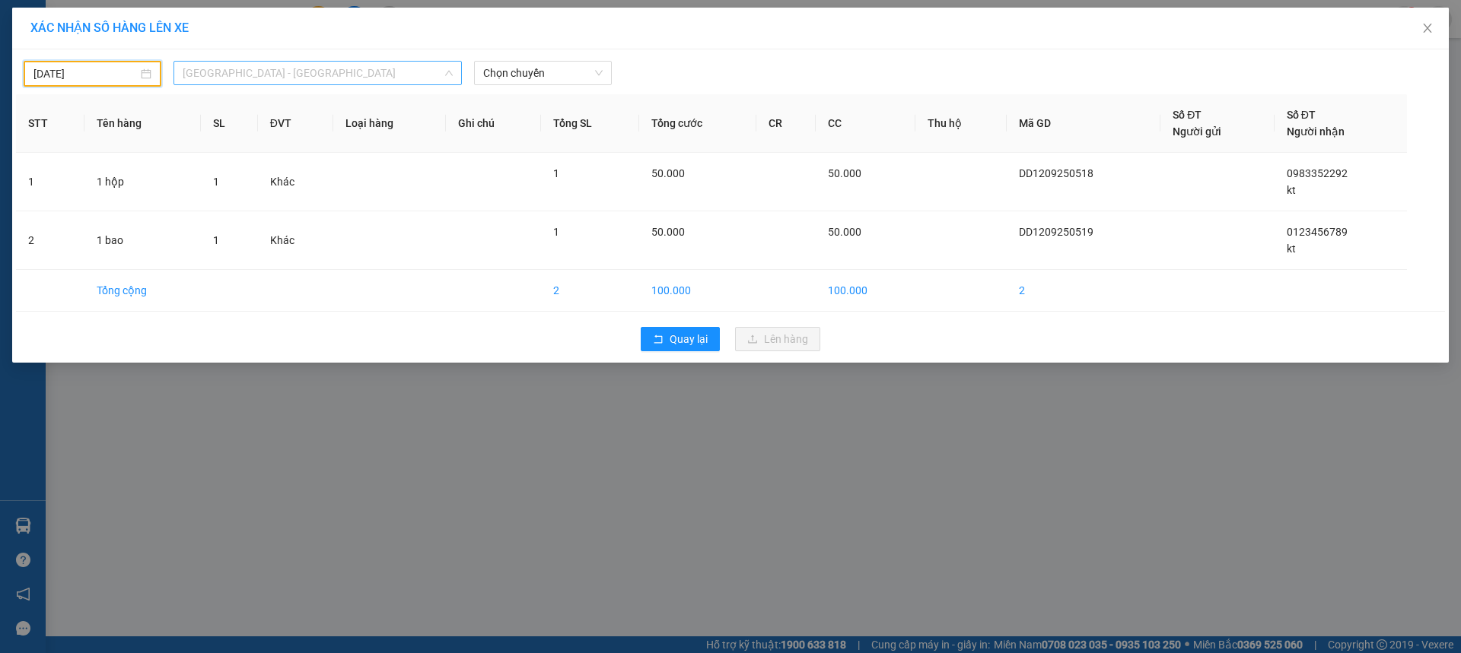
click at [242, 64] on span "[GEOGRAPHIC_DATA] - [GEOGRAPHIC_DATA]" at bounding box center [318, 73] width 270 height 23
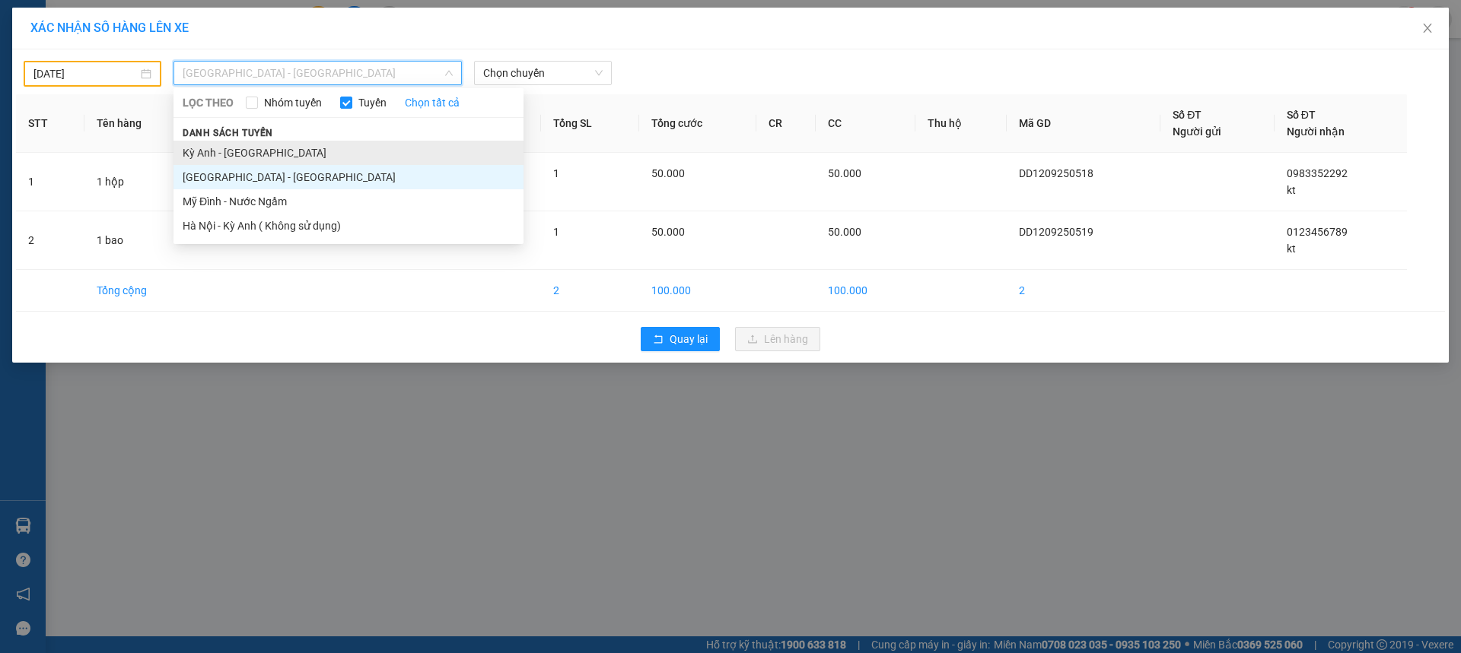
click at [206, 154] on li "Kỳ Anh - [GEOGRAPHIC_DATA]" at bounding box center [348, 153] width 350 height 24
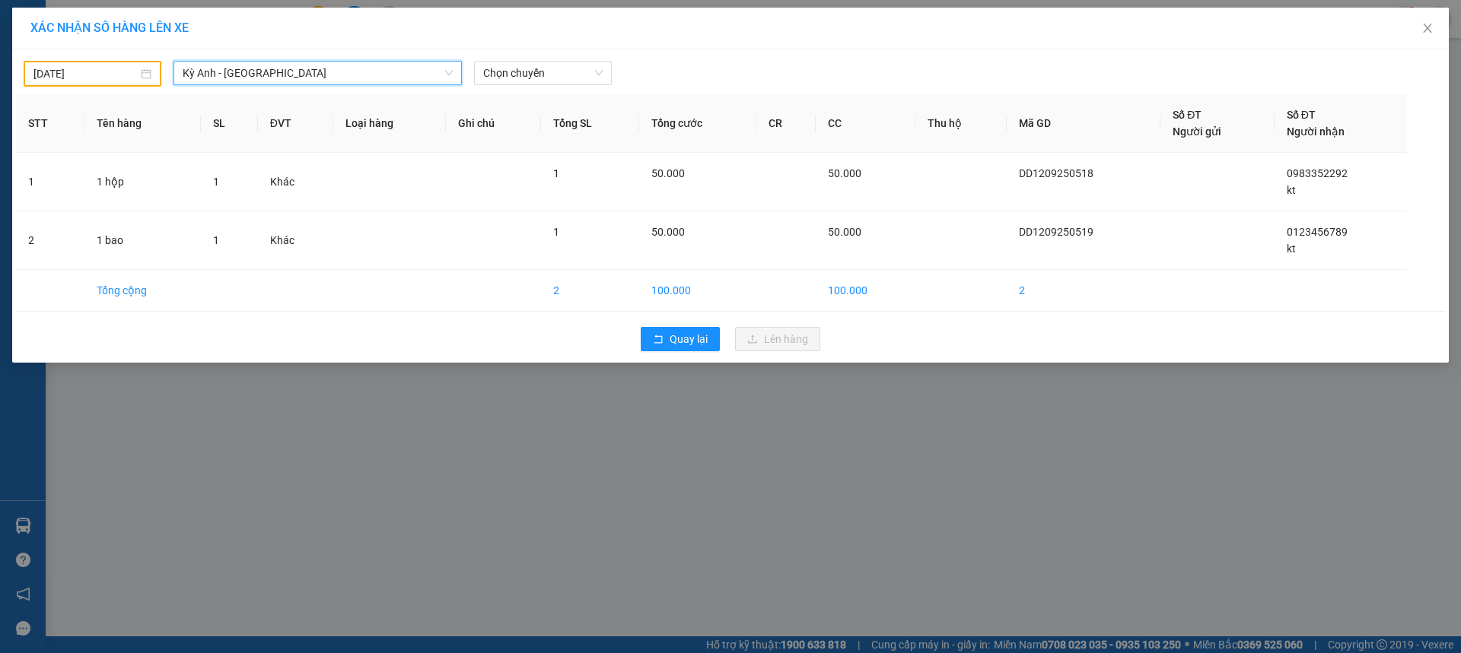
drag, startPoint x: 574, startPoint y: 79, endPoint x: 399, endPoint y: 78, distance: 175.0
click at [574, 78] on span "Chọn chuyến" at bounding box center [542, 73] width 119 height 23
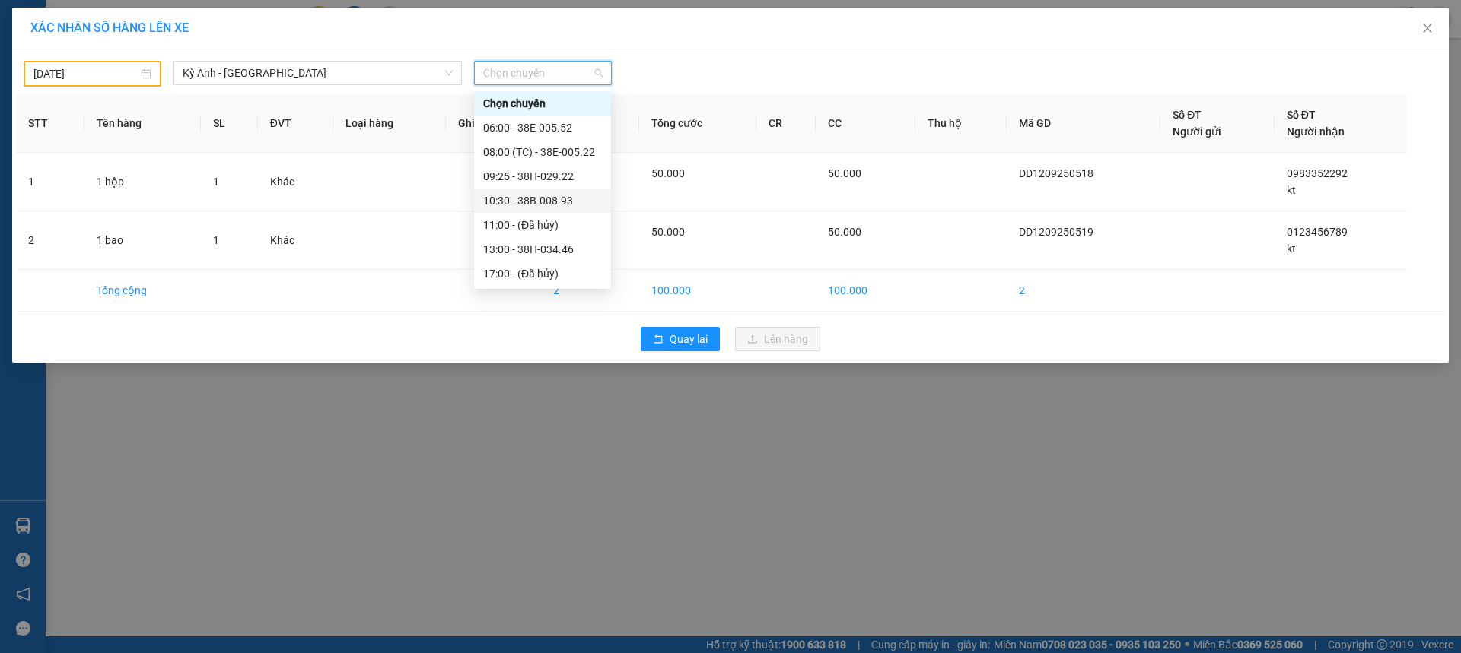
click at [588, 191] on div "10:30 - 38B-008.93" at bounding box center [542, 201] width 137 height 24
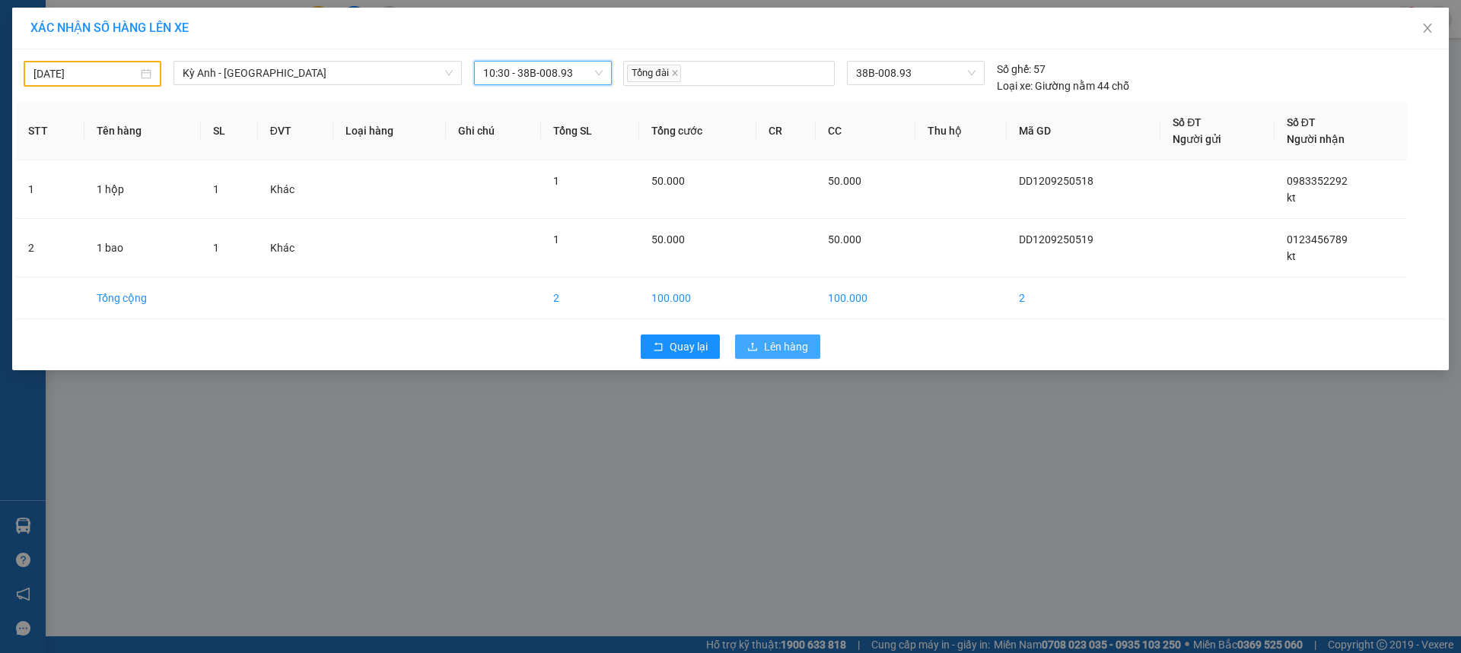
click at [797, 340] on span "Lên hàng" at bounding box center [786, 347] width 44 height 17
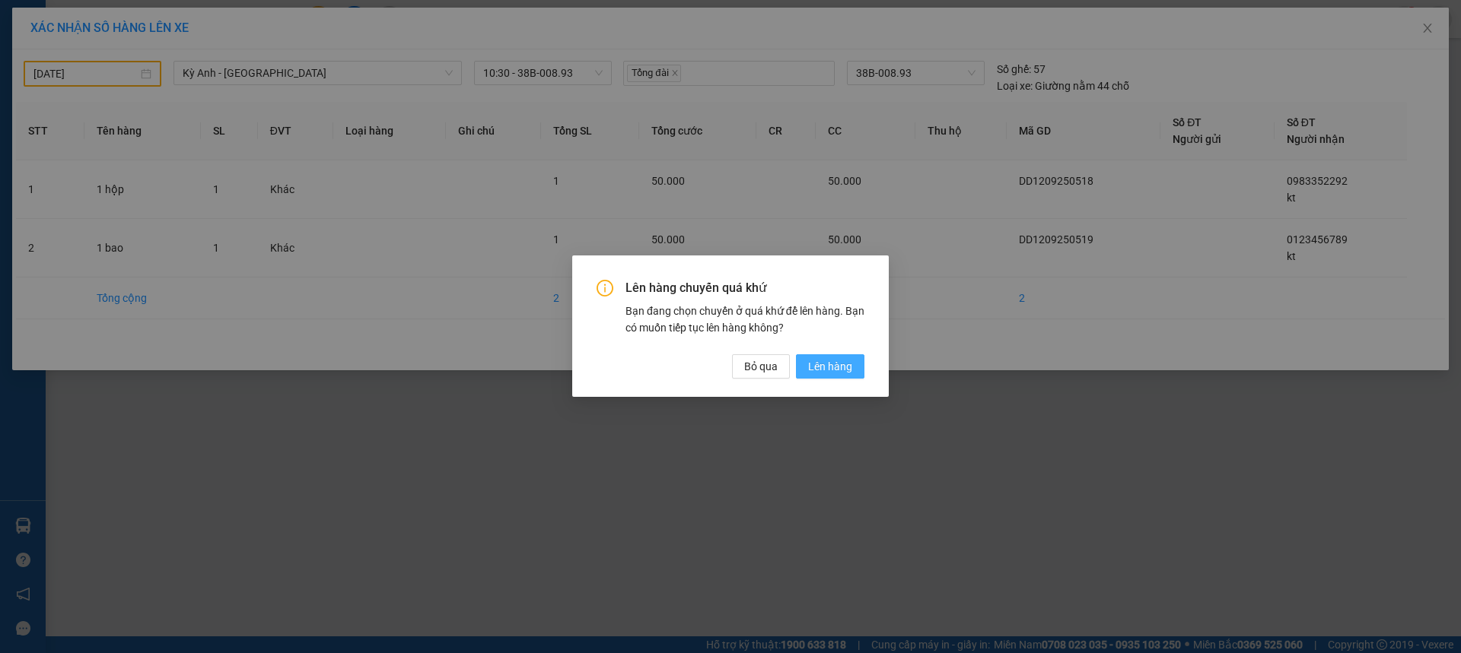
click at [825, 367] on span "Lên hàng" at bounding box center [830, 367] width 44 height 17
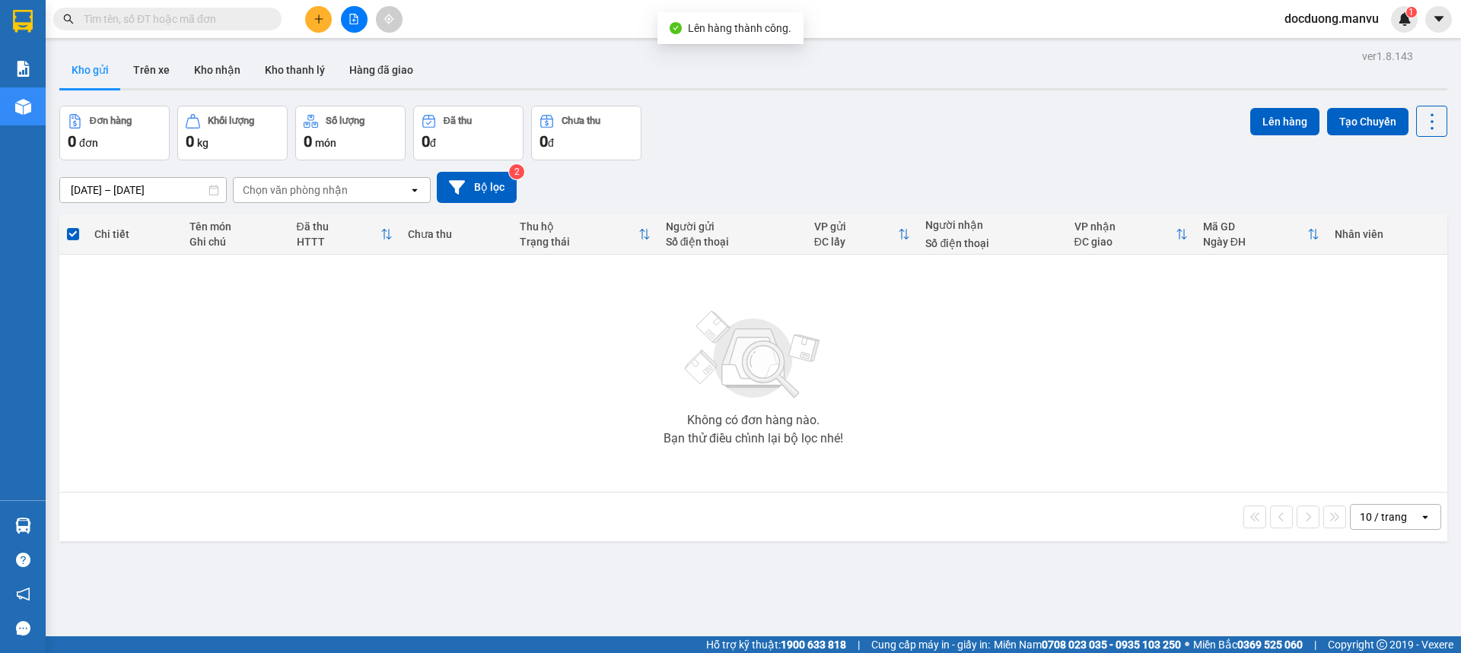
click at [326, 21] on button at bounding box center [318, 19] width 27 height 27
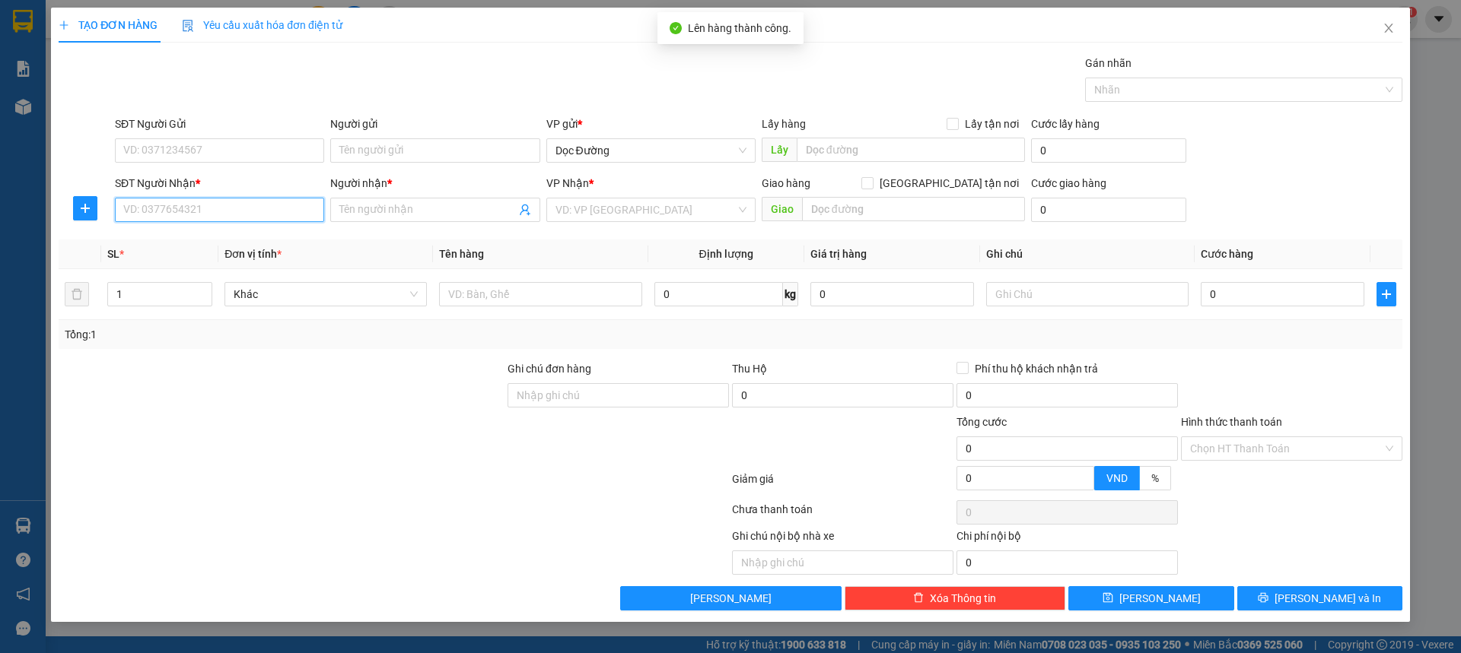
click at [193, 209] on input "SĐT Người Nhận *" at bounding box center [219, 210] width 209 height 24
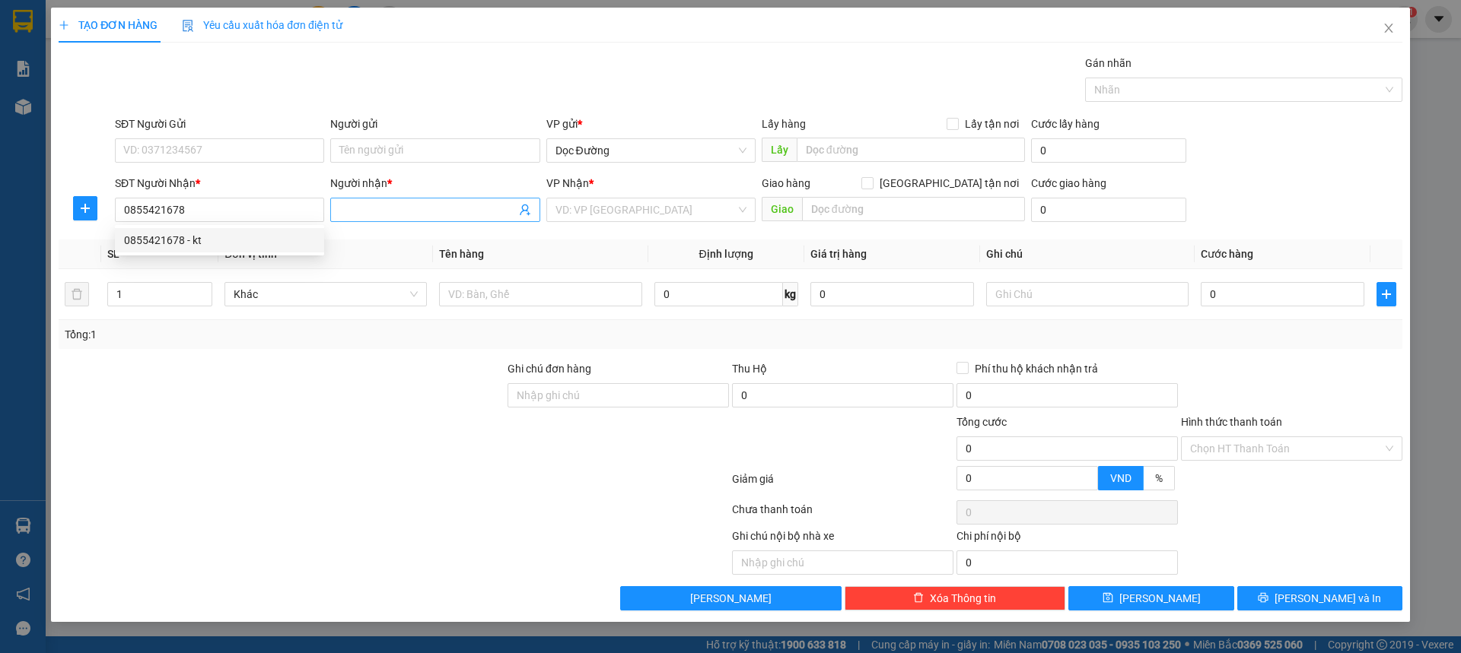
click at [383, 202] on input "Người nhận *" at bounding box center [427, 210] width 176 height 17
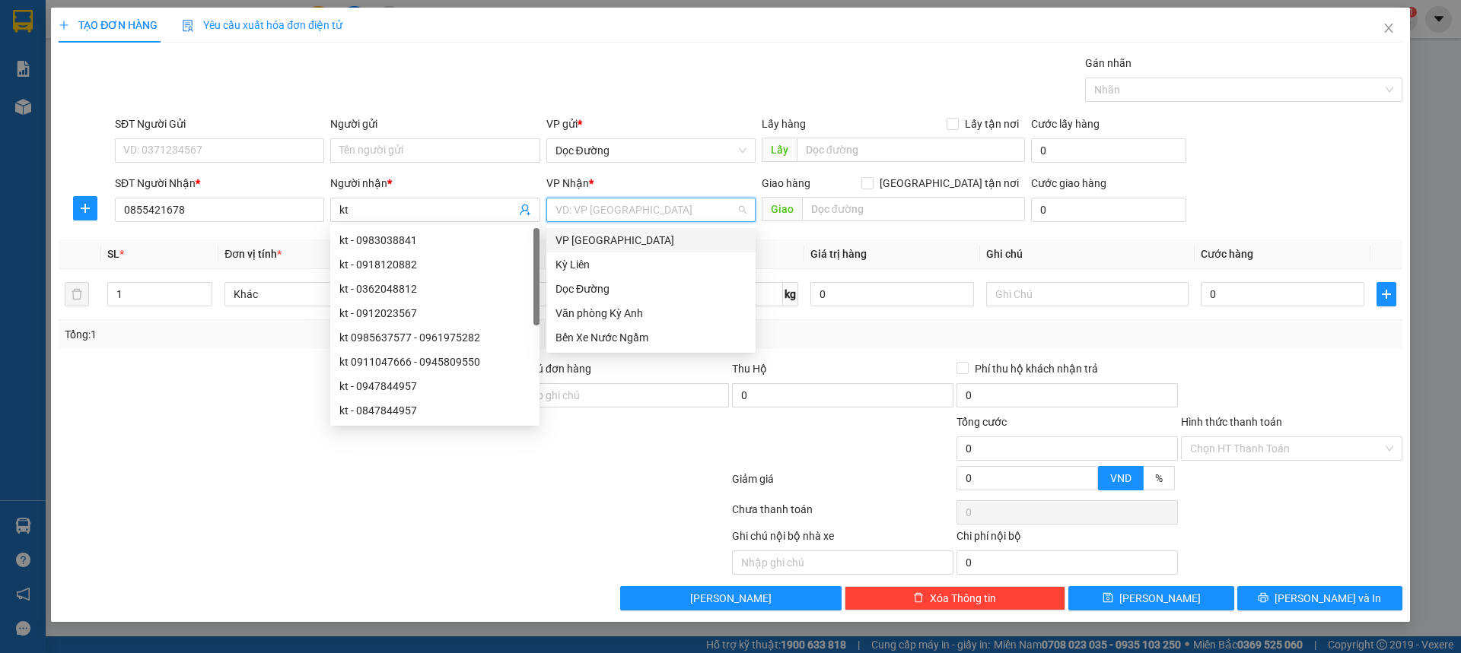
click at [662, 217] on input "search" at bounding box center [645, 210] width 180 height 23
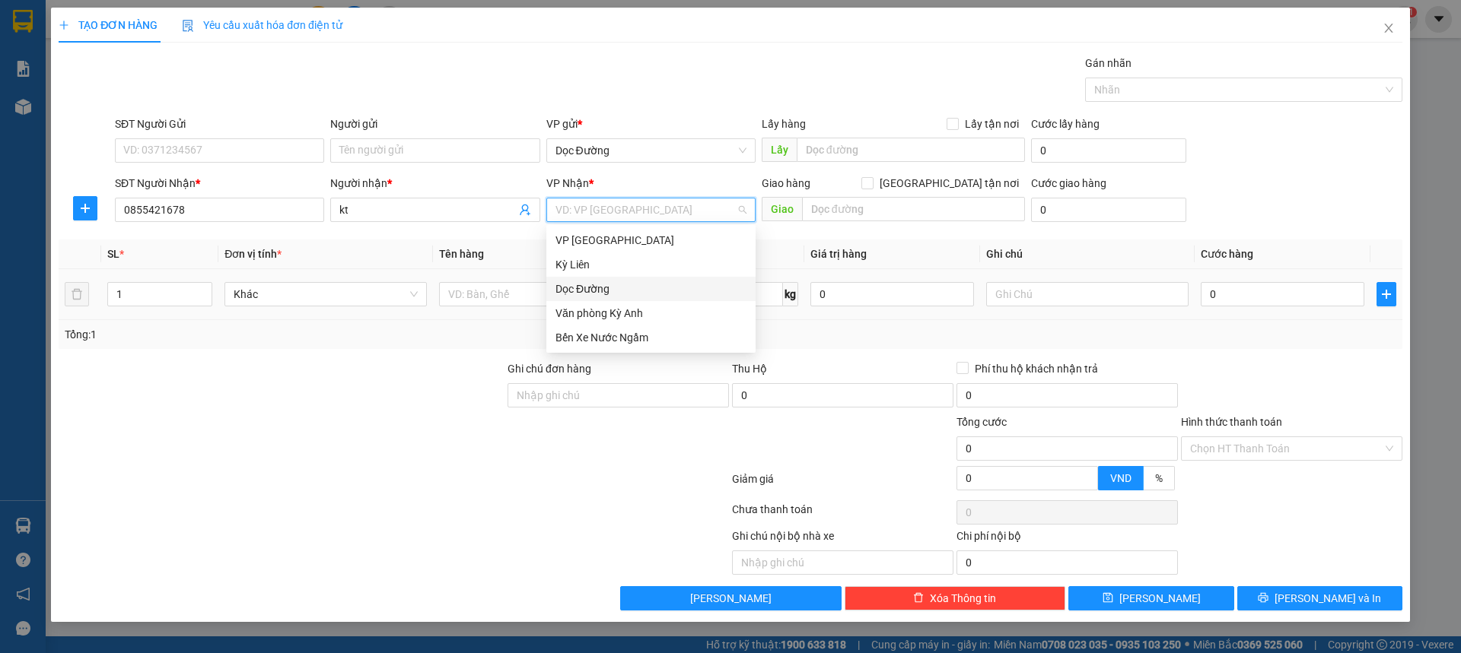
click at [606, 286] on div "Dọc Đường" at bounding box center [650, 289] width 191 height 17
click at [821, 221] on div "Giao" at bounding box center [892, 210] width 263 height 24
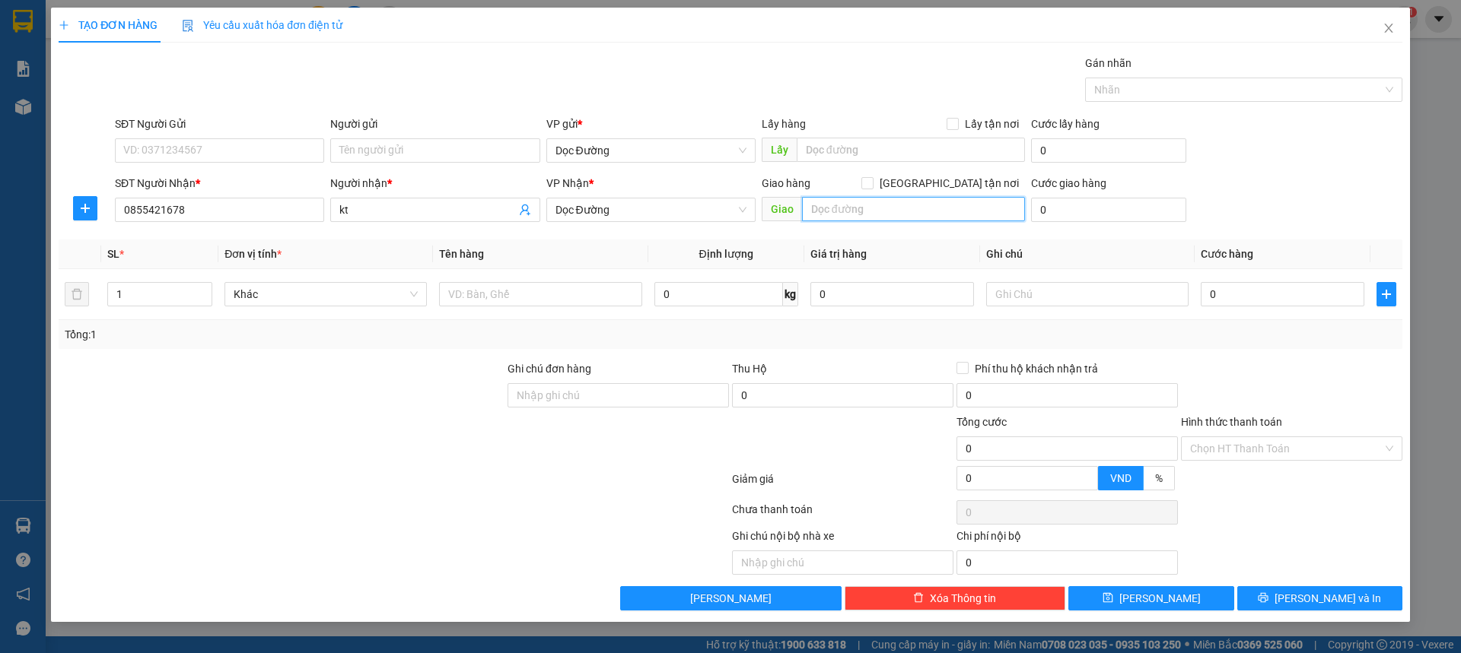
click at [831, 215] on input "text" at bounding box center [913, 209] width 223 height 24
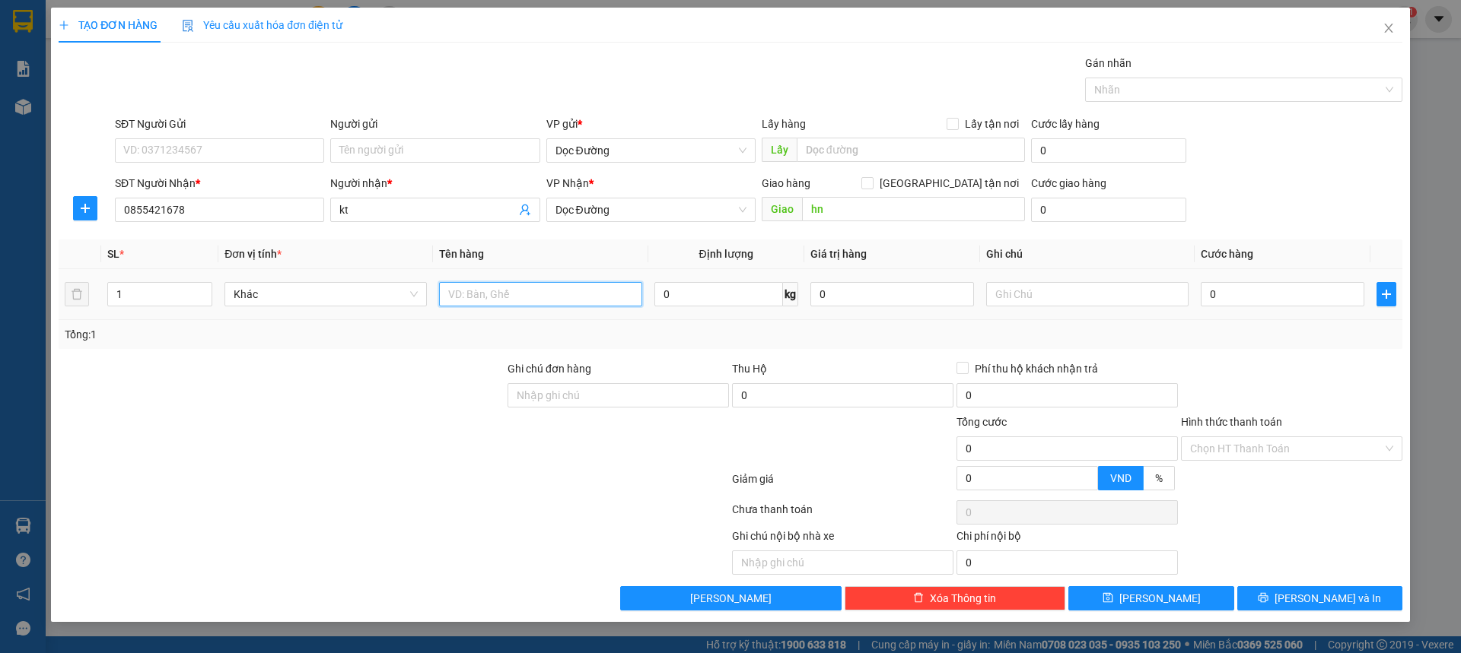
click at [526, 298] on input "text" at bounding box center [540, 294] width 202 height 24
click at [1294, 288] on input "0" at bounding box center [1282, 294] width 164 height 24
click at [1241, 451] on input "Hình thức thanh toán" at bounding box center [1286, 448] width 192 height 23
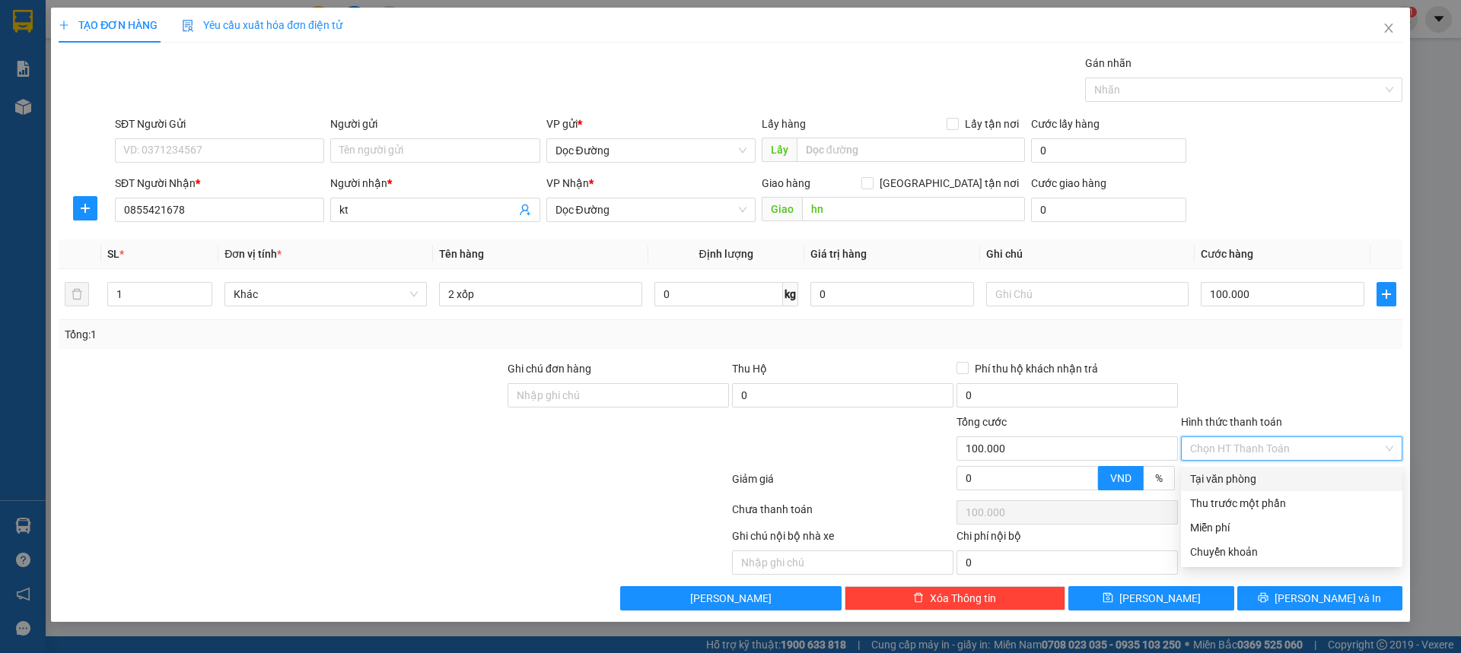
click at [1220, 482] on div "Tại văn phòng" at bounding box center [1291, 479] width 203 height 17
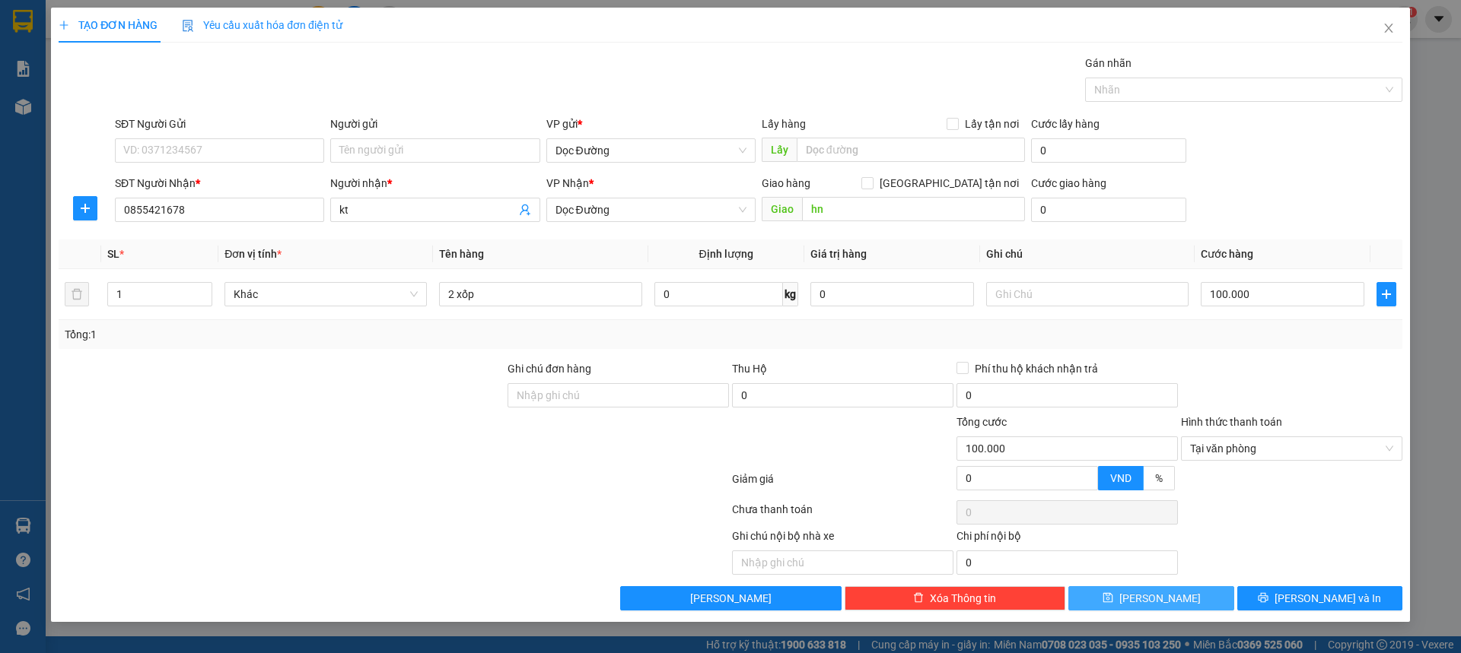
click at [1158, 597] on span "[PERSON_NAME]" at bounding box center [1159, 598] width 81 height 17
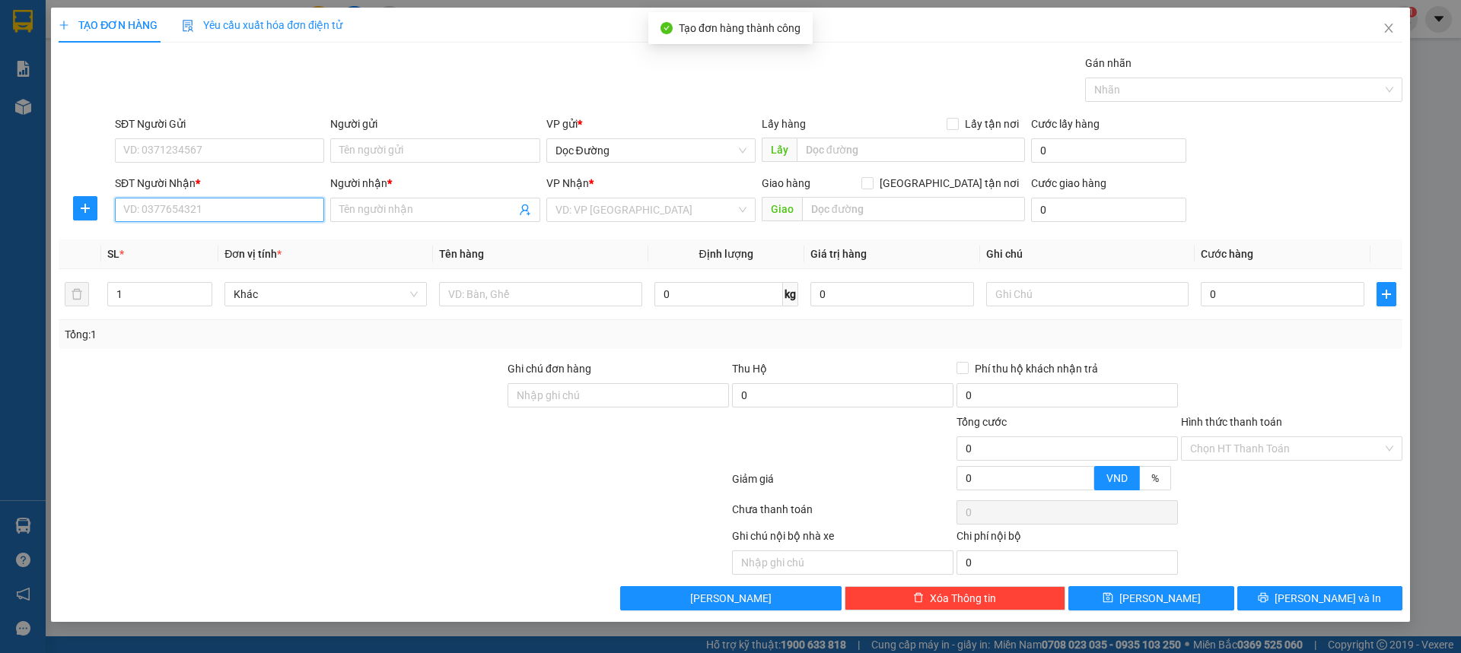
click at [218, 202] on input "SĐT Người Nhận *" at bounding box center [219, 210] width 209 height 24
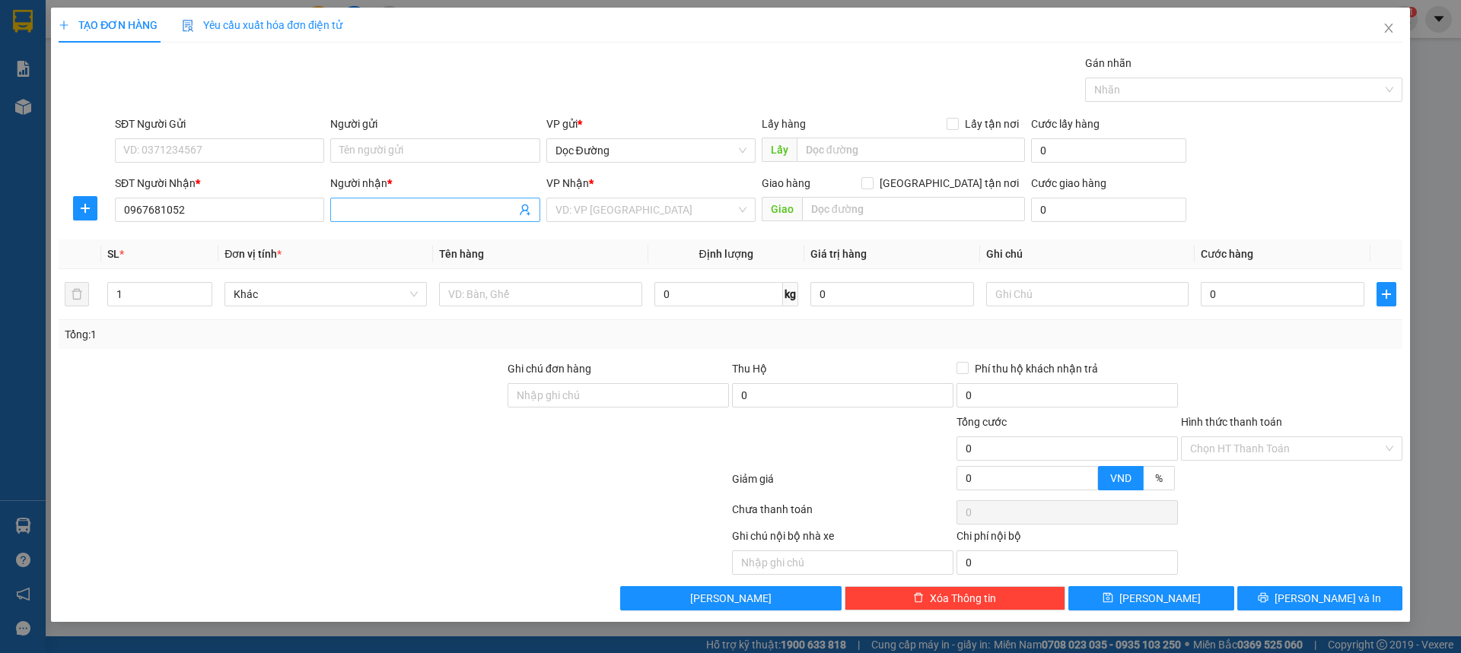
click at [452, 221] on span at bounding box center [434, 210] width 209 height 24
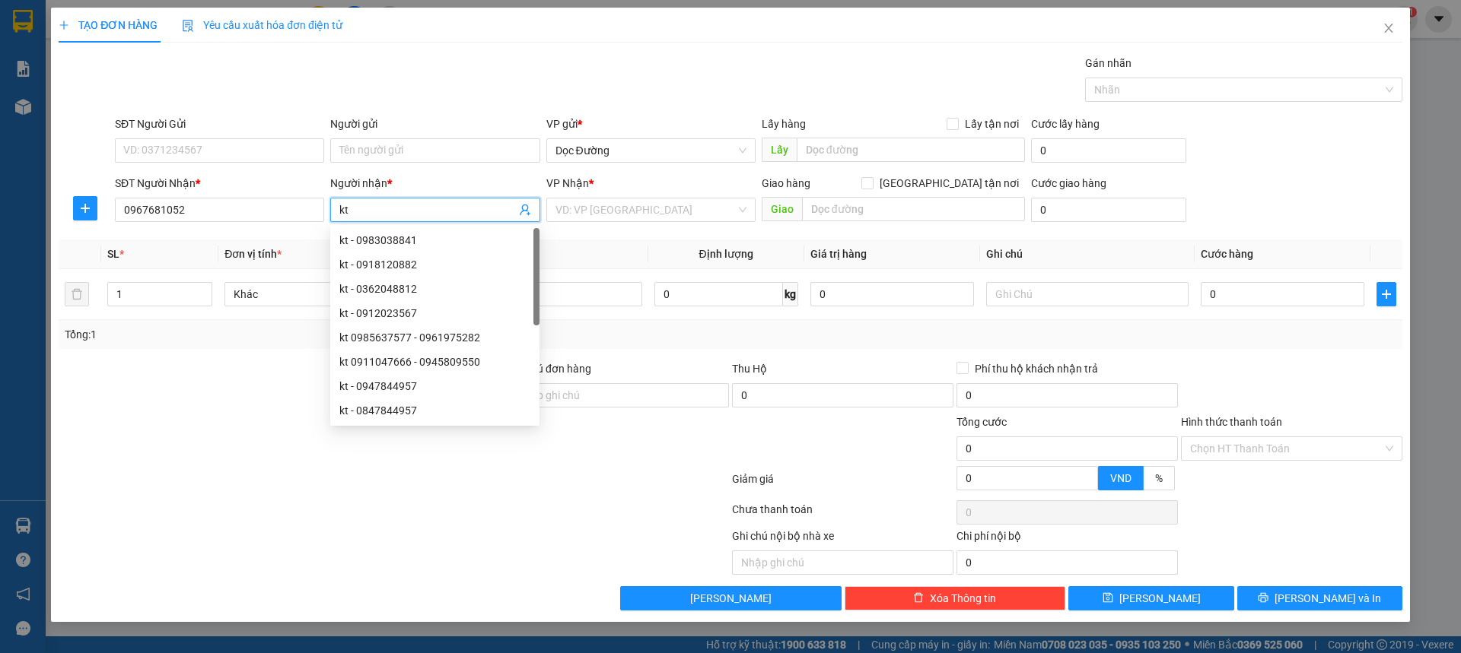
click at [665, 222] on div "VP Nhận * VD: VP [GEOGRAPHIC_DATA]" at bounding box center [650, 201] width 209 height 53
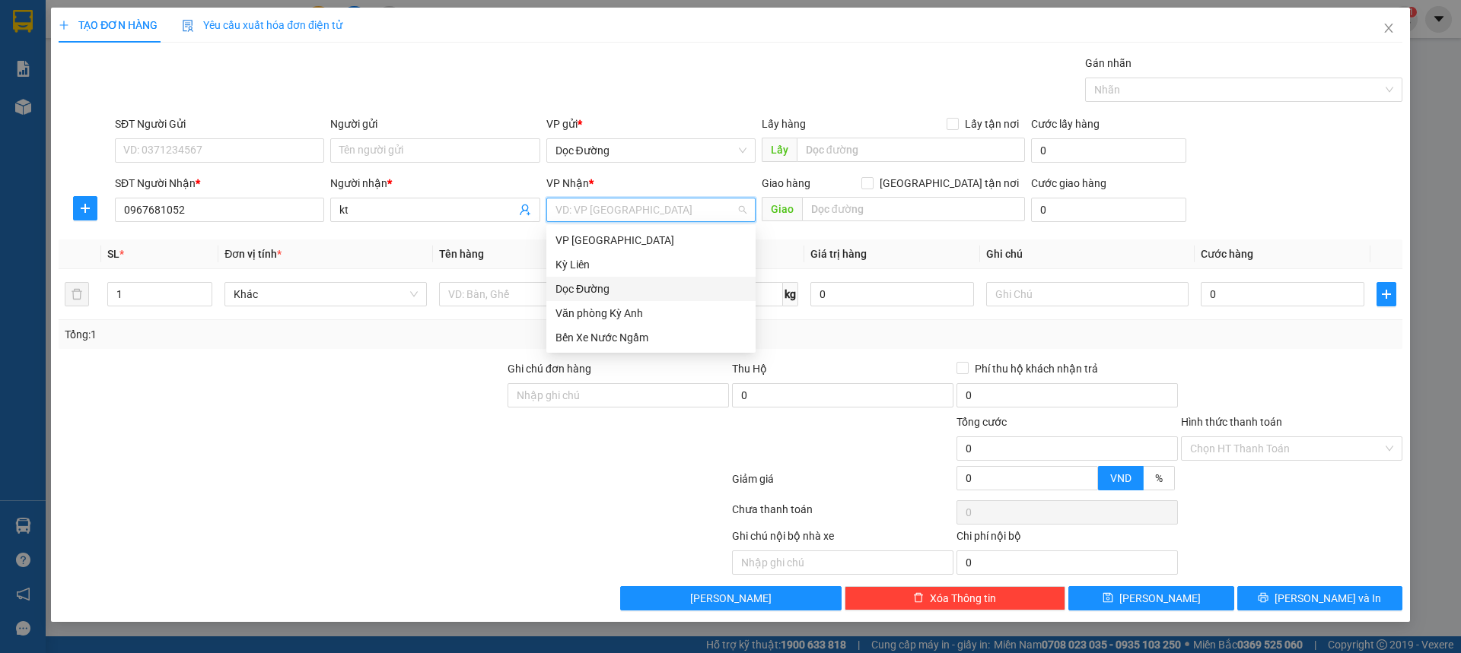
click at [669, 214] on input "search" at bounding box center [645, 210] width 180 height 23
click at [619, 289] on div "Dọc Đường" at bounding box center [650, 289] width 191 height 17
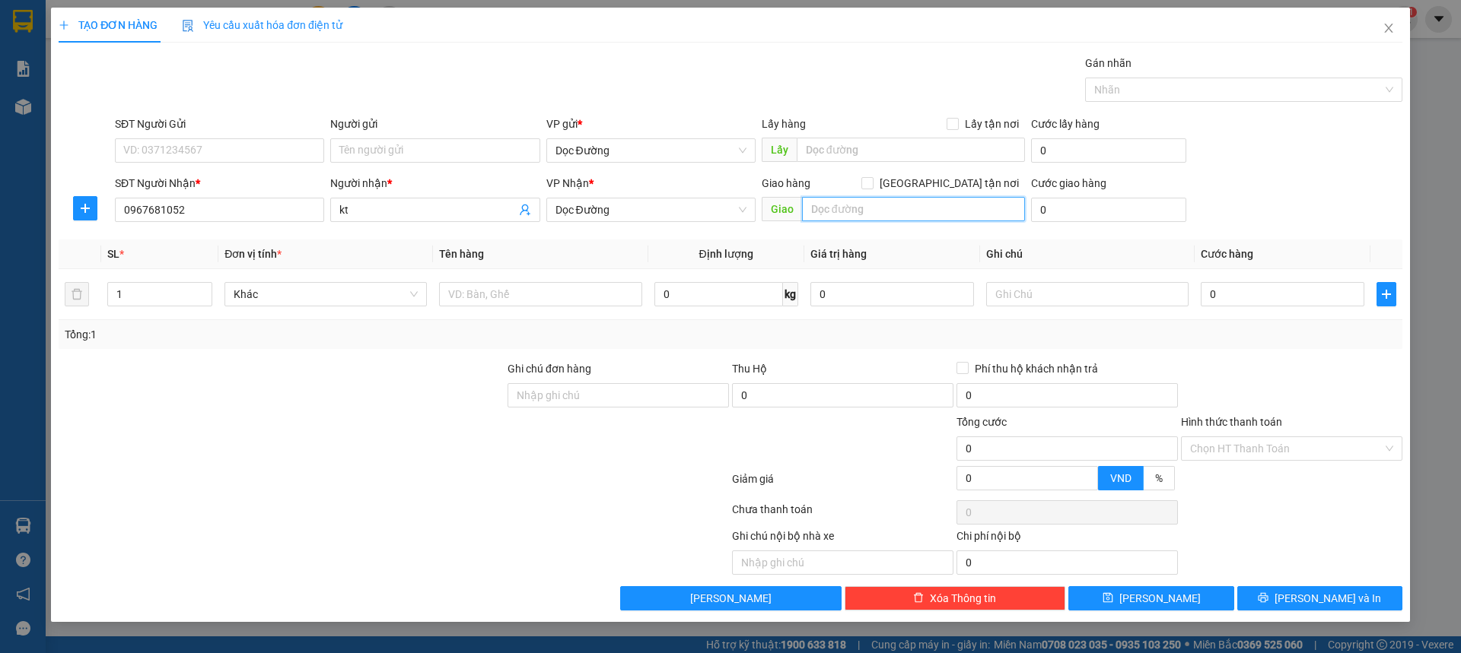
click at [863, 202] on input "text" at bounding box center [913, 209] width 223 height 24
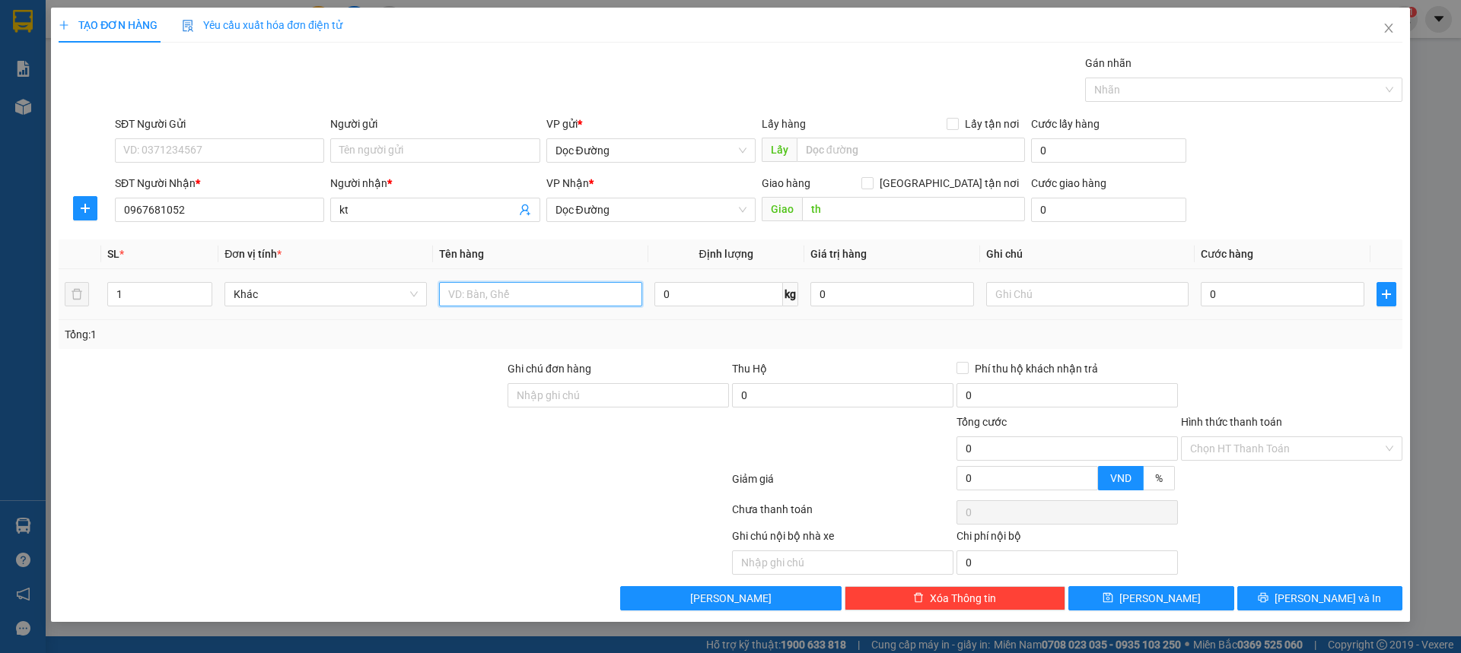
click at [502, 289] on input "text" at bounding box center [540, 294] width 202 height 24
click at [1308, 294] on input "0" at bounding box center [1282, 294] width 164 height 24
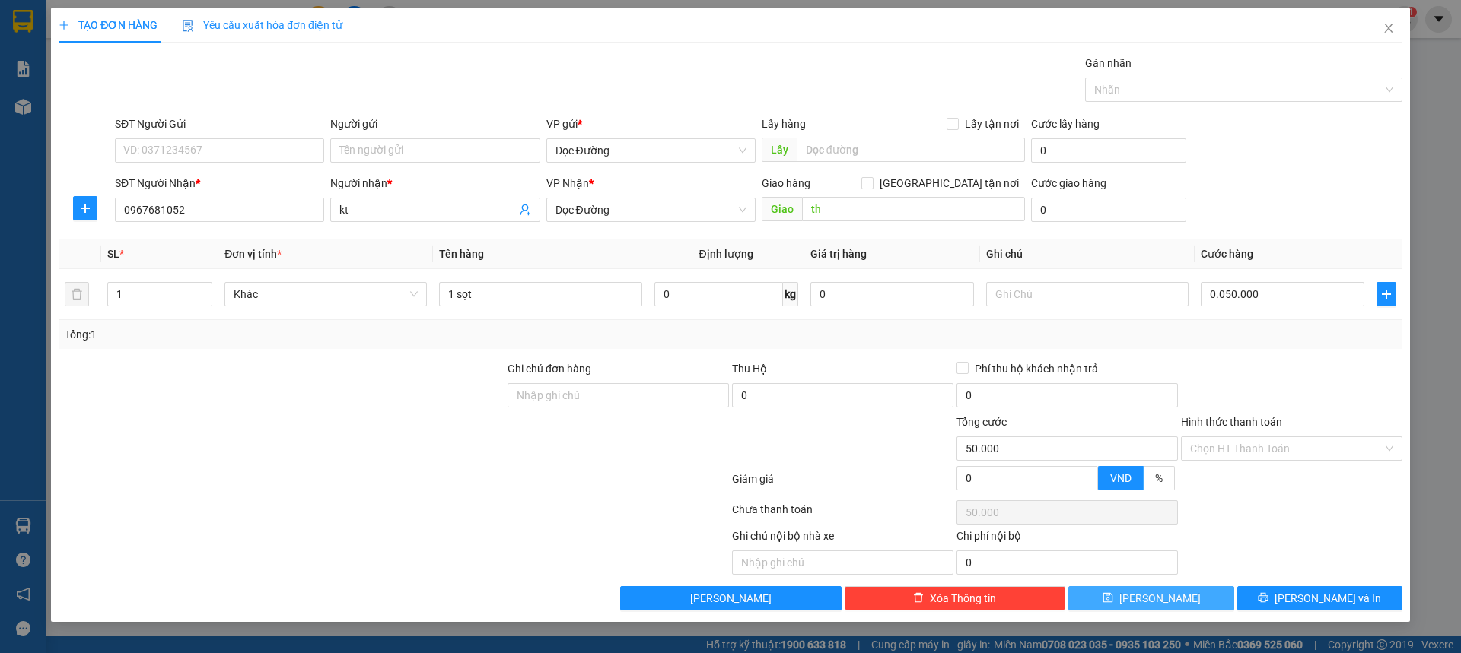
click at [1179, 596] on button "[PERSON_NAME]" at bounding box center [1150, 598] width 165 height 24
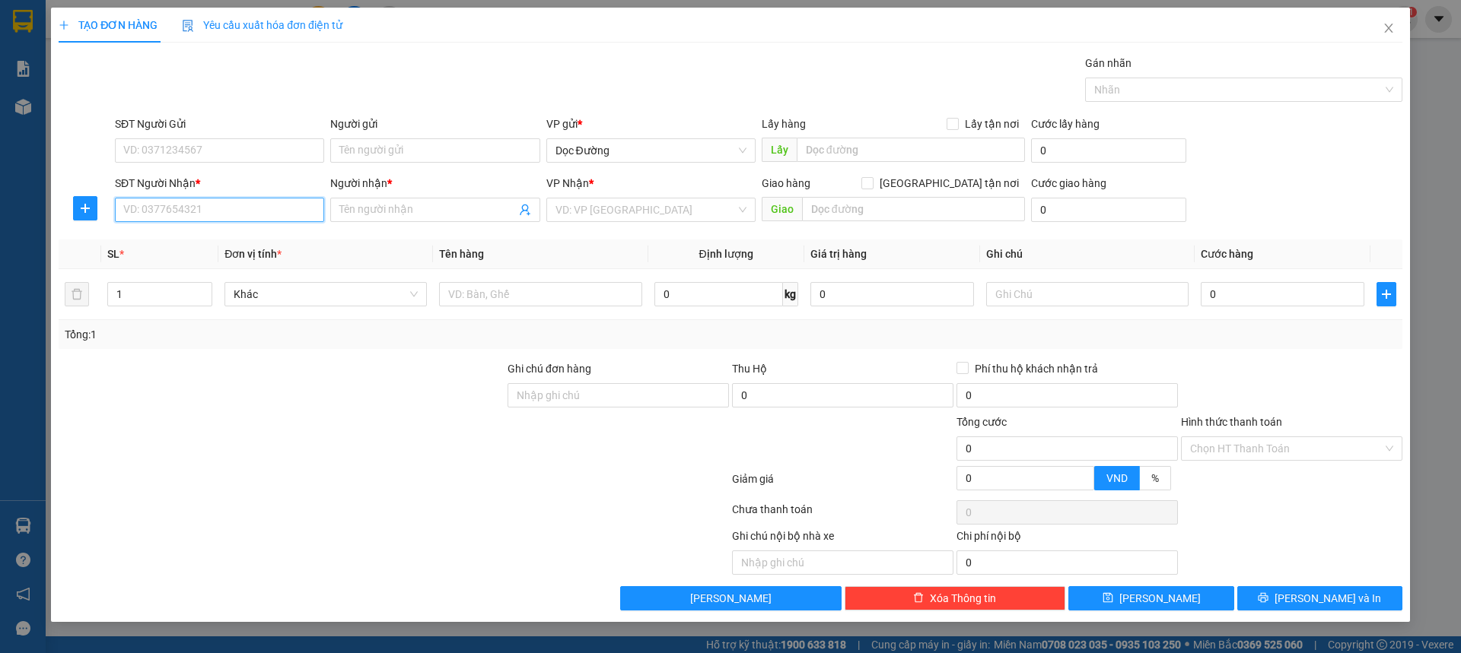
click at [244, 218] on input "SĐT Người Nhận *" at bounding box center [219, 210] width 209 height 24
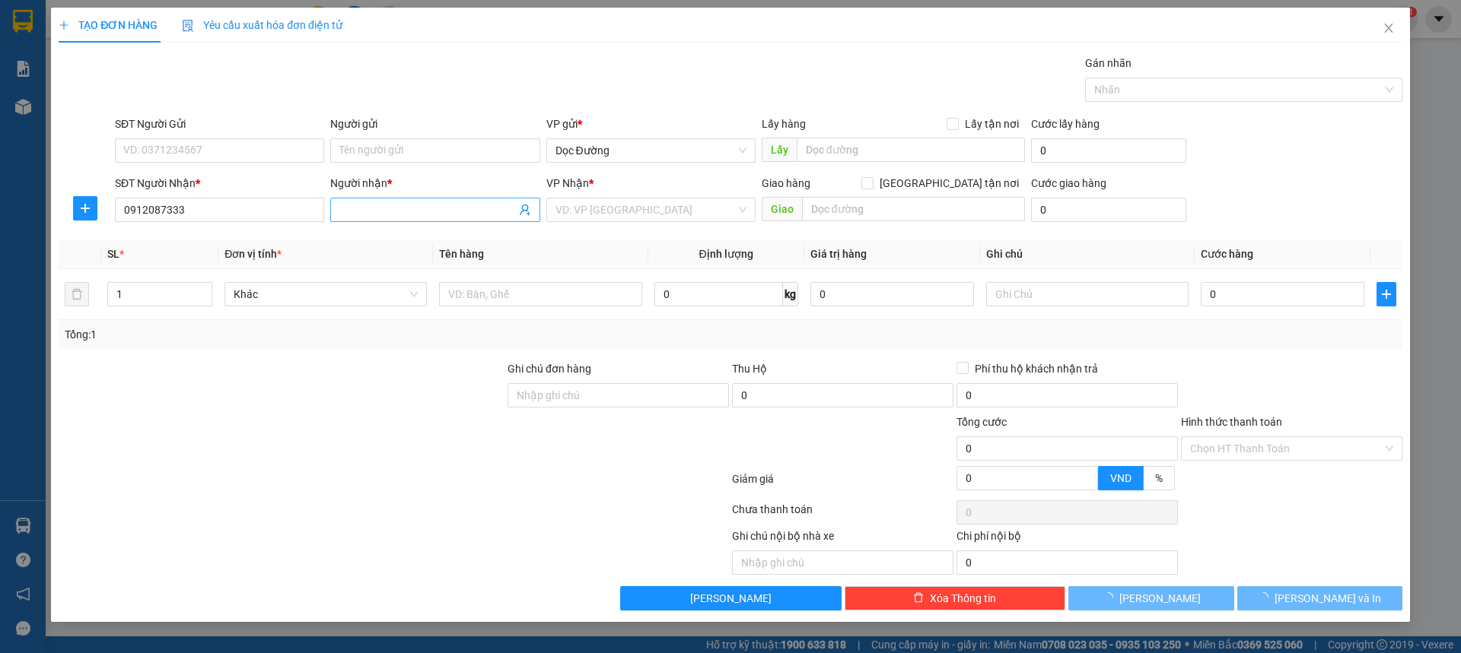
click at [350, 213] on input "Người nhận *" at bounding box center [427, 210] width 176 height 17
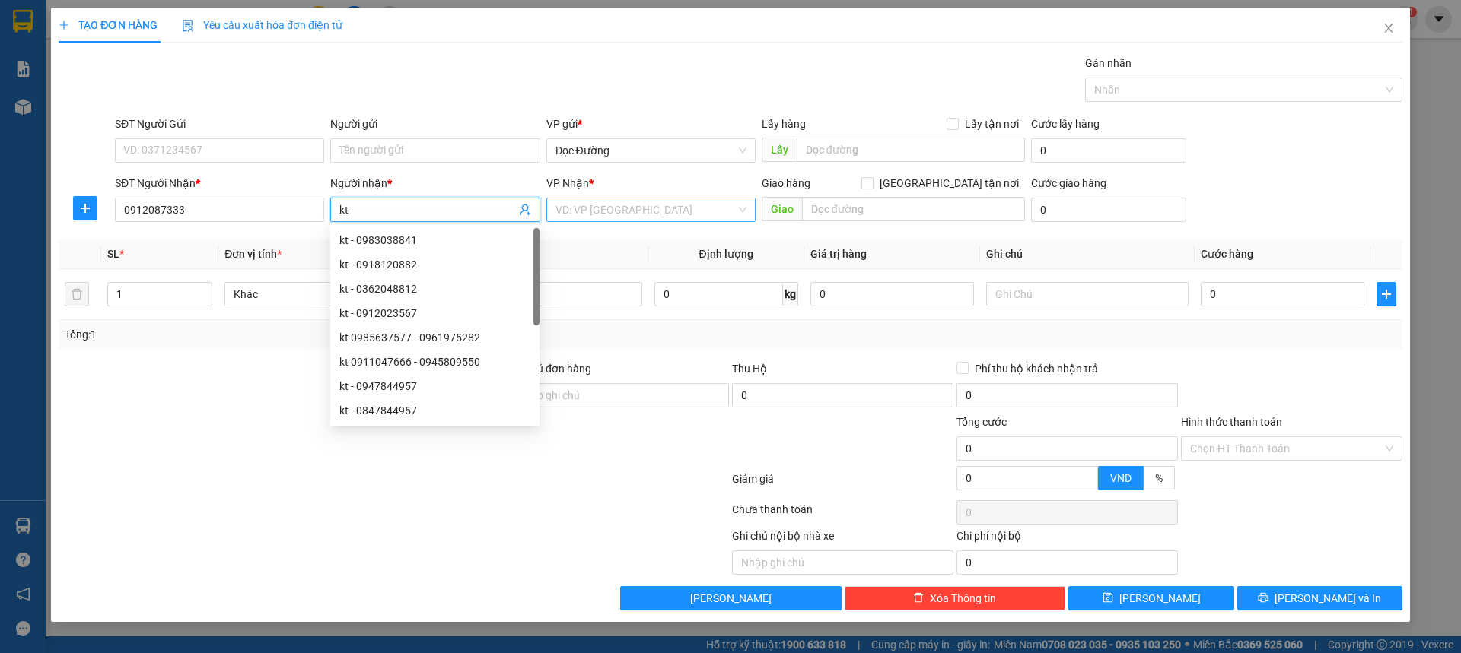
click at [625, 212] on input "search" at bounding box center [645, 210] width 180 height 23
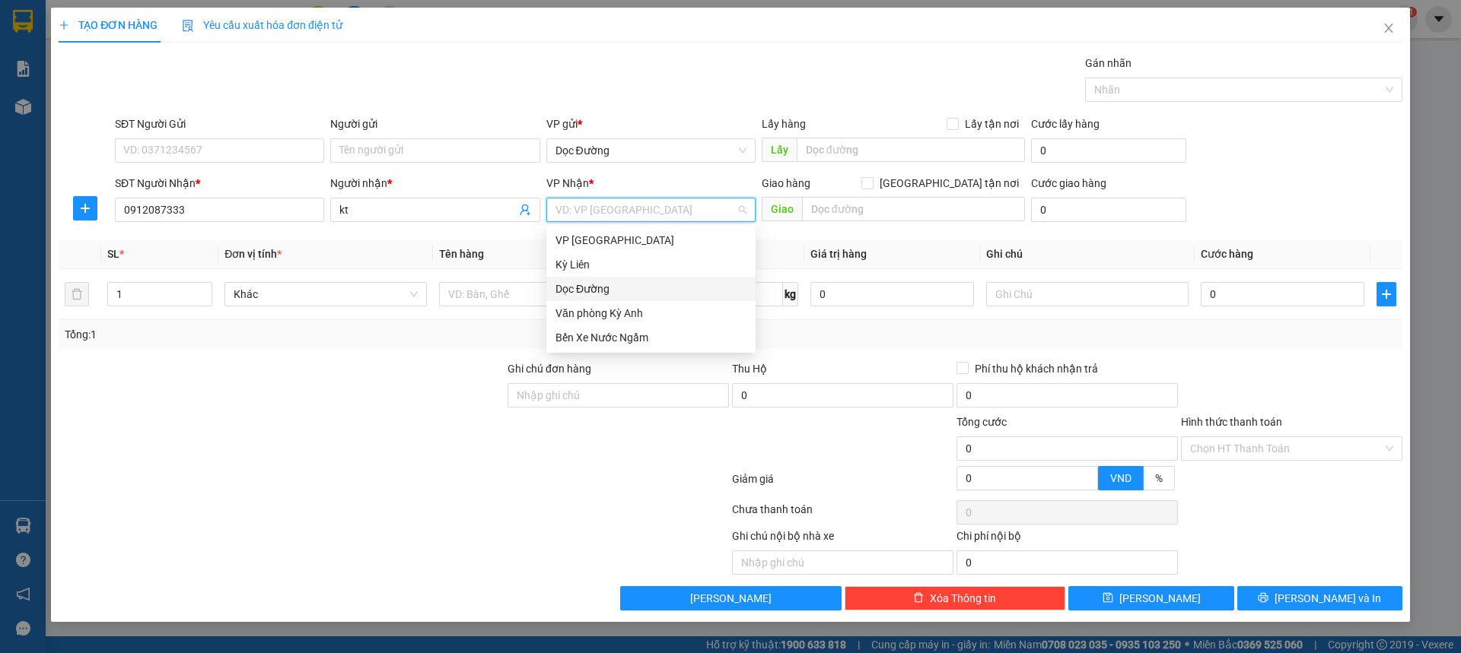
click at [598, 285] on div "Dọc Đường" at bounding box center [650, 289] width 191 height 17
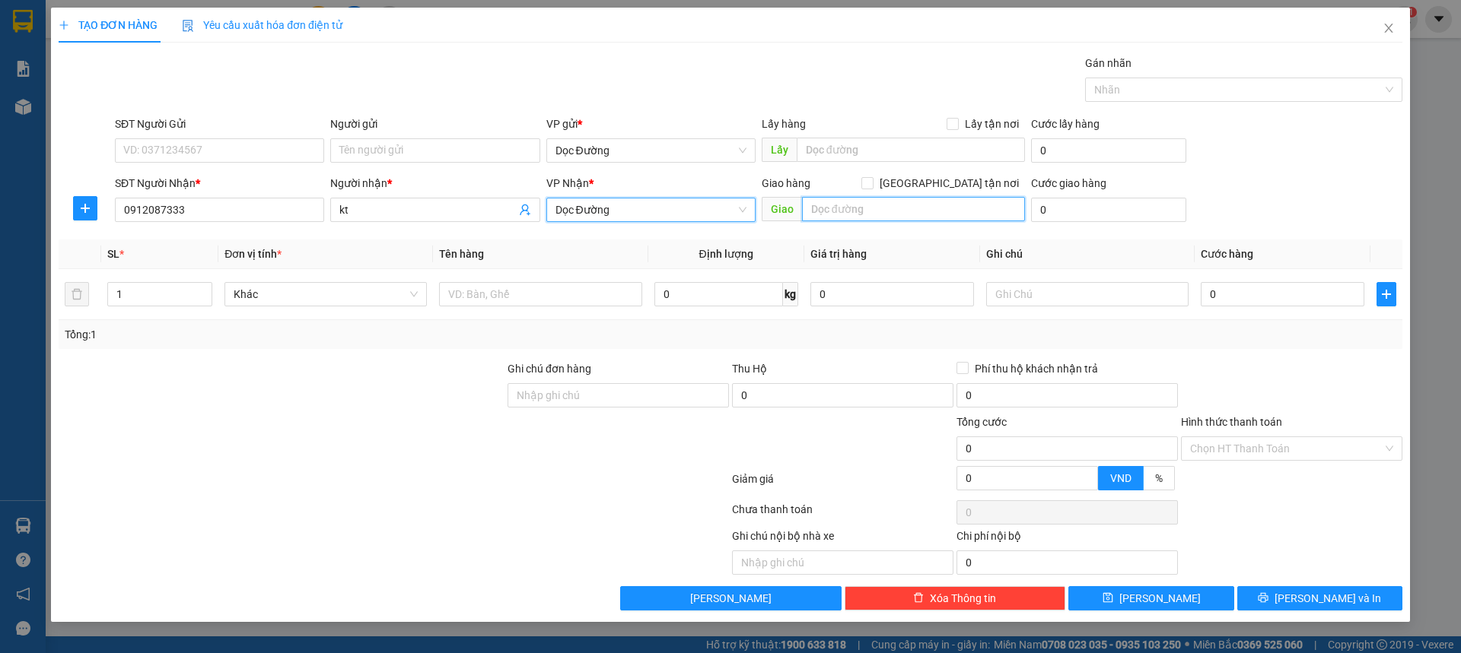
click at [864, 208] on input "text" at bounding box center [913, 209] width 223 height 24
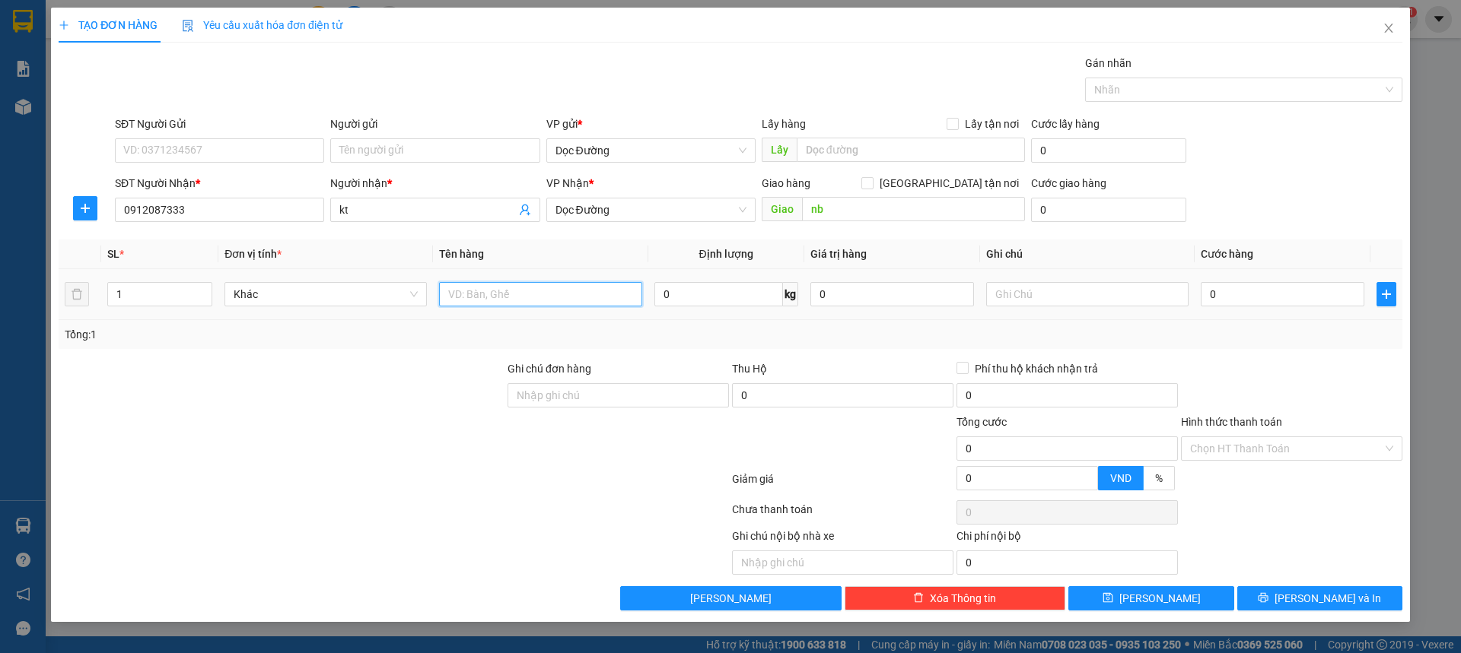
click at [555, 300] on input "text" at bounding box center [540, 294] width 202 height 24
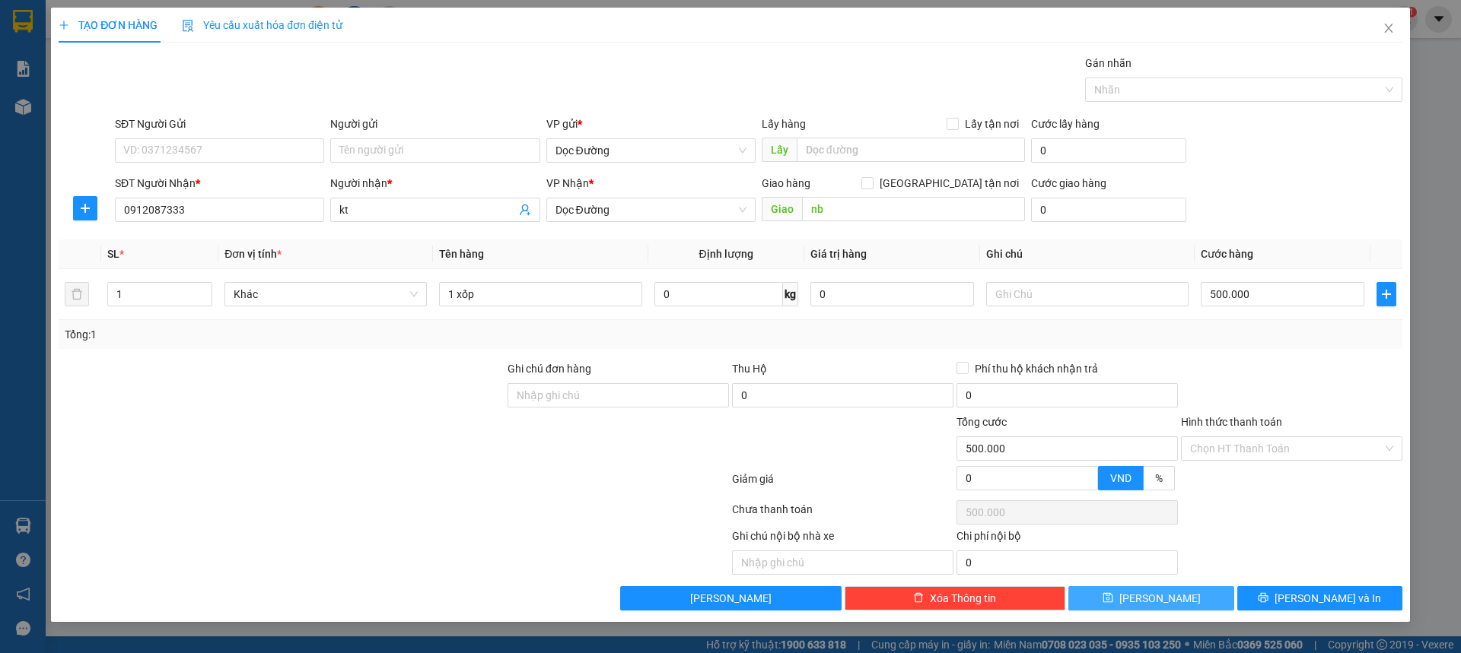
click at [1182, 596] on button "[PERSON_NAME]" at bounding box center [1150, 598] width 165 height 24
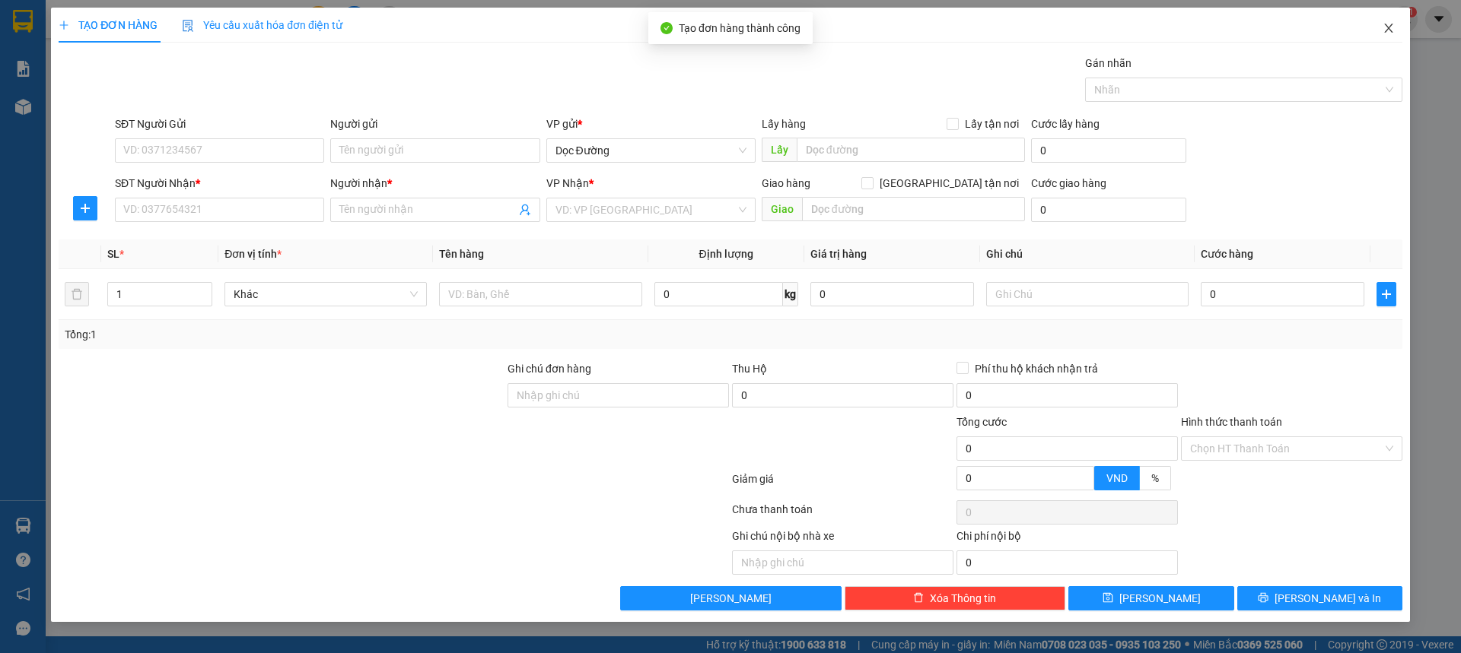
click at [1382, 29] on icon "close" at bounding box center [1388, 28] width 12 height 12
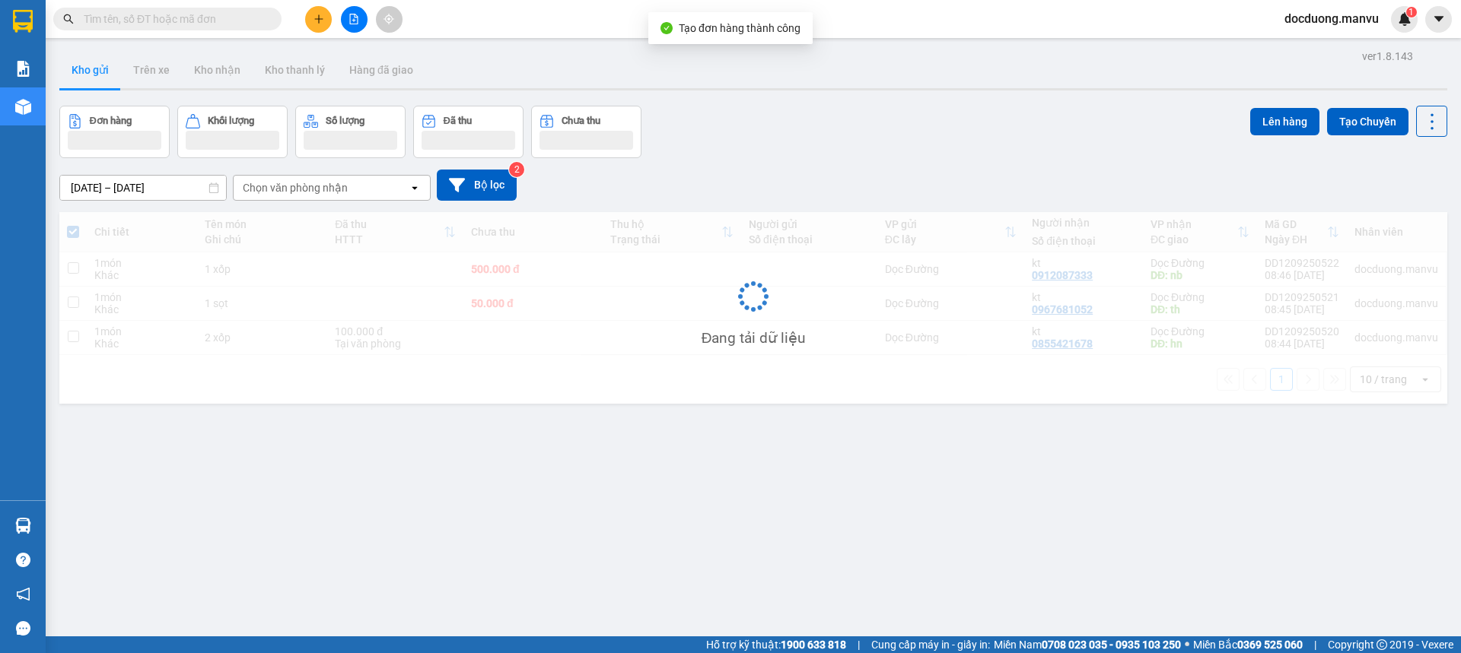
click at [482, 280] on td "500.000 đ" at bounding box center [532, 270] width 138 height 34
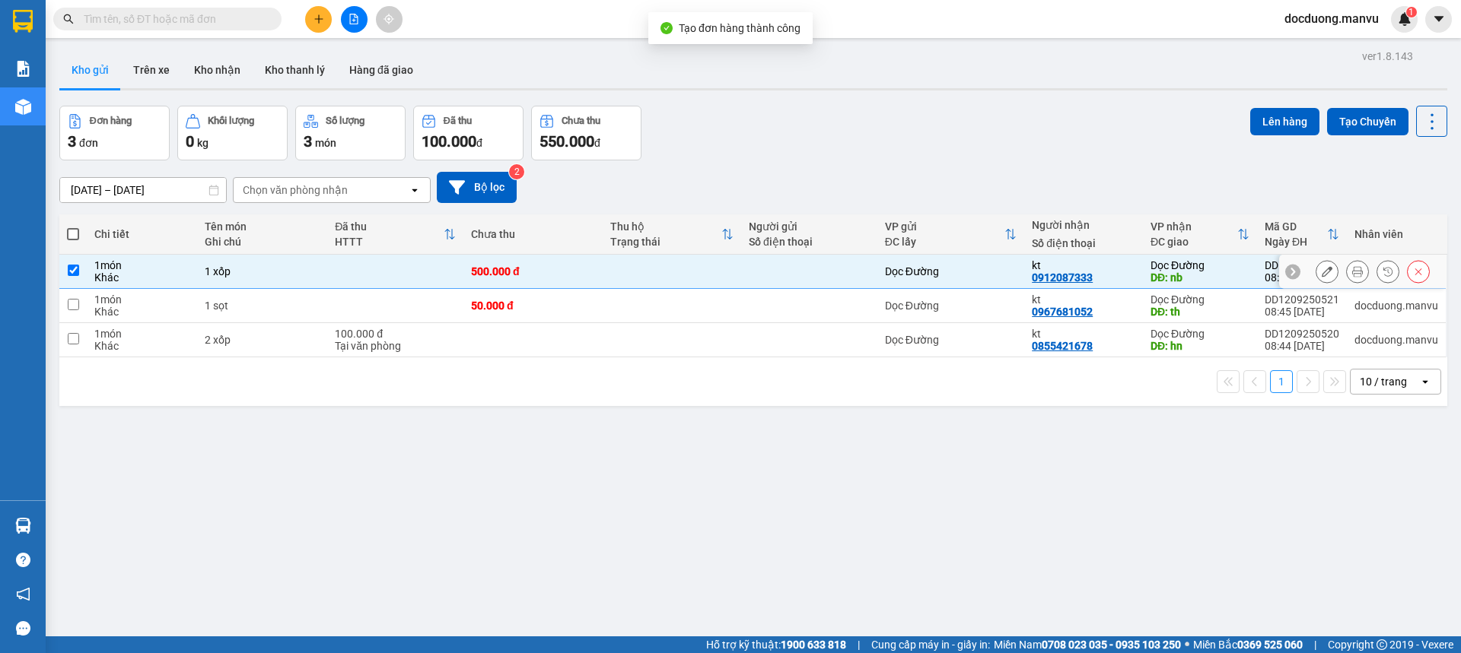
click at [481, 300] on div "50.000 đ" at bounding box center [532, 306] width 123 height 12
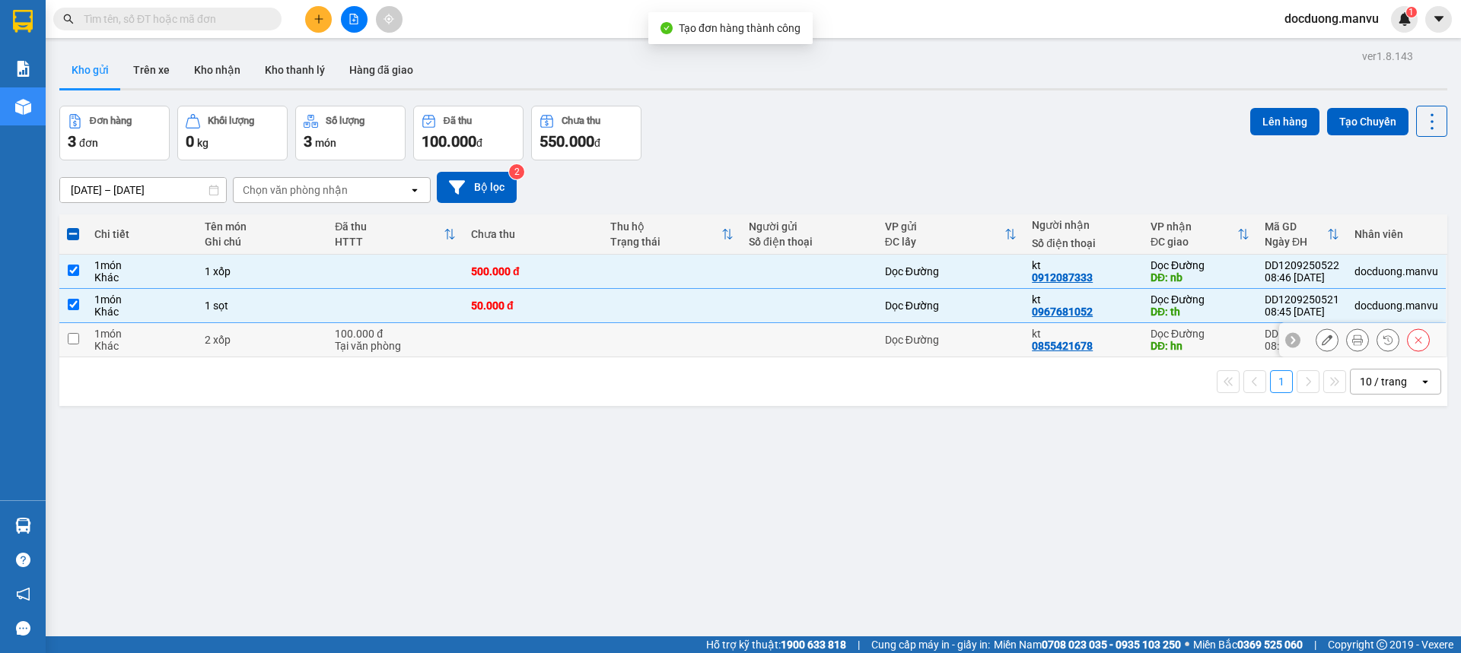
click at [478, 332] on td at bounding box center [532, 340] width 138 height 34
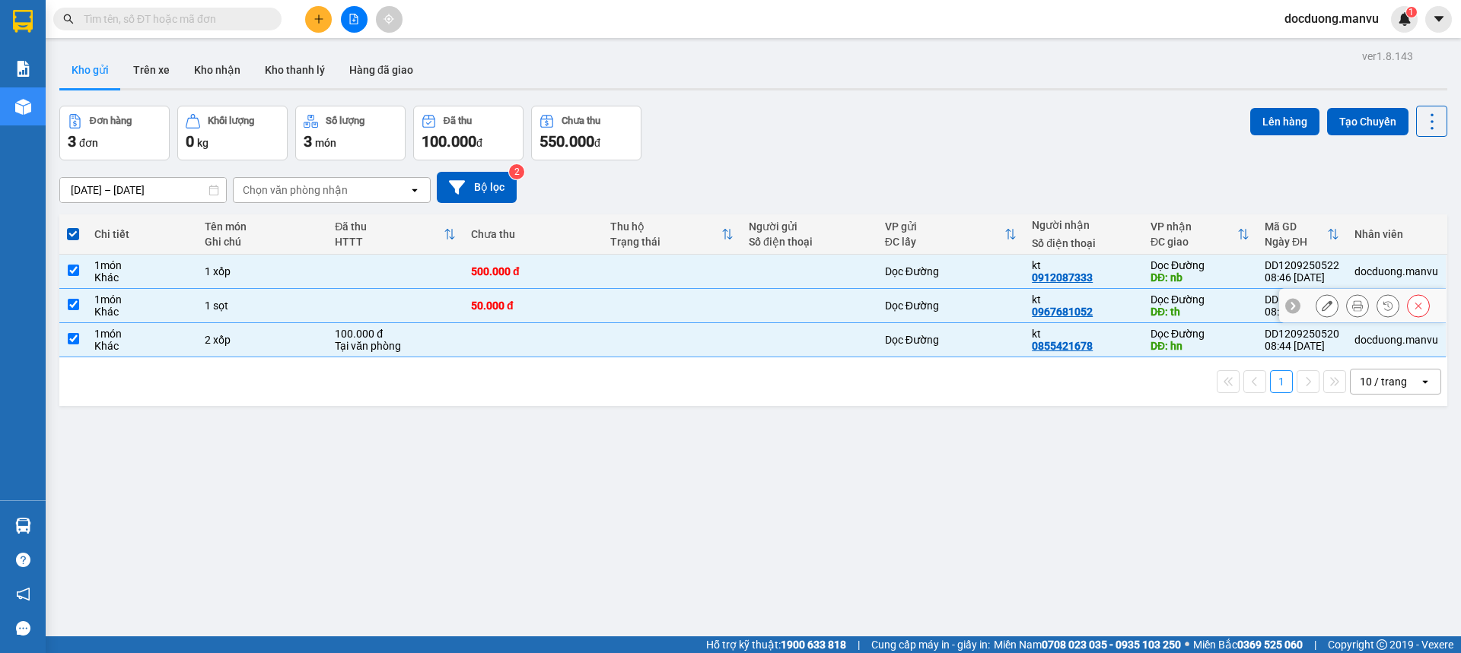
click at [574, 318] on td "50.000 đ" at bounding box center [532, 306] width 138 height 34
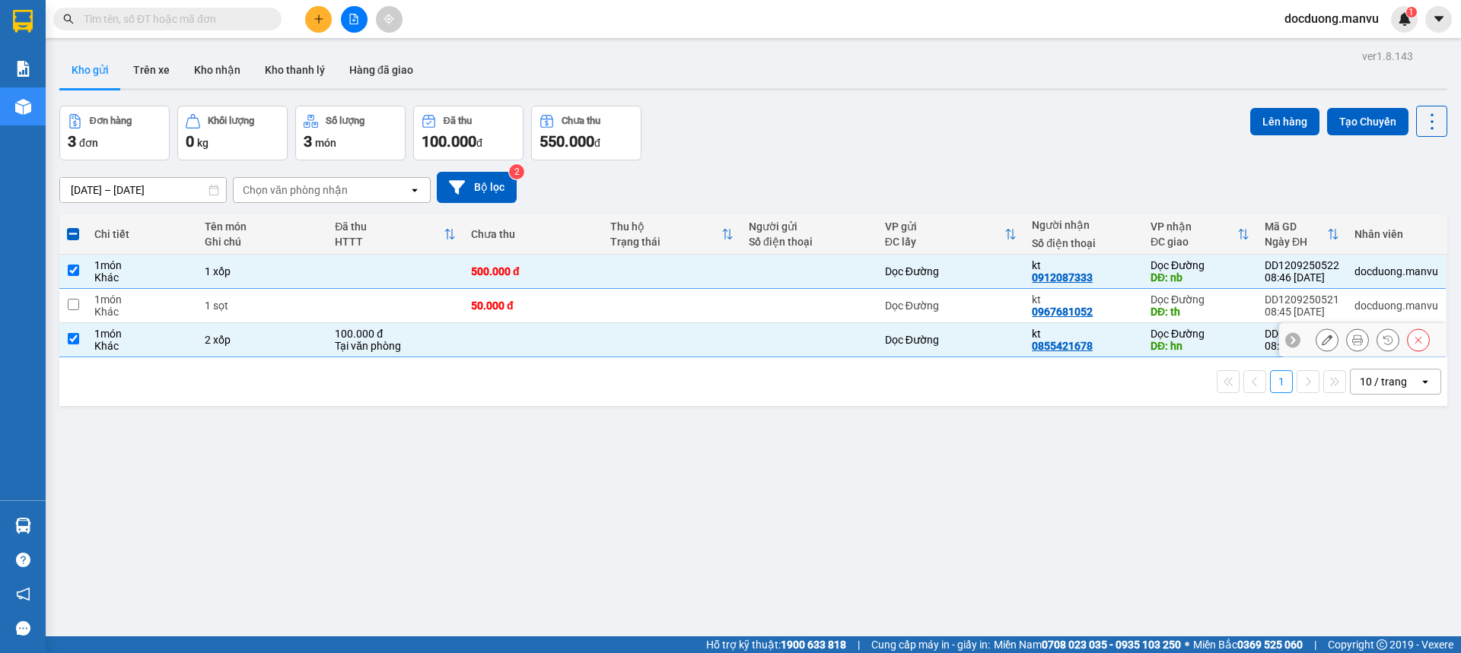
click at [545, 337] on td at bounding box center [532, 340] width 138 height 34
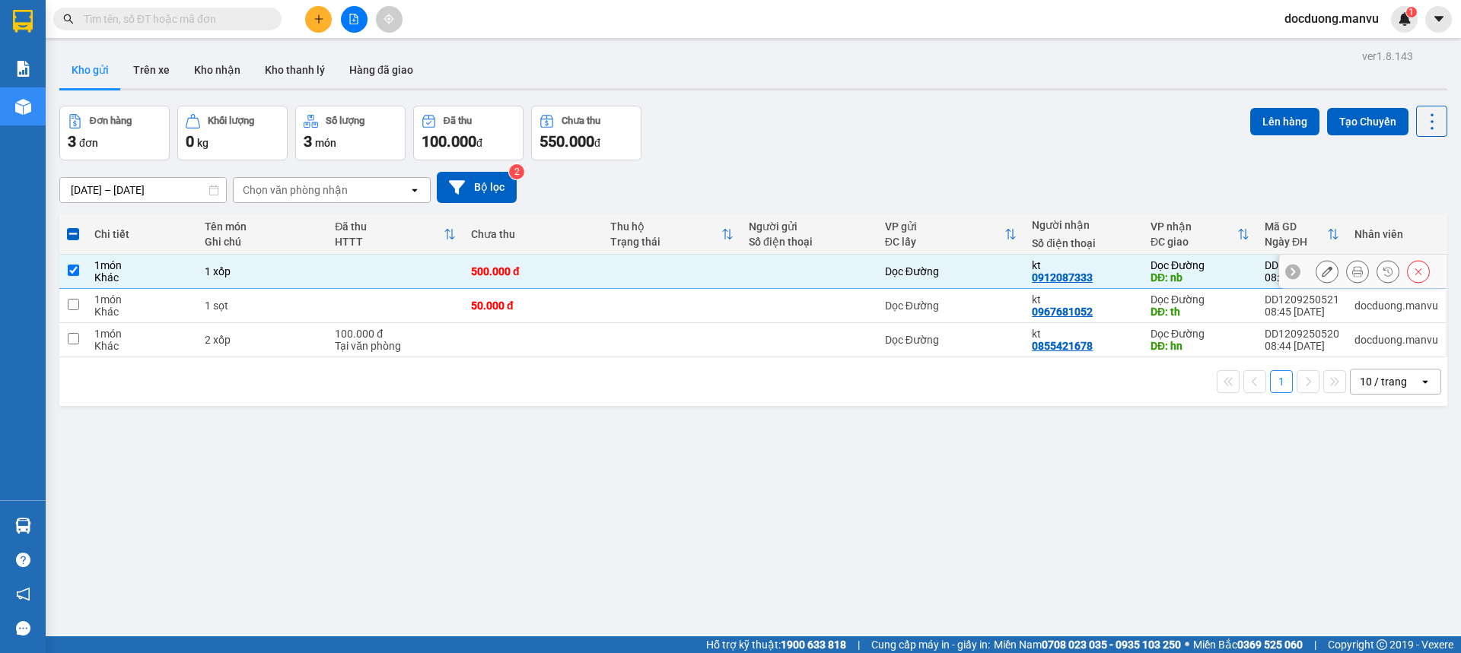
click at [1321, 273] on icon at bounding box center [1326, 271] width 11 height 11
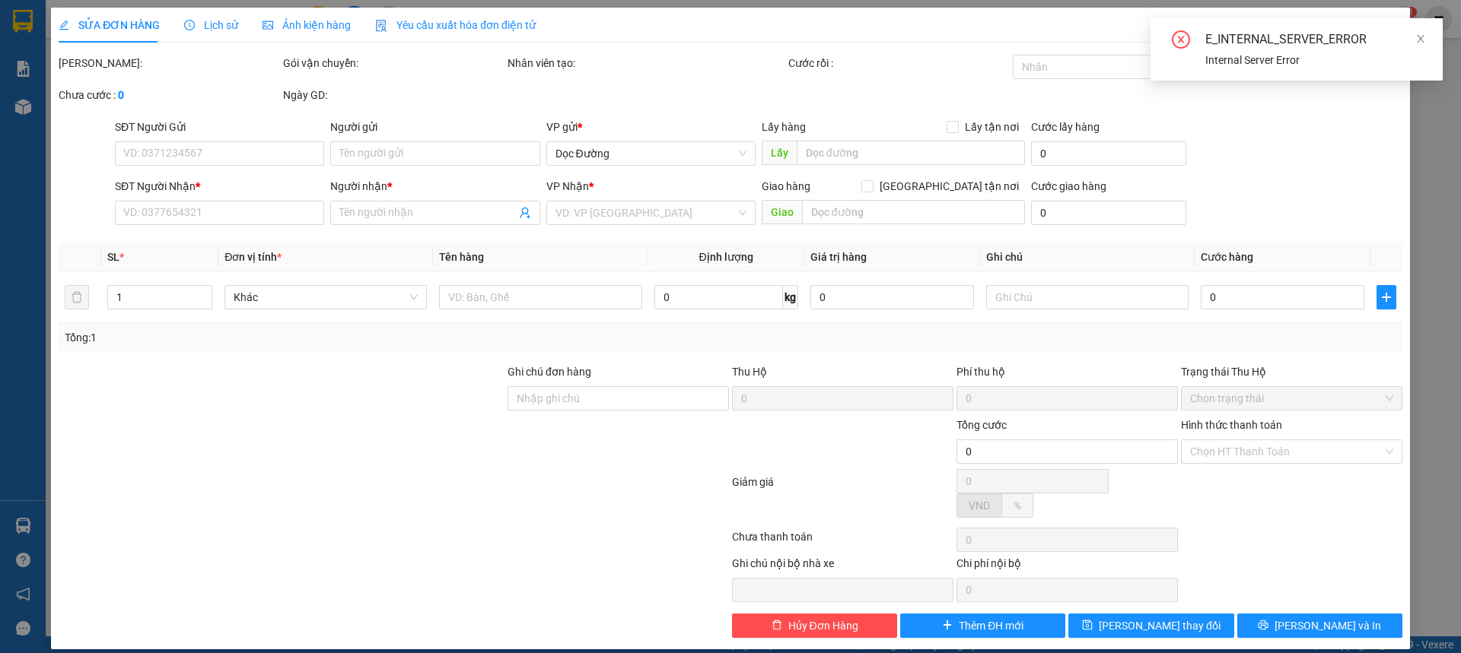
click at [1428, 35] on div "E_INTERNAL_SERVER_ERROR Internal Server Error" at bounding box center [1296, 49] width 292 height 62
click at [1420, 44] on span at bounding box center [1420, 39] width 11 height 12
click at [1382, 25] on icon "close" at bounding box center [1388, 28] width 12 height 12
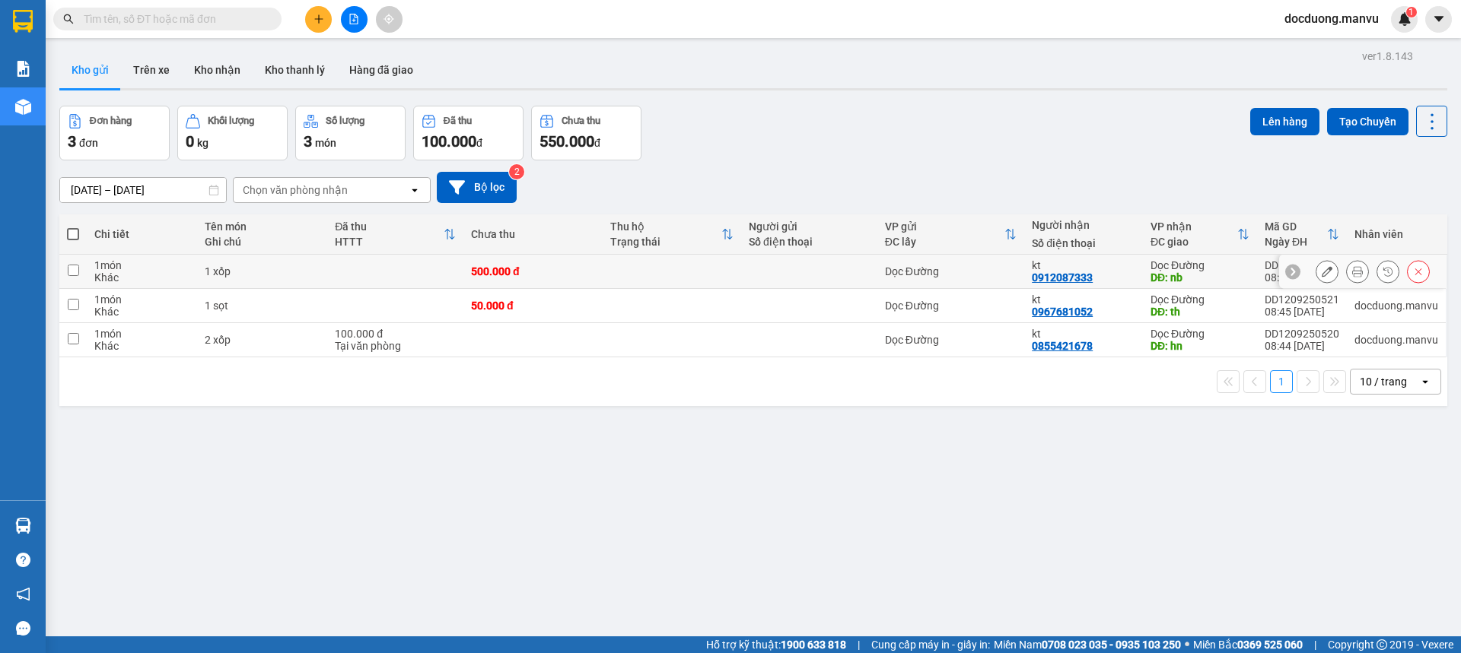
drag, startPoint x: 1333, startPoint y: 268, endPoint x: 1323, endPoint y: 270, distance: 10.9
click at [1332, 268] on div at bounding box center [1372, 271] width 114 height 23
click at [1321, 271] on icon at bounding box center [1326, 271] width 11 height 11
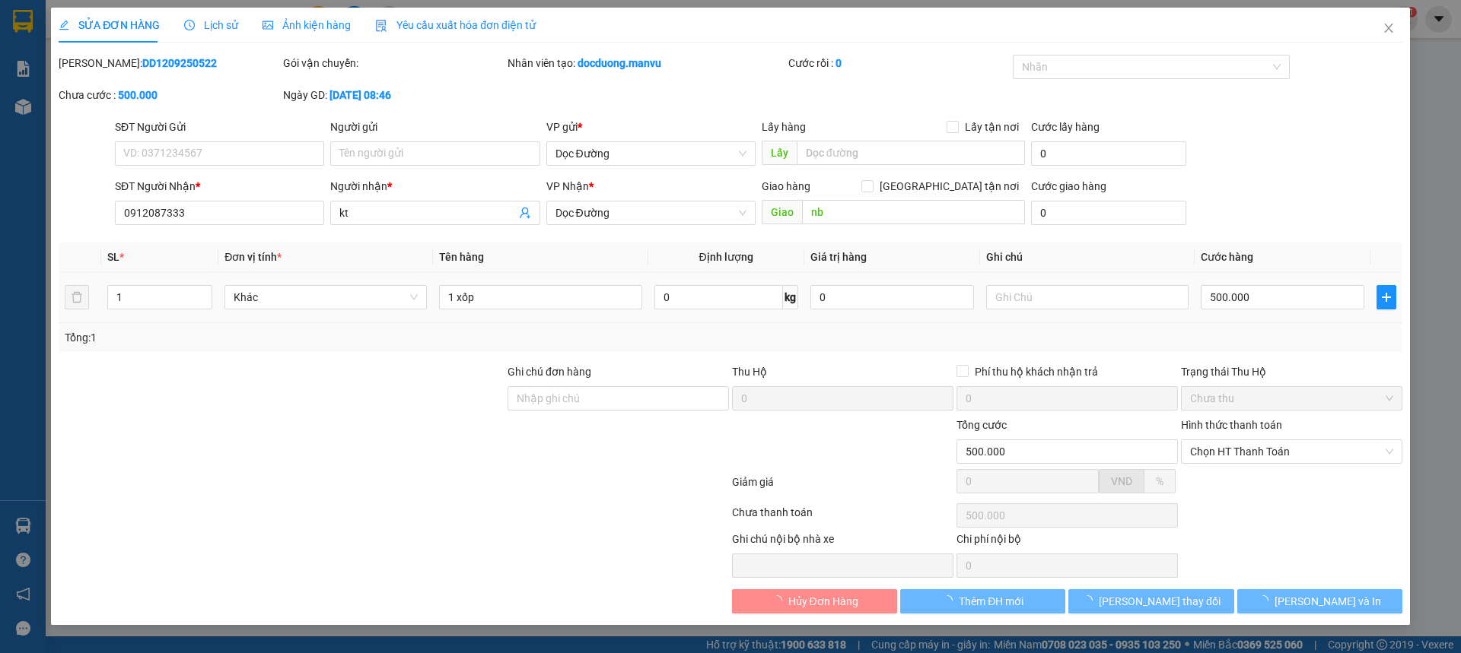
type input "0912087333"
type input "kt"
type input "nb"
type input "500.000"
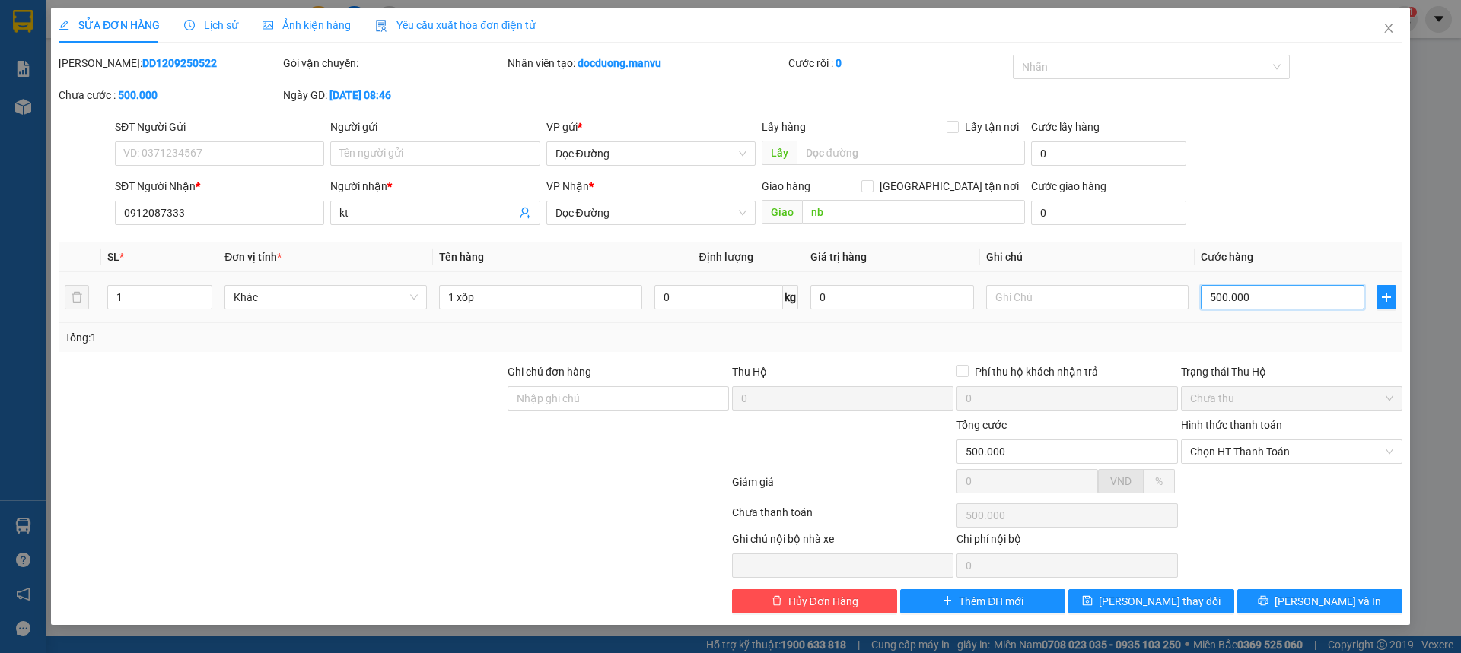
click at [1264, 298] on input "500.000" at bounding box center [1282, 297] width 164 height 24
click at [1235, 274] on td "500.000" at bounding box center [1282, 297] width 176 height 51
click at [1271, 288] on input "500.000" at bounding box center [1282, 297] width 164 height 24
click at [1273, 294] on input "500.000" at bounding box center [1282, 297] width 164 height 24
type input "50.000"
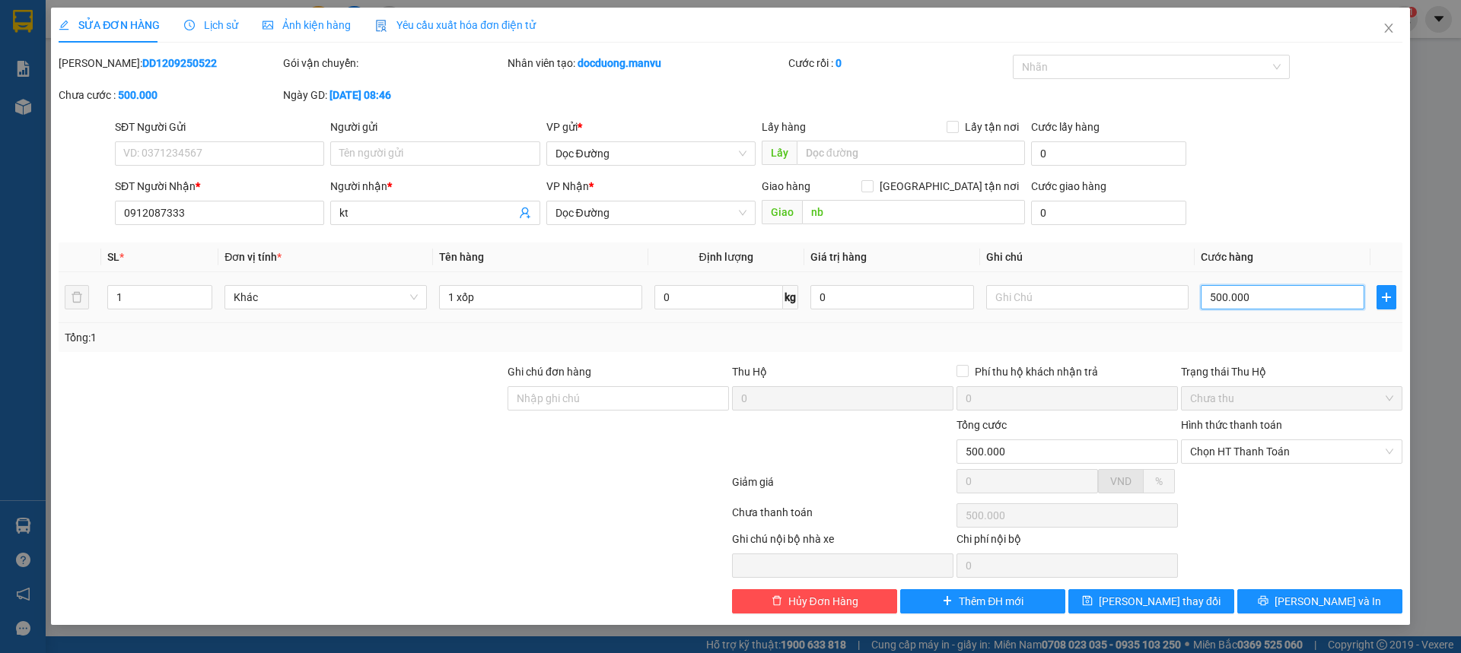
type input "50.000"
click at [1149, 604] on span "[PERSON_NAME] thay đổi" at bounding box center [1159, 601] width 122 height 17
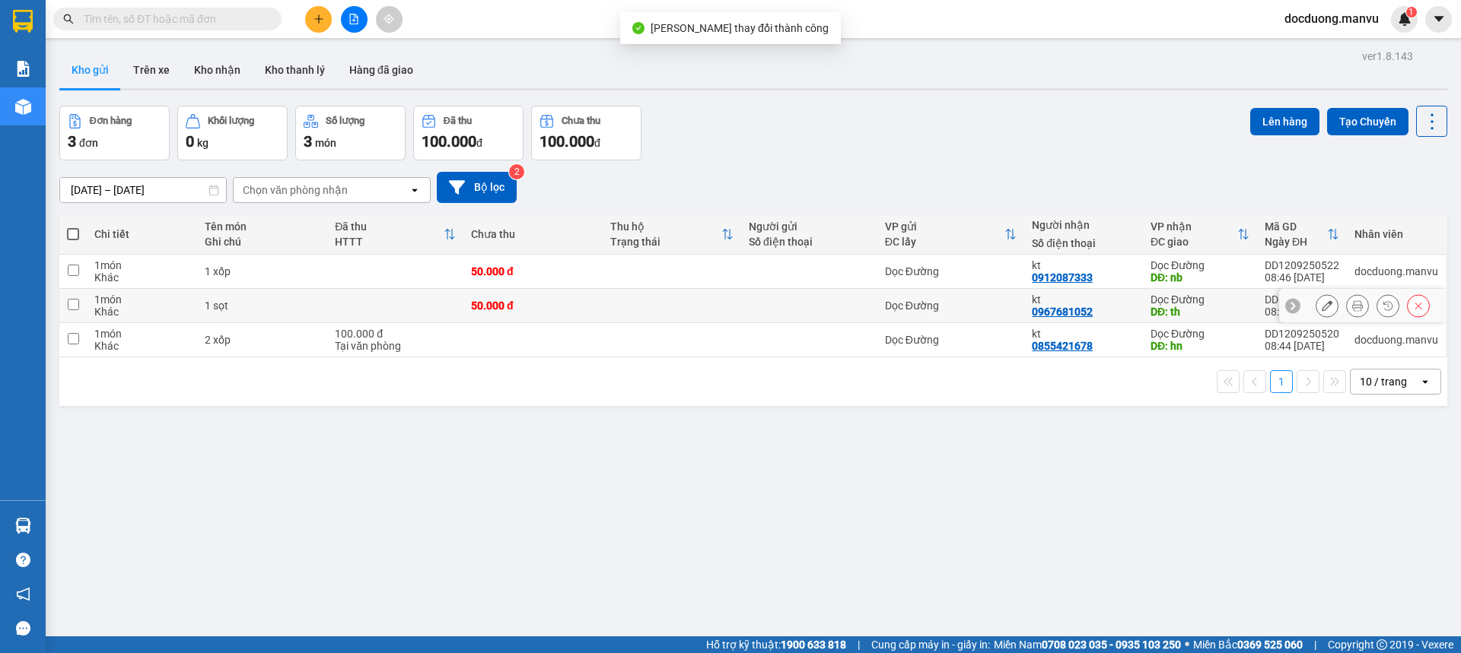
click at [886, 277] on div "Dọc Đường" at bounding box center [951, 271] width 132 height 12
checkbox input "true"
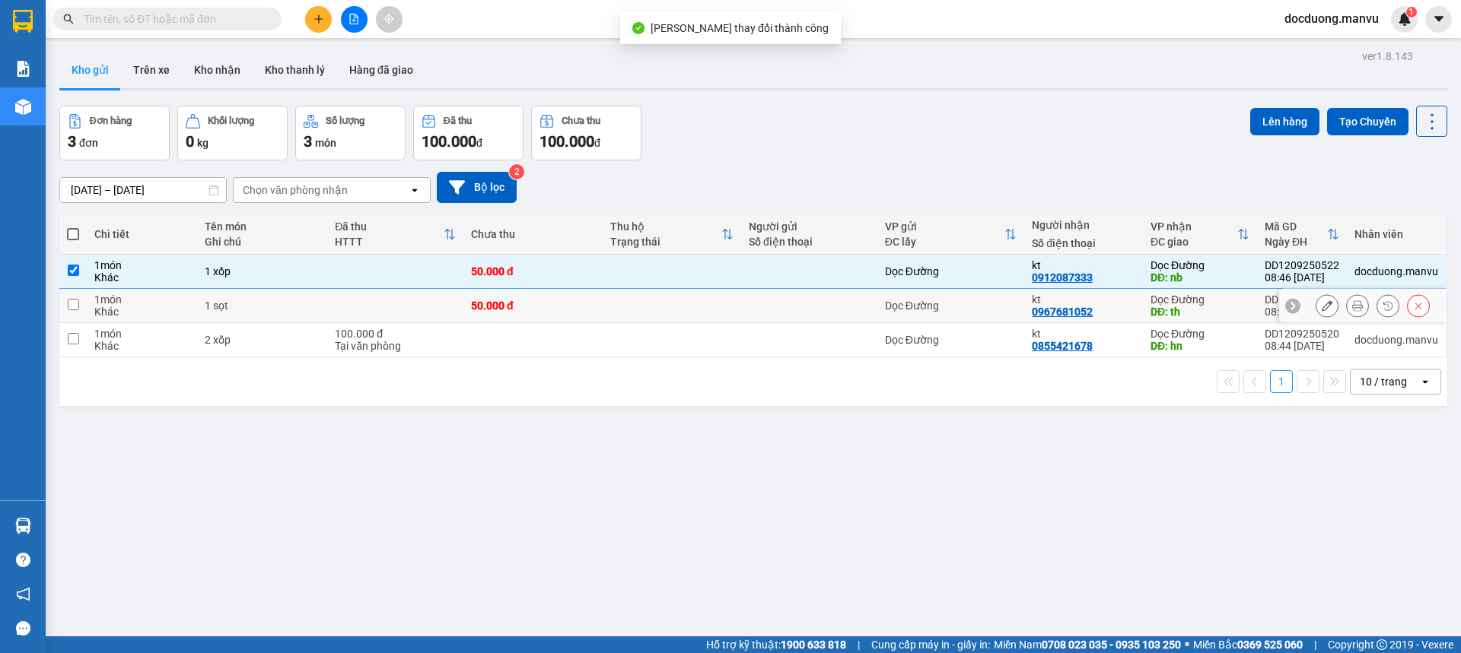
drag, startPoint x: 864, startPoint y: 301, endPoint x: 838, endPoint y: 335, distance: 42.8
click at [863, 304] on td at bounding box center [809, 306] width 136 height 34
checkbox input "true"
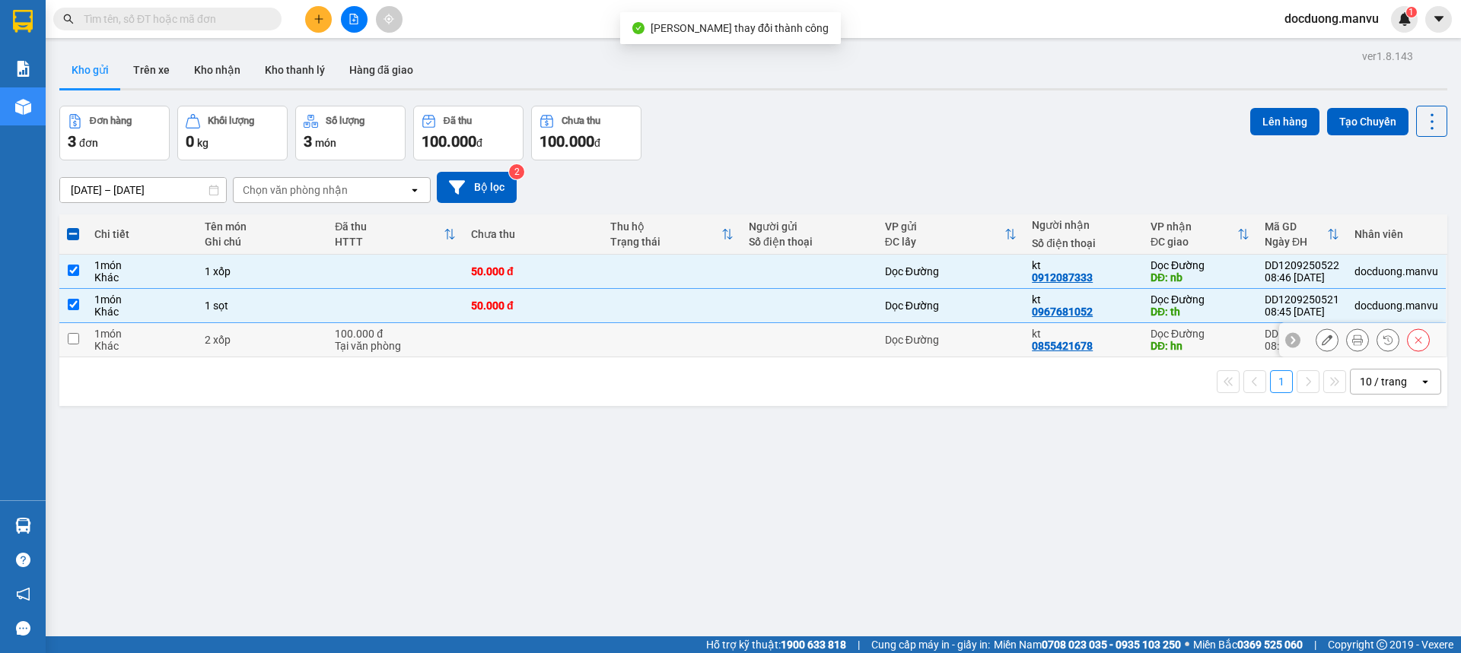
click at [834, 339] on div at bounding box center [809, 340] width 121 height 12
checkbox input "true"
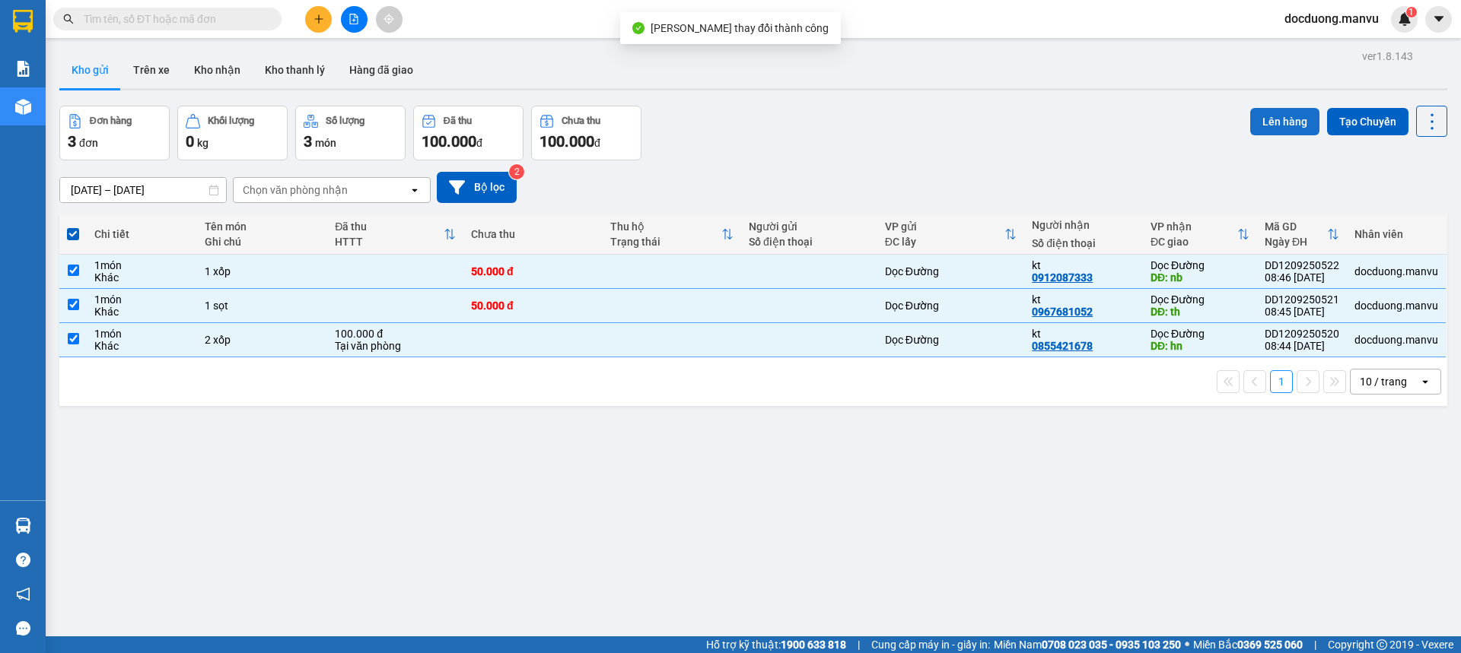
click at [1279, 132] on button "Lên hàng" at bounding box center [1284, 121] width 69 height 27
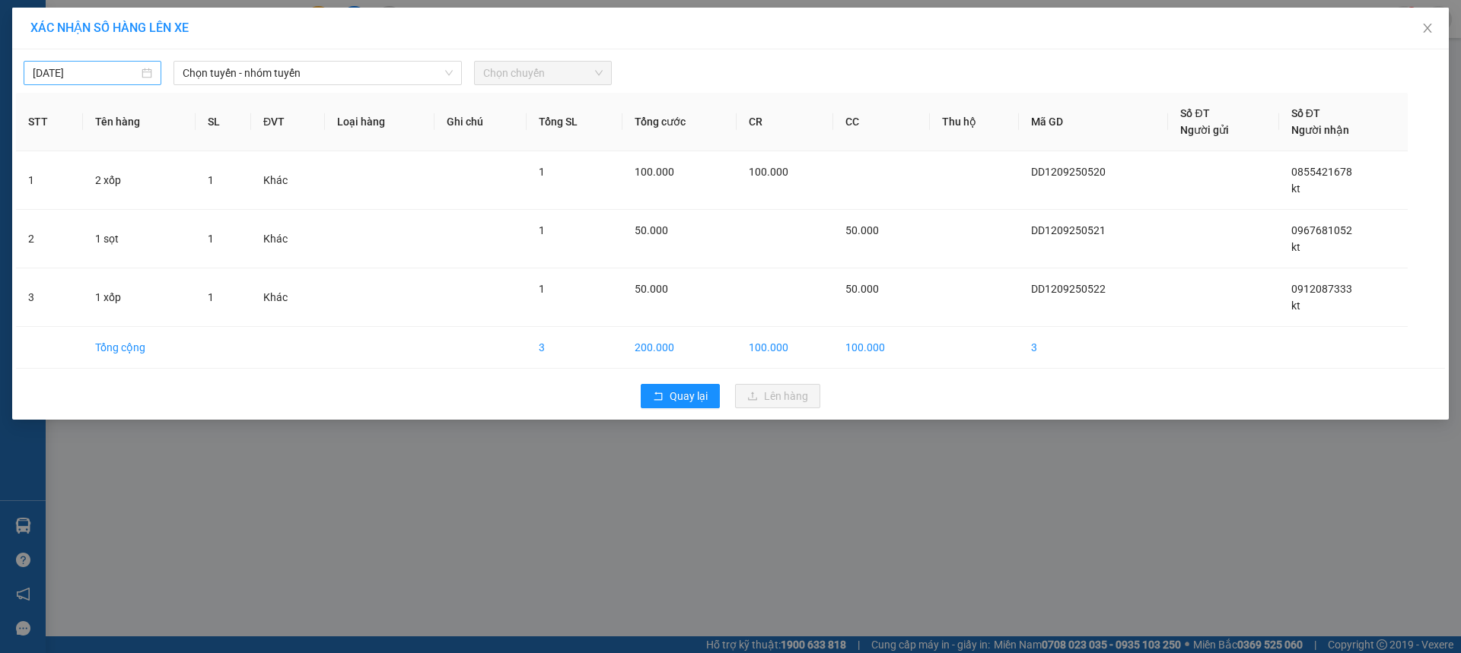
click at [91, 72] on input "[DATE]" at bounding box center [86, 73] width 106 height 17
drag, startPoint x: 152, startPoint y: 183, endPoint x: 169, endPoint y: 164, distance: 25.9
click at [153, 183] on div "11" at bounding box center [156, 184] width 18 height 18
type input "[DATE]"
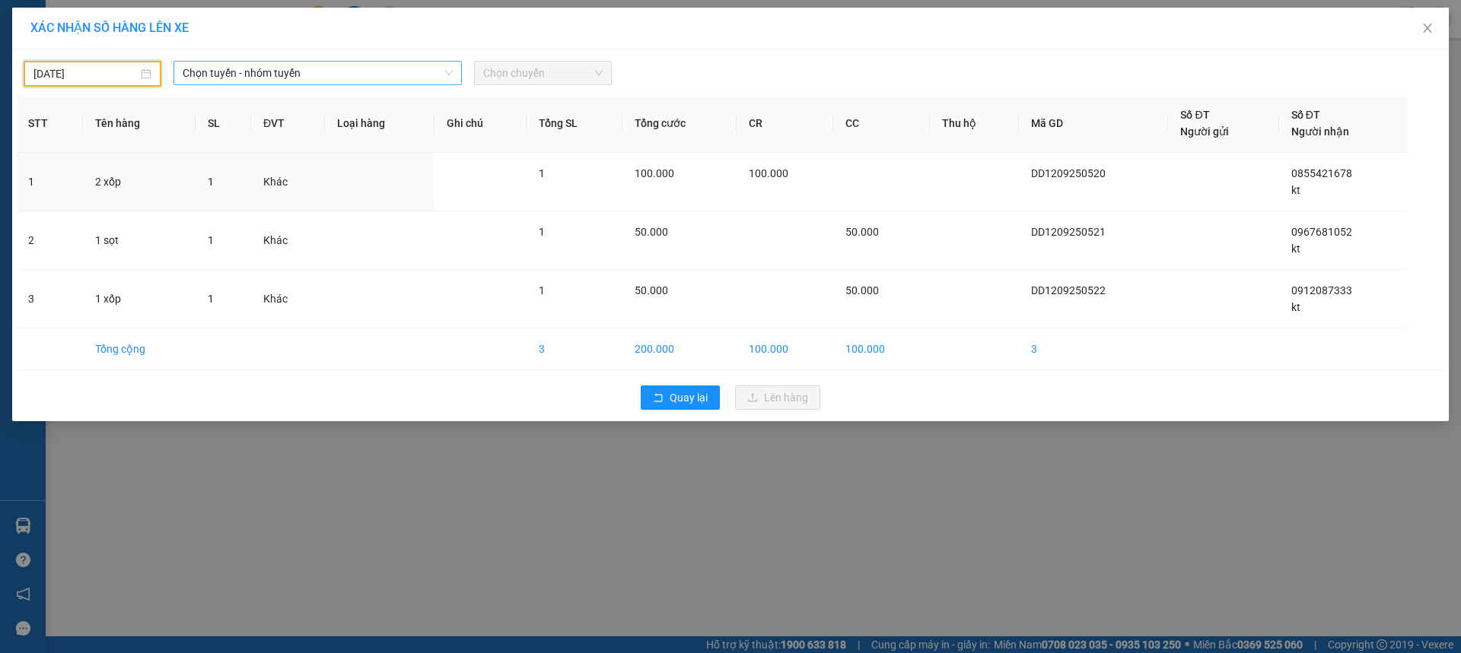
click at [281, 78] on span "Chọn tuyến - nhóm tuyến" at bounding box center [318, 73] width 270 height 23
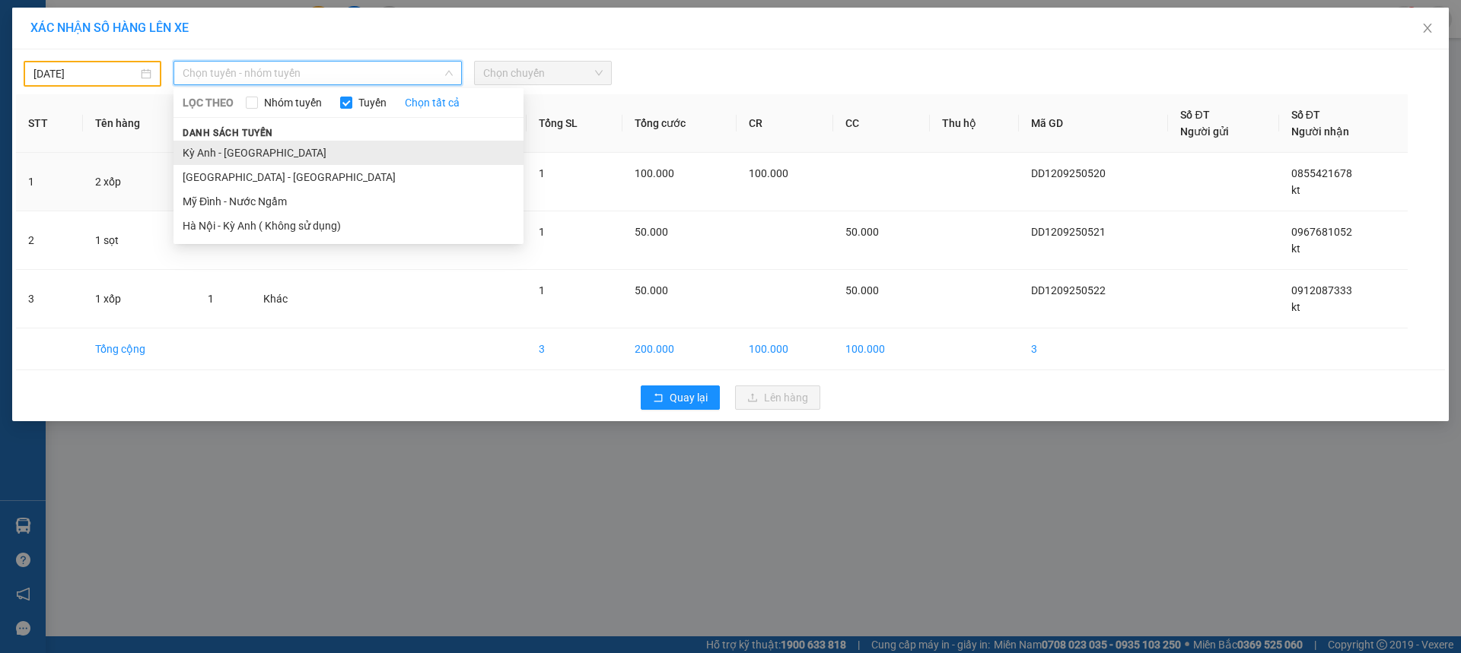
click at [236, 151] on li "Kỳ Anh - [GEOGRAPHIC_DATA]" at bounding box center [348, 153] width 350 height 24
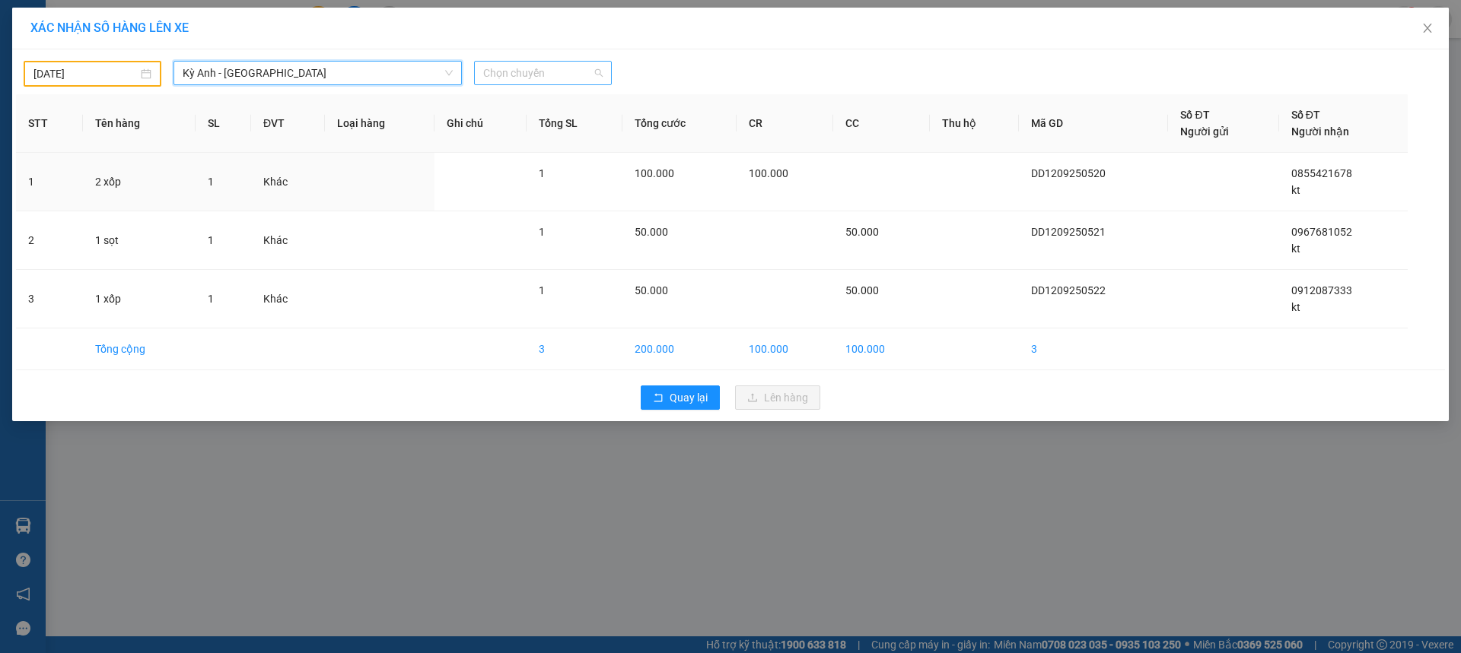
click at [552, 78] on span "Chọn chuyến" at bounding box center [542, 73] width 119 height 23
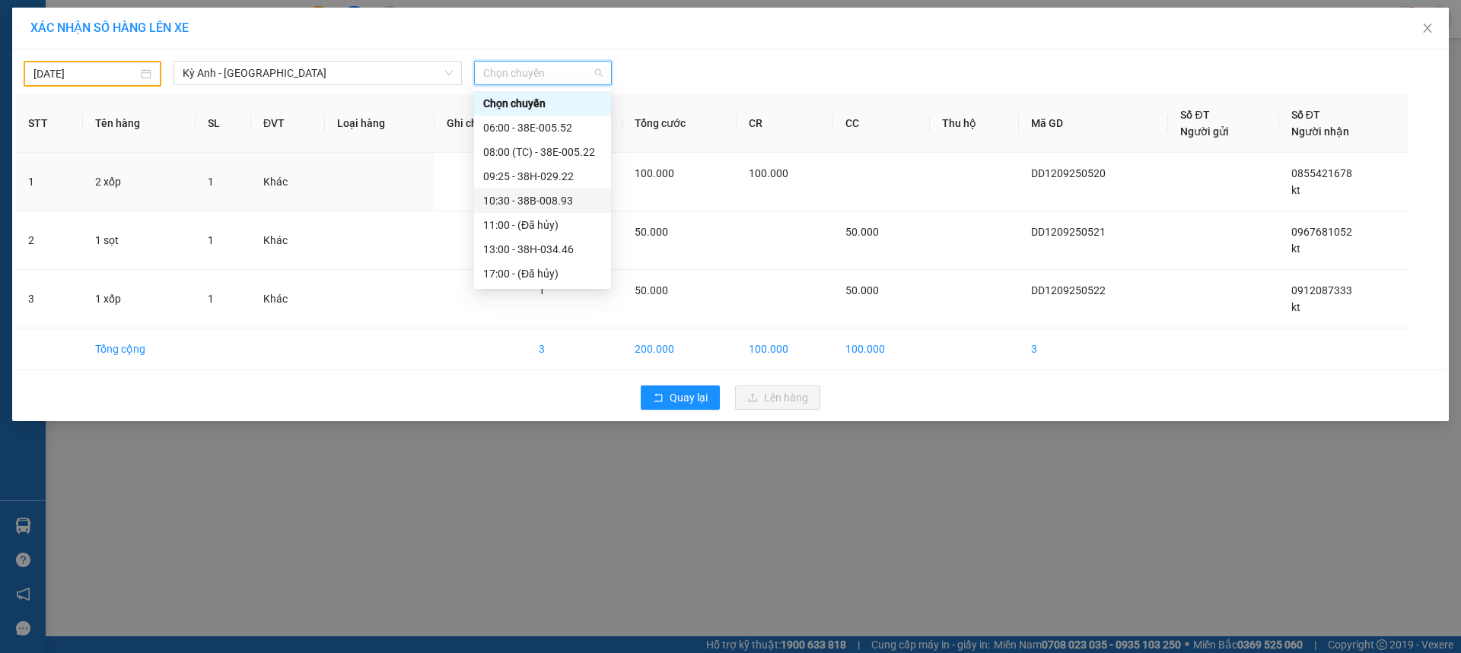
click at [557, 199] on div "10:30 - 38B-008.93" at bounding box center [542, 200] width 119 height 17
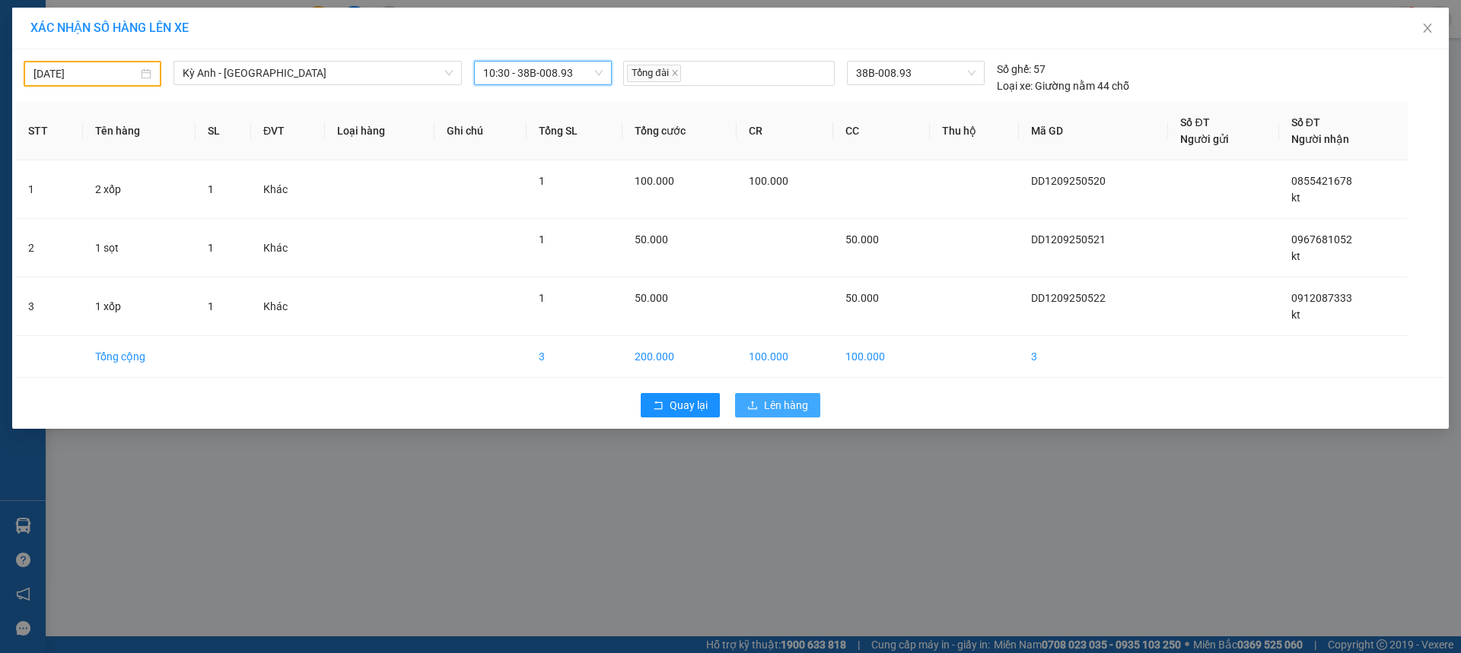
click at [781, 411] on button "Lên hàng" at bounding box center [777, 405] width 85 height 24
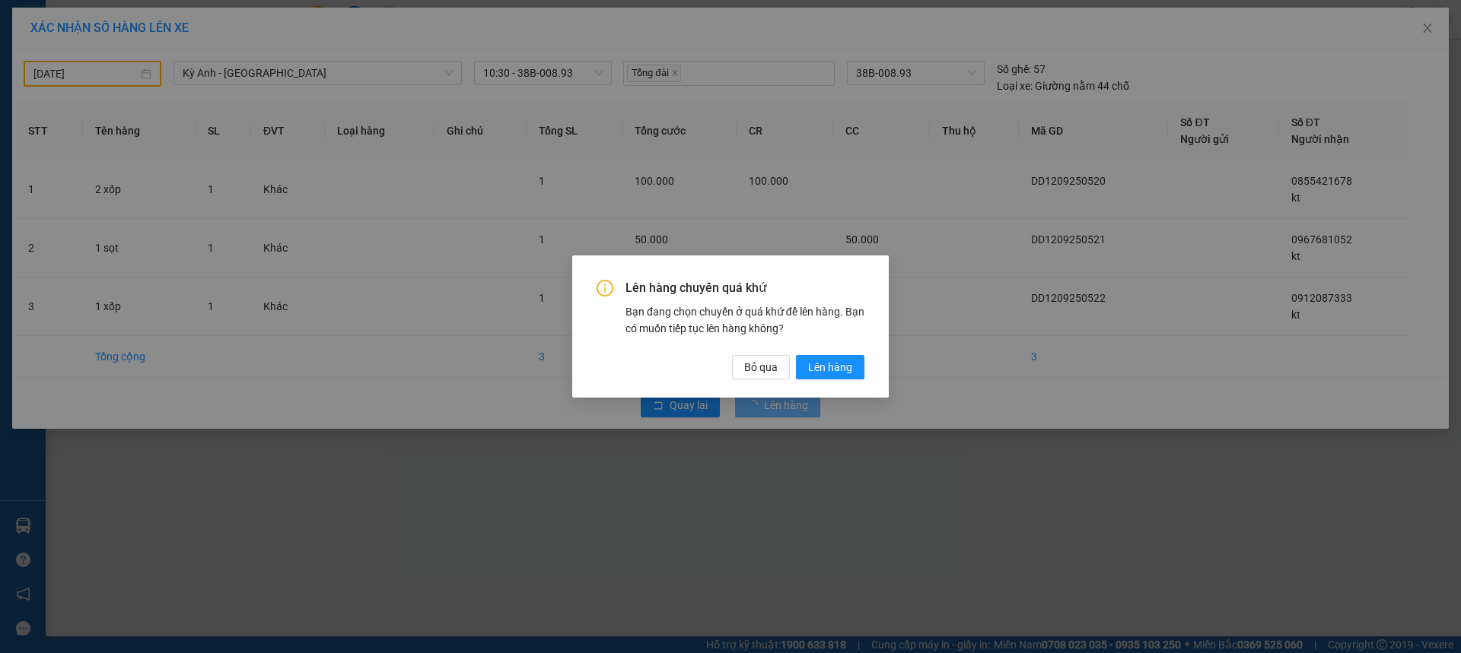
click at [828, 354] on div "Lên hàng chuyến quá khứ Bạn đang chọn chuyến ở quá khứ để lên hàng. Bạn có muốn…" at bounding box center [730, 329] width 268 height 99
drag, startPoint x: 806, startPoint y: 350, endPoint x: 831, endPoint y: 354, distance: 26.3
click at [806, 351] on div "Lên hàng chuyến quá khứ Bạn đang chọn chuyến ở quá khứ để lên hàng. Bạn có muốn…" at bounding box center [730, 329] width 268 height 99
click at [838, 355] on button "Lên hàng" at bounding box center [830, 367] width 68 height 24
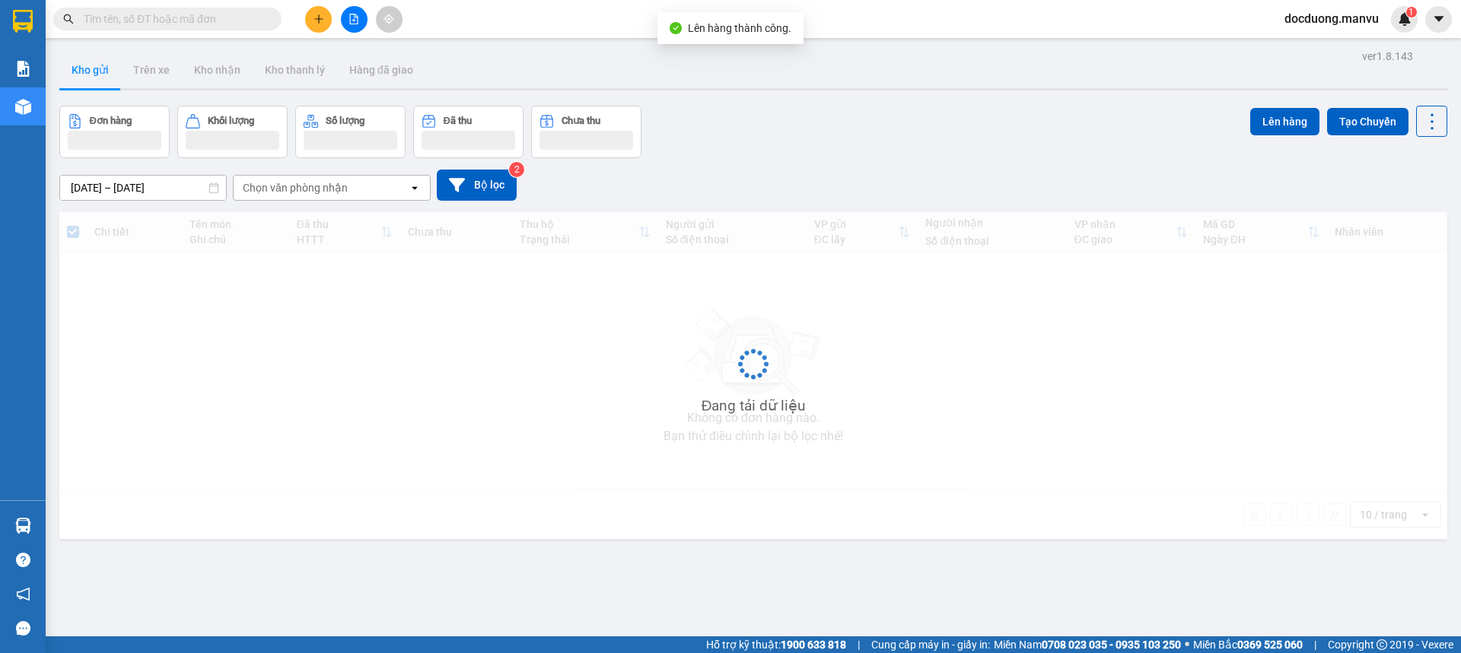
click at [319, 13] on button at bounding box center [318, 19] width 27 height 27
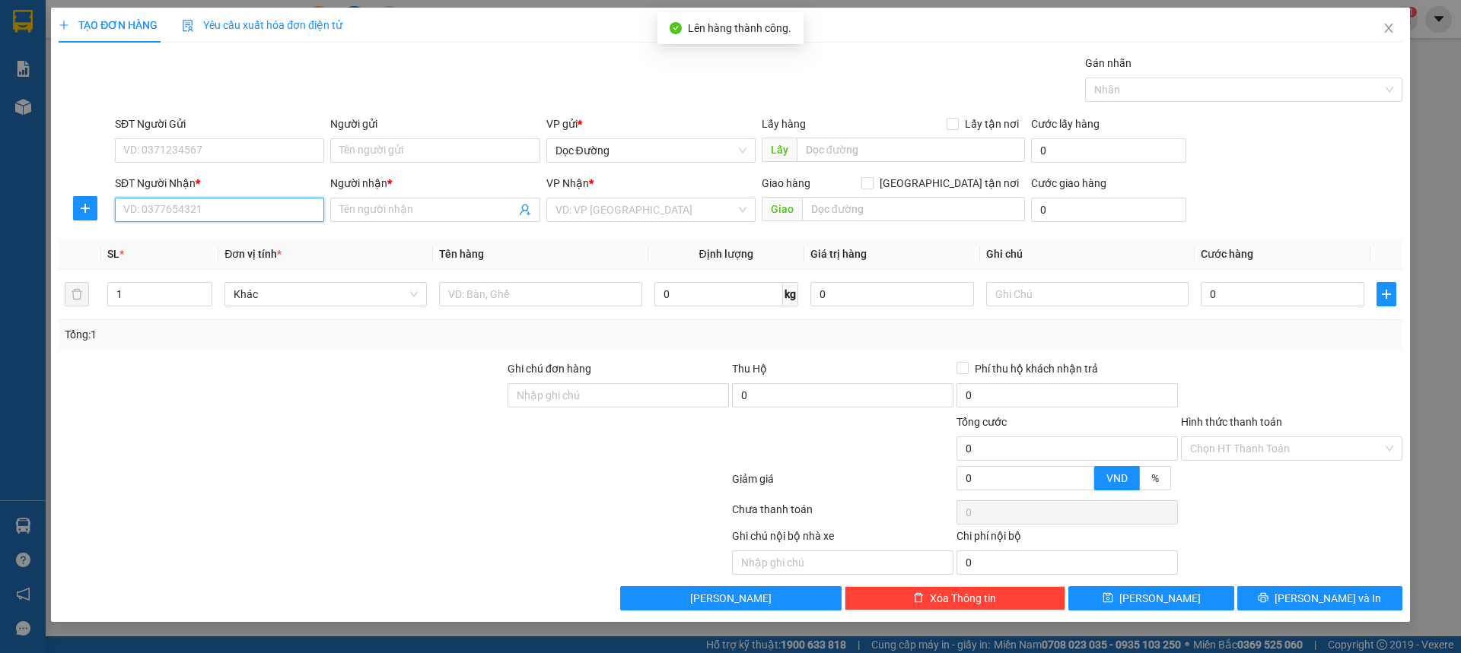
click at [171, 203] on input "SĐT Người Nhận *" at bounding box center [219, 210] width 209 height 24
type input "0353241234"
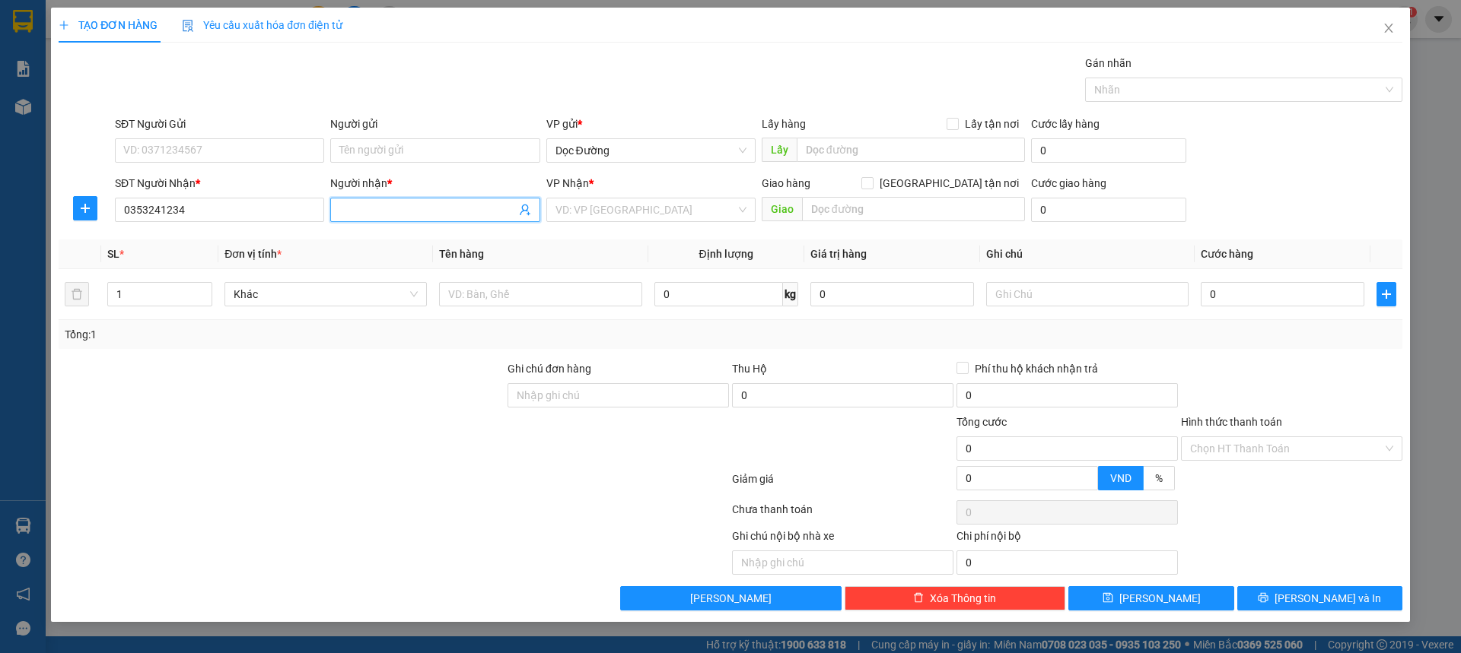
click at [364, 204] on input "Người nhận *" at bounding box center [427, 210] width 176 height 17
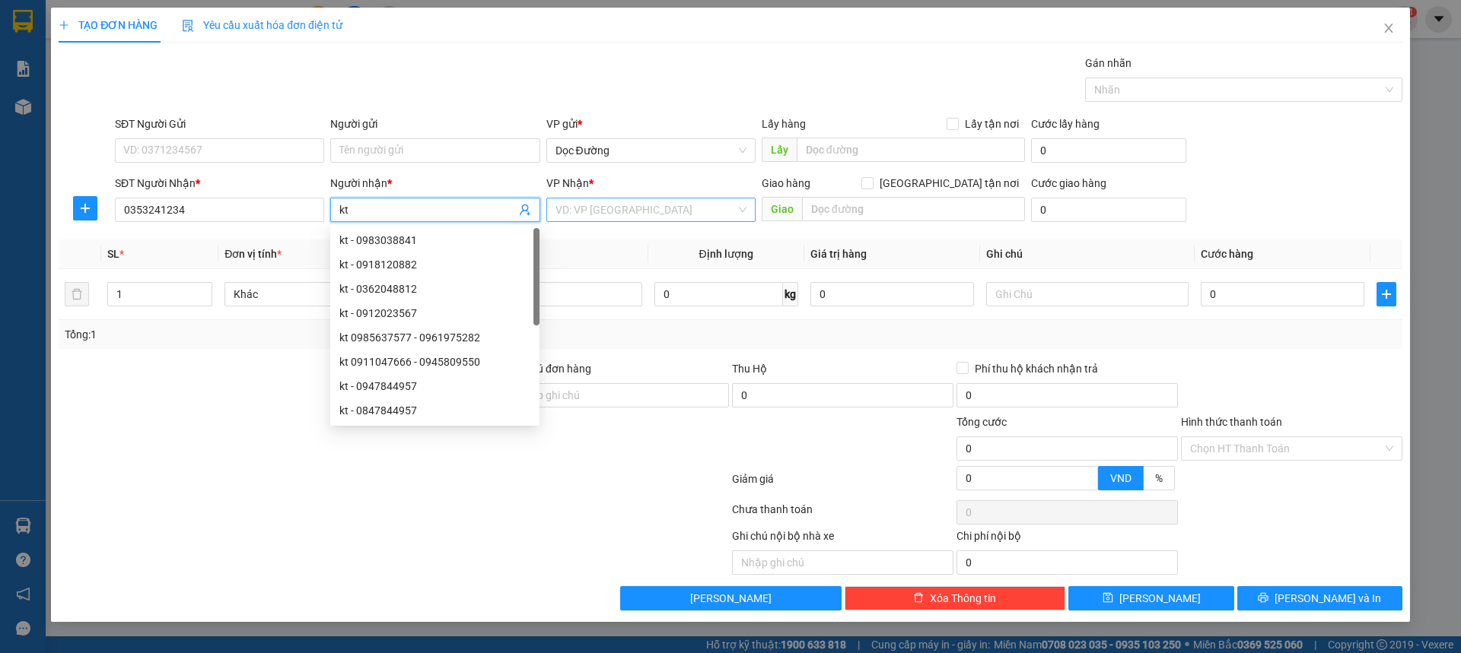
type input "kt"
drag, startPoint x: 613, startPoint y: 202, endPoint x: 628, endPoint y: 240, distance: 41.4
click at [614, 202] on input "search" at bounding box center [645, 210] width 180 height 23
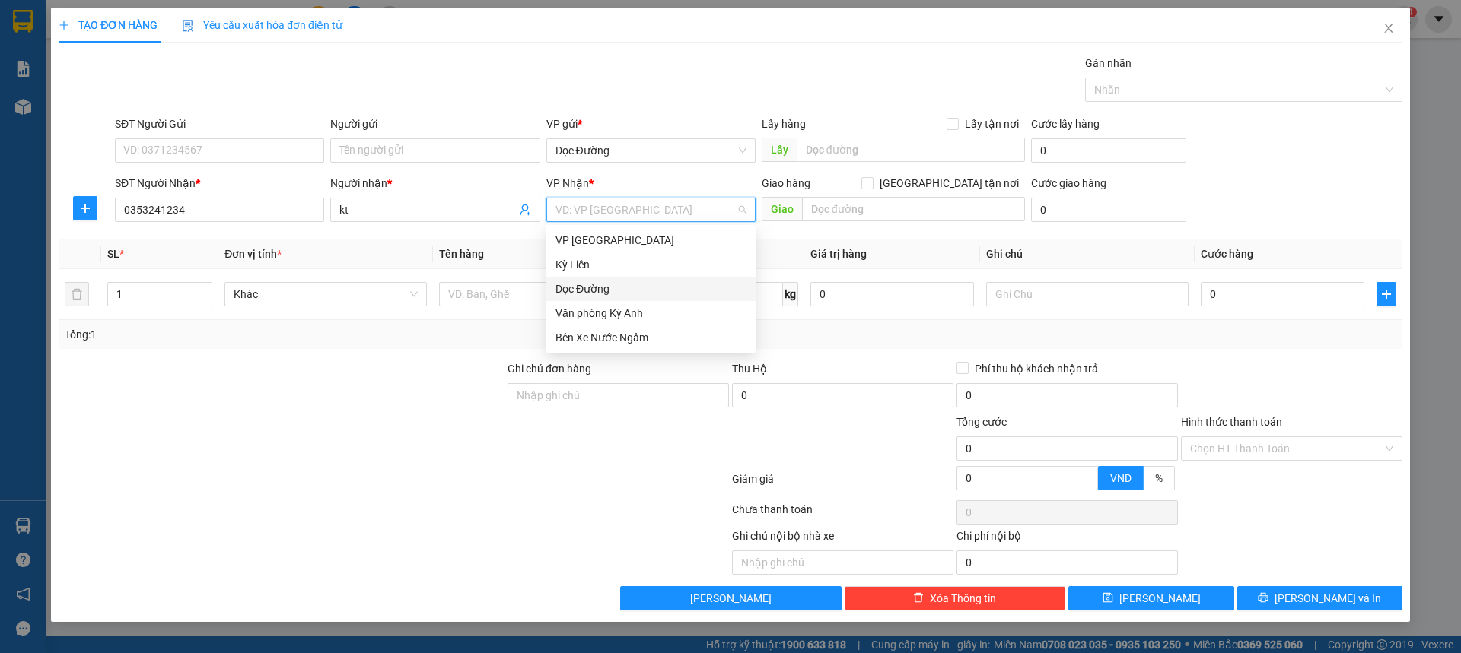
click at [610, 290] on div "Dọc Đường" at bounding box center [650, 289] width 191 height 17
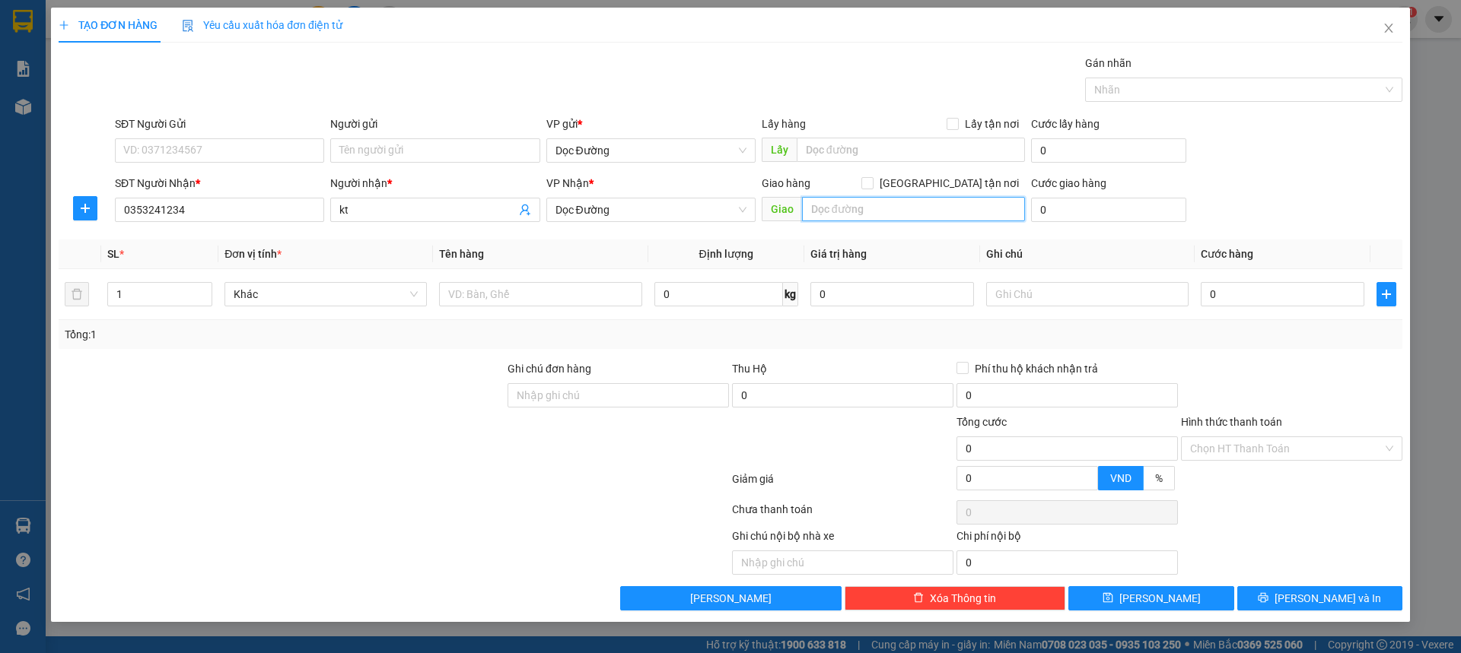
click at [831, 215] on input "text" at bounding box center [913, 209] width 223 height 24
type input "cx"
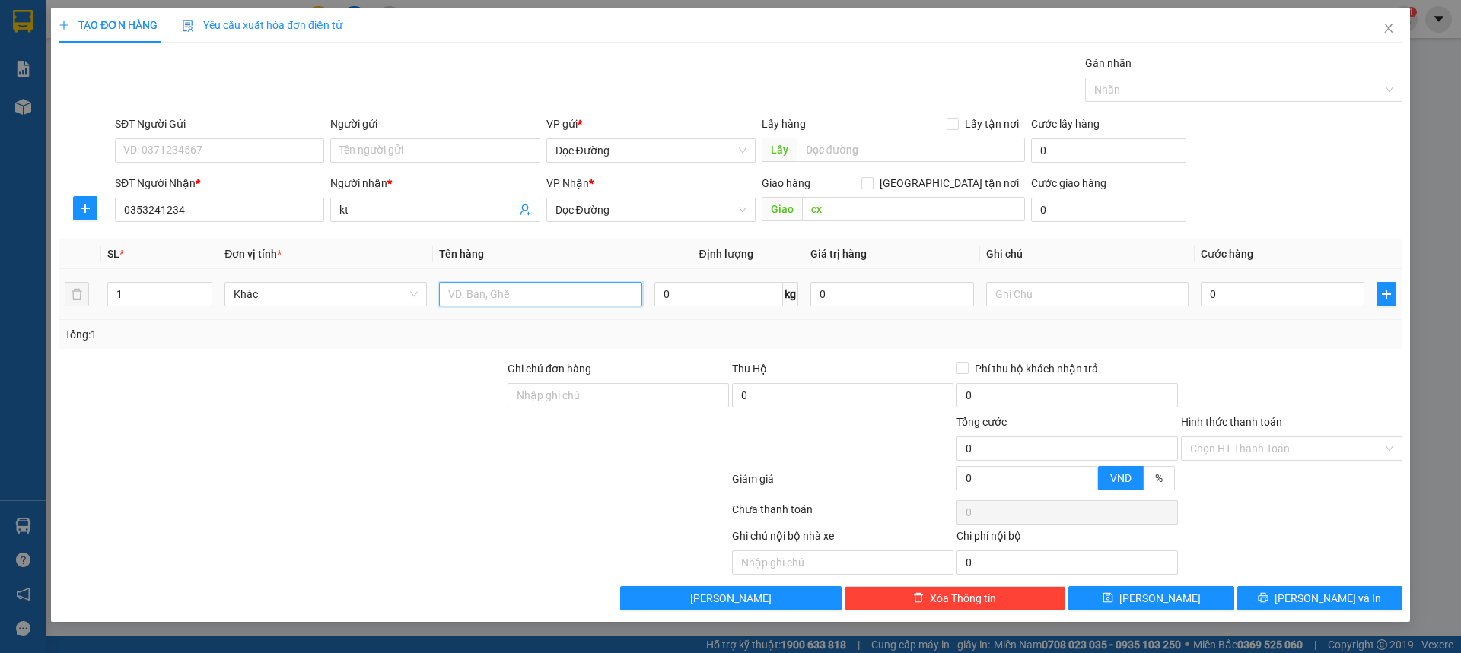
click at [512, 297] on input "text" at bounding box center [540, 294] width 202 height 24
type input "1 hs"
click at [1218, 288] on input "0" at bounding box center [1282, 294] width 164 height 24
type input "005"
type input "5"
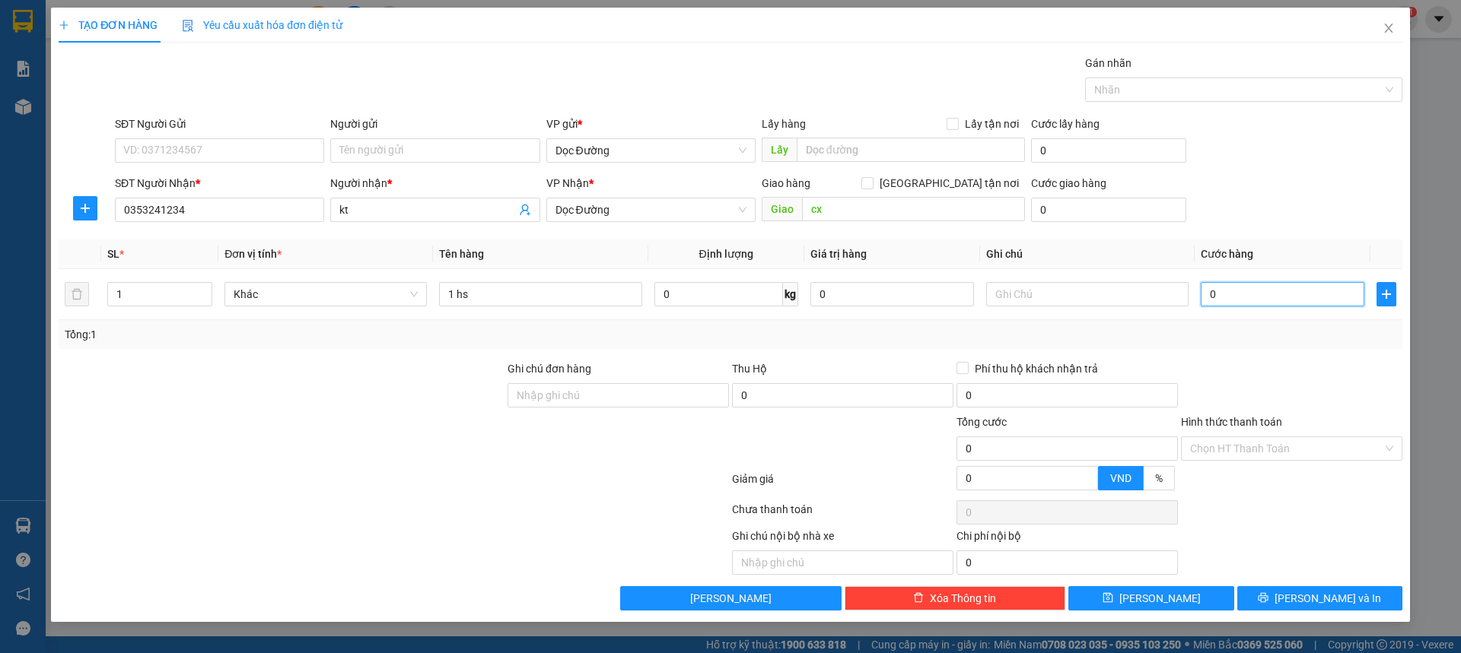
type input "5"
type input "0.050"
type input "50"
type input "00.500"
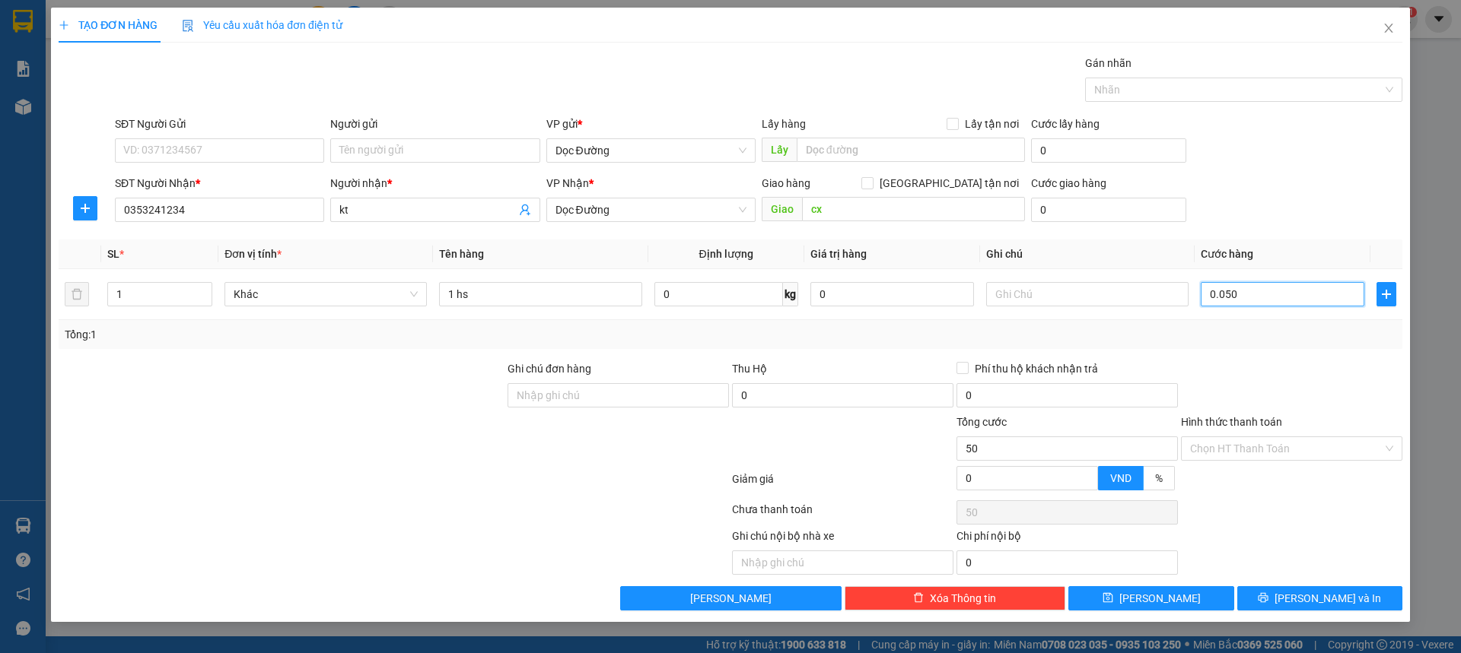
type input "500"
type input "0.005.000"
type input "5.000"
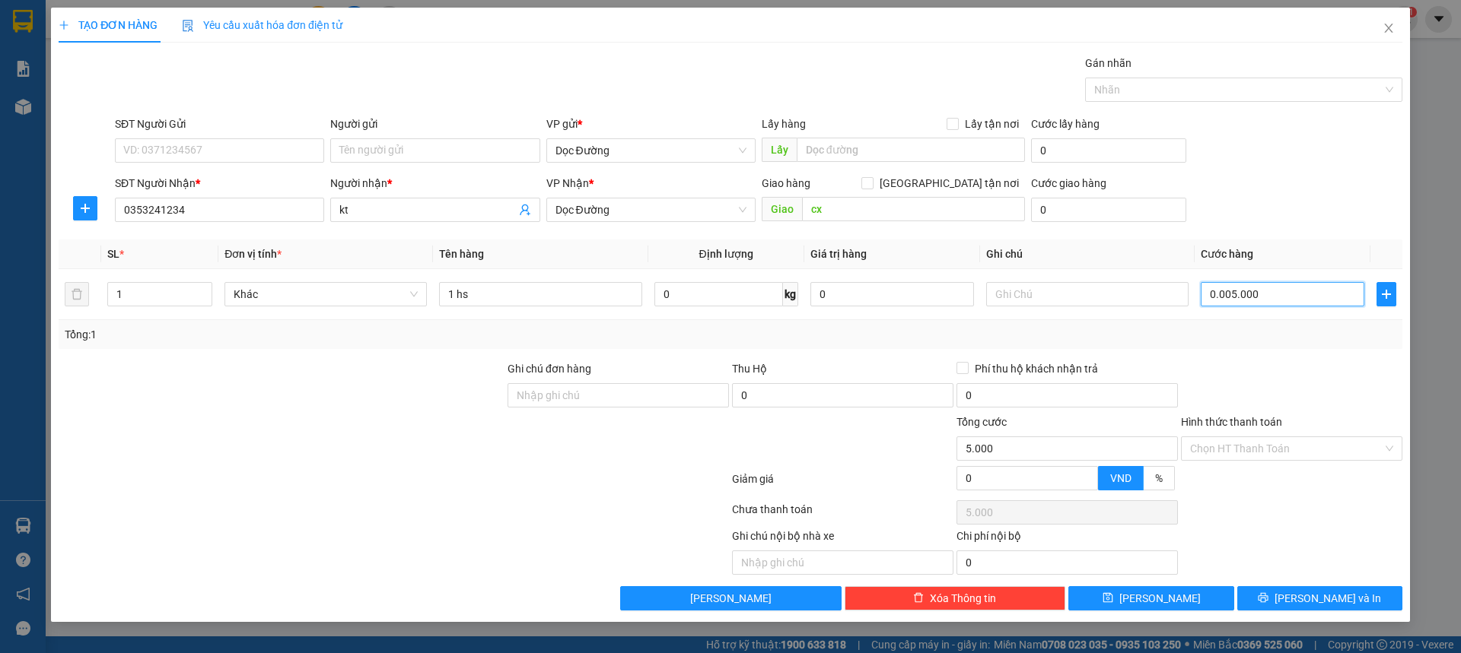
type input "000.050.000"
type input "50.000"
click at [1157, 599] on span "[PERSON_NAME]" at bounding box center [1159, 598] width 81 height 17
type input "50.000"
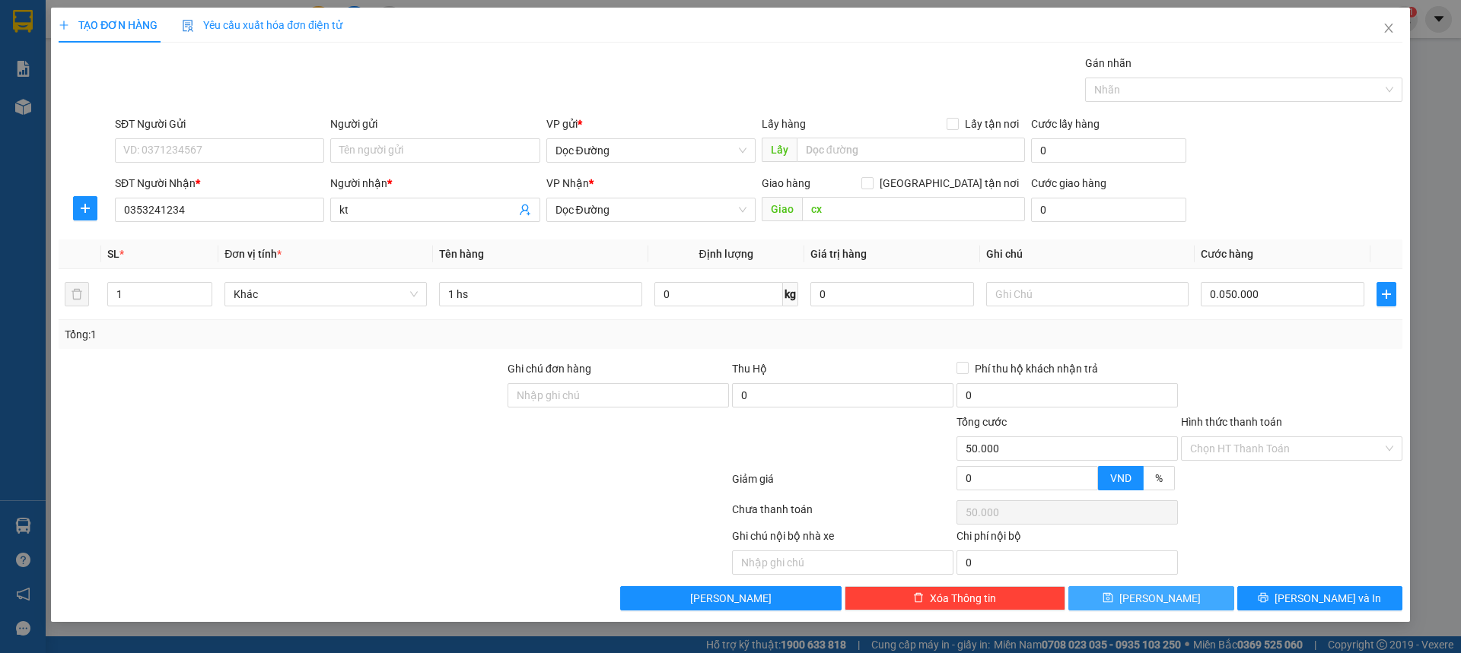
type input "50.000"
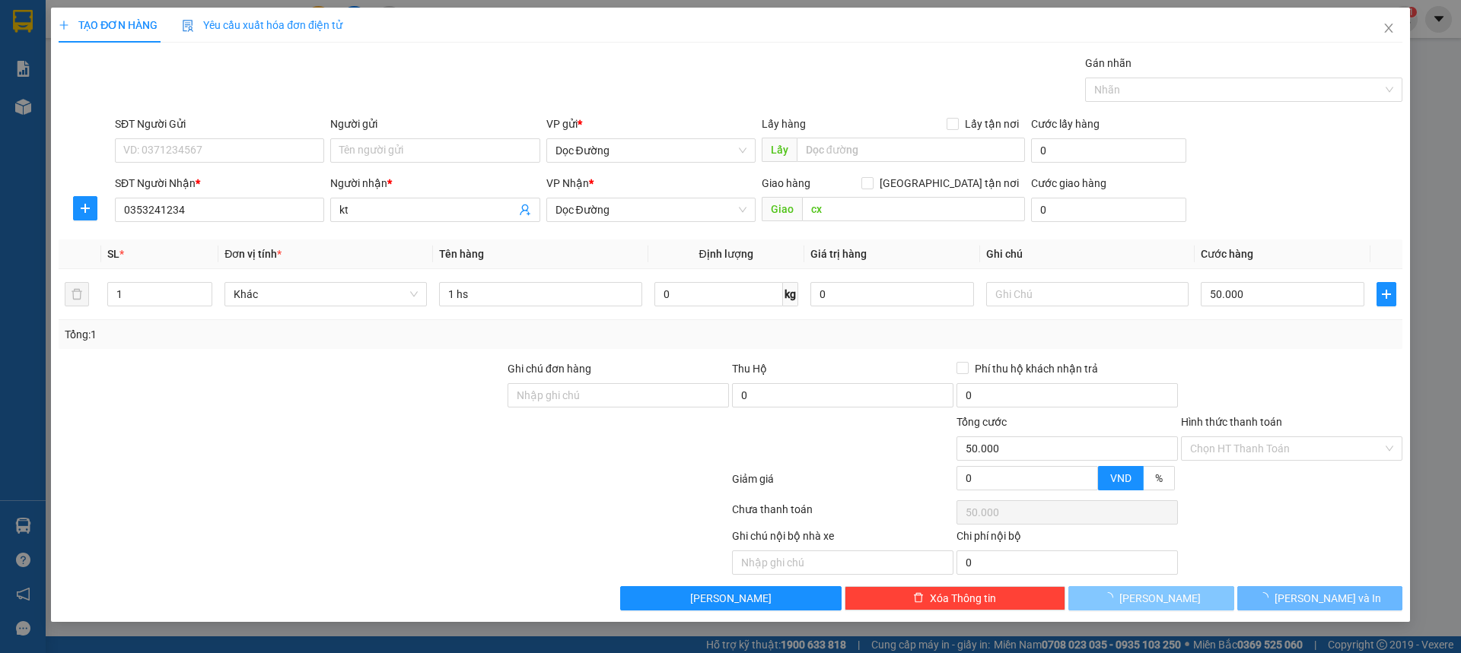
type input "0"
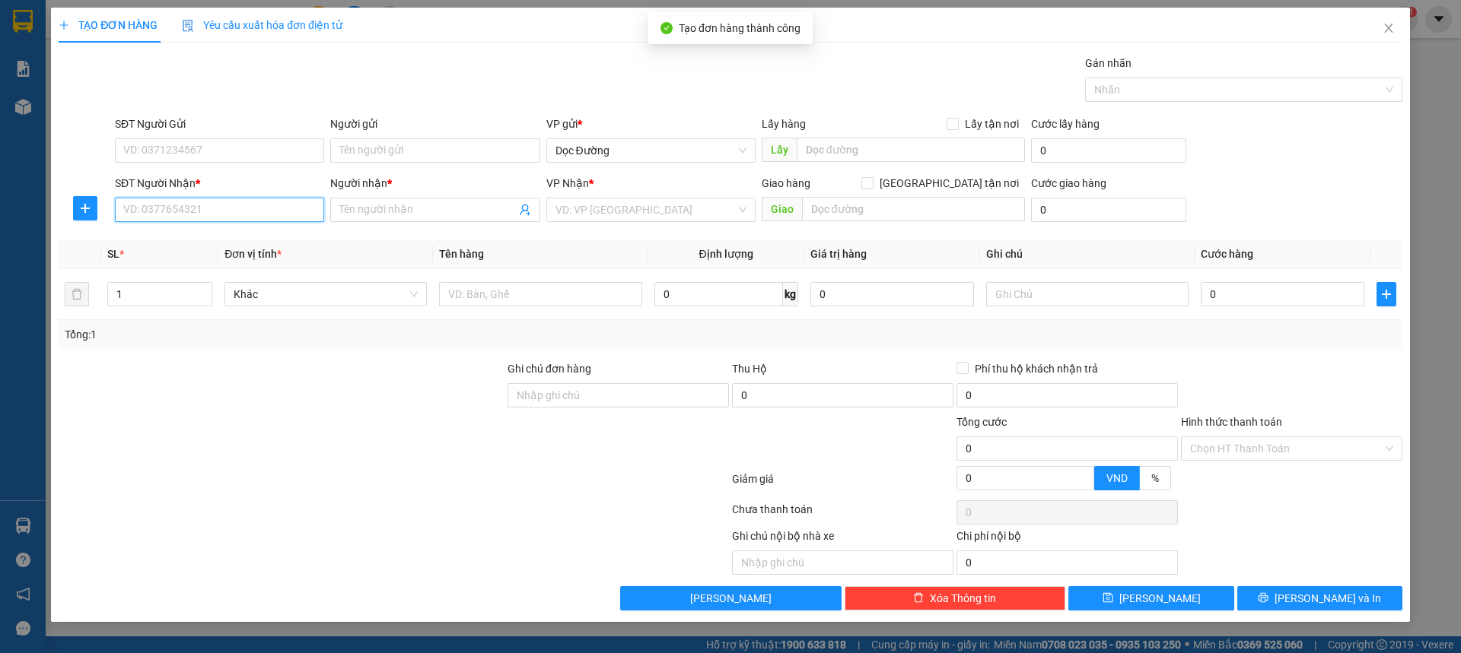
click at [231, 215] on input "SĐT Người Nhận *" at bounding box center [219, 210] width 209 height 24
type input "0123456789"
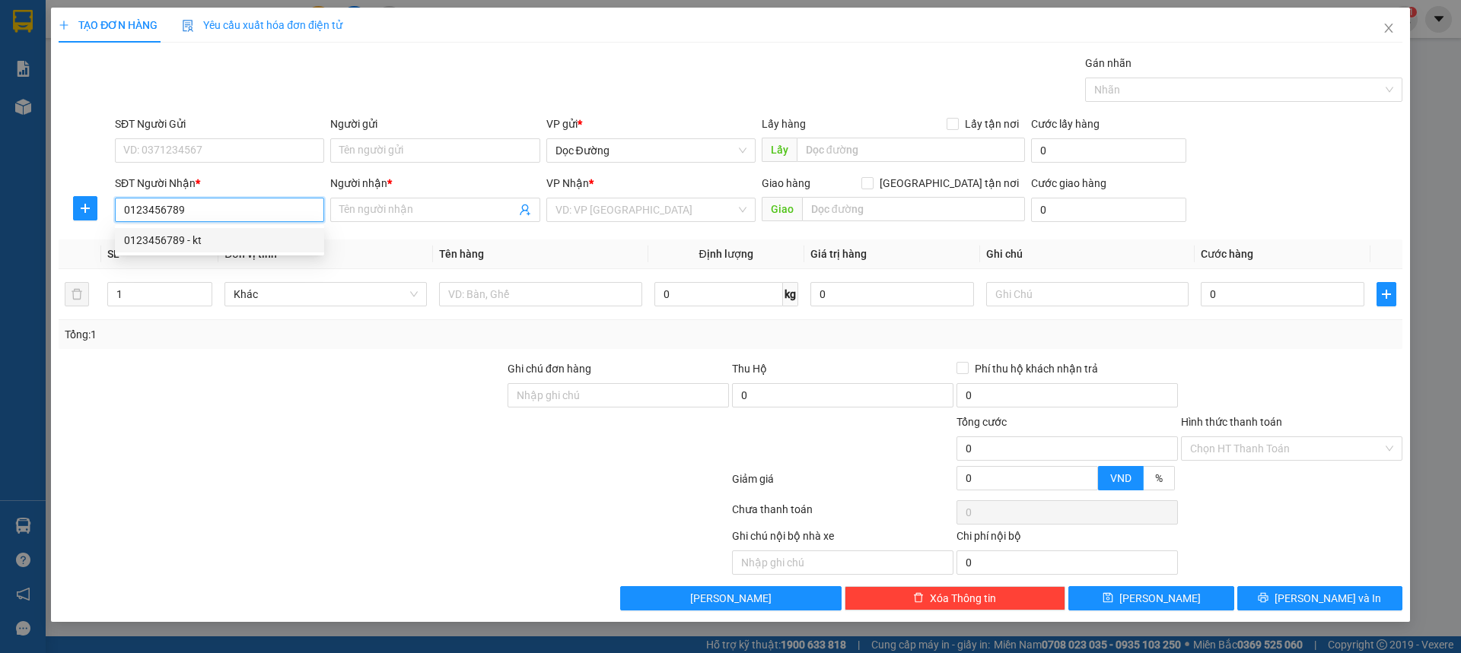
click at [236, 240] on div "0123456789 - kt" at bounding box center [219, 240] width 191 height 17
type input "kt"
type input "hn"
type input "0123456789"
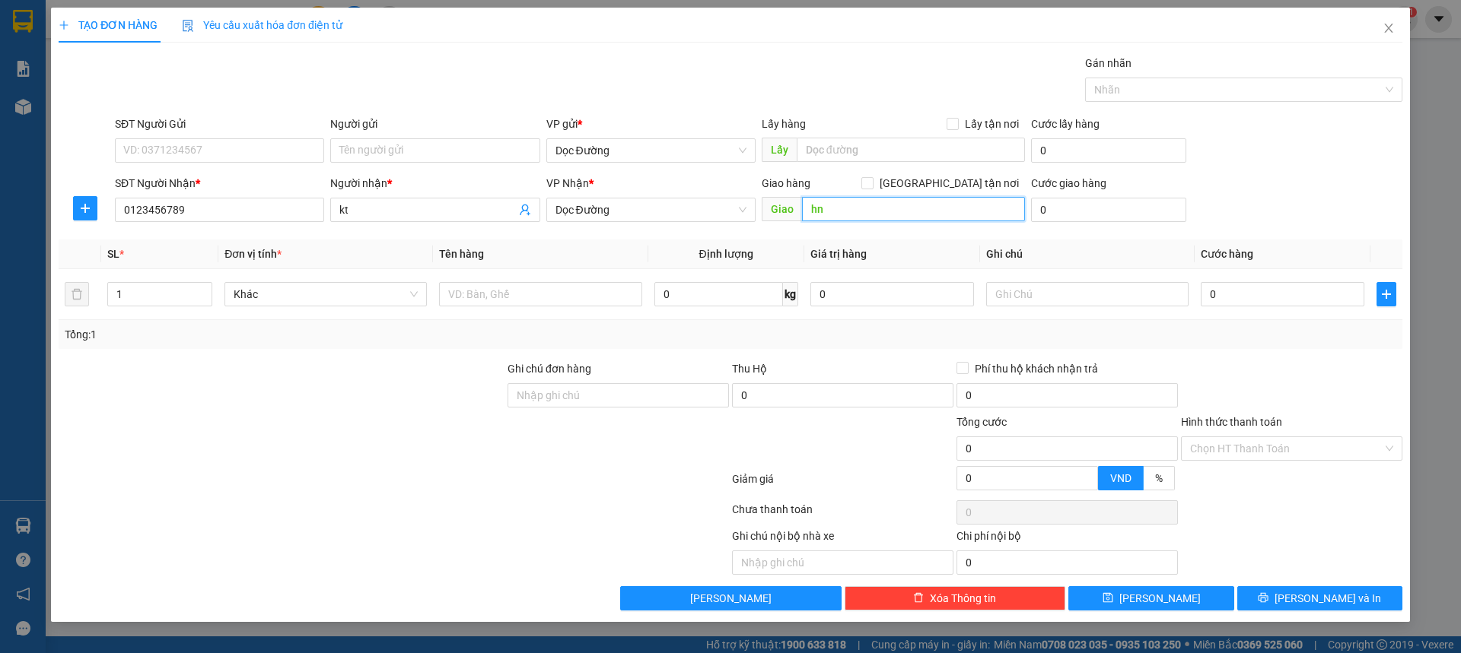
click at [862, 204] on input "hn" at bounding box center [913, 209] width 223 height 24
type input "ka"
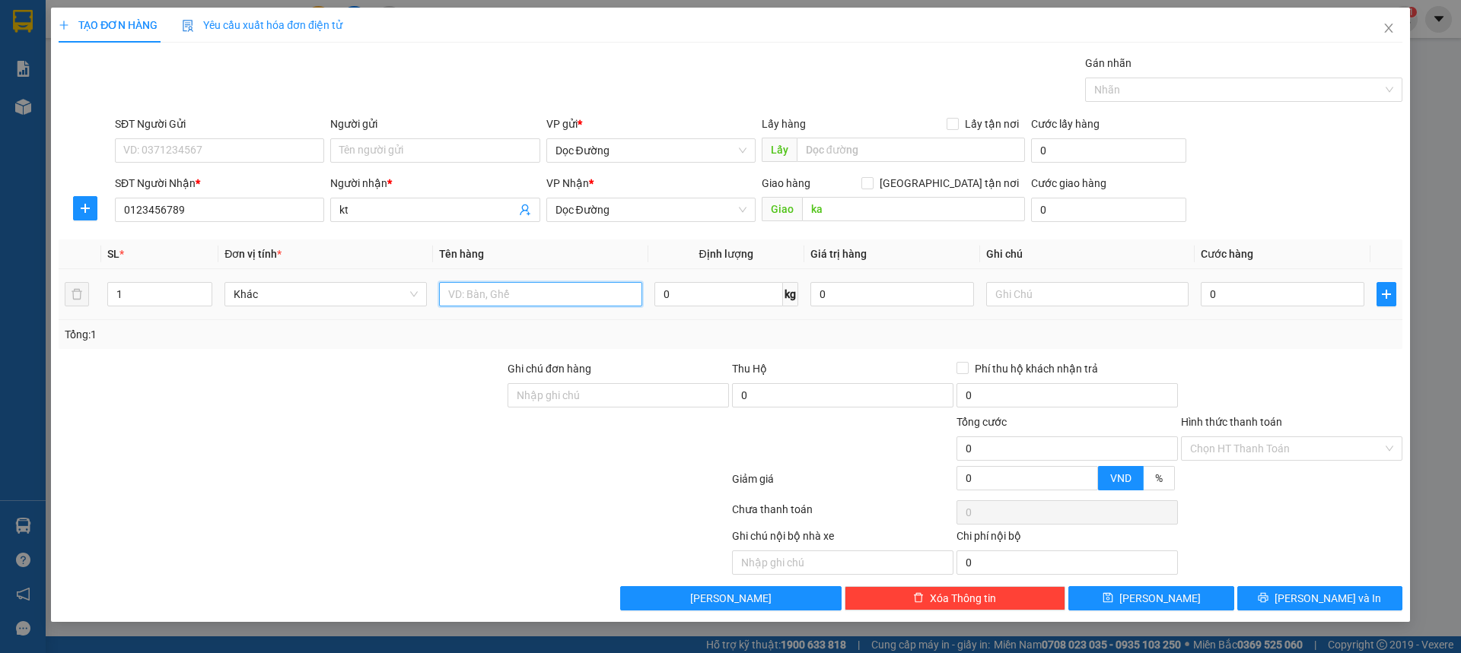
click at [467, 299] on input "text" at bounding box center [540, 294] width 202 height 24
type input "1 xốp"
click at [1215, 295] on input "0" at bounding box center [1282, 294] width 164 height 24
type input "005"
type input "5"
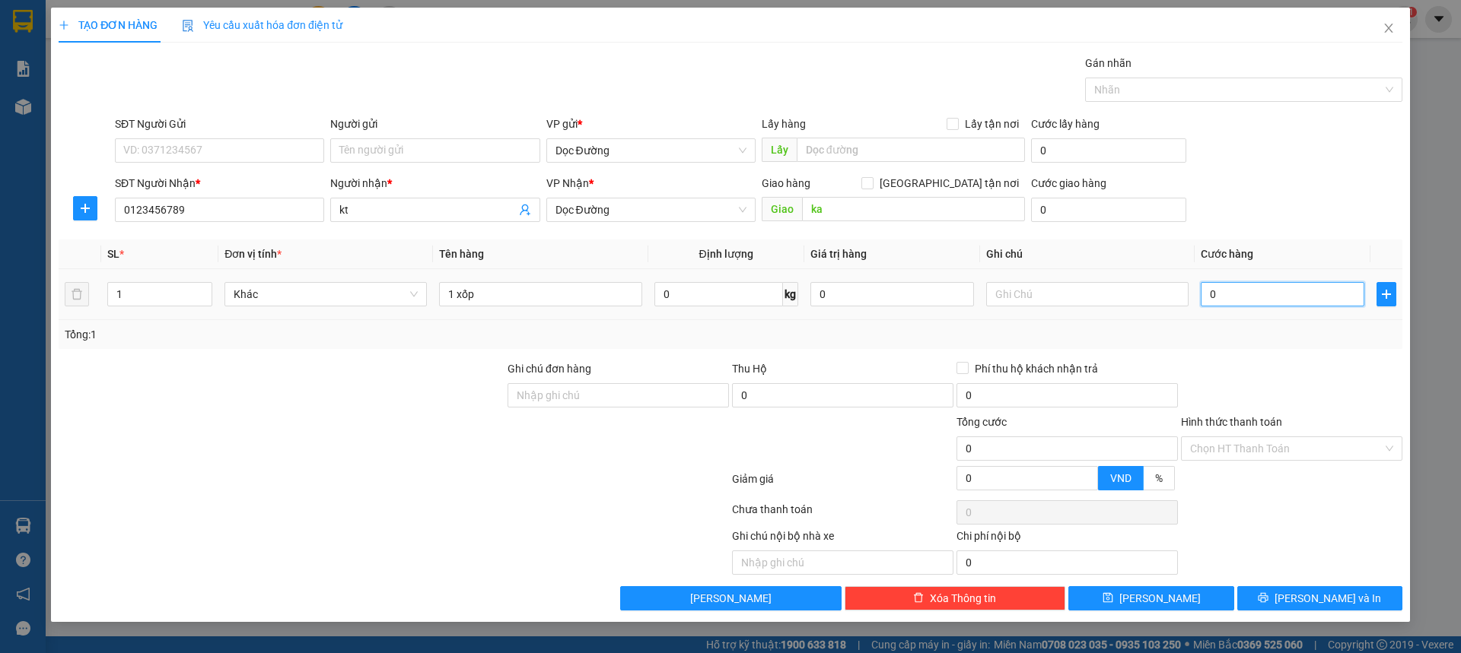
type input "5"
type input "0.050"
type input "50"
type input "00.500"
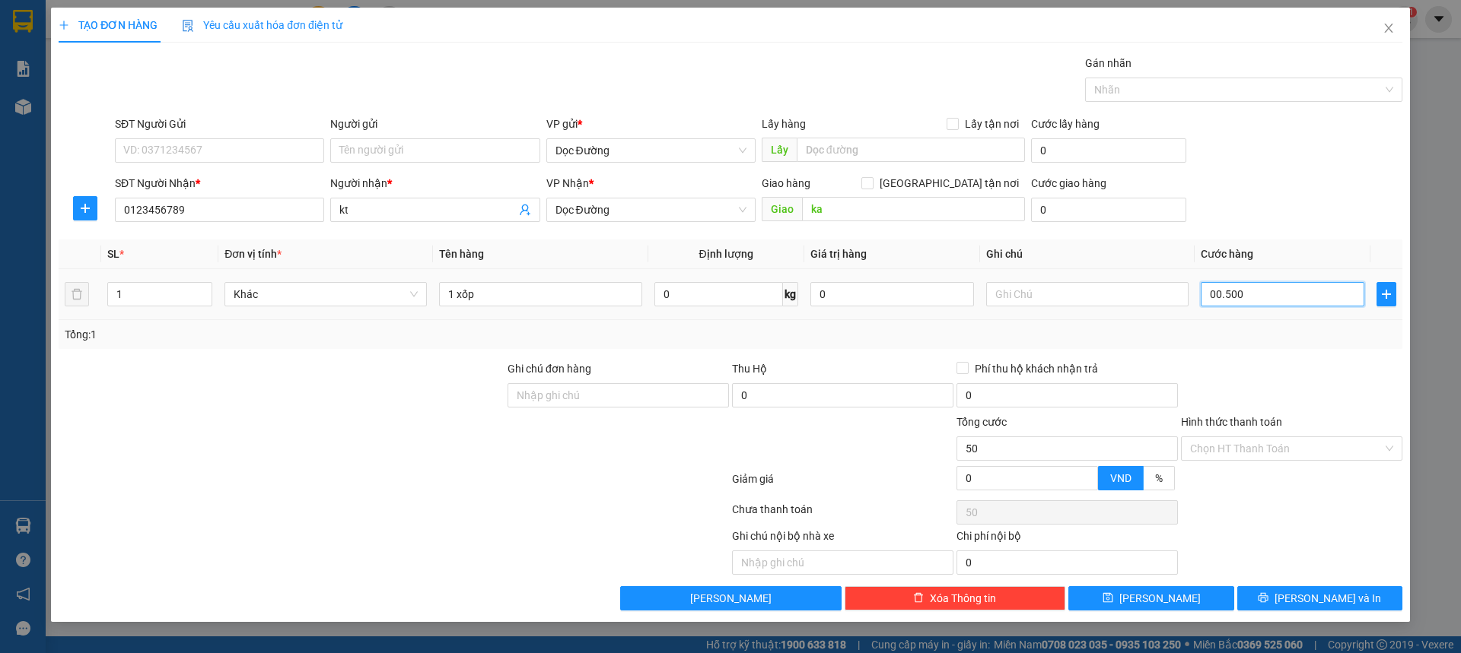
type input "500"
type input "0.005.000"
type input "5.000"
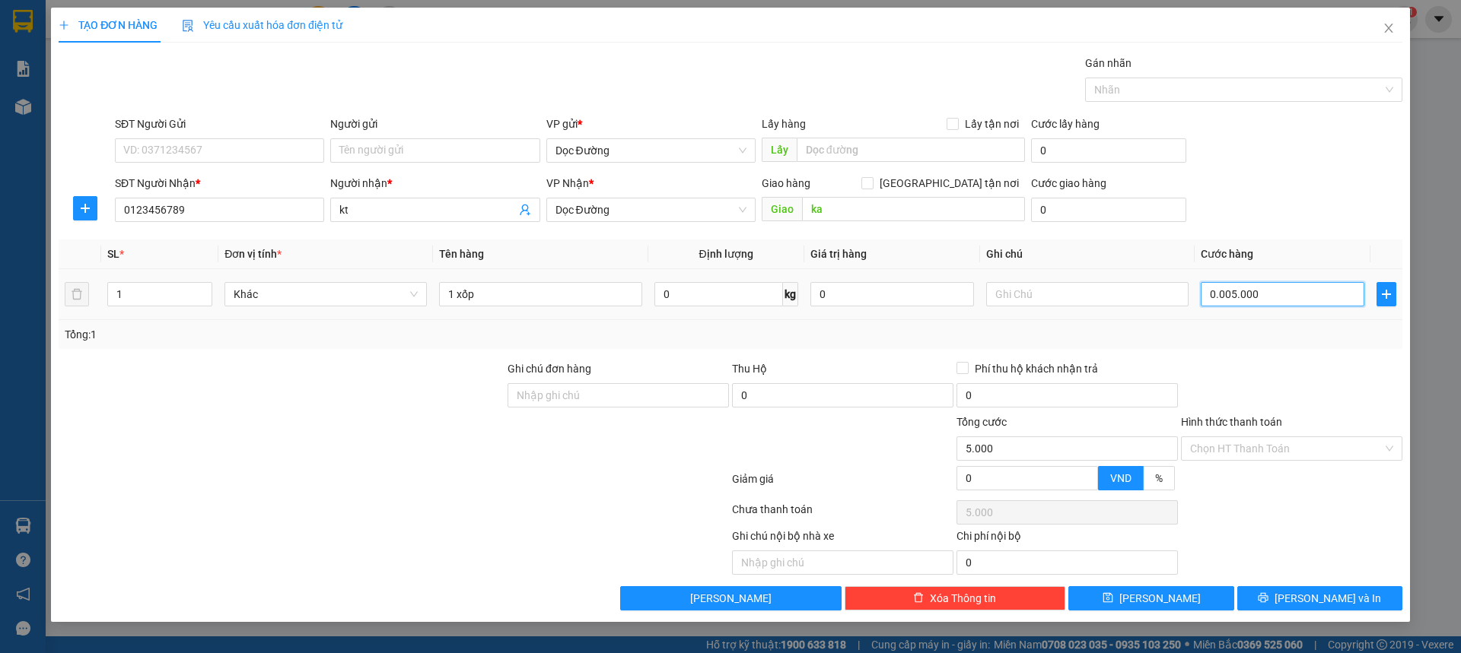
type input "000.050.000"
type input "50.000"
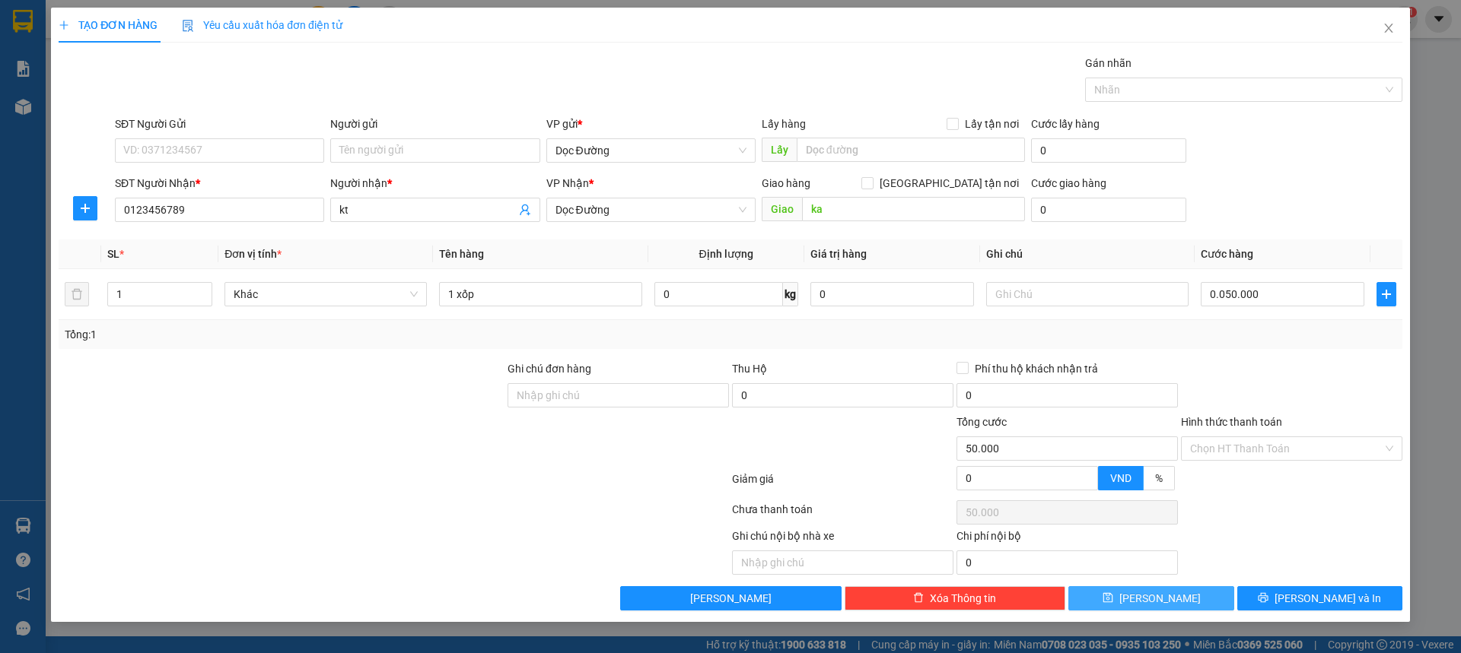
click at [1181, 589] on button "[PERSON_NAME]" at bounding box center [1150, 598] width 165 height 24
type input "50.000"
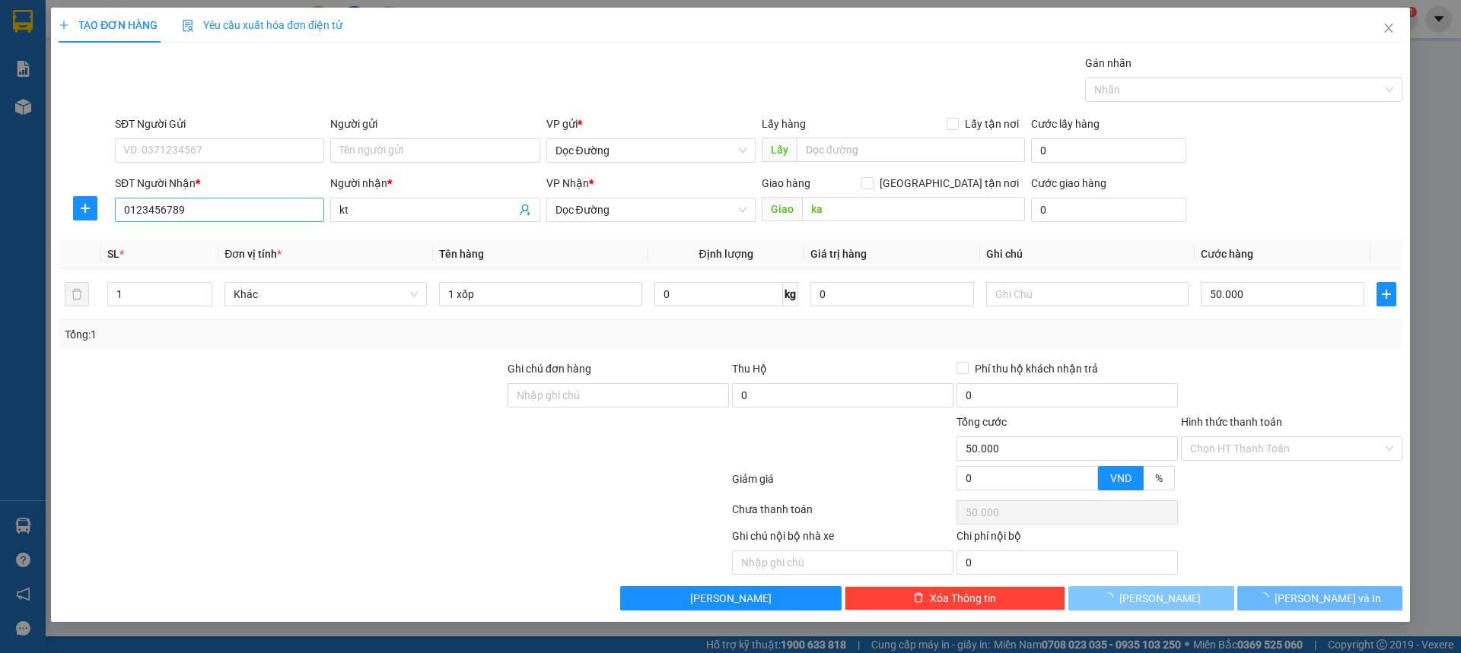
type input "0"
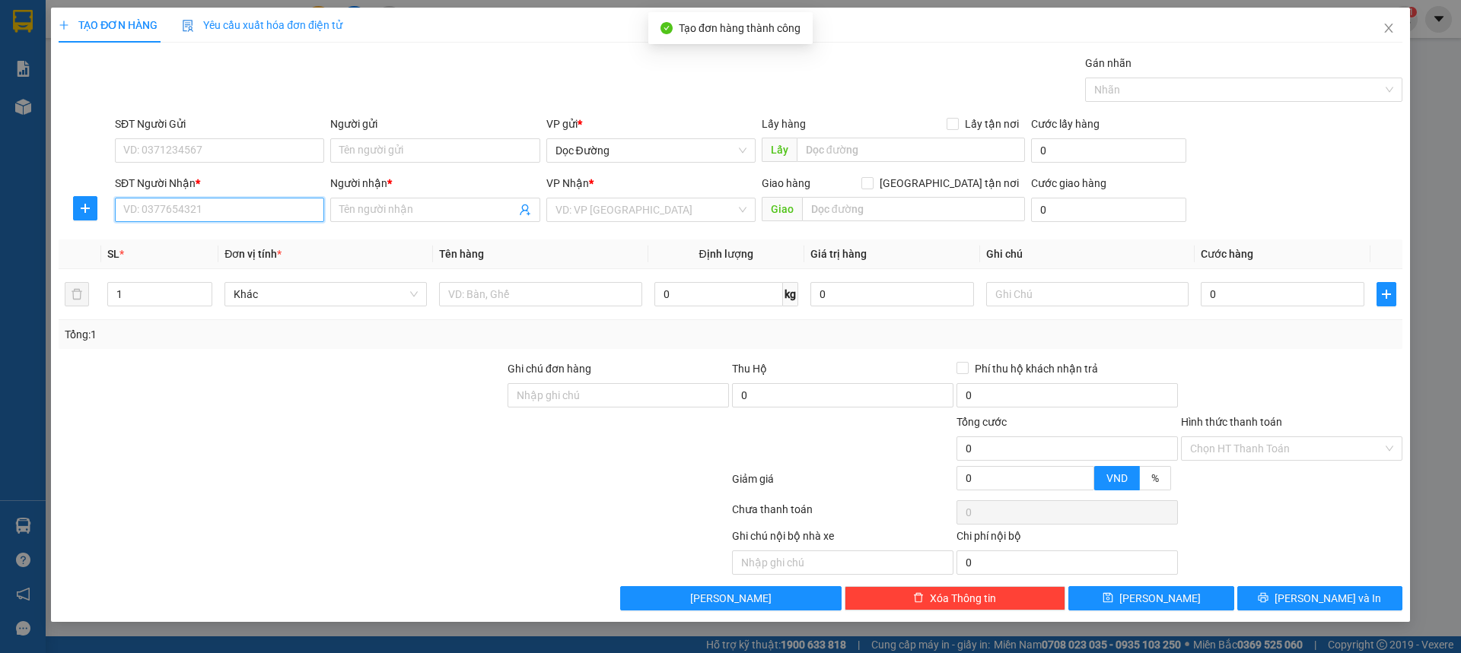
click at [222, 208] on input "SĐT Người Nhận *" at bounding box center [219, 210] width 209 height 24
type input "0123456789"
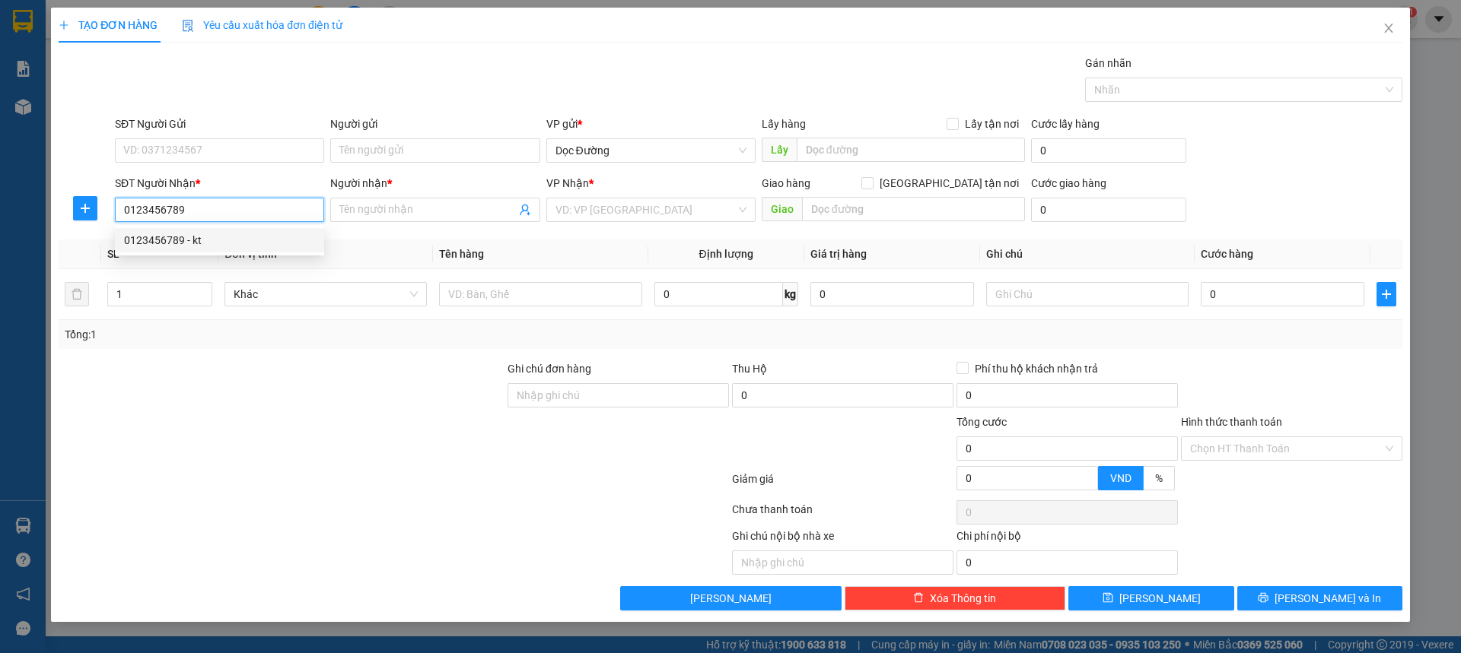
click at [209, 233] on div "0123456789 - kt" at bounding box center [219, 240] width 191 height 17
type input "kt"
type input "hn"
type input "0123456789"
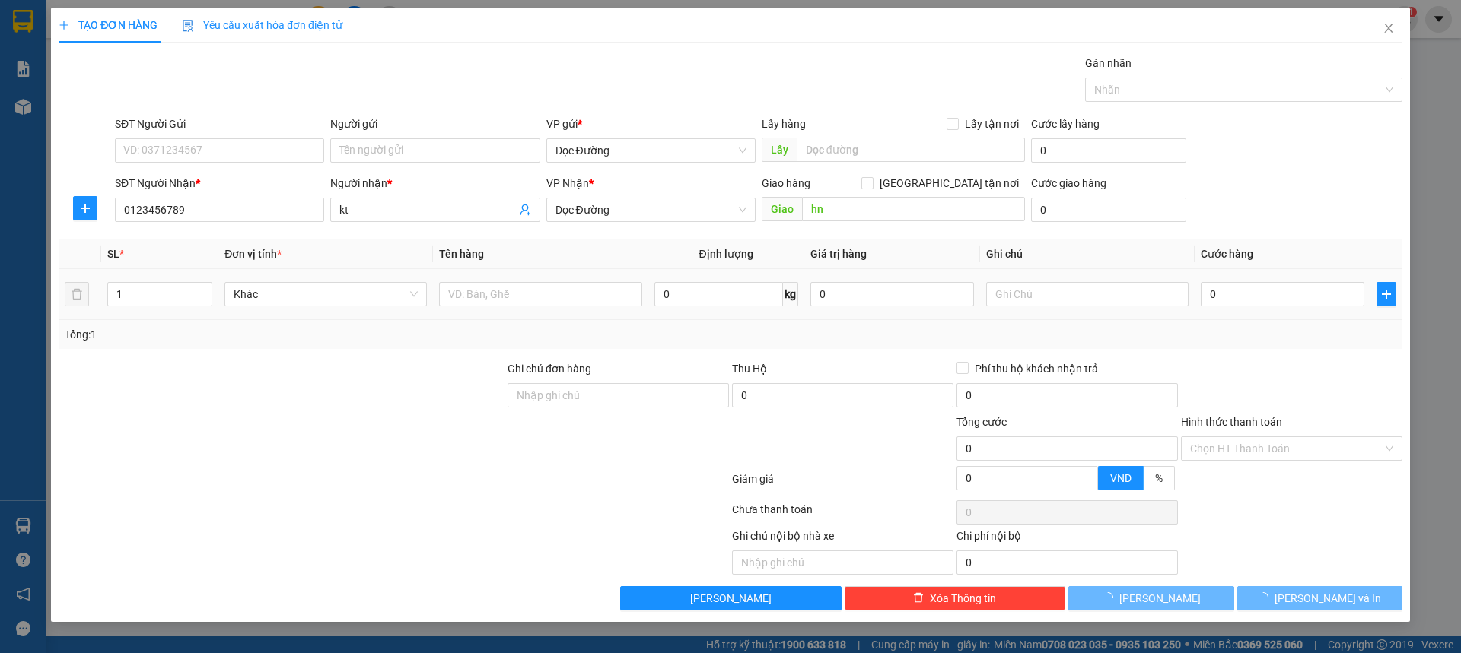
click at [561, 310] on td at bounding box center [540, 294] width 215 height 51
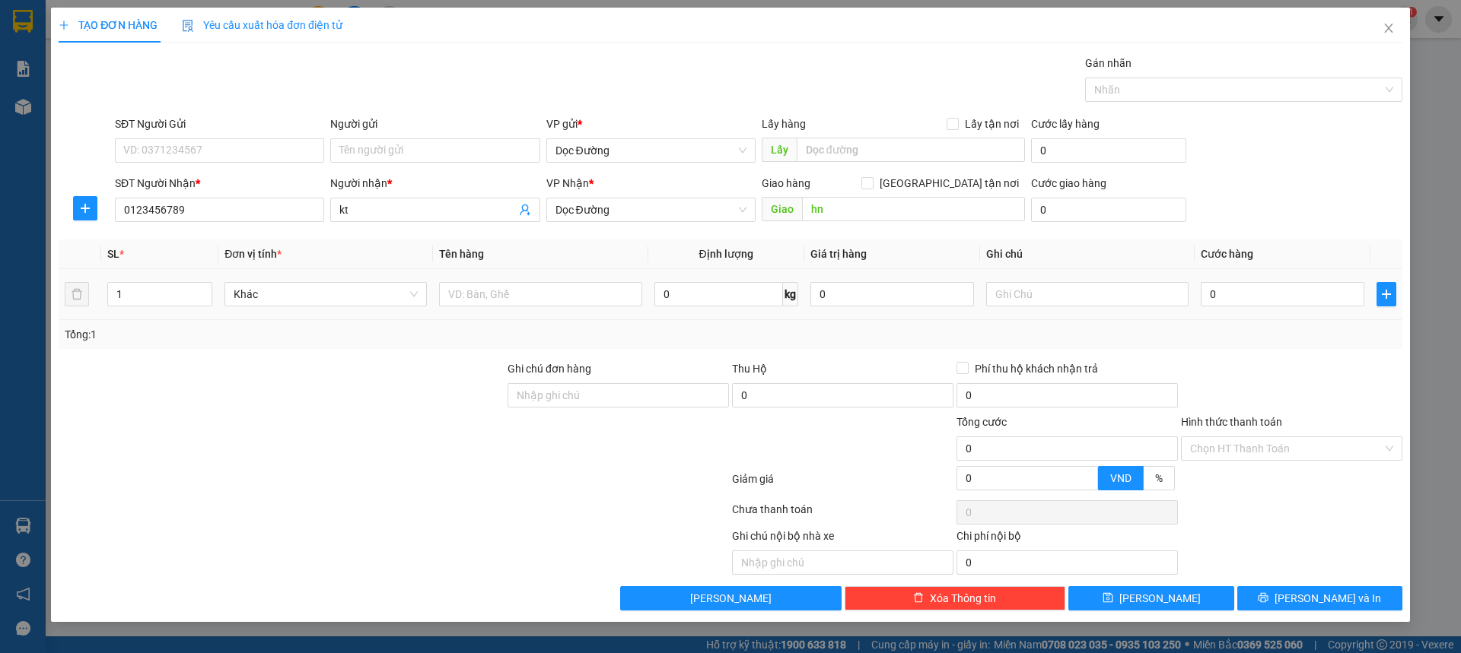
click at [561, 307] on div at bounding box center [540, 294] width 202 height 30
click at [560, 299] on input "text" at bounding box center [540, 294] width 202 height 24
type input "1 xốp"
click at [1279, 294] on input "0" at bounding box center [1282, 294] width 164 height 24
type input "001"
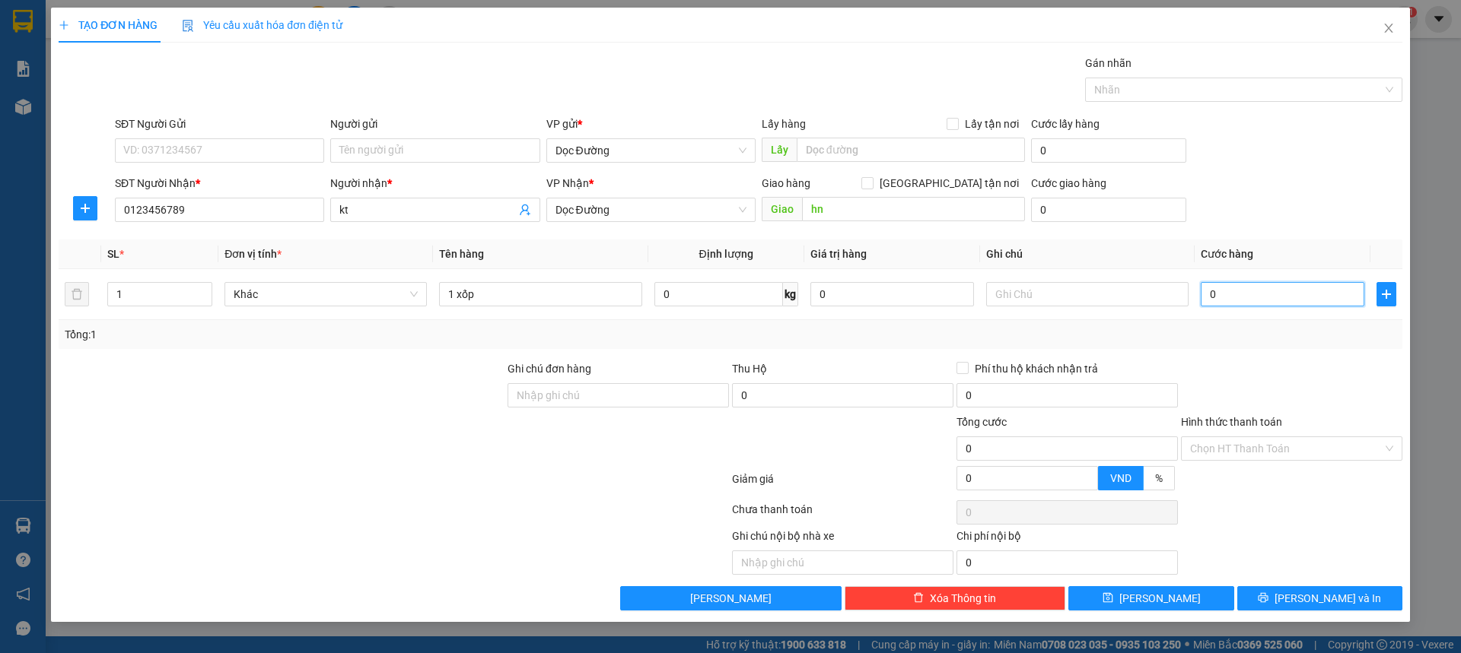
type input "1"
type input "0.010"
type input "10"
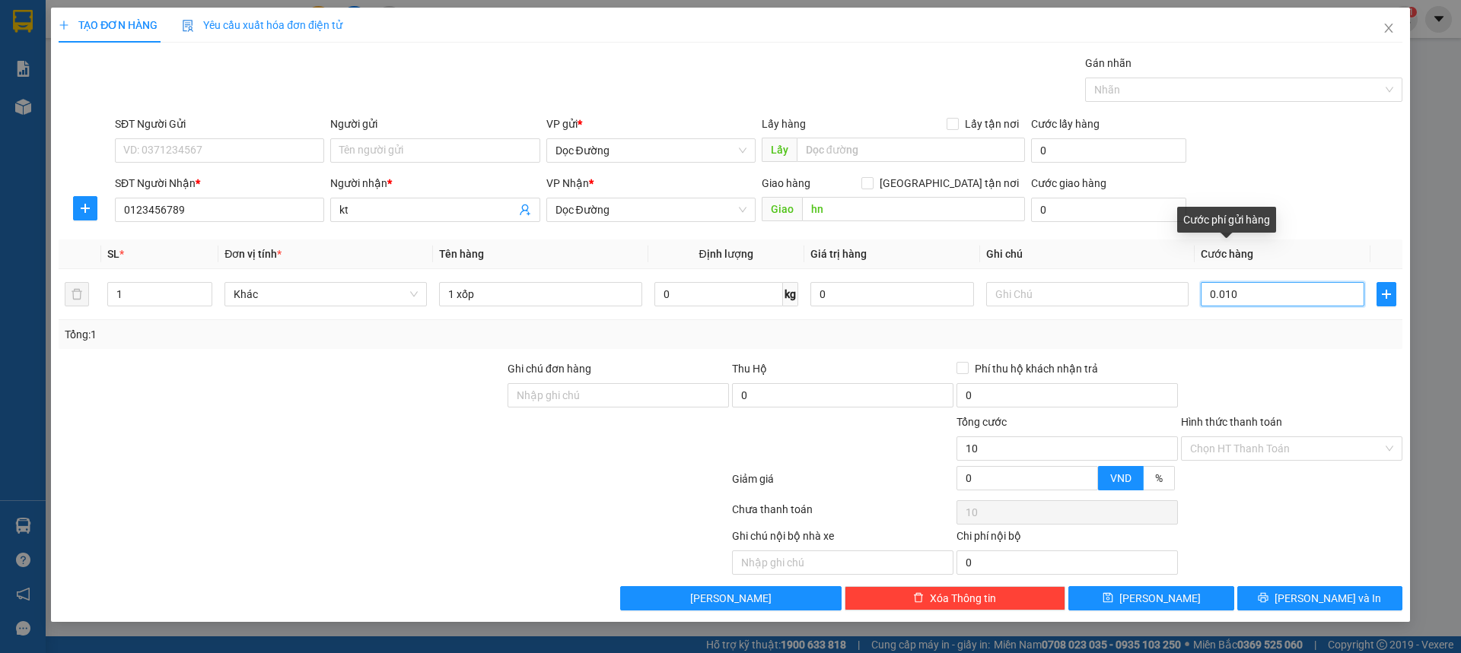
type input "00.100"
type input "100"
type input "0.001.000"
type input "1.000"
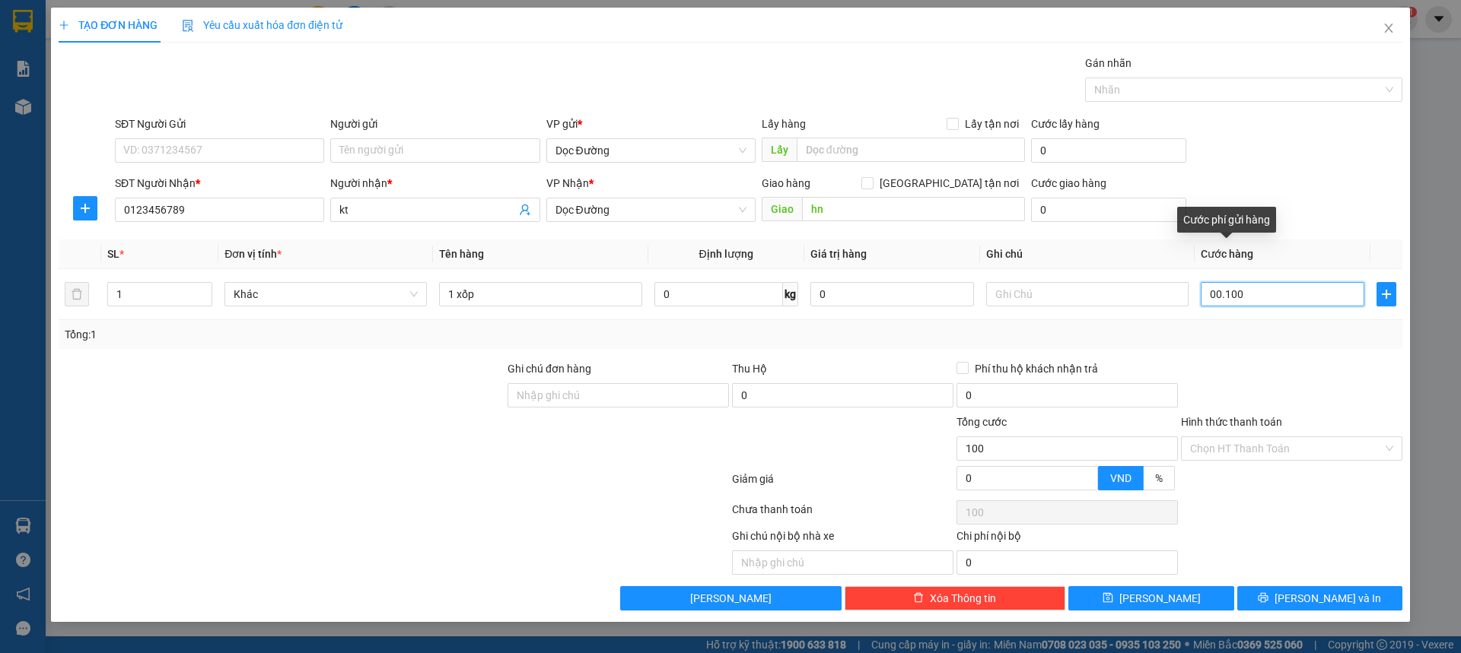
type input "1.000"
type input "000.010.000"
type input "10.000"
type input "00.000.100.000"
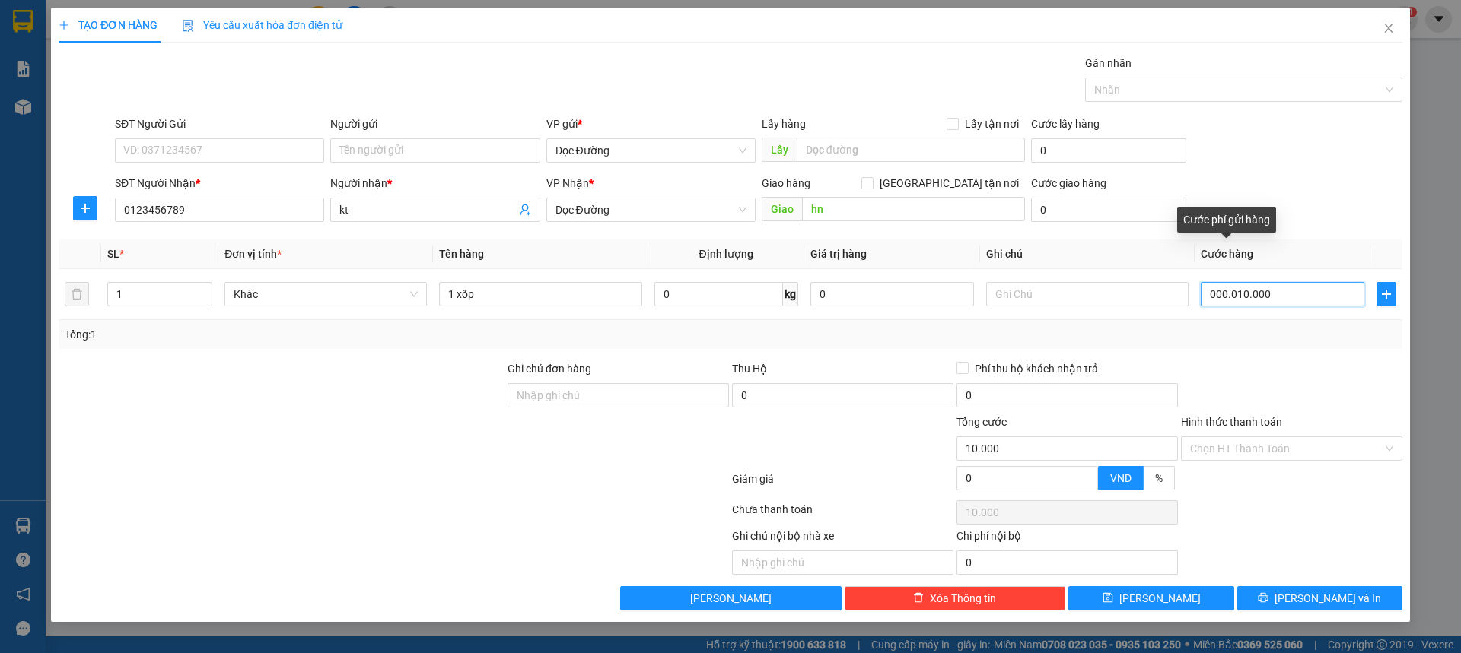
type input "100.000"
click at [1320, 184] on div "SĐT Người Nhận * 0123456789 Người nhận * kt VP Nhận * Dọc Đường Giao hàng Giao …" at bounding box center [758, 201] width 1293 height 53
type input "100.000"
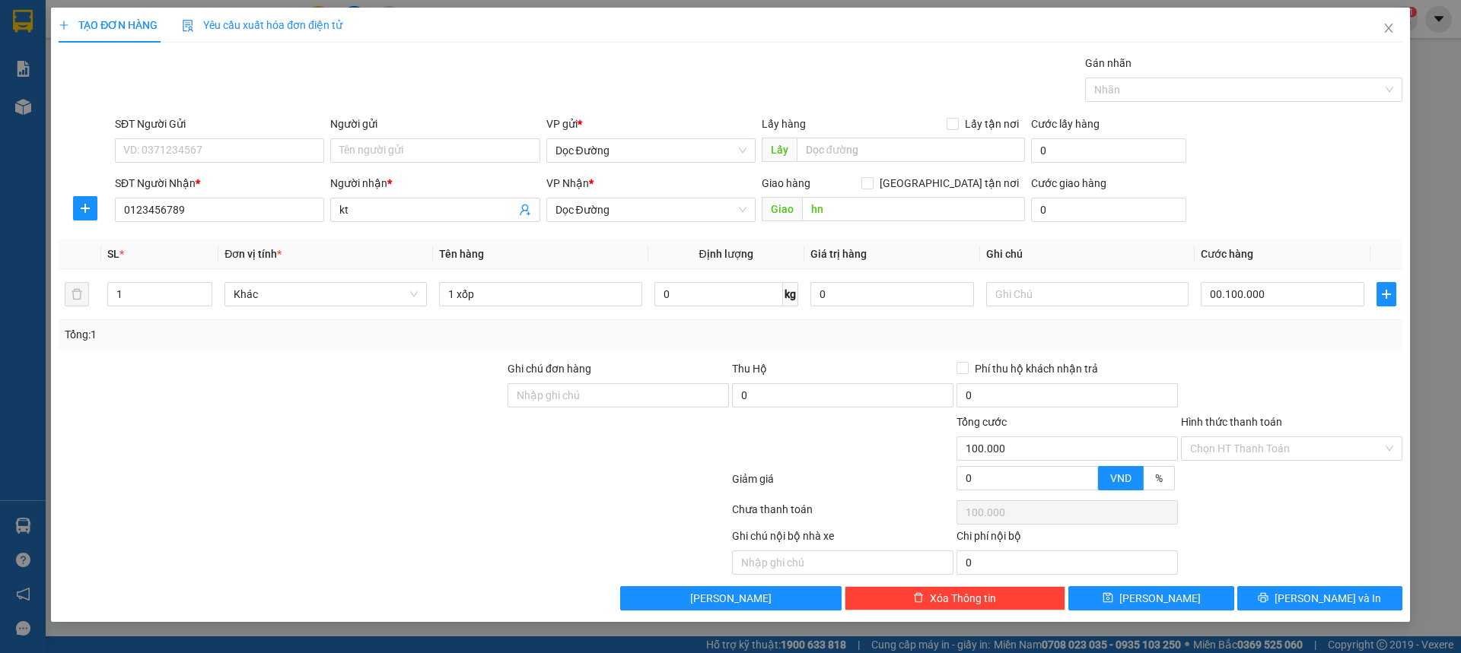
type input "100.000"
drag, startPoint x: 1156, startPoint y: 613, endPoint x: 1165, endPoint y: 589, distance: 25.7
click at [1156, 612] on div "TẠO ĐƠN HÀNG Yêu cầu xuất hóa đơn điện tử Transit Pickup Surcharge Ids Transit …" at bounding box center [730, 315] width 1359 height 615
click at [1165, 589] on button "[PERSON_NAME]" at bounding box center [1150, 598] width 165 height 24
type input "0"
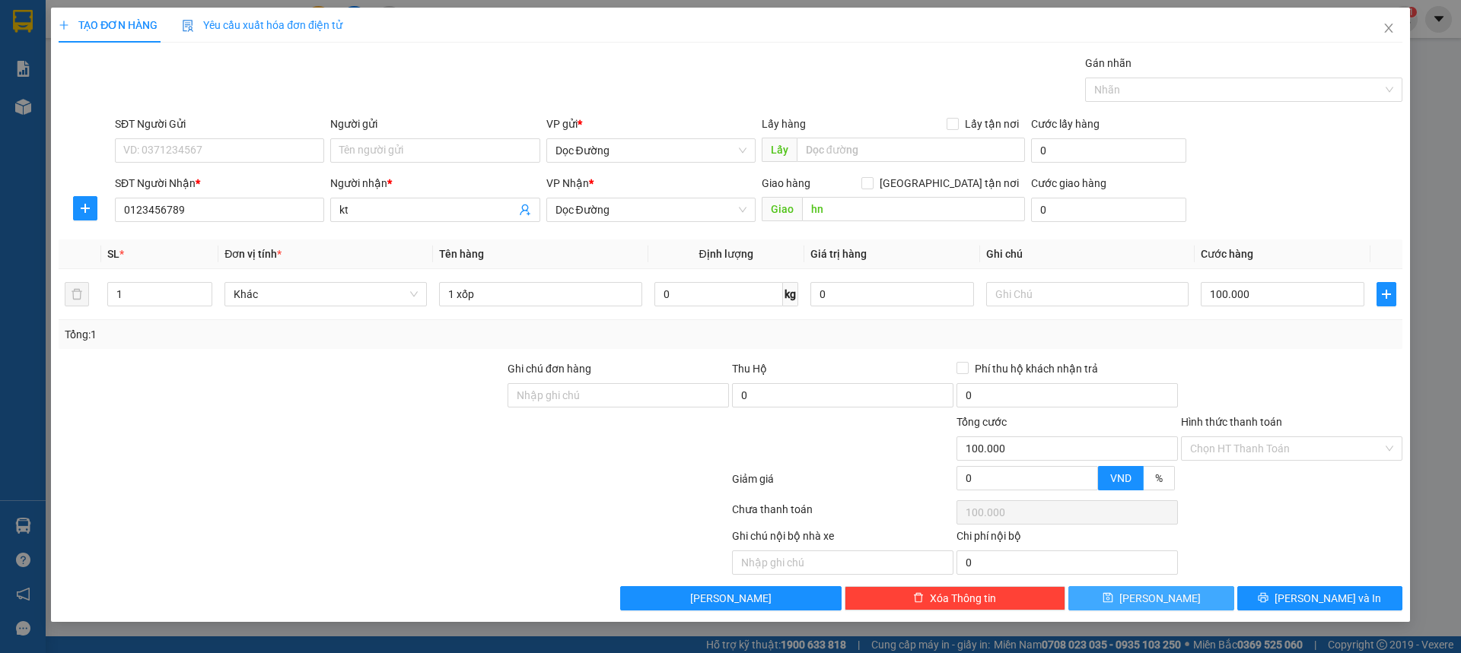
type input "0"
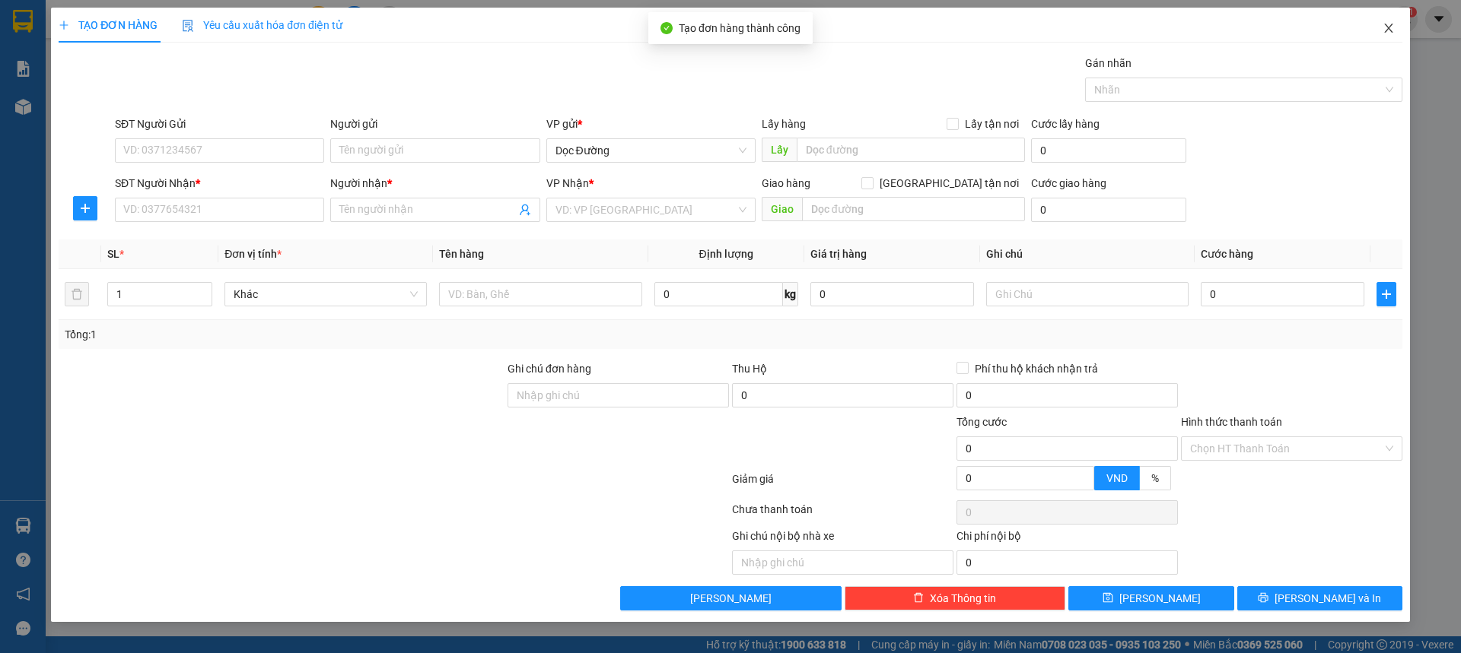
click at [1389, 32] on icon "close" at bounding box center [1388, 28] width 12 height 12
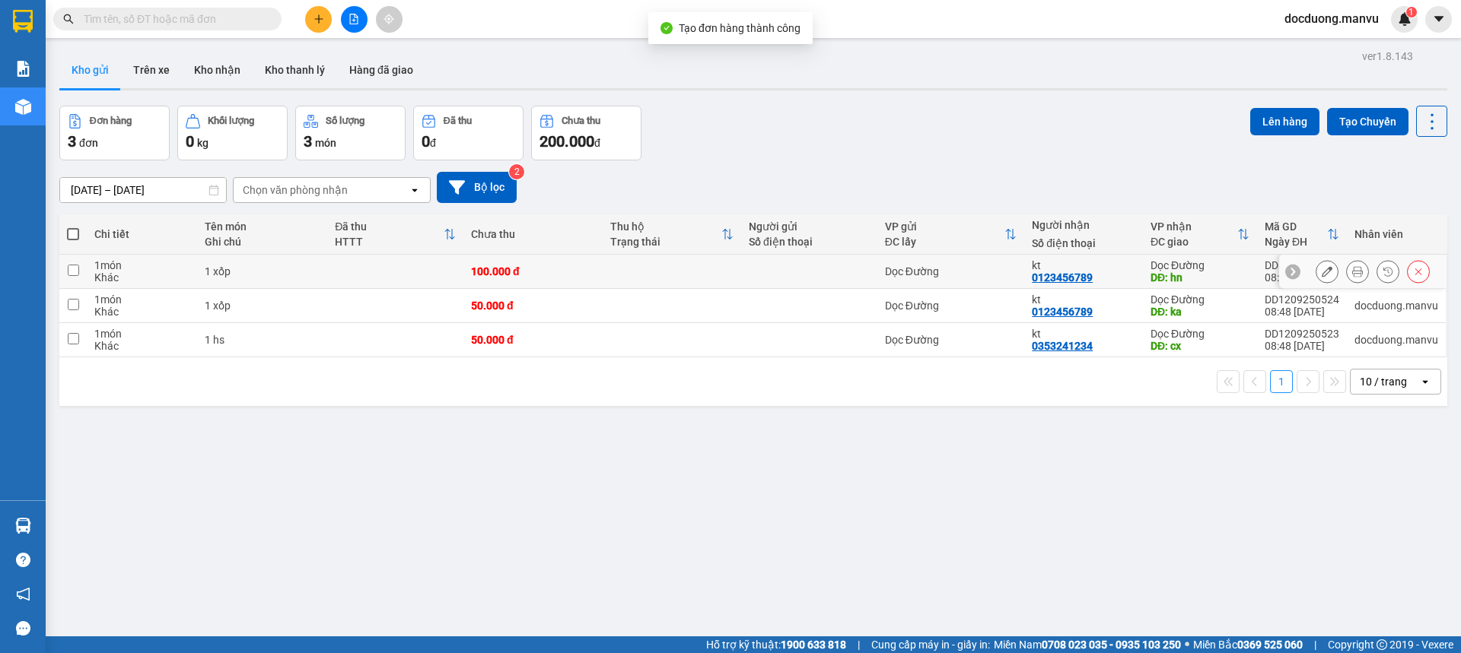
click at [587, 273] on div "100.000 đ" at bounding box center [532, 271] width 123 height 12
checkbox input "true"
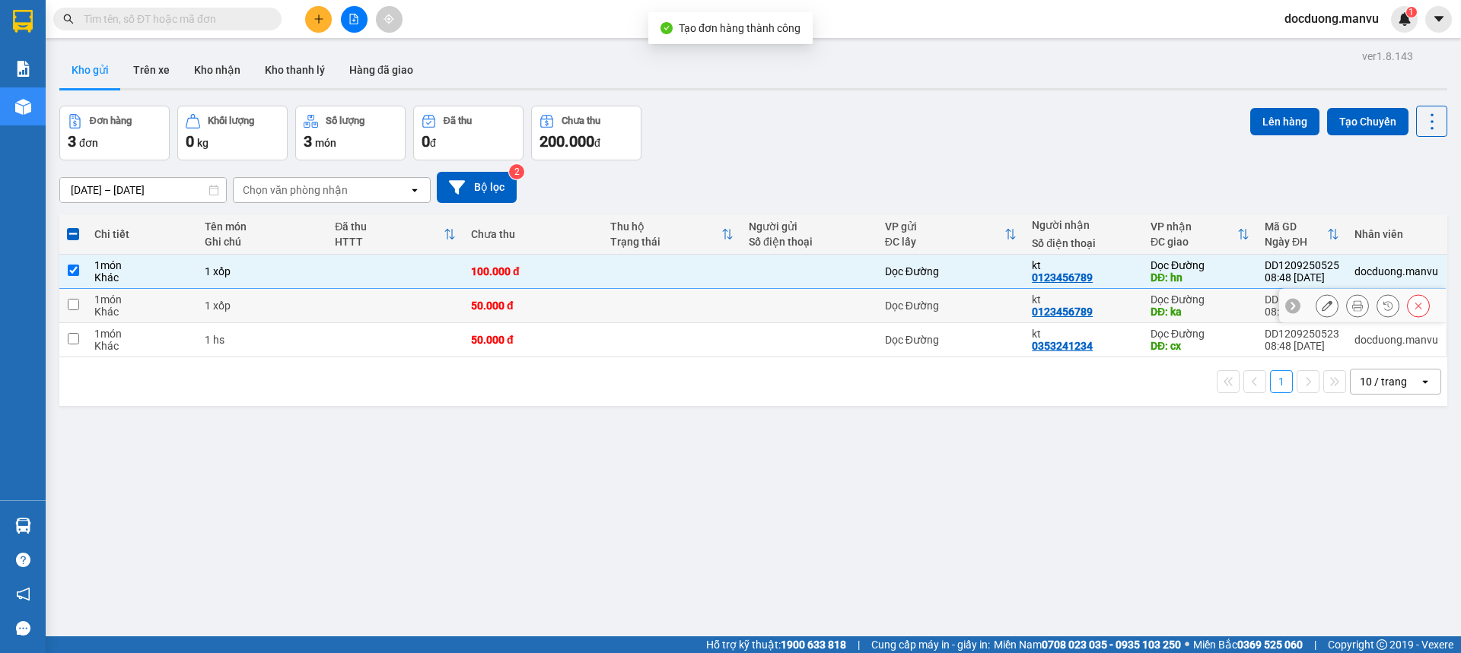
click at [549, 298] on td "50.000 đ" at bounding box center [532, 306] width 138 height 34
checkbox input "true"
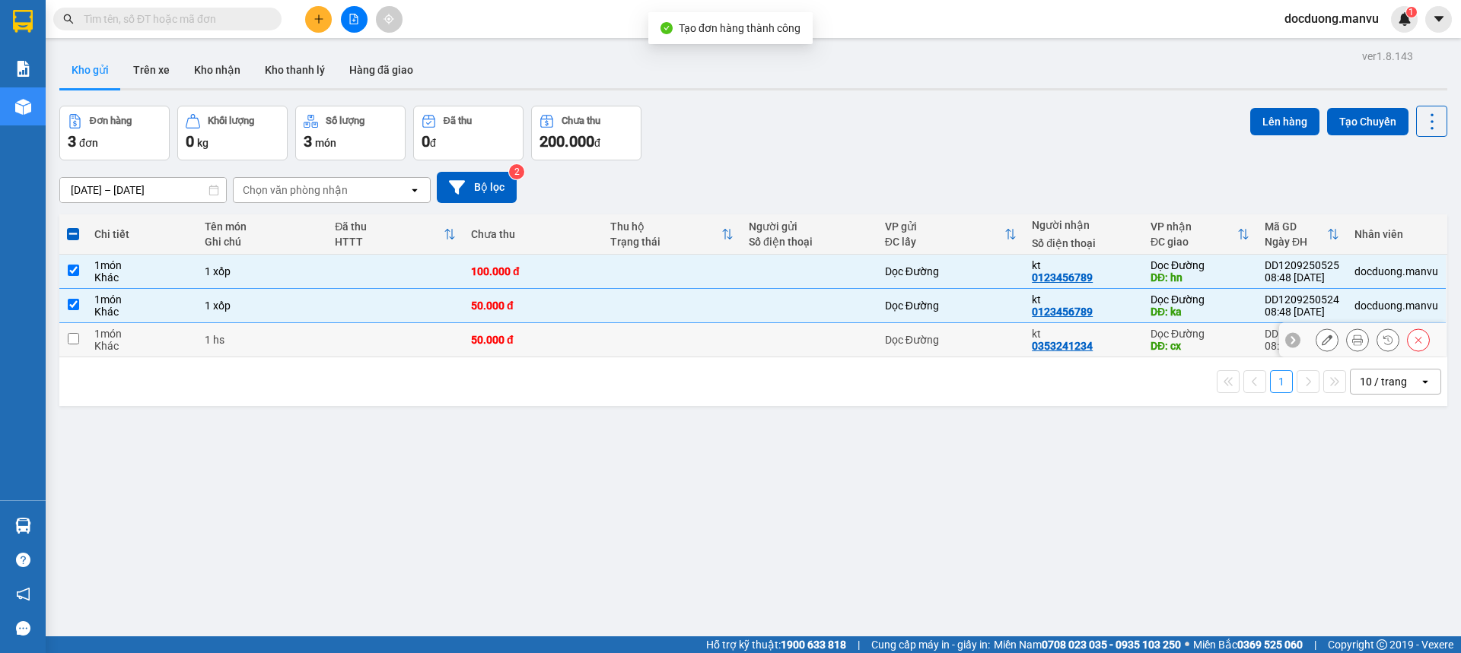
click at [525, 345] on div "50.000 đ" at bounding box center [532, 340] width 123 height 12
checkbox input "true"
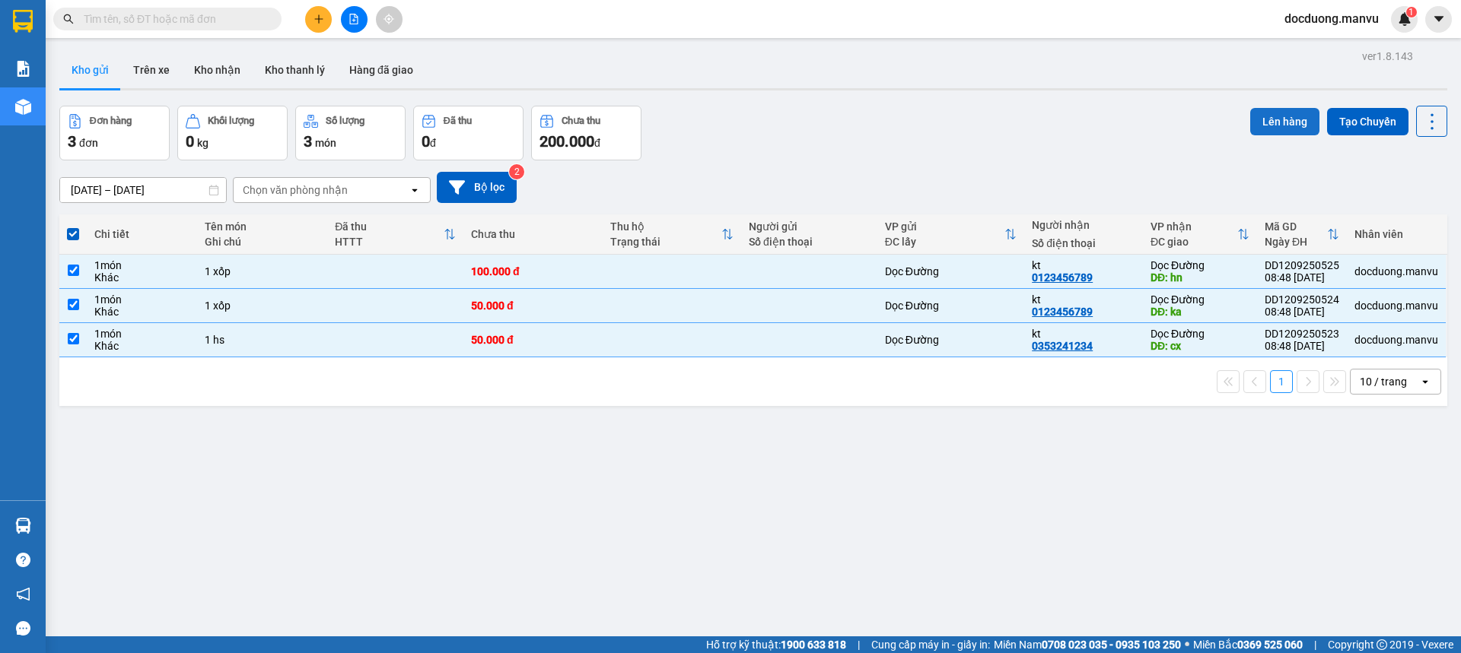
click at [1273, 108] on button "Lên hàng" at bounding box center [1284, 121] width 69 height 27
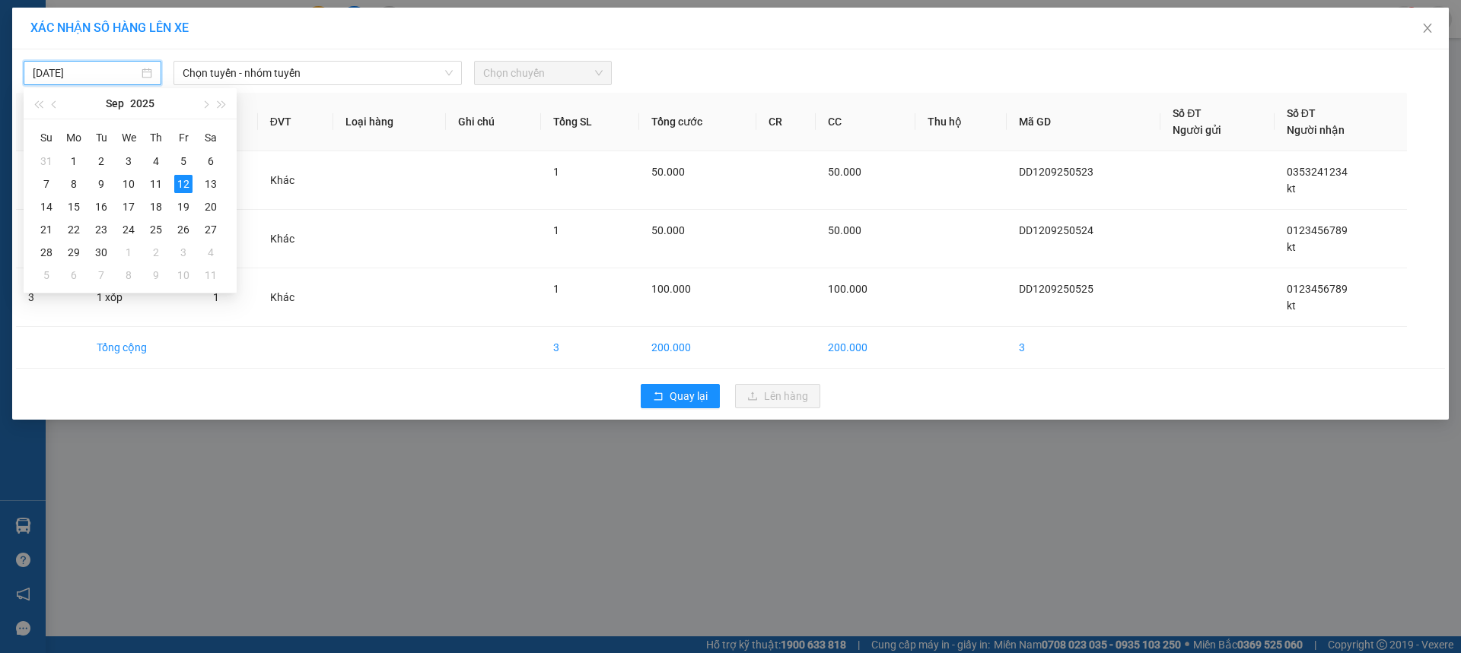
click at [91, 75] on input "[DATE]" at bounding box center [86, 73] width 106 height 17
click at [158, 187] on div "11" at bounding box center [156, 184] width 18 height 18
type input "[DATE]"
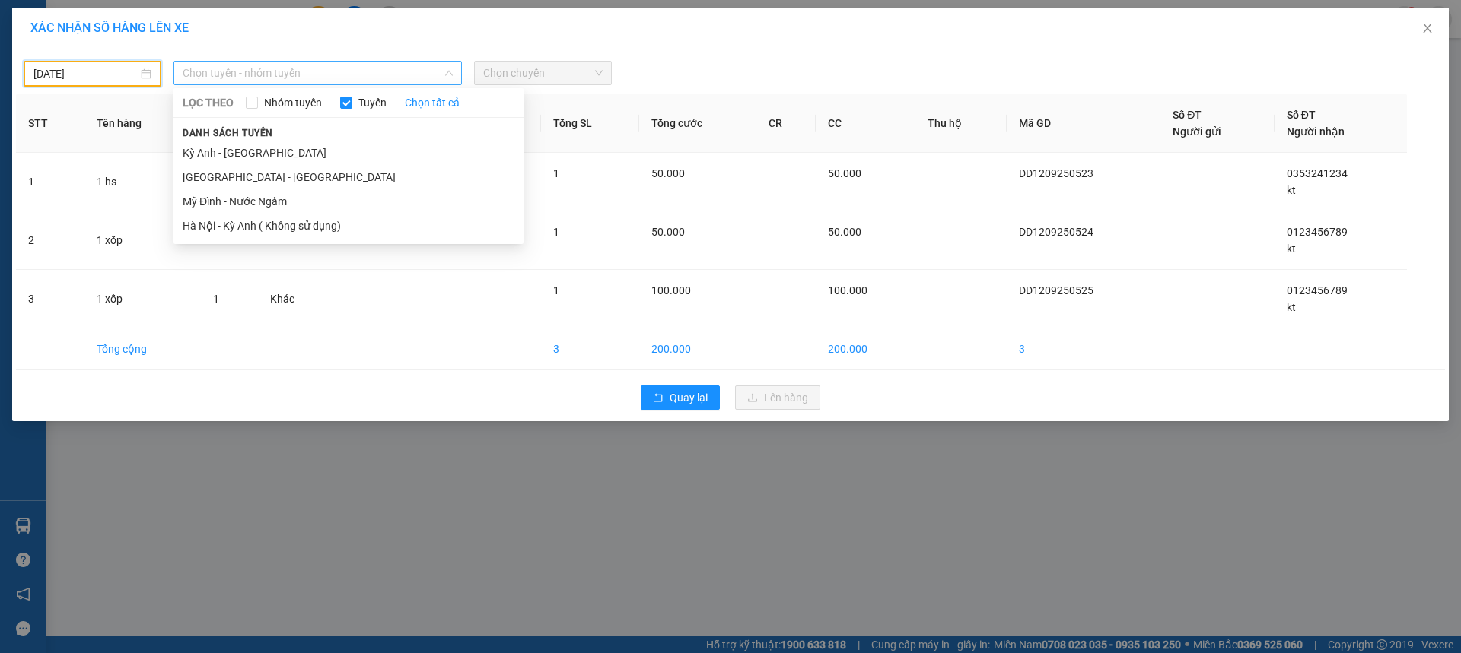
click at [304, 66] on span "Chọn tuyến - nhóm tuyến" at bounding box center [318, 73] width 270 height 23
click at [270, 166] on li "[GEOGRAPHIC_DATA] - [GEOGRAPHIC_DATA]" at bounding box center [348, 177] width 350 height 24
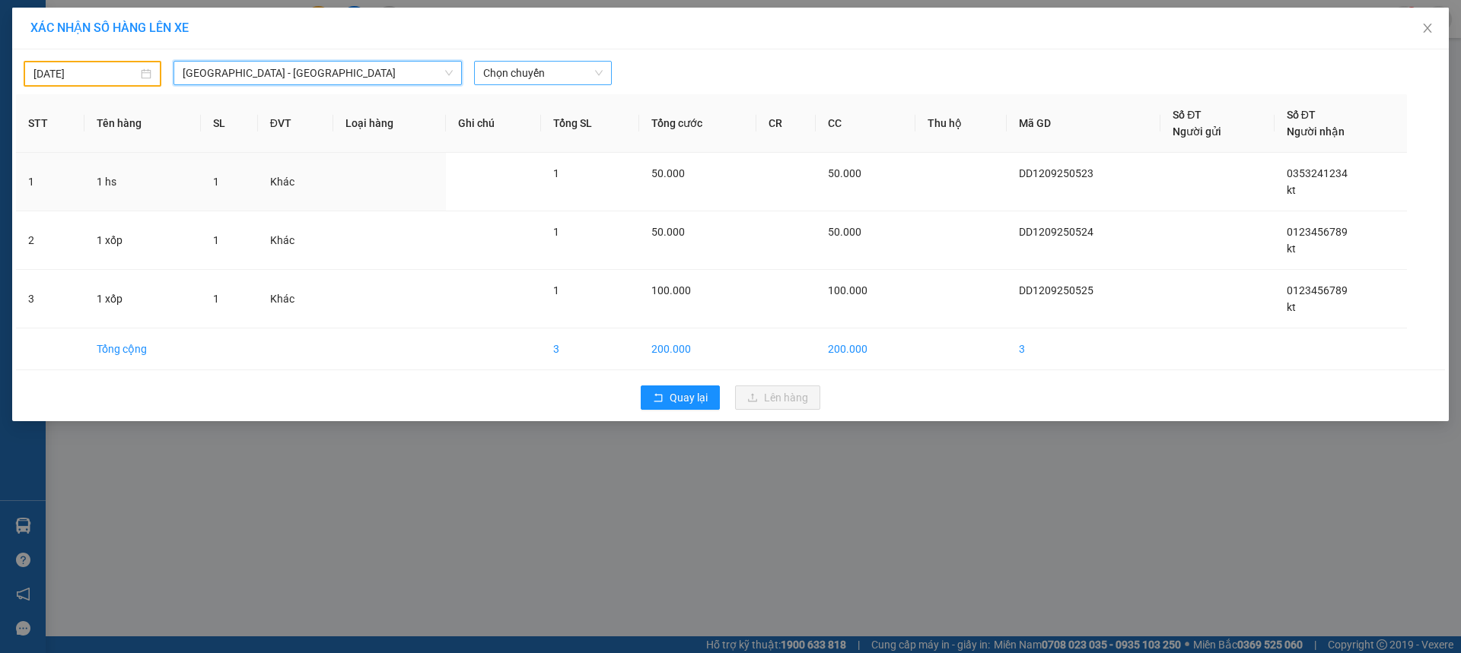
click at [582, 78] on span "Chọn chuyến" at bounding box center [542, 73] width 119 height 23
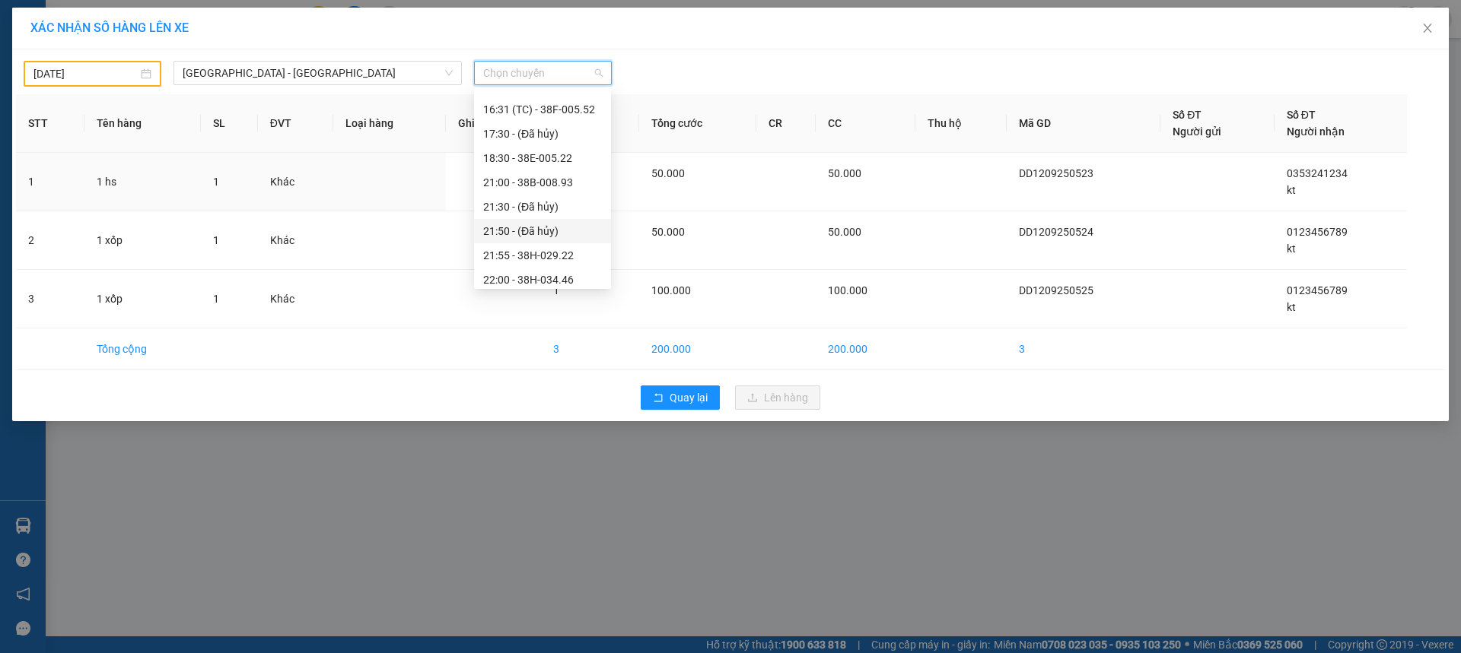
scroll to position [243, 0]
click at [571, 178] on div "21:00 - 38B-008.93" at bounding box center [542, 176] width 119 height 17
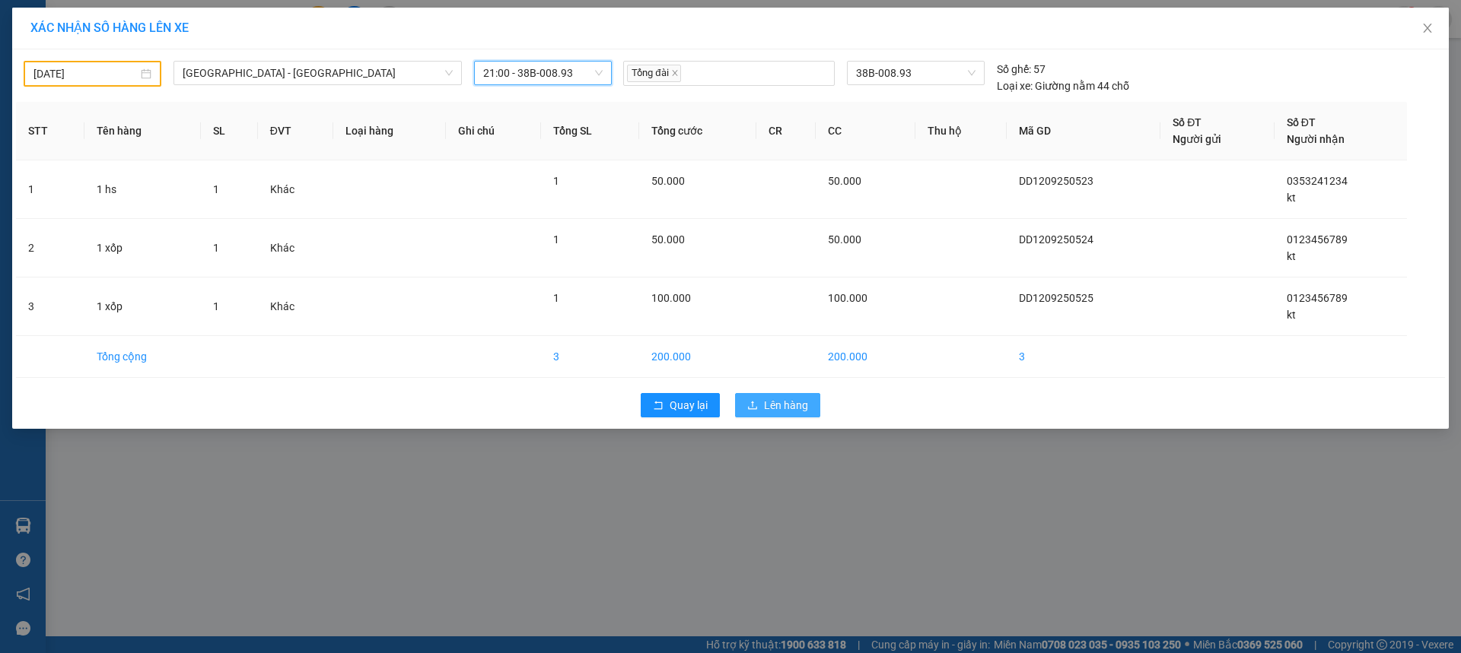
click at [780, 414] on button "Lên hàng" at bounding box center [777, 405] width 85 height 24
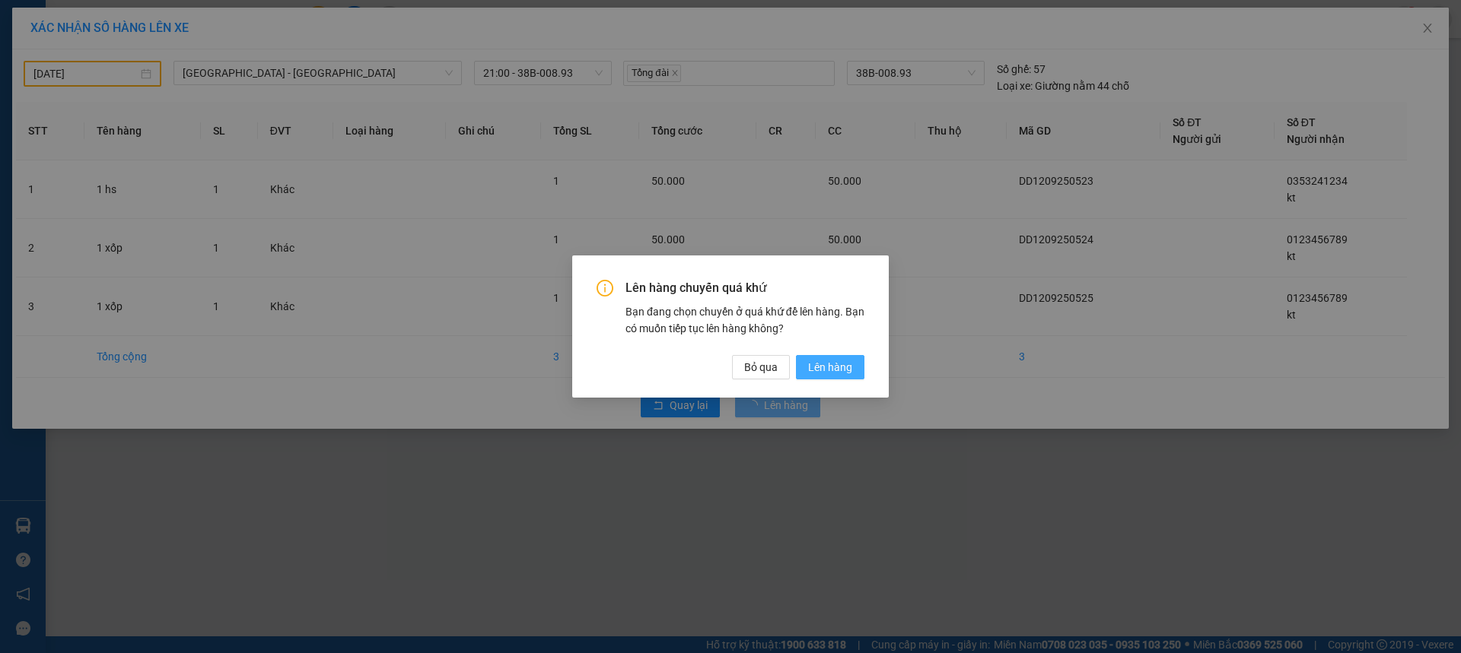
click at [827, 355] on button "Lên hàng" at bounding box center [830, 367] width 68 height 24
